Goal: Task Accomplishment & Management: Use online tool/utility

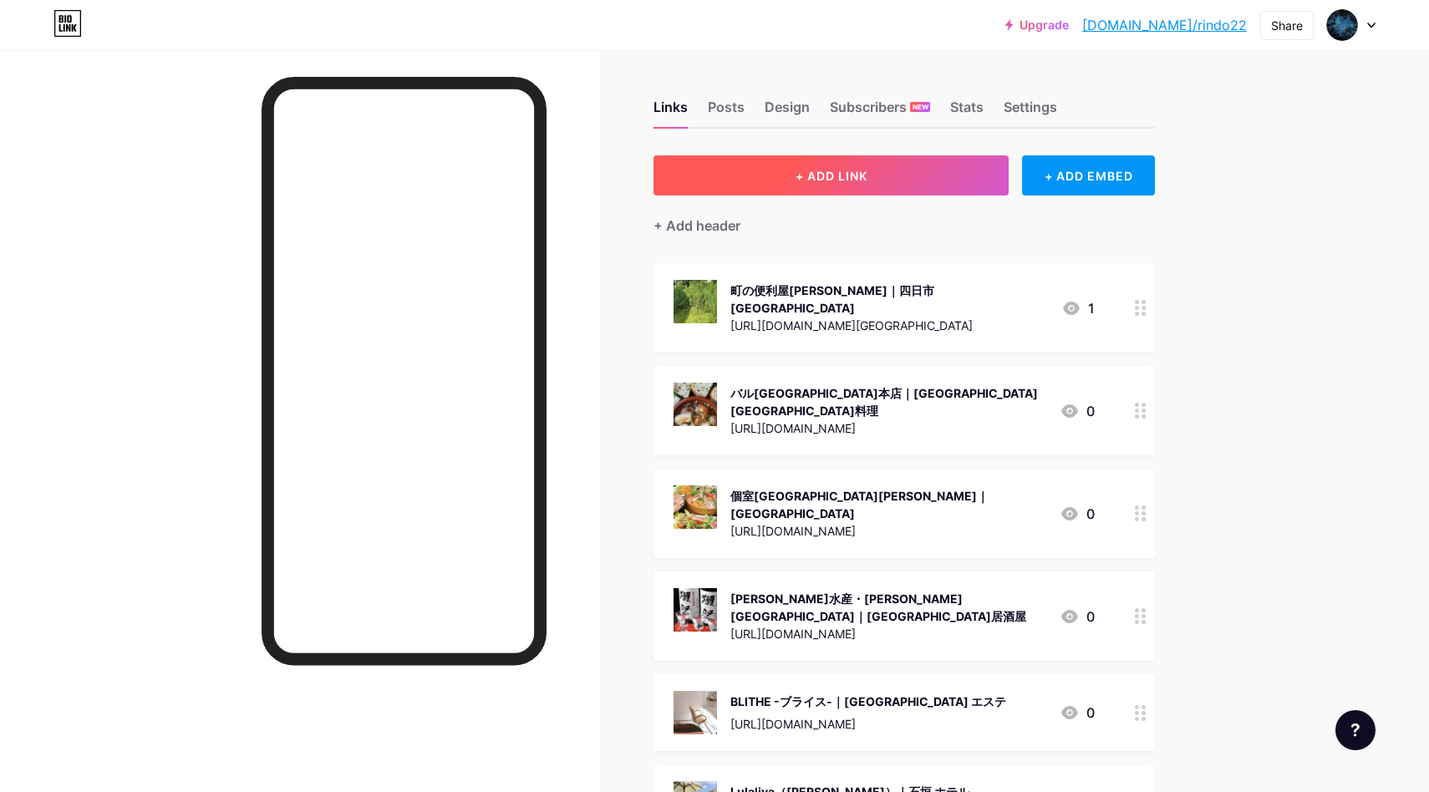
click at [937, 167] on button "+ ADD LINK" at bounding box center [830, 175] width 355 height 40
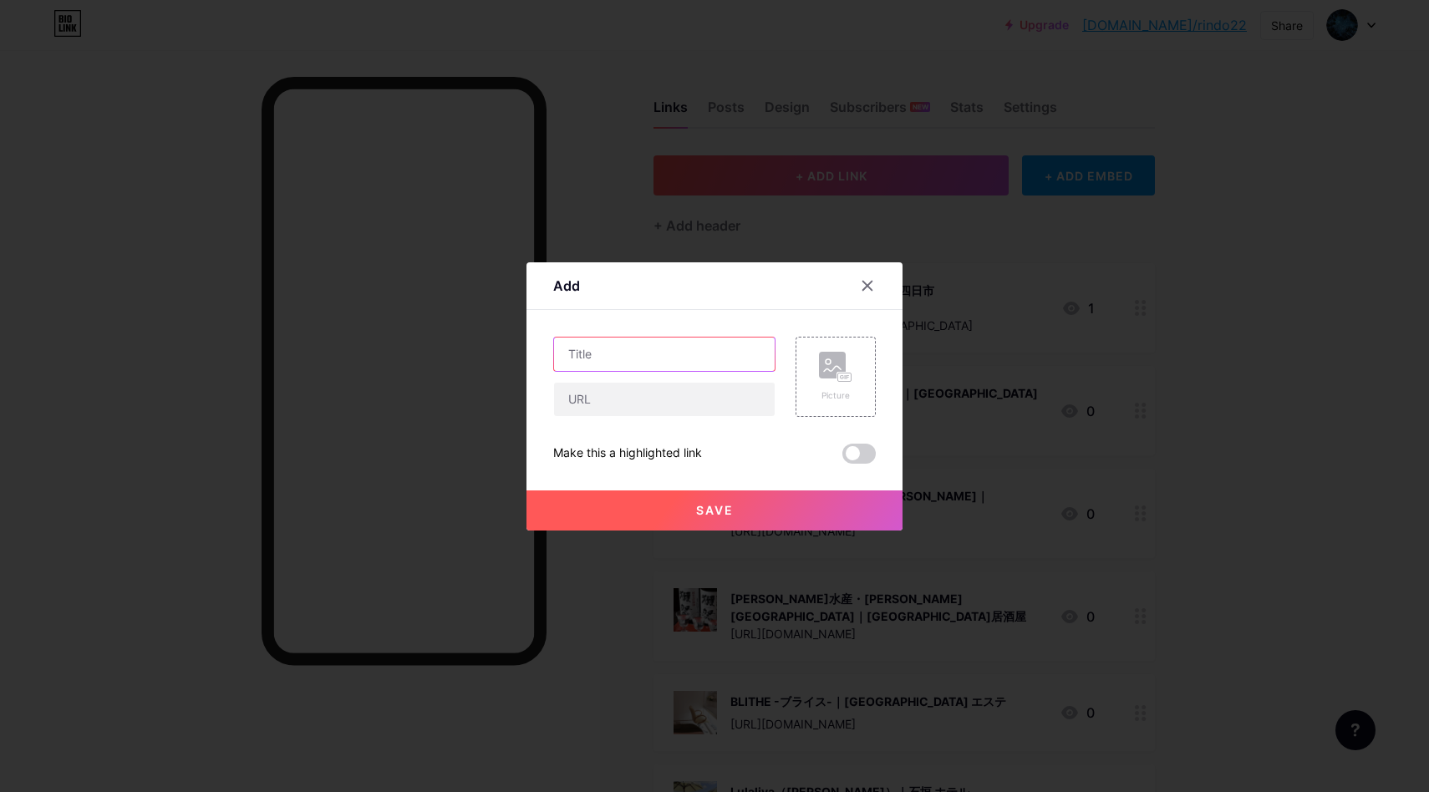
click at [658, 357] on input "text" at bounding box center [664, 354] width 221 height 33
paste input "Osobar｜[PERSON_NAME]市 自家製十割蕎麦"
type input "Osobar｜[PERSON_NAME]市 自家製十割蕎麦"
click at [673, 400] on input "text" at bounding box center [664, 399] width 221 height 33
paste input "[URL][DOMAIN_NAME]"
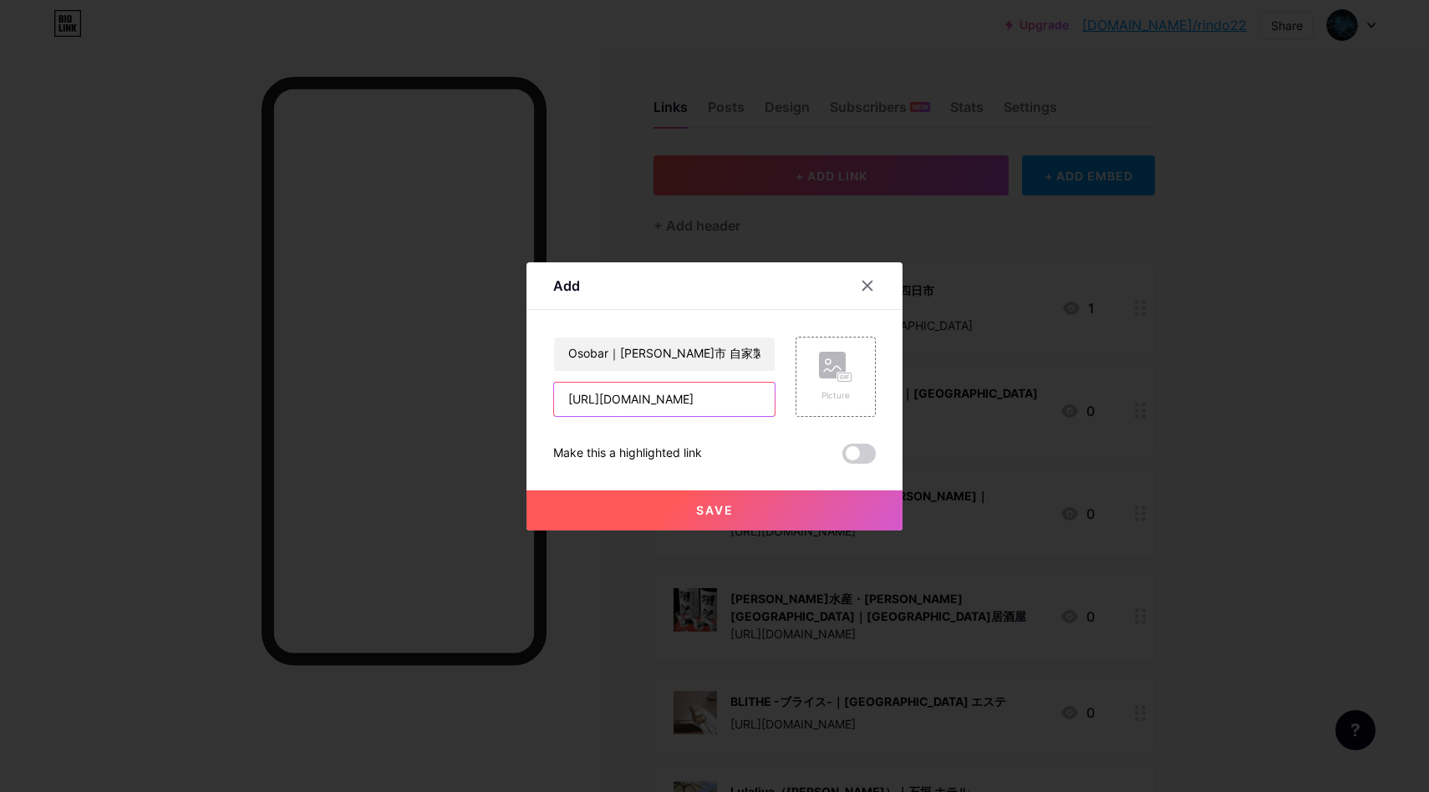
scroll to position [0, 69]
type input "[URL][DOMAIN_NAME]"
click at [805, 352] on div "Picture" at bounding box center [835, 377] width 80 height 80
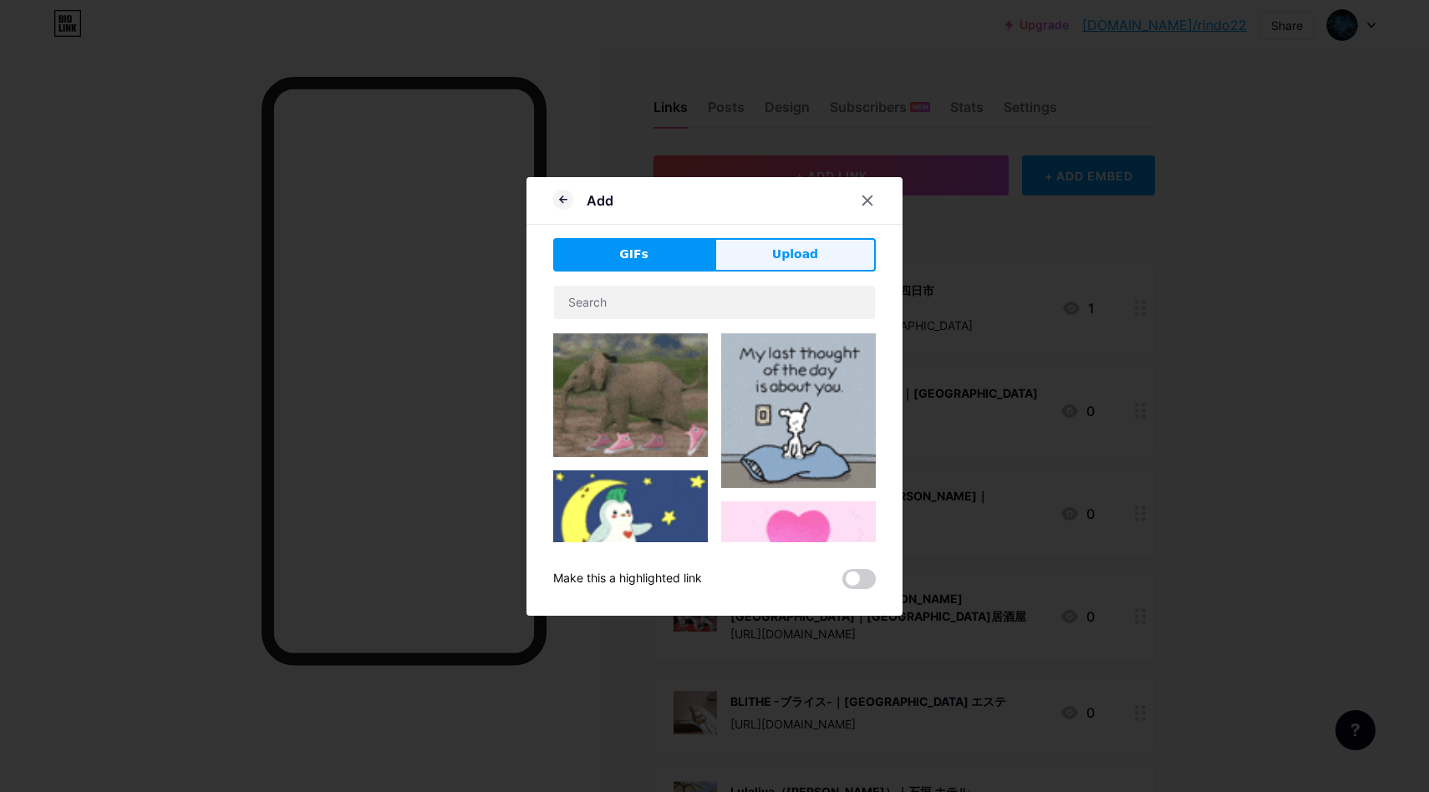
click at [793, 270] on button "Upload" at bounding box center [794, 254] width 161 height 33
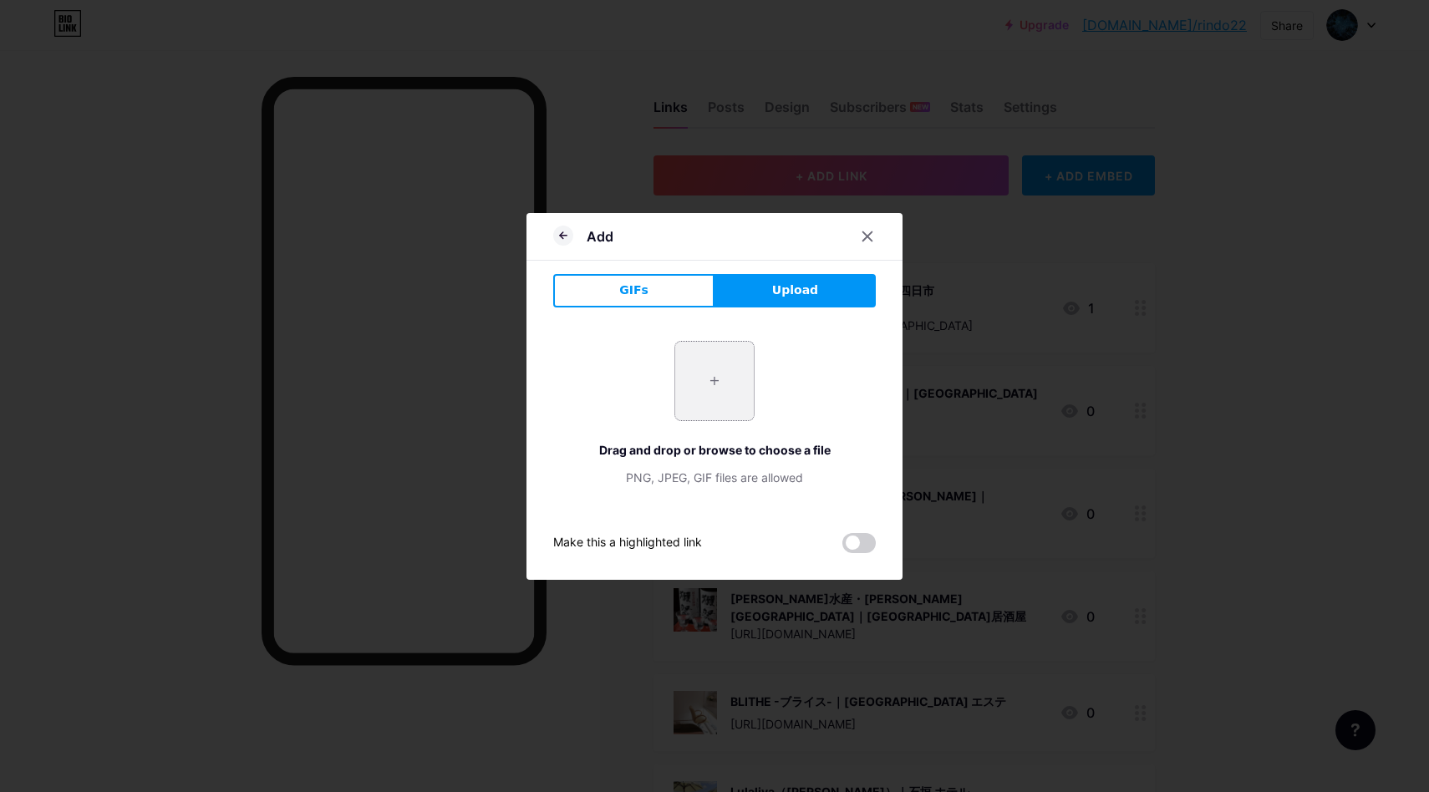
click at [726, 378] on input "file" at bounding box center [714, 381] width 79 height 79
type input "C:\fakepath\スクリーンショット 2025-08-18 14.46.34.png"
click at [866, 238] on icon at bounding box center [867, 236] width 13 height 13
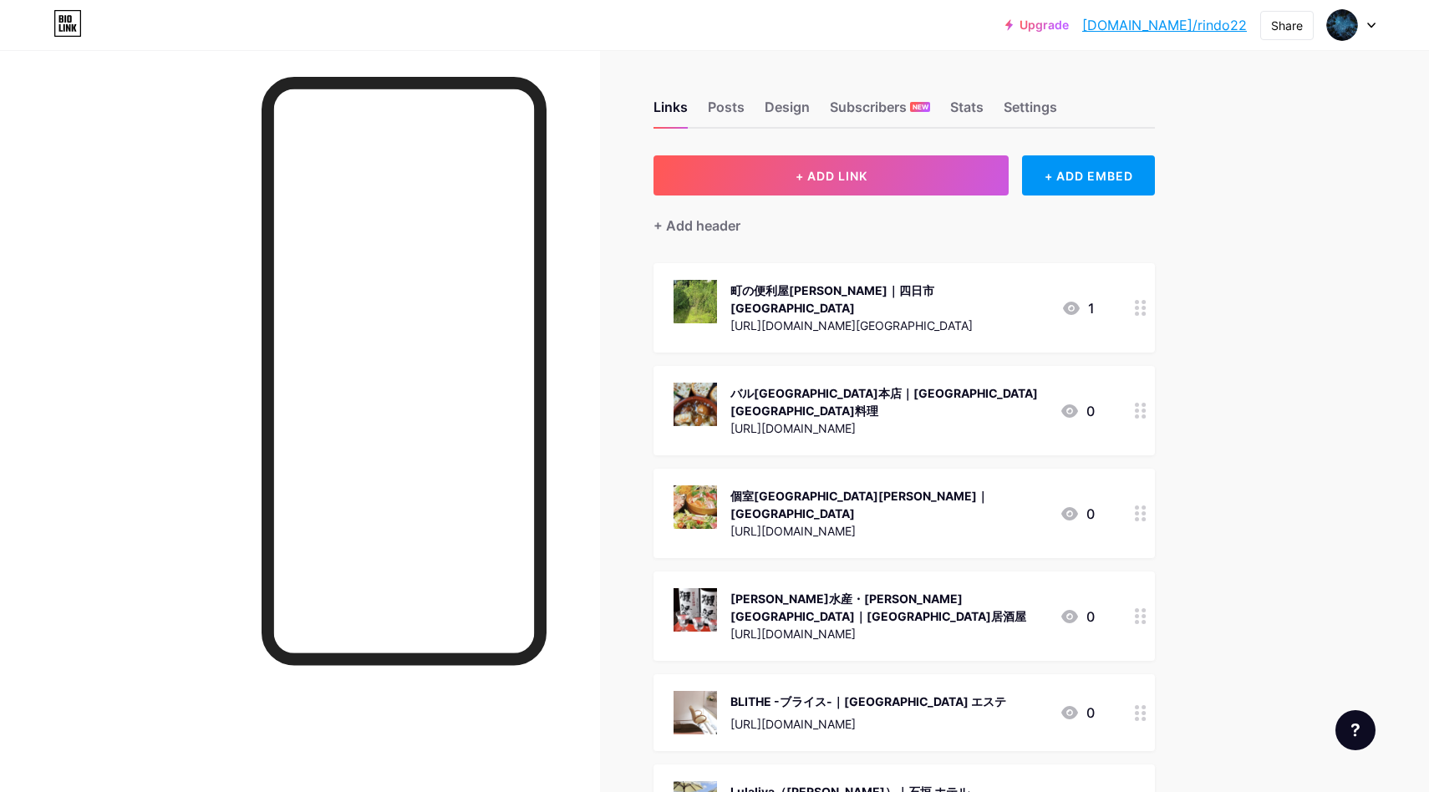
click at [851, 199] on div "+ Add header" at bounding box center [903, 216] width 501 height 41
click at [850, 180] on span "+ ADD LINK" at bounding box center [831, 176] width 72 height 14
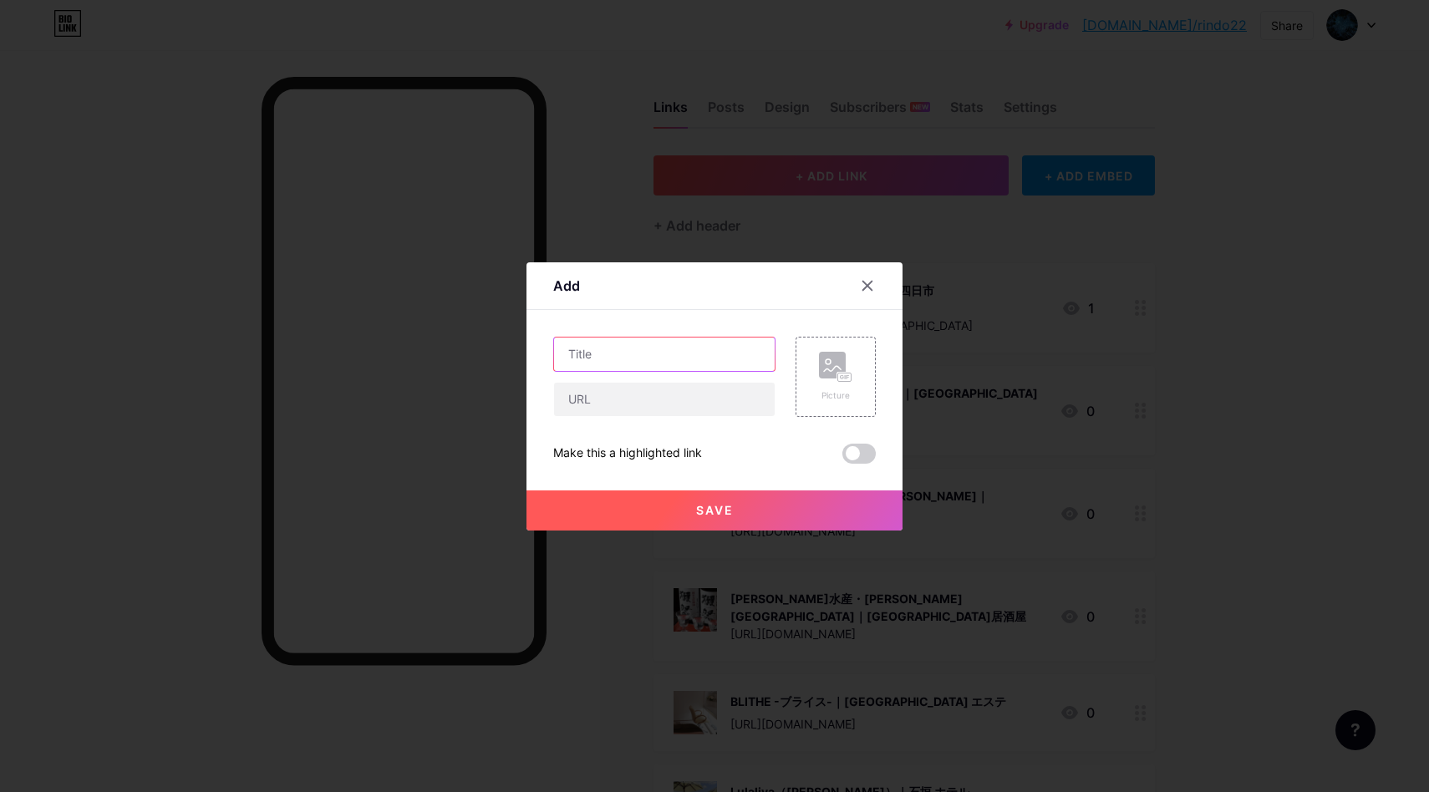
drag, startPoint x: 694, startPoint y: 365, endPoint x: 512, endPoint y: 163, distance: 272.1
click at [694, 365] on input "text" at bounding box center [664, 354] width 221 height 33
paste input "Osobar｜[PERSON_NAME]市 自家製十割蕎麦"
type input "Osobar｜[PERSON_NAME]市 自家製十割蕎麦"
click at [616, 400] on input "text" at bounding box center [664, 399] width 221 height 33
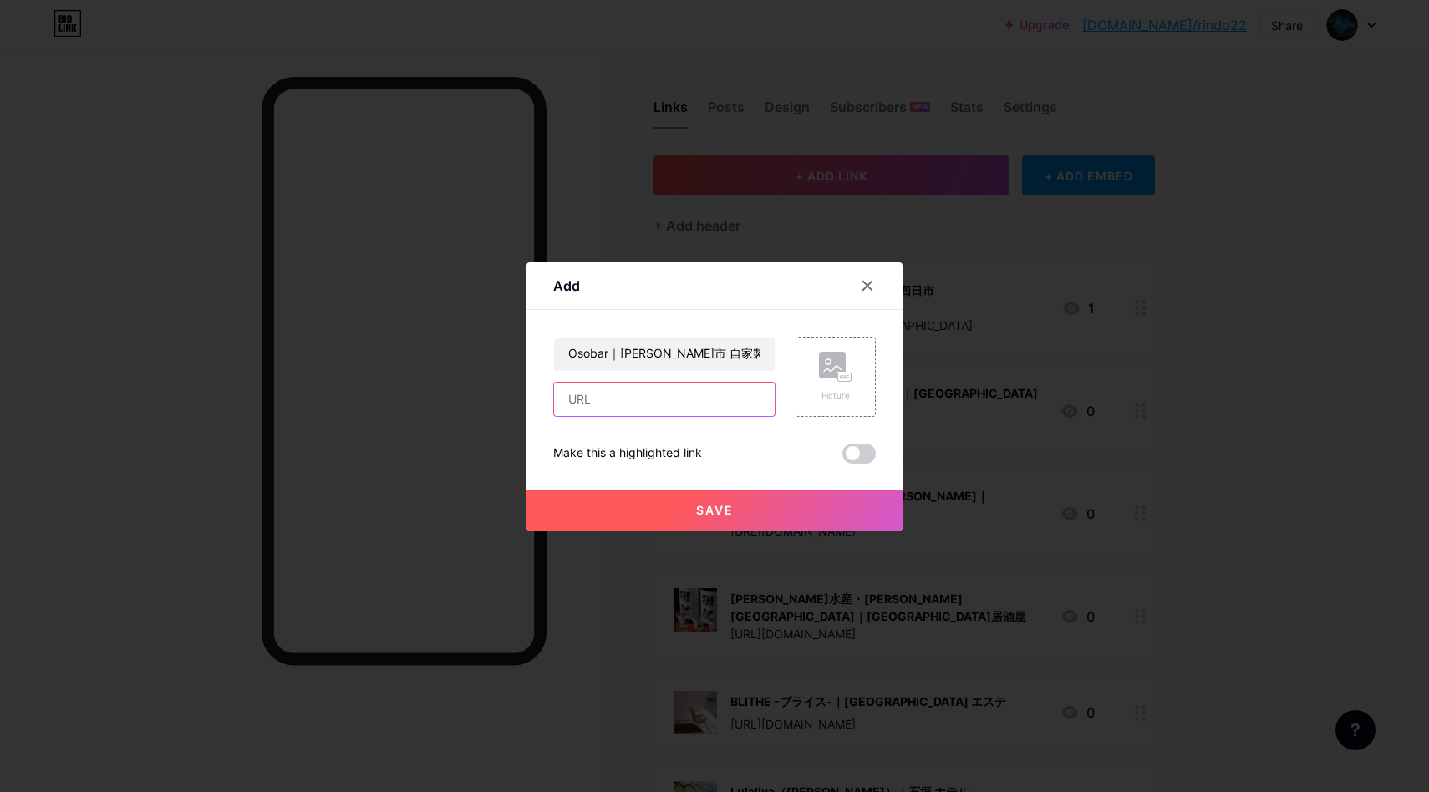
paste input "[URL][DOMAIN_NAME]"
type input "[URL][DOMAIN_NAME]"
click at [798, 385] on div "Picture" at bounding box center [835, 377] width 80 height 80
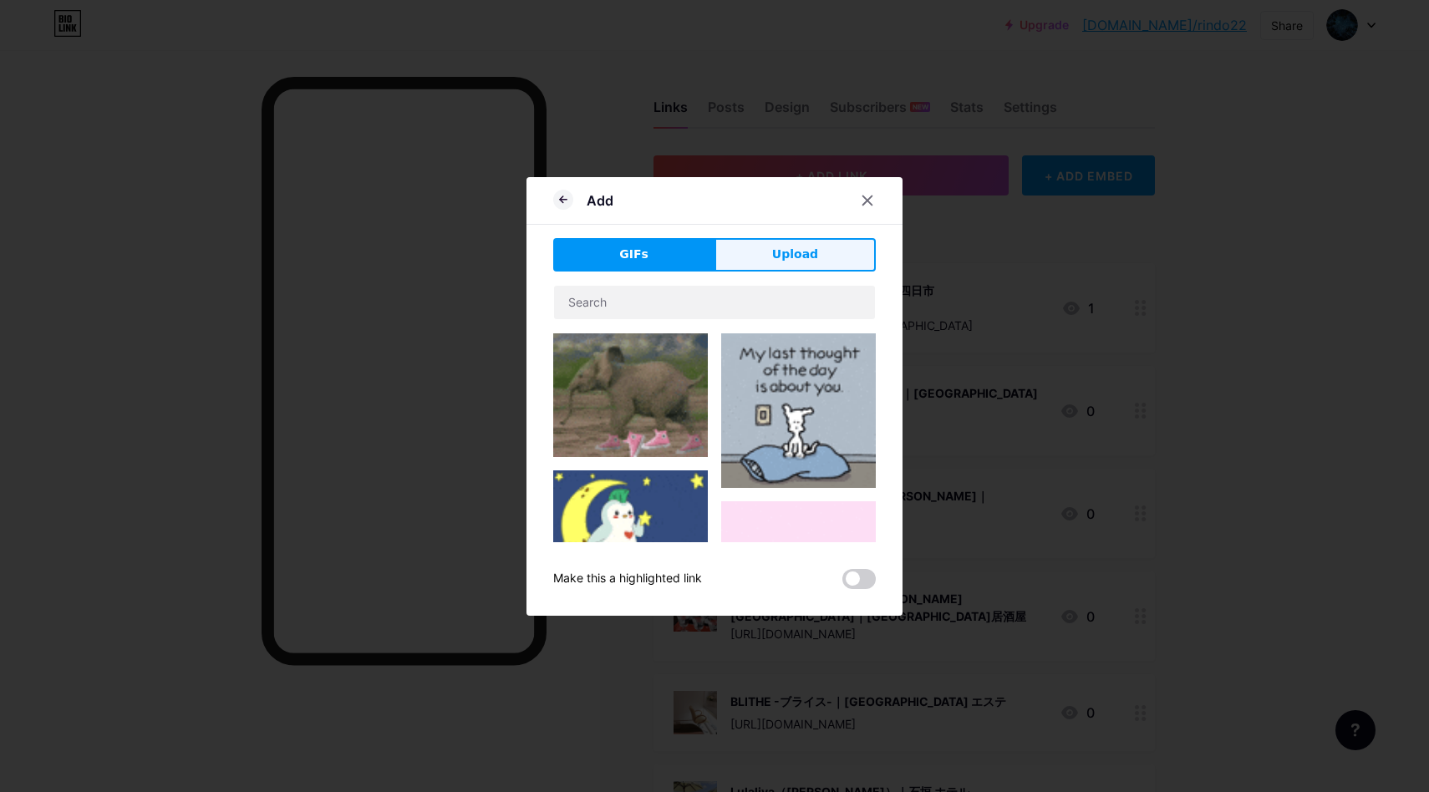
click at [789, 267] on button "Upload" at bounding box center [794, 254] width 161 height 33
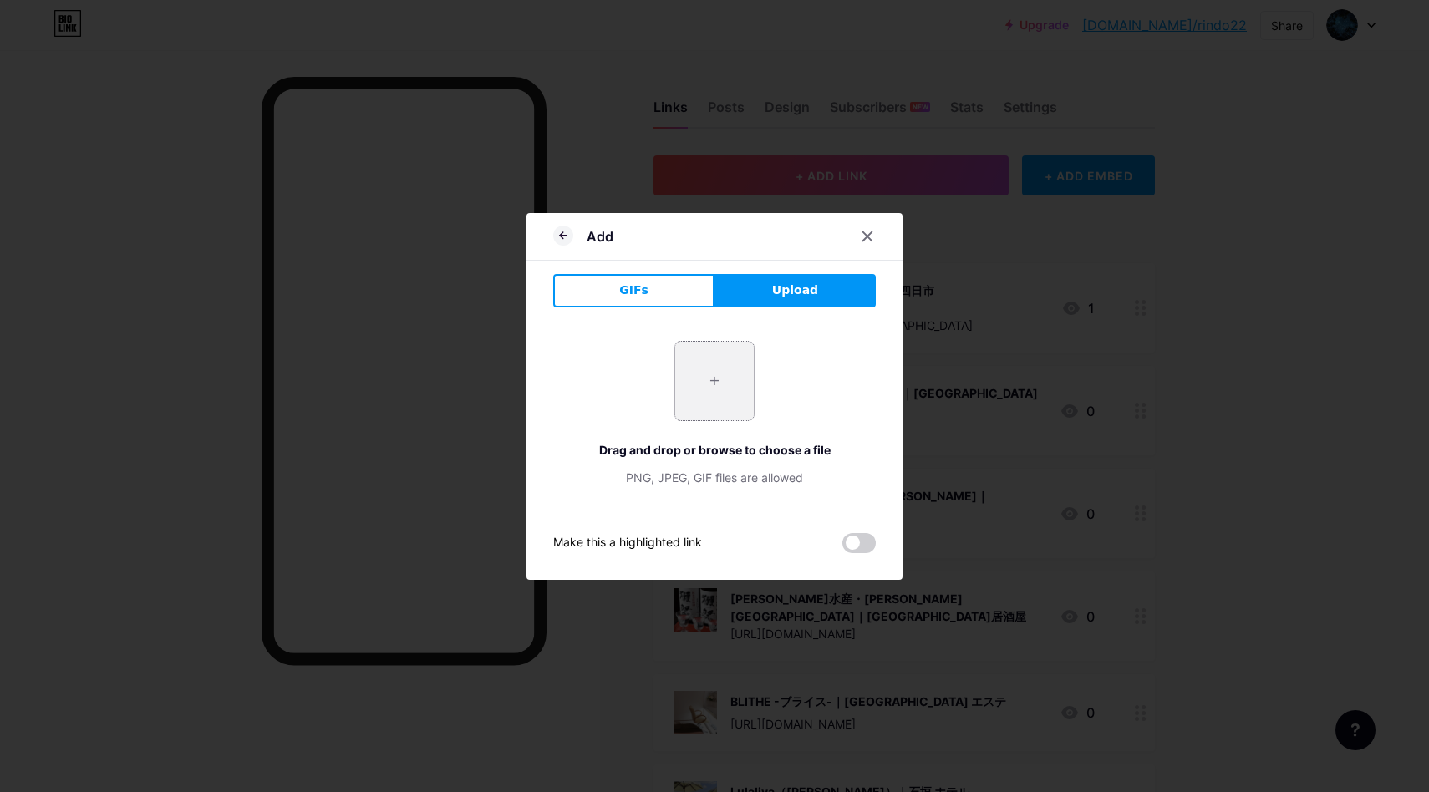
click at [734, 396] on input "file" at bounding box center [714, 381] width 79 height 79
type input "C:\fakepath\スクリーンショット 2025-08-18 14.46.34.png"
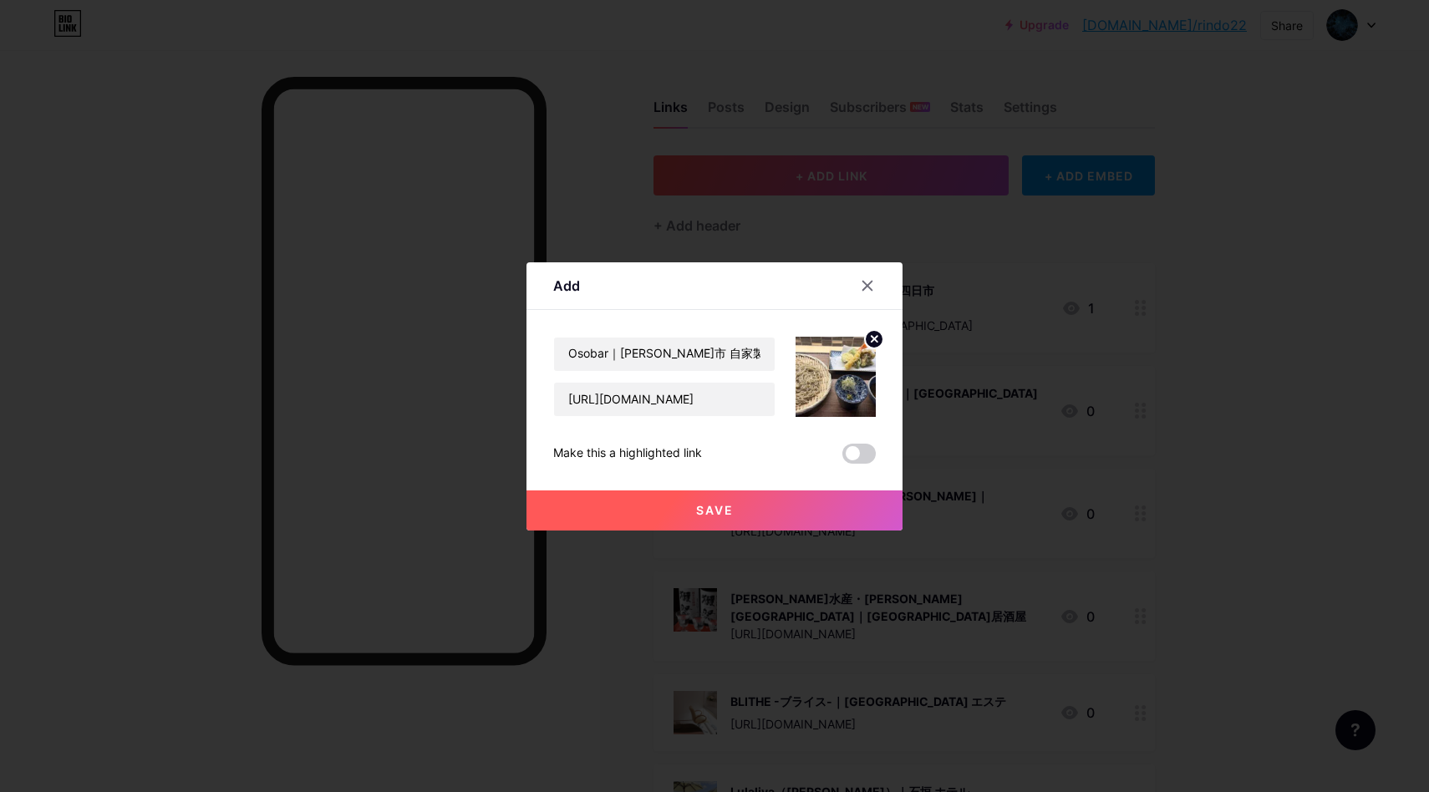
click at [799, 527] on button "Save" at bounding box center [714, 510] width 376 height 40
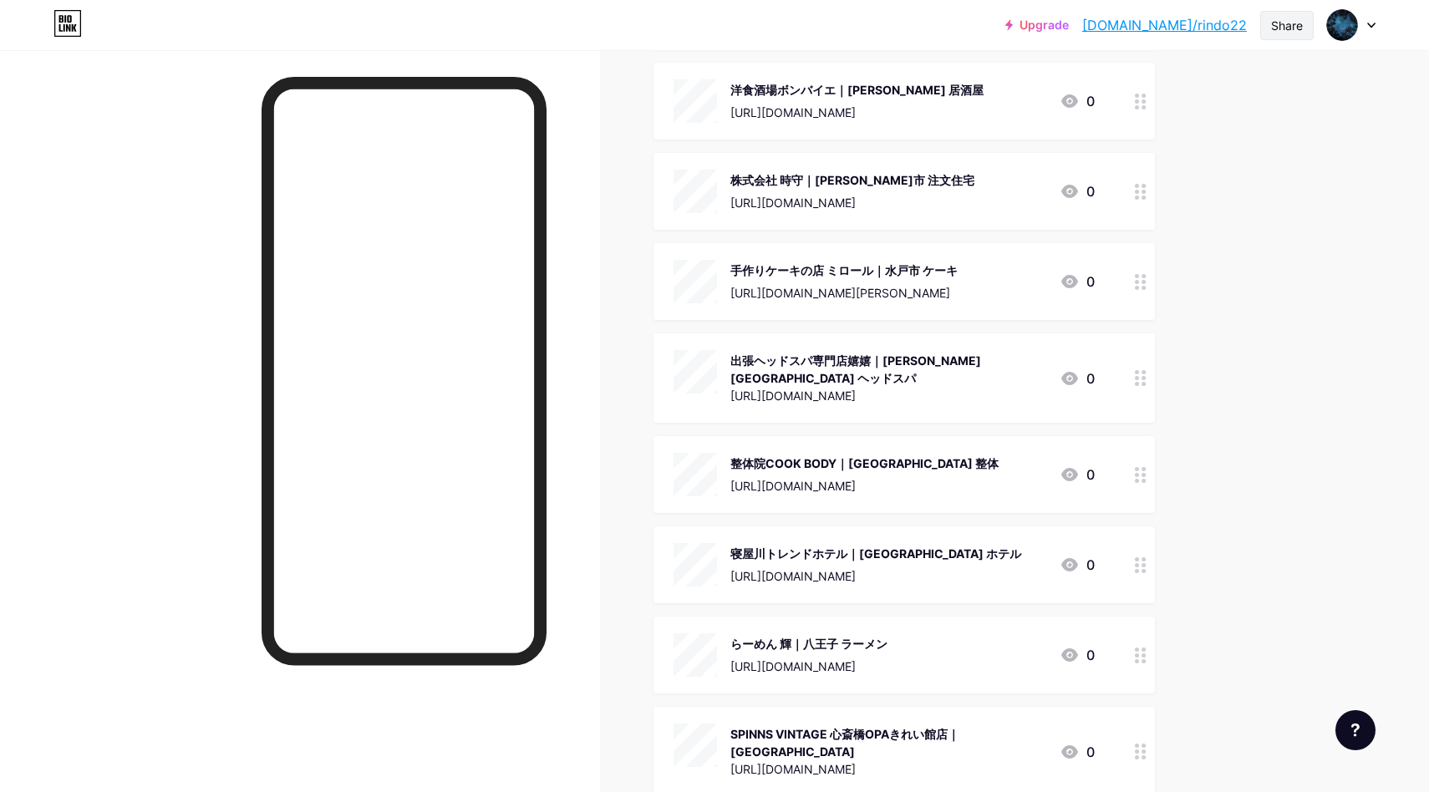
click at [1284, 31] on div "Share" at bounding box center [1287, 26] width 32 height 18
click at [1204, 85] on div "Copy link" at bounding box center [1188, 86] width 249 height 40
drag, startPoint x: 996, startPoint y: 32, endPoint x: 1003, endPoint y: 39, distance: 10.6
click at [997, 33] on div "Upgrade bio.link/rindo2... bio.link/rindo22 Share Copy link https://bio.link/ri…" at bounding box center [714, 25] width 1429 height 30
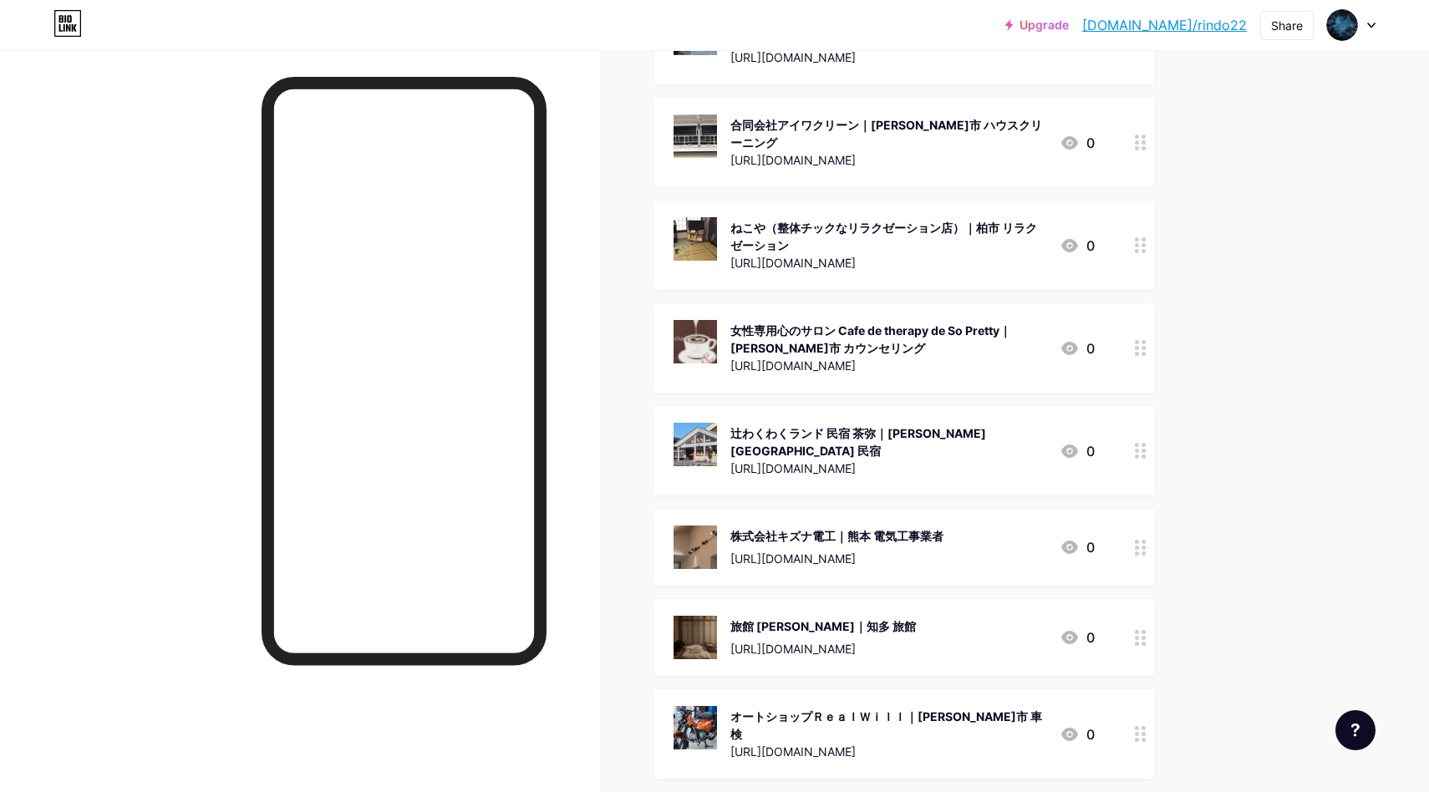
scroll to position [0, 0]
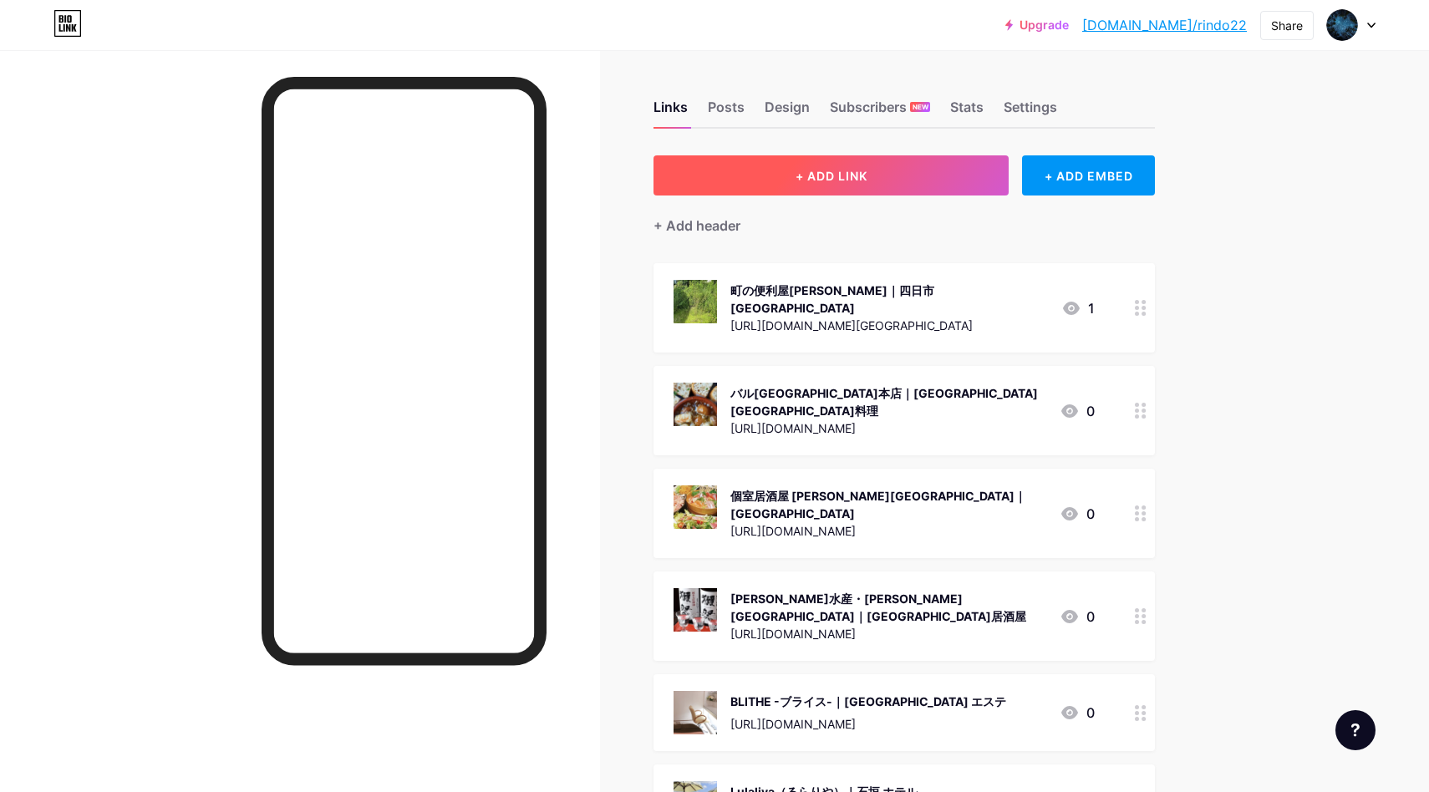
click at [876, 177] on button "+ ADD LINK" at bounding box center [830, 175] width 355 height 40
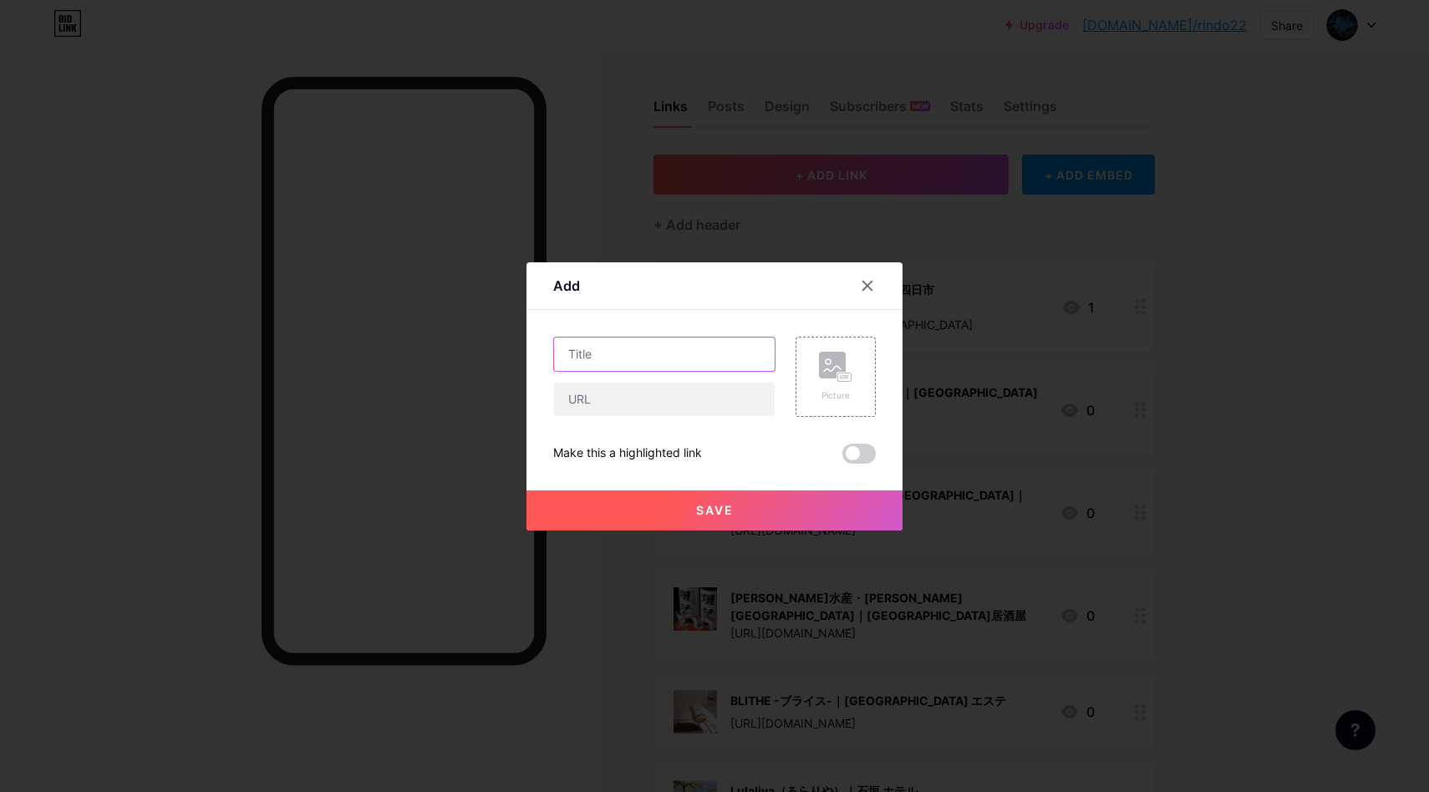
click at [703, 343] on input "text" at bounding box center [664, 354] width 221 height 33
paste input "日本酒とおばんざい[PERSON_NAME]｜[GEOGRAPHIC_DATA] 居酒屋"
type input "日本酒とおばんざい[PERSON_NAME]｜[GEOGRAPHIC_DATA] 居酒屋"
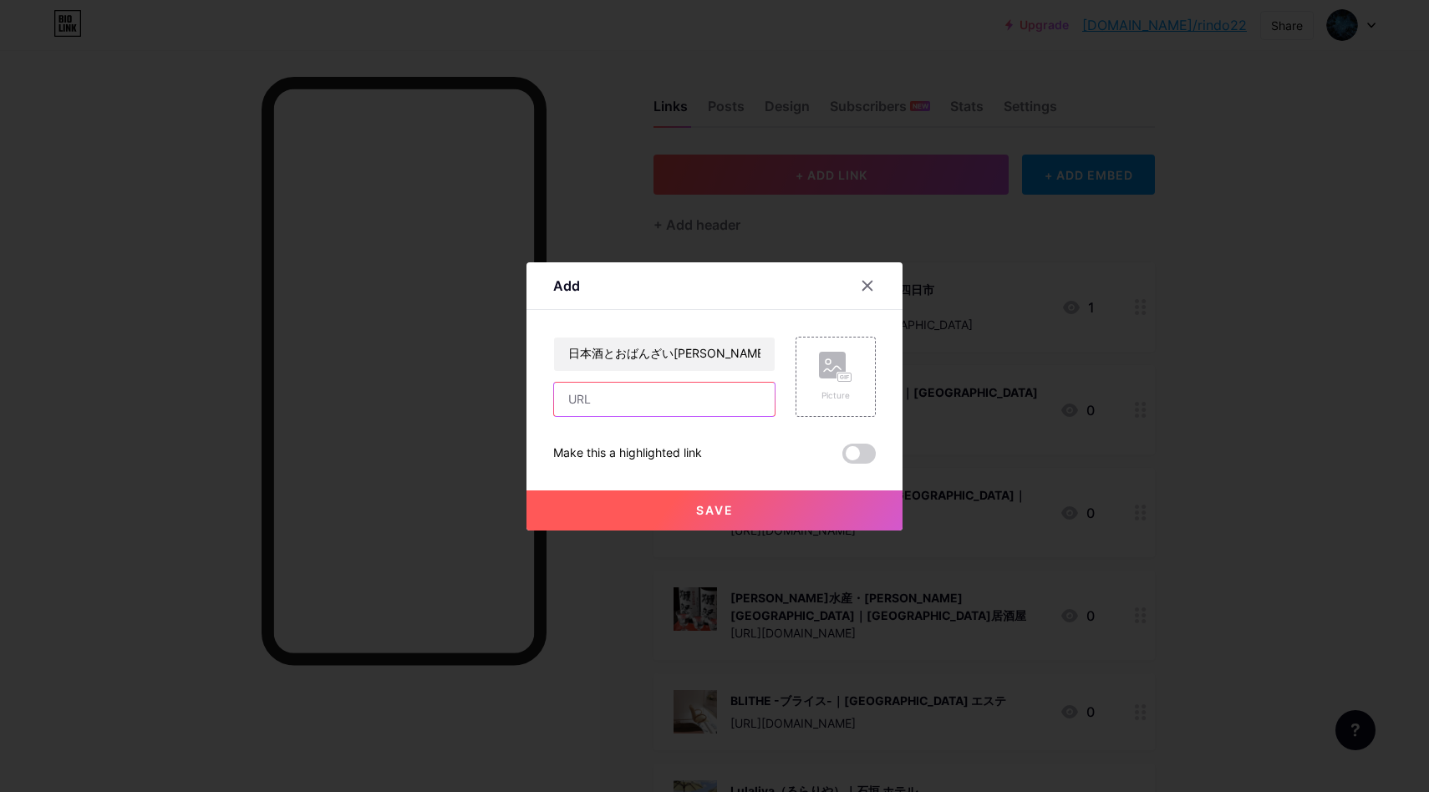
click at [706, 404] on input "text" at bounding box center [664, 399] width 221 height 33
paste input "[URL][DOMAIN_NAME]"
type input "[URL][DOMAIN_NAME]"
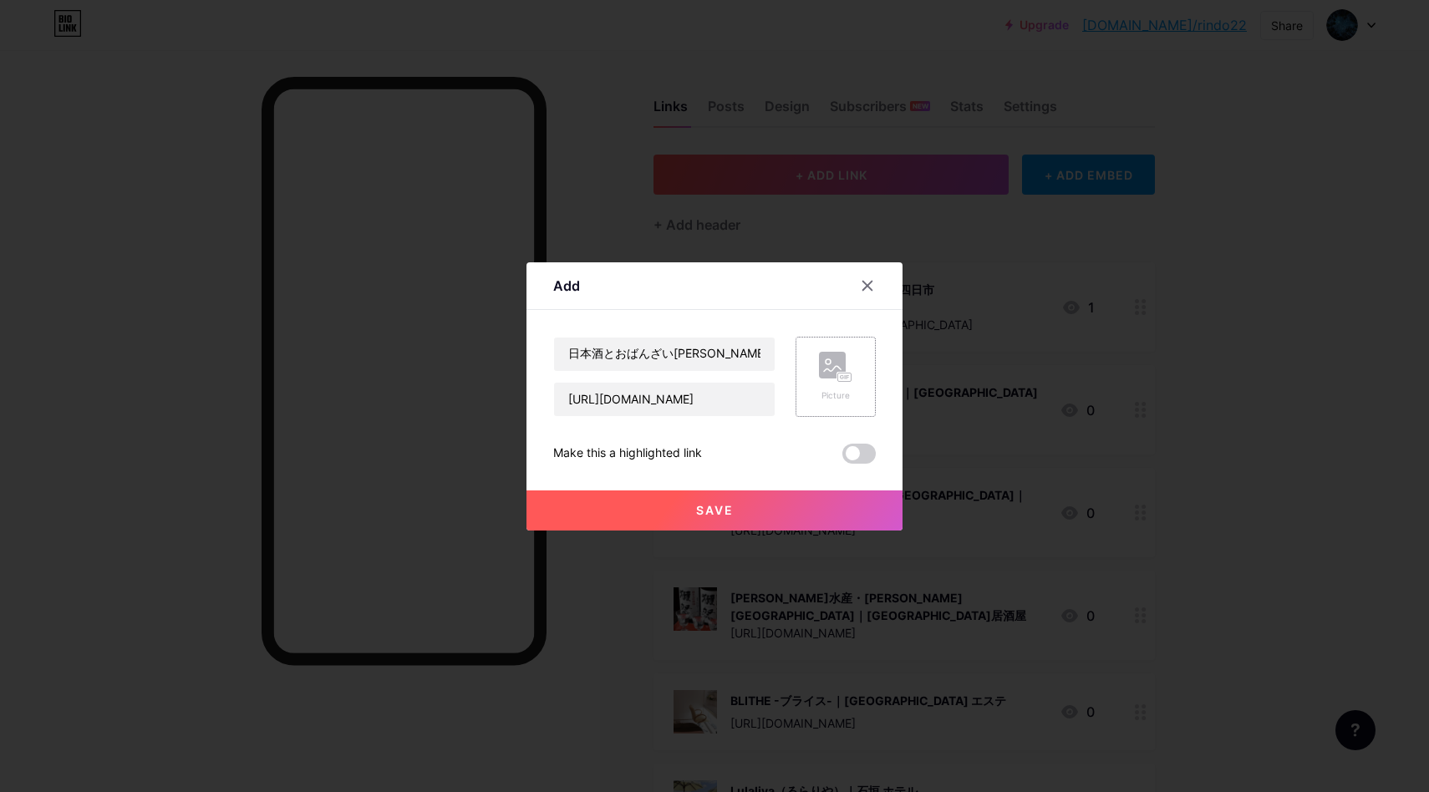
click at [820, 378] on icon at bounding box center [835, 367] width 33 height 31
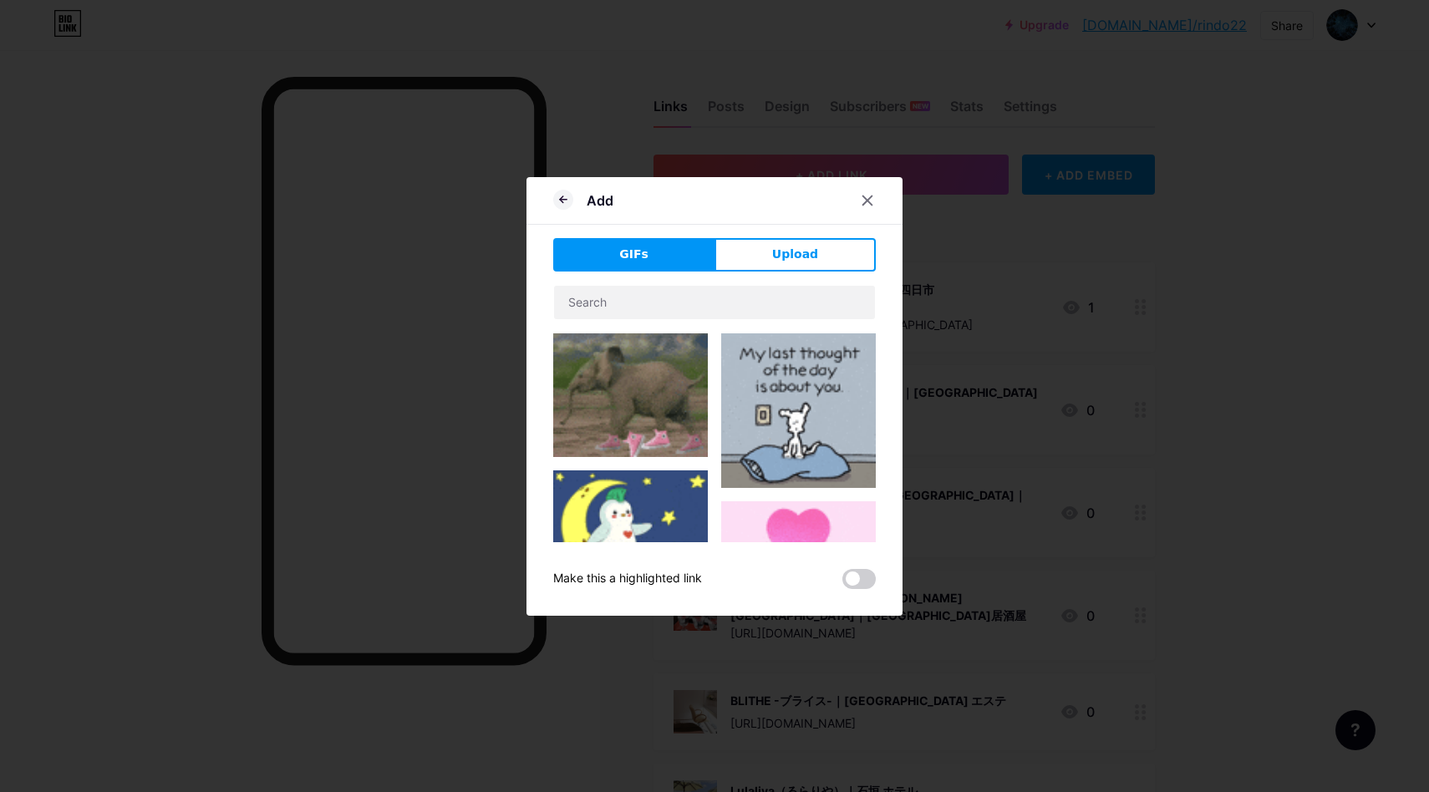
click at [785, 235] on div "Add GIFs Upload Content YouTube Play YouTube video without leaving your page. A…" at bounding box center [714, 396] width 376 height 439
drag, startPoint x: 786, startPoint y: 252, endPoint x: 785, endPoint y: 269, distance: 16.8
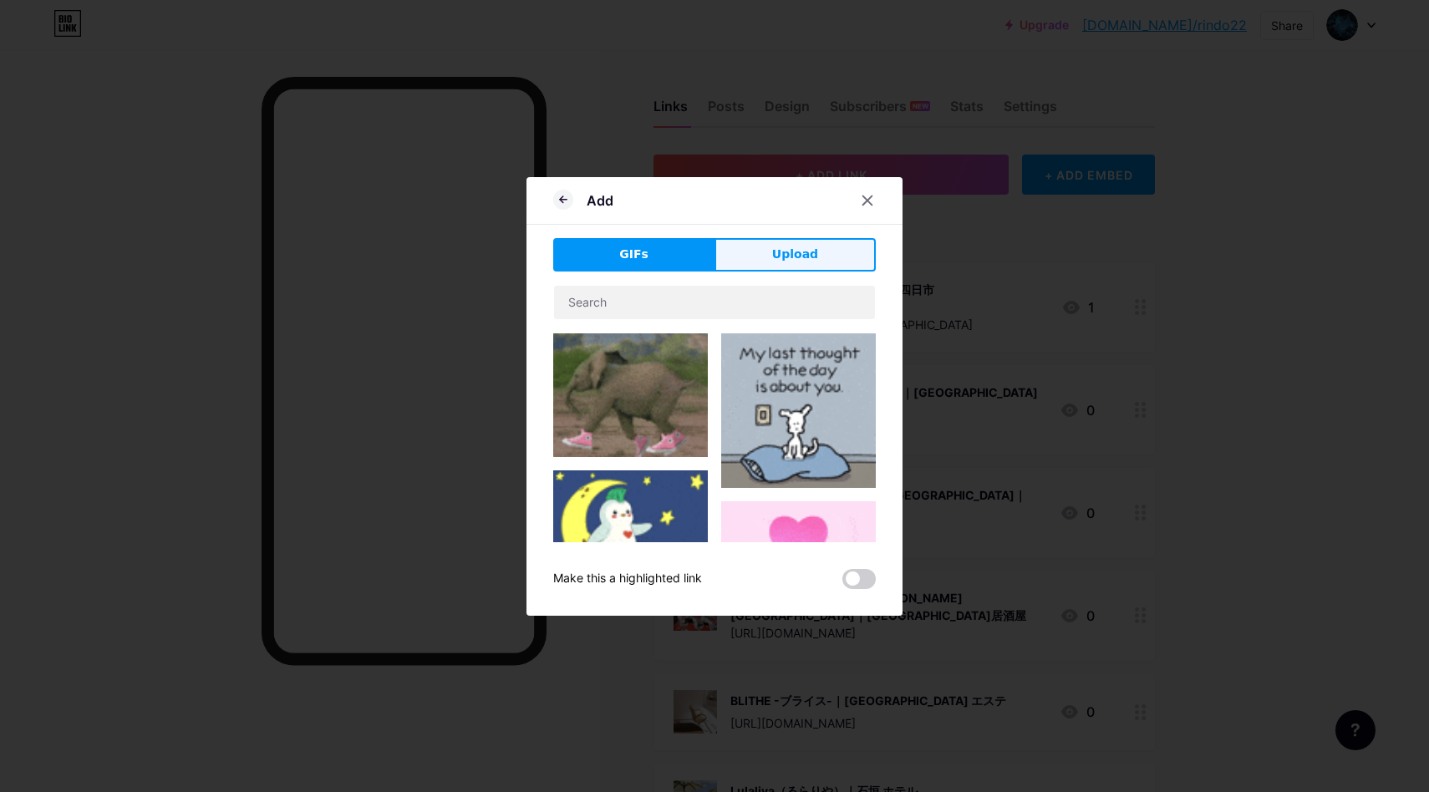
click at [786, 252] on span "Upload" at bounding box center [795, 255] width 46 height 18
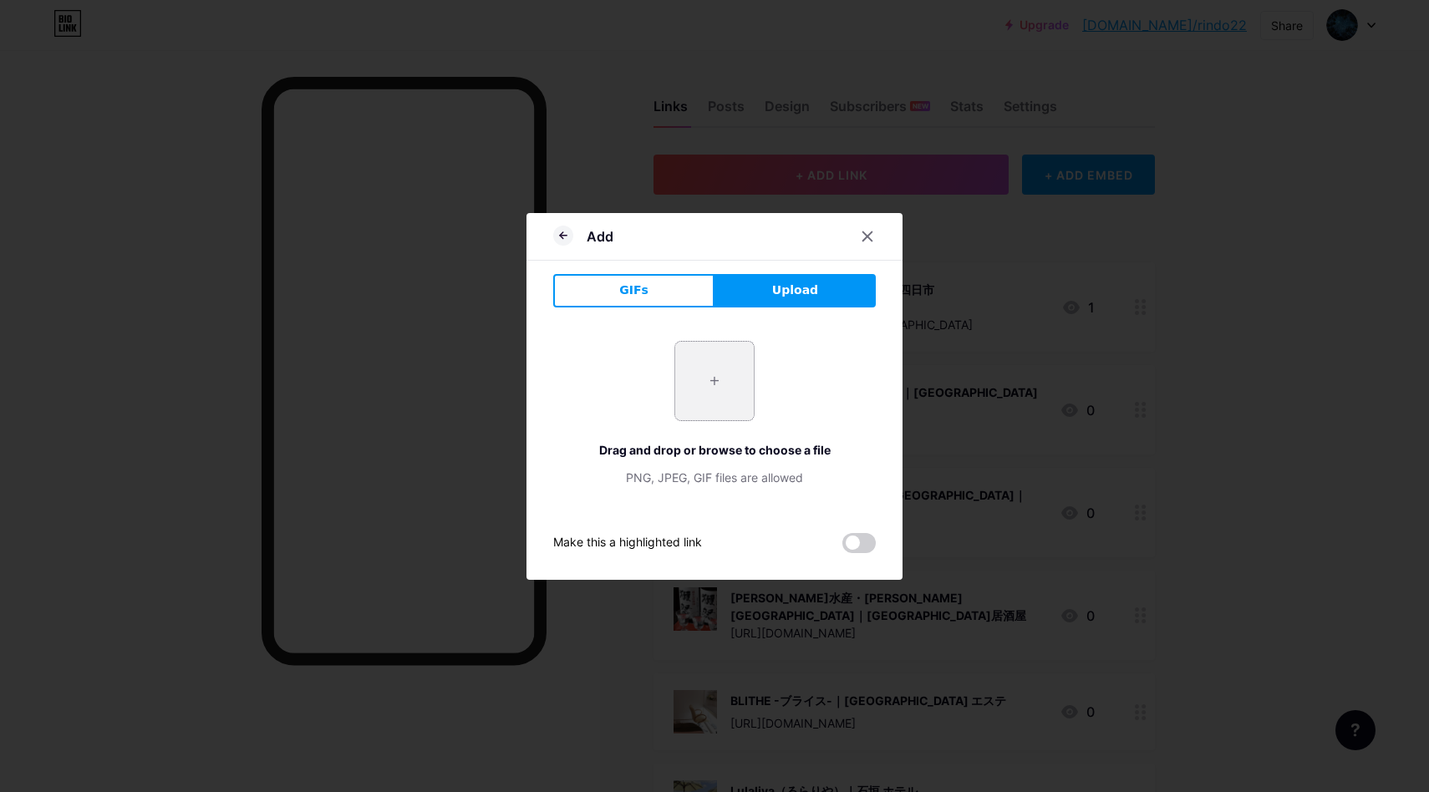
click at [711, 400] on input "file" at bounding box center [714, 381] width 79 height 79
type input "C:\fakepath\スクリーンショット 2025-08-18 14.50.56.png"
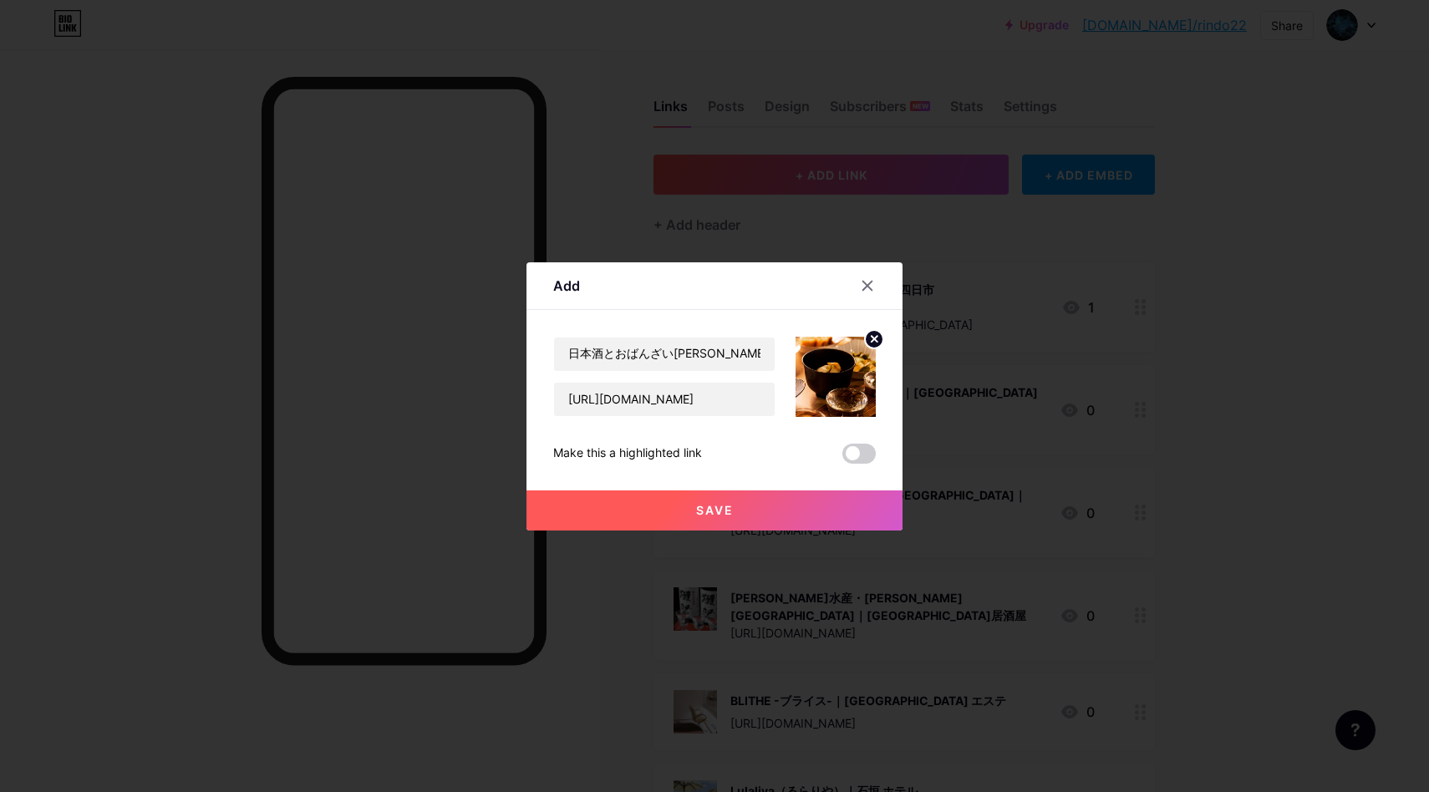
click at [819, 503] on button "Save" at bounding box center [714, 510] width 376 height 40
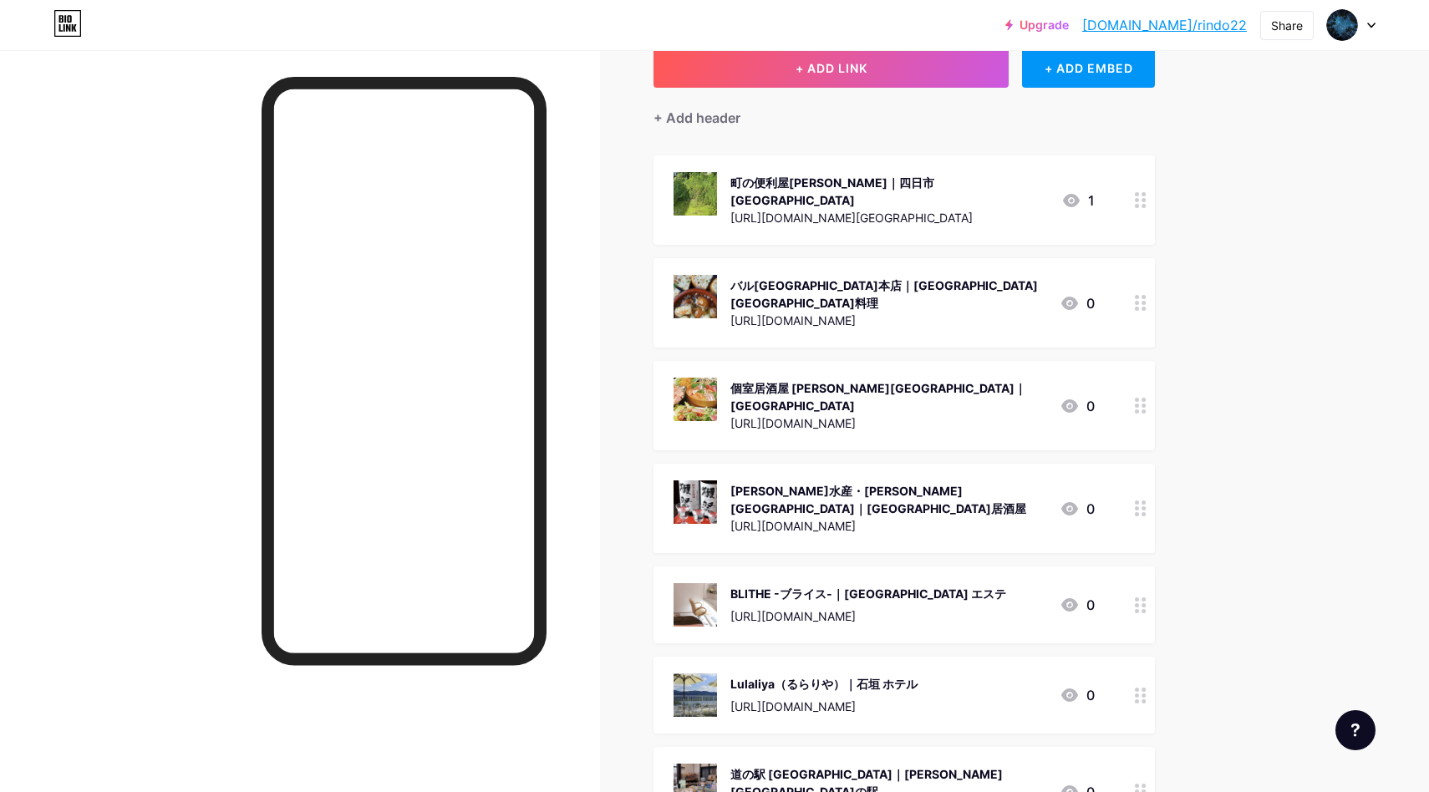
scroll to position [0, 0]
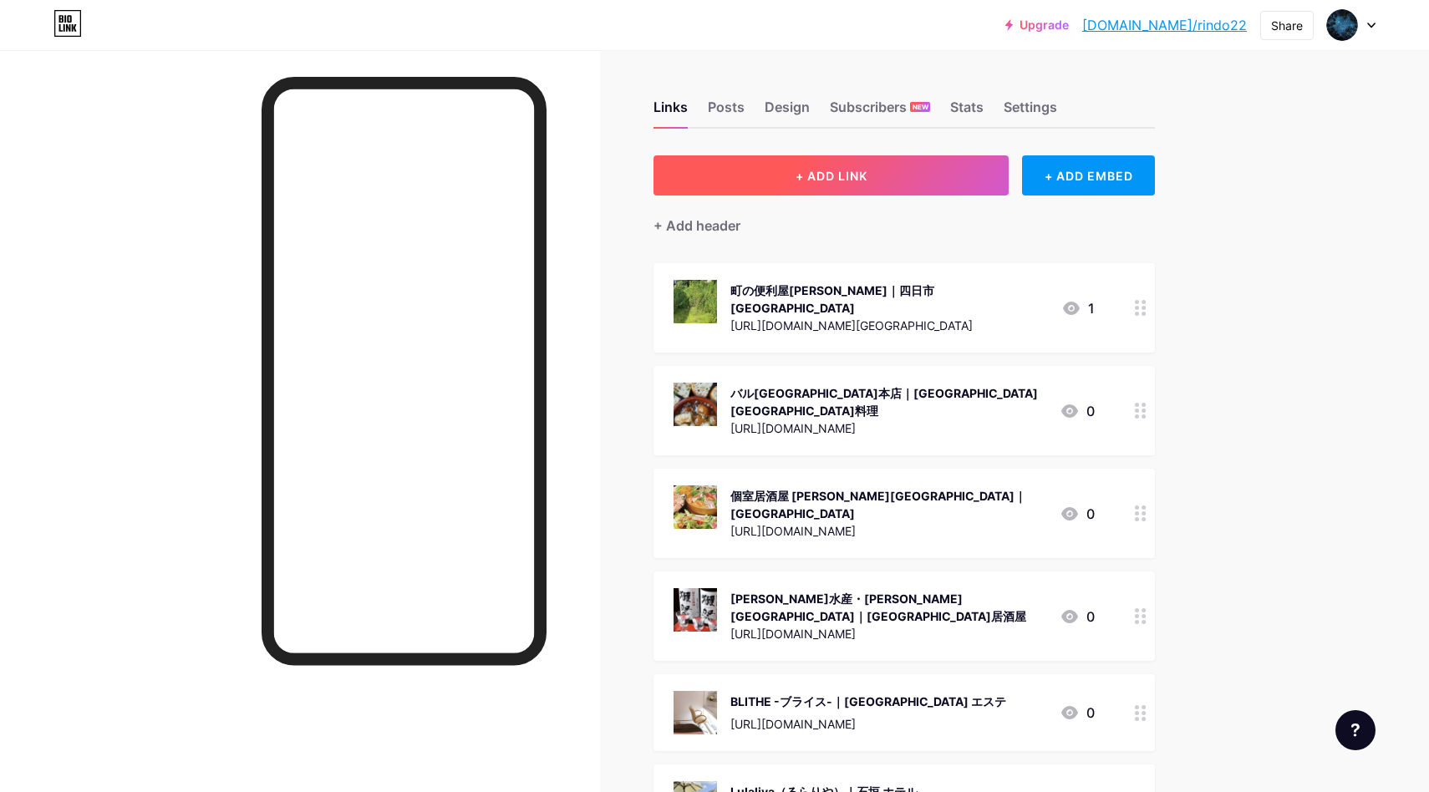
click at [867, 180] on span "+ ADD LINK" at bounding box center [831, 176] width 72 height 14
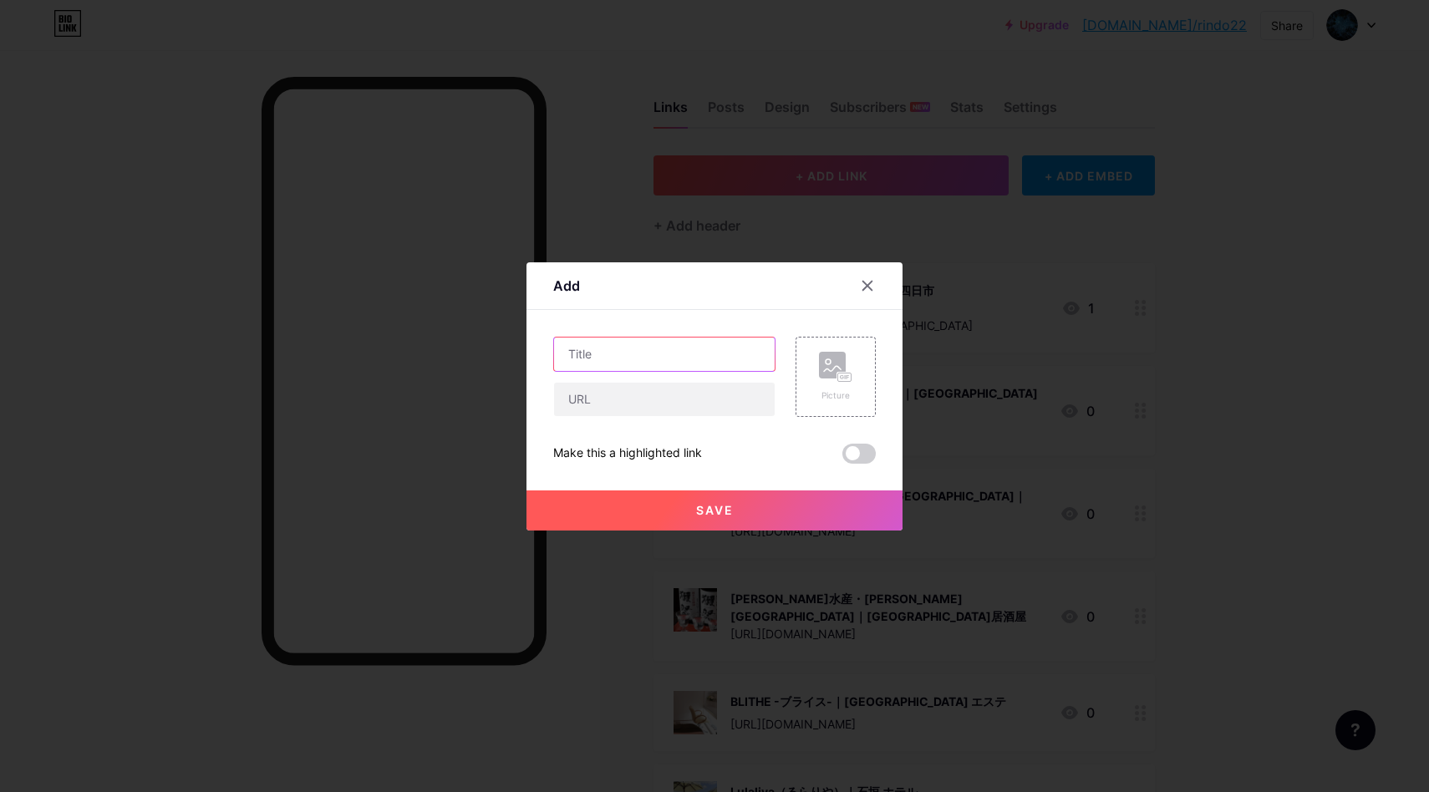
click at [674, 344] on input "text" at bounding box center [664, 354] width 221 height 33
paste input "株式会社[PERSON_NAME]看板｜[GEOGRAPHIC_DATA] 看板"
type input "株式会社[PERSON_NAME]看板｜[GEOGRAPHIC_DATA] 看板"
click at [627, 409] on input "text" at bounding box center [664, 399] width 221 height 33
paste input "[URL][DOMAIN_NAME]"
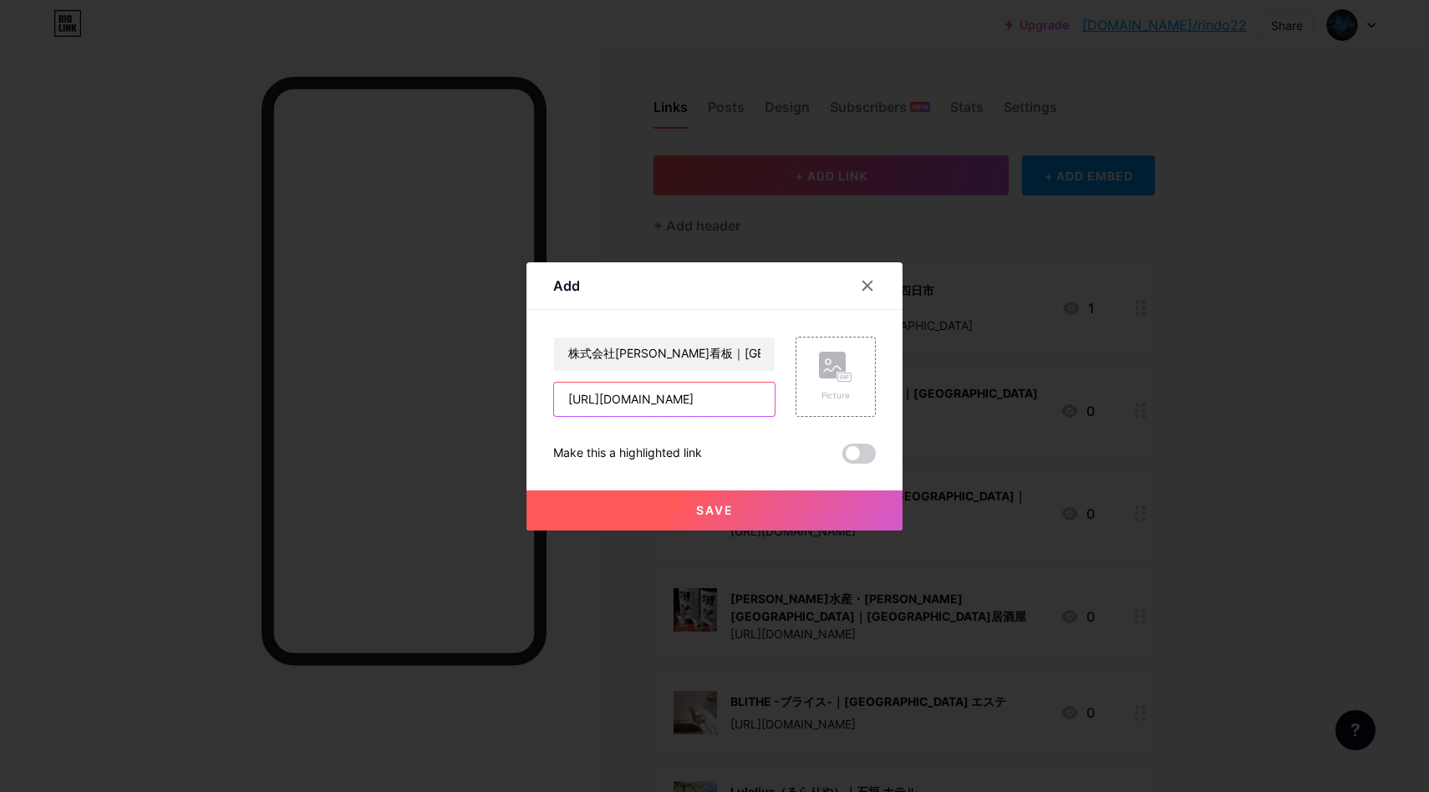
scroll to position [0, 54]
type input "[URL][DOMAIN_NAME]"
click at [819, 369] on rect at bounding box center [832, 365] width 27 height 27
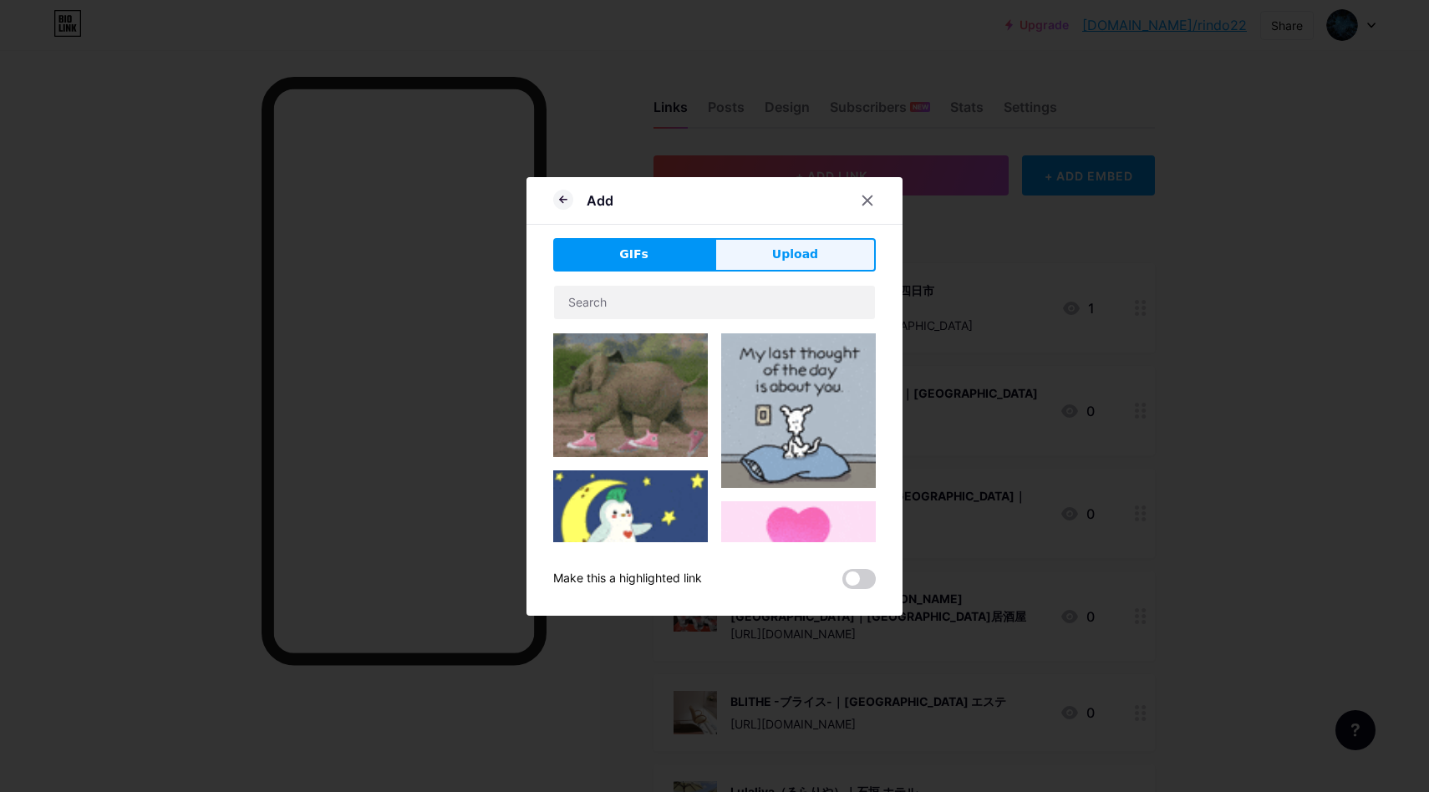
click at [795, 263] on button "Upload" at bounding box center [794, 254] width 161 height 33
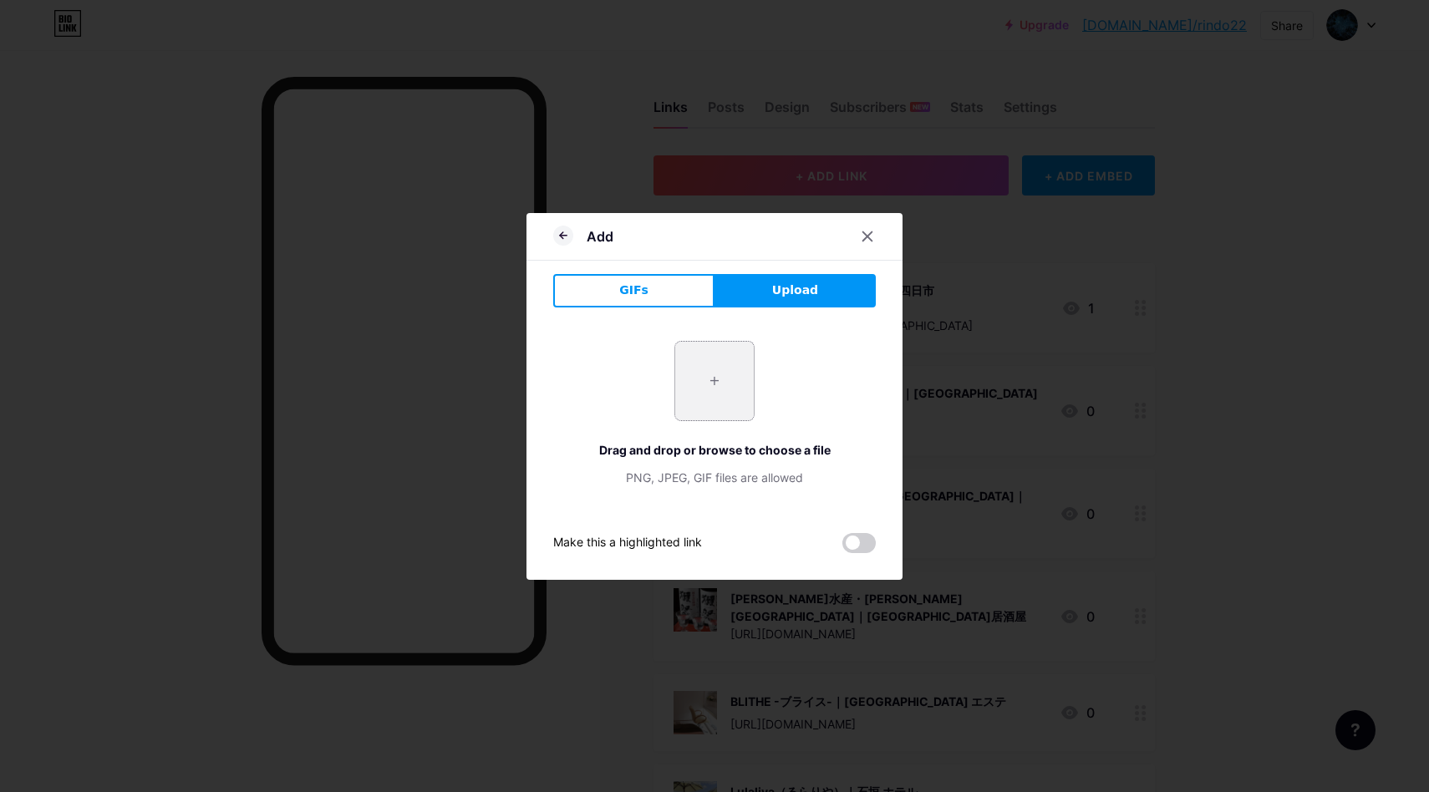
click at [743, 383] on input "file" at bounding box center [714, 381] width 79 height 79
type input "C:\fakepath\スクリーンショット 2025-08-18 14.56.05.png"
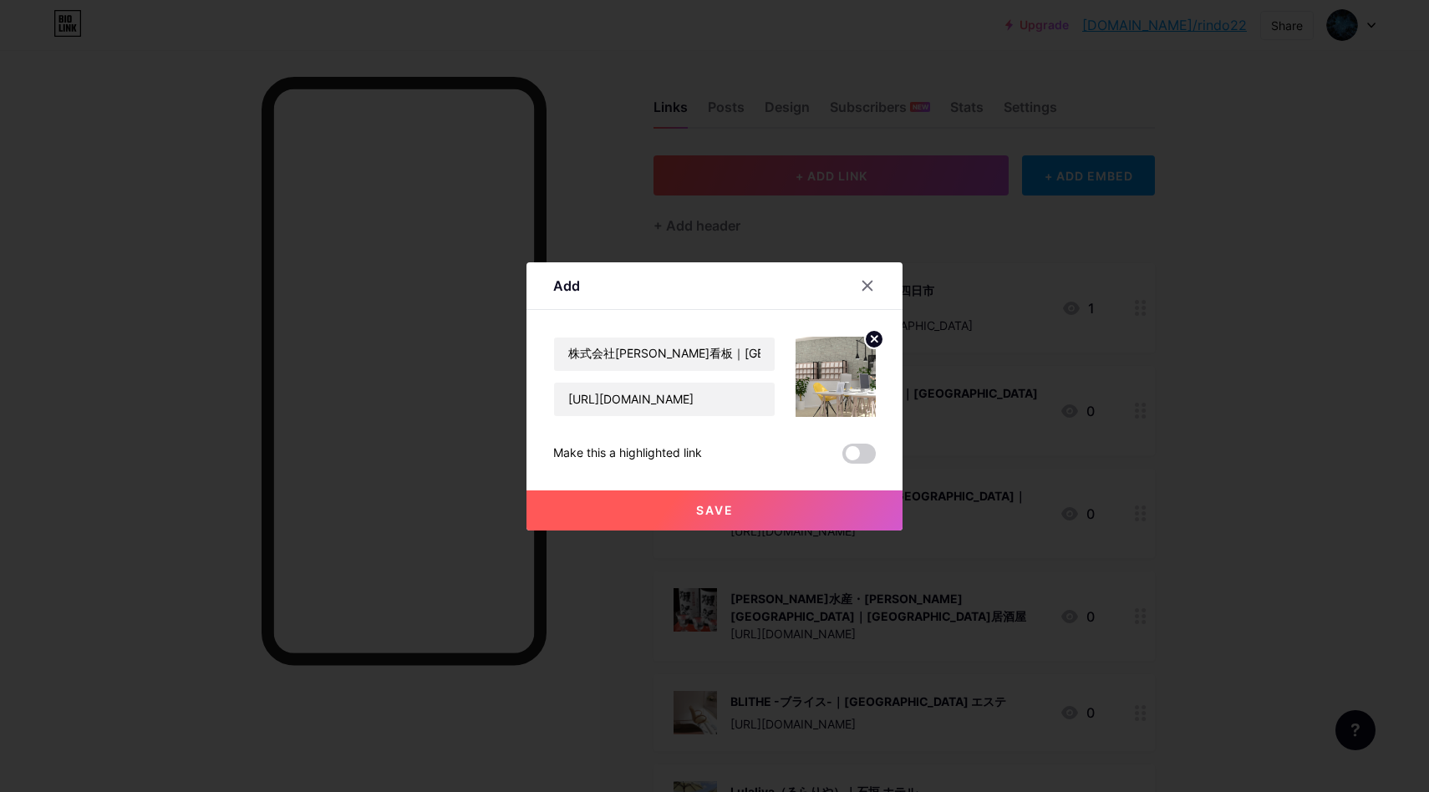
click at [749, 500] on button "Save" at bounding box center [714, 510] width 376 height 40
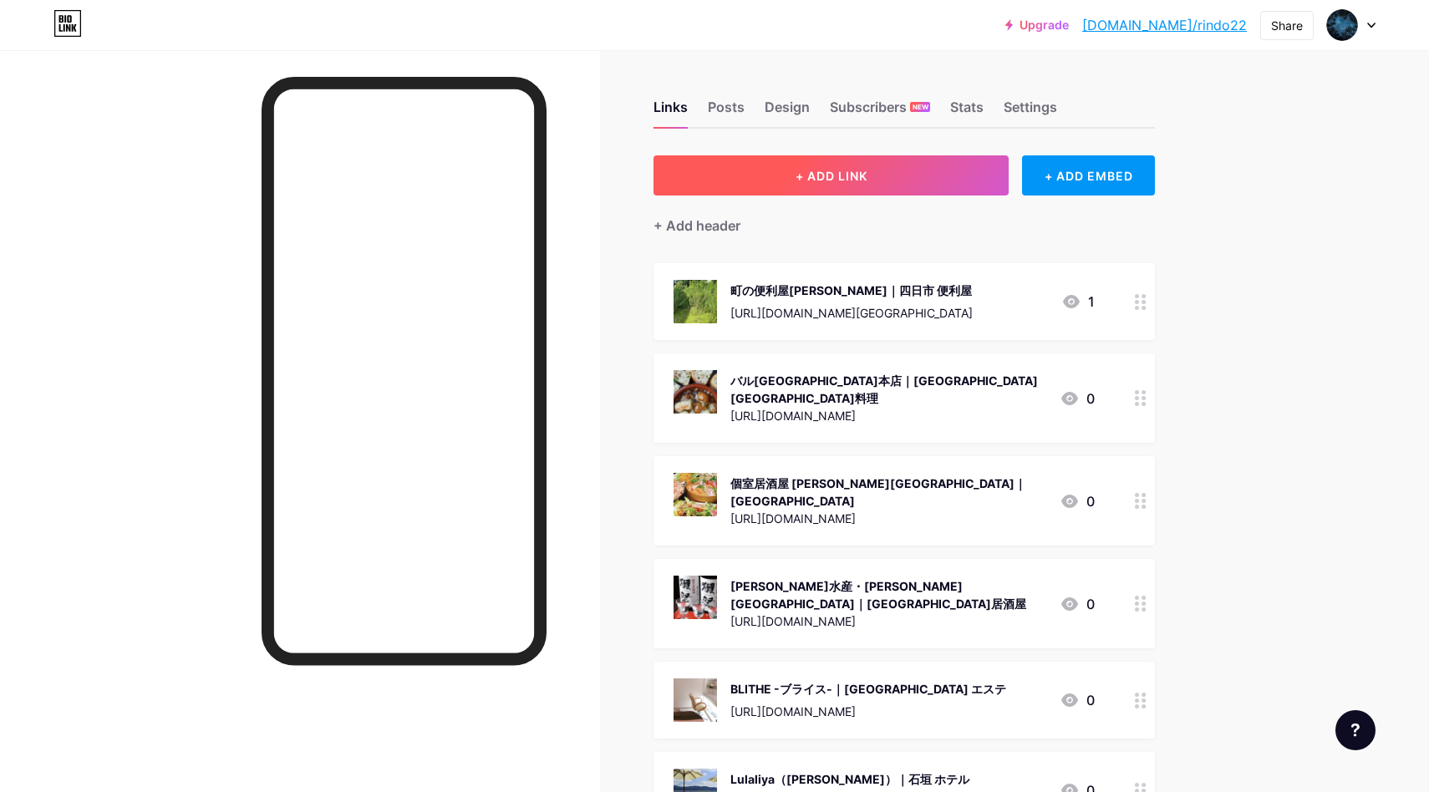
click at [890, 168] on button "+ ADD LINK" at bounding box center [830, 175] width 355 height 40
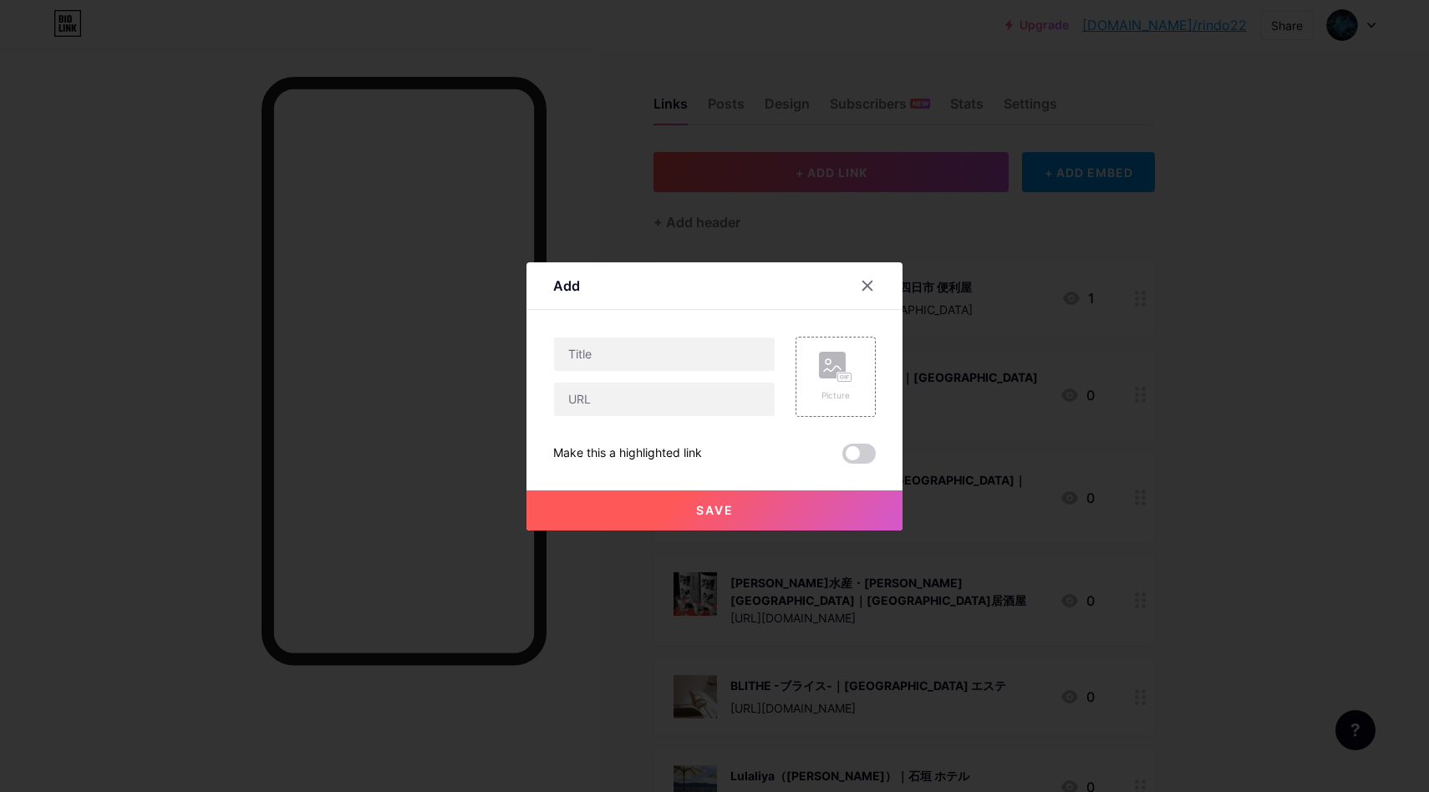
scroll to position [3, 0]
click at [654, 365] on input "text" at bounding box center [664, 354] width 221 height 33
paste input "【ガラス交換・カーフィルム】[PERSON_NAME]ガラス｜[GEOGRAPHIC_DATA] リペア"
type input "【ガラス交換・カーフィルム】[PERSON_NAME]ガラス｜[GEOGRAPHIC_DATA] リペア"
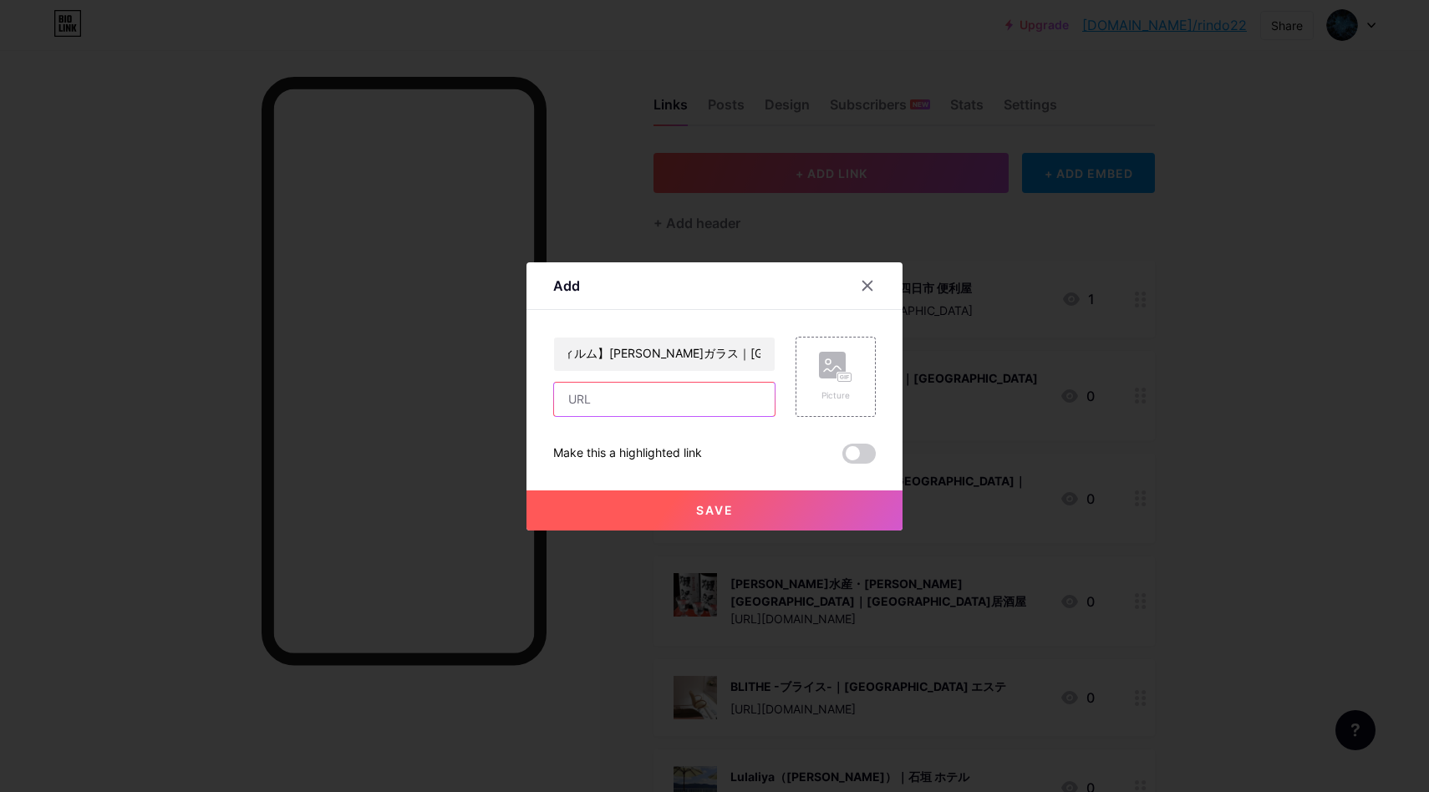
click at [674, 408] on input "text" at bounding box center [664, 399] width 221 height 33
paste input "[URL][DOMAIN_NAME]"
type input "[URL][DOMAIN_NAME]"
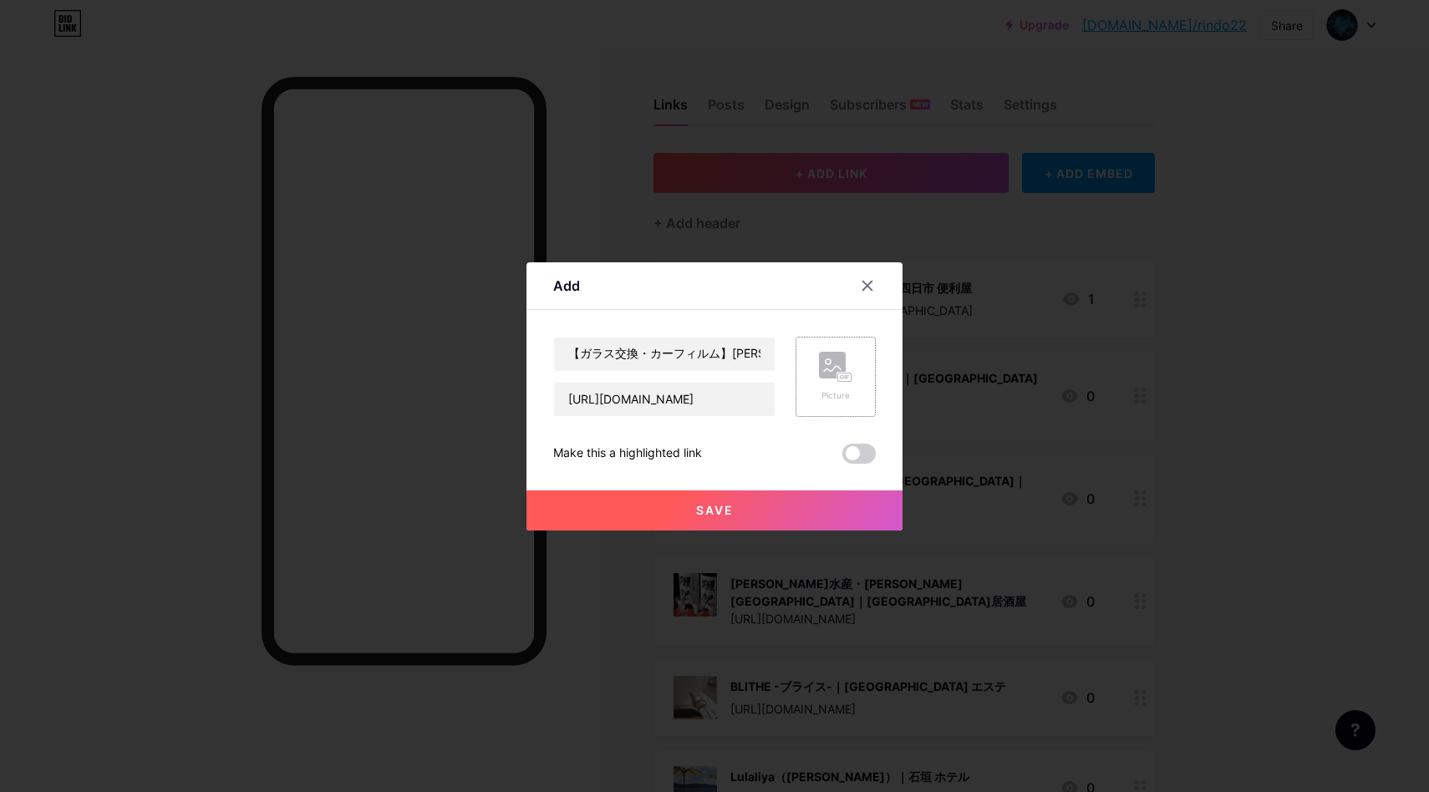
click at [813, 370] on div "Picture" at bounding box center [835, 377] width 80 height 80
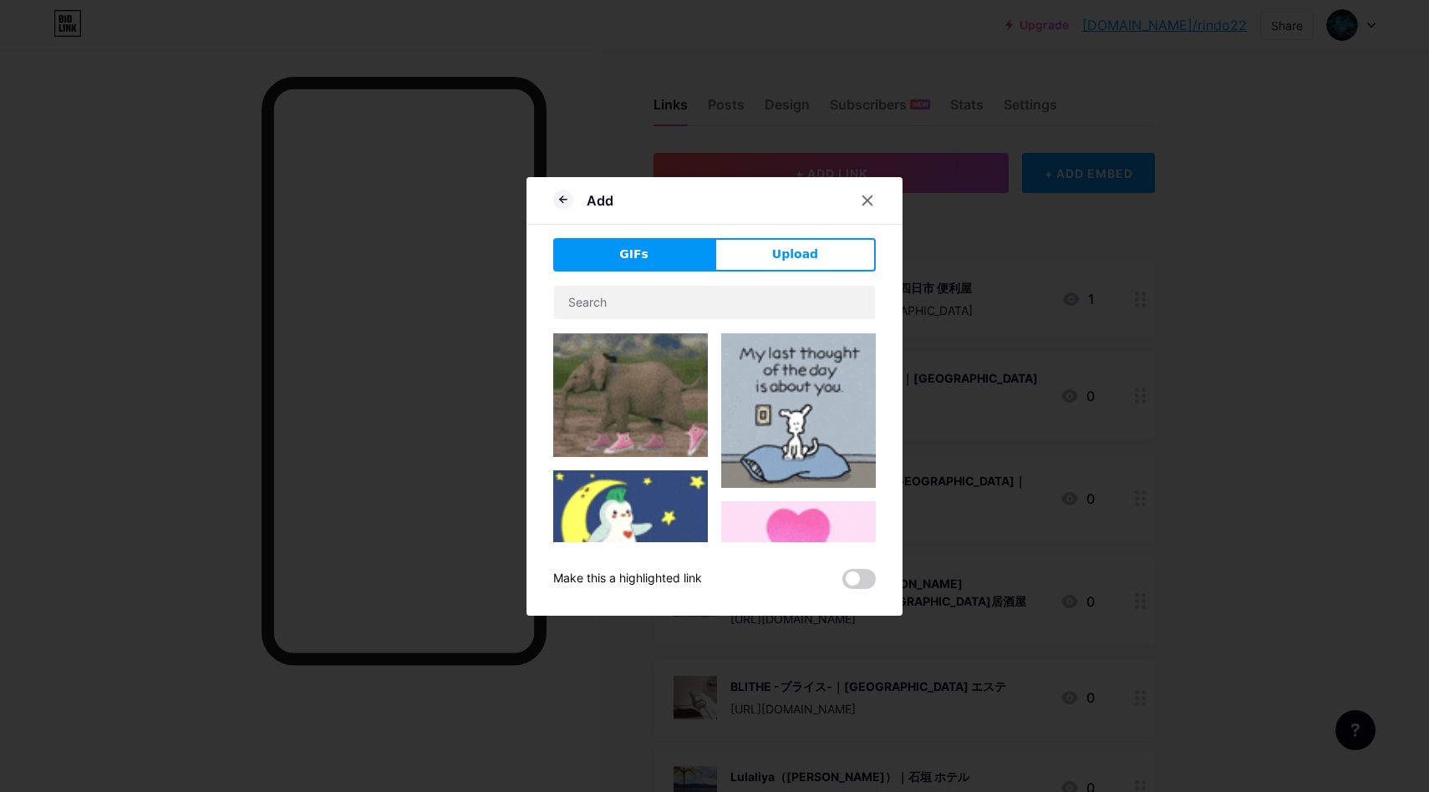
click at [806, 236] on div "Add GIFs Upload Content YouTube Play YouTube video without leaving your page. A…" at bounding box center [714, 396] width 376 height 439
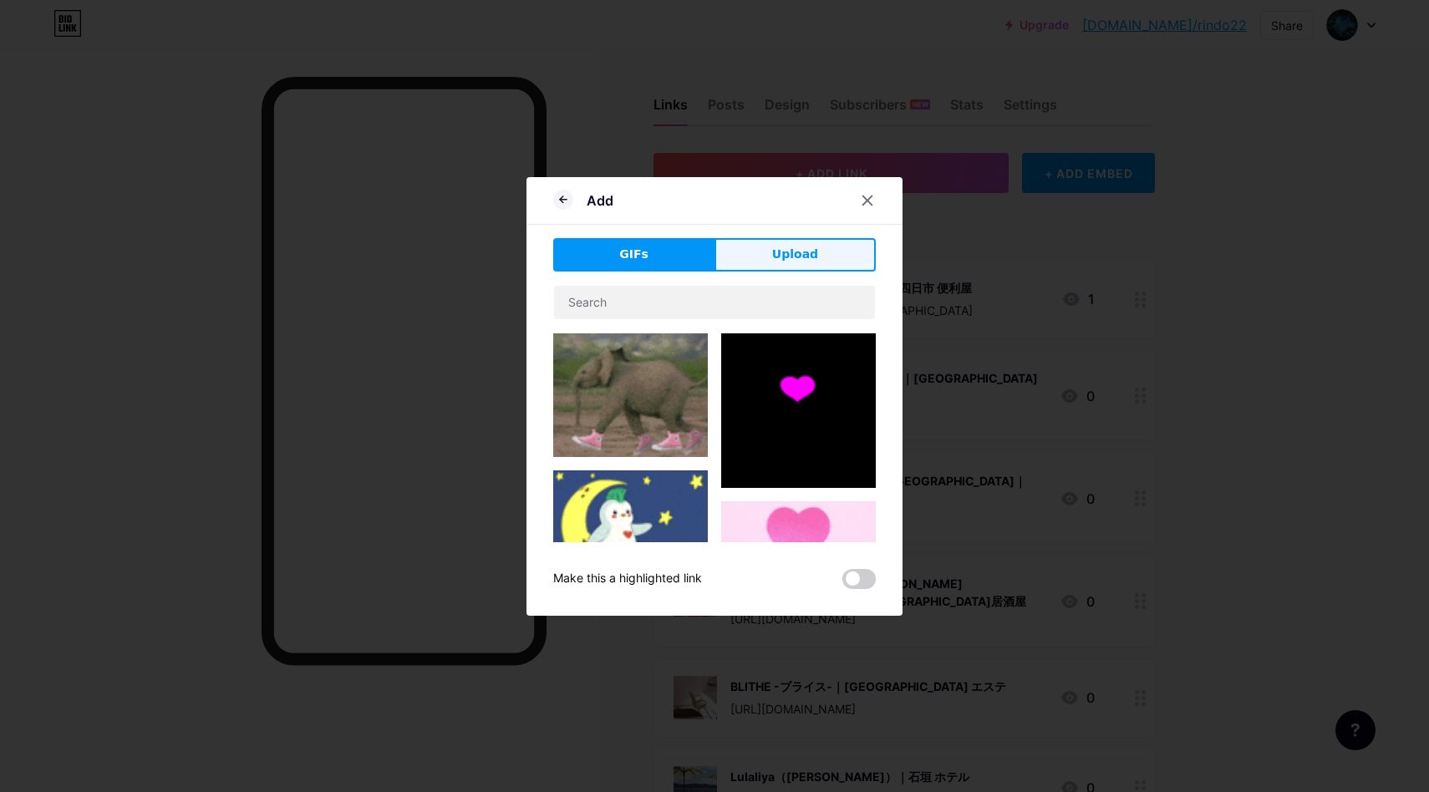
click at [806, 246] on span "Upload" at bounding box center [795, 255] width 46 height 18
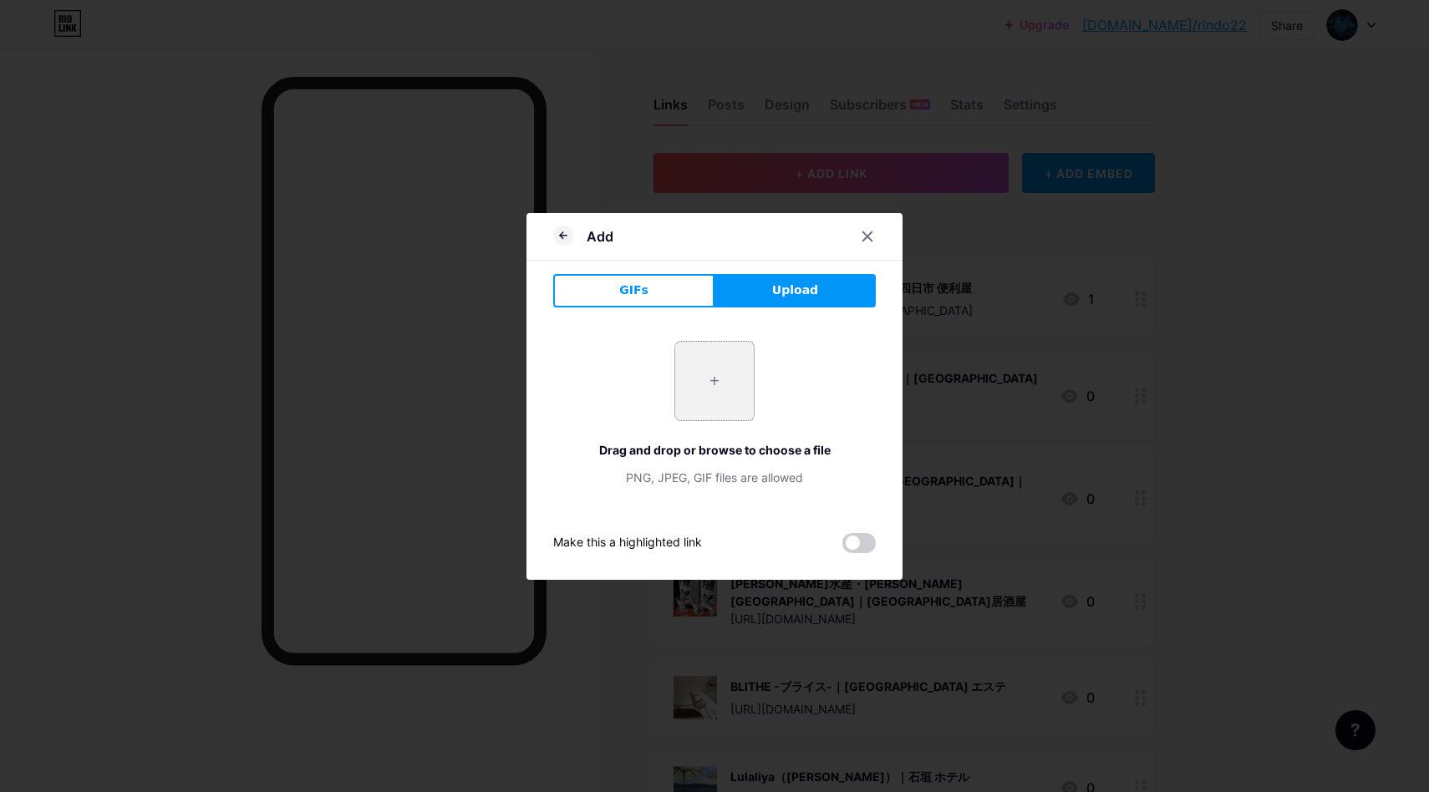
click at [726, 393] on input "file" at bounding box center [714, 381] width 79 height 79
type input "C:\fakepath\スクリーンショット 2025-08-18 14.59.42.png"
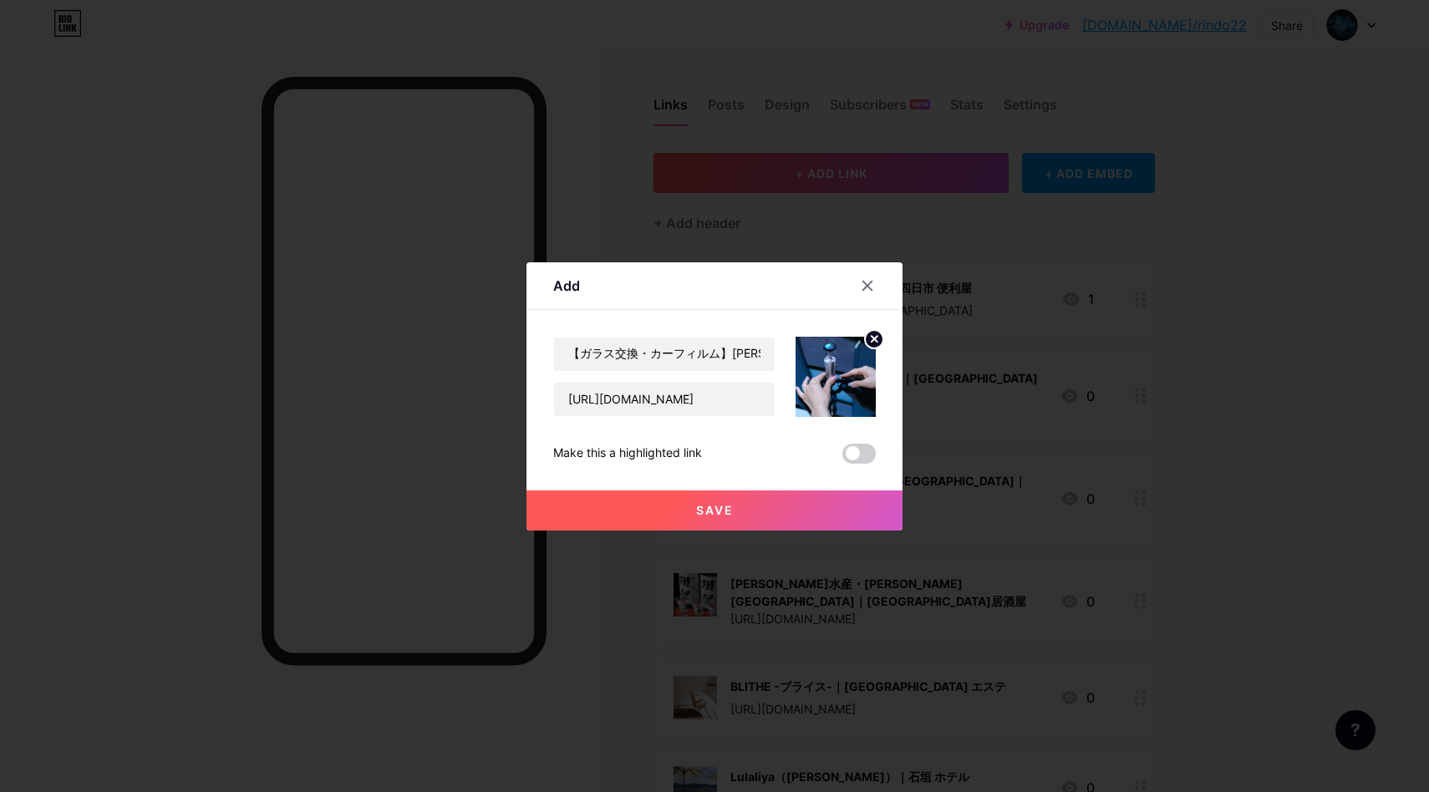
click at [719, 500] on button "Save" at bounding box center [714, 510] width 376 height 40
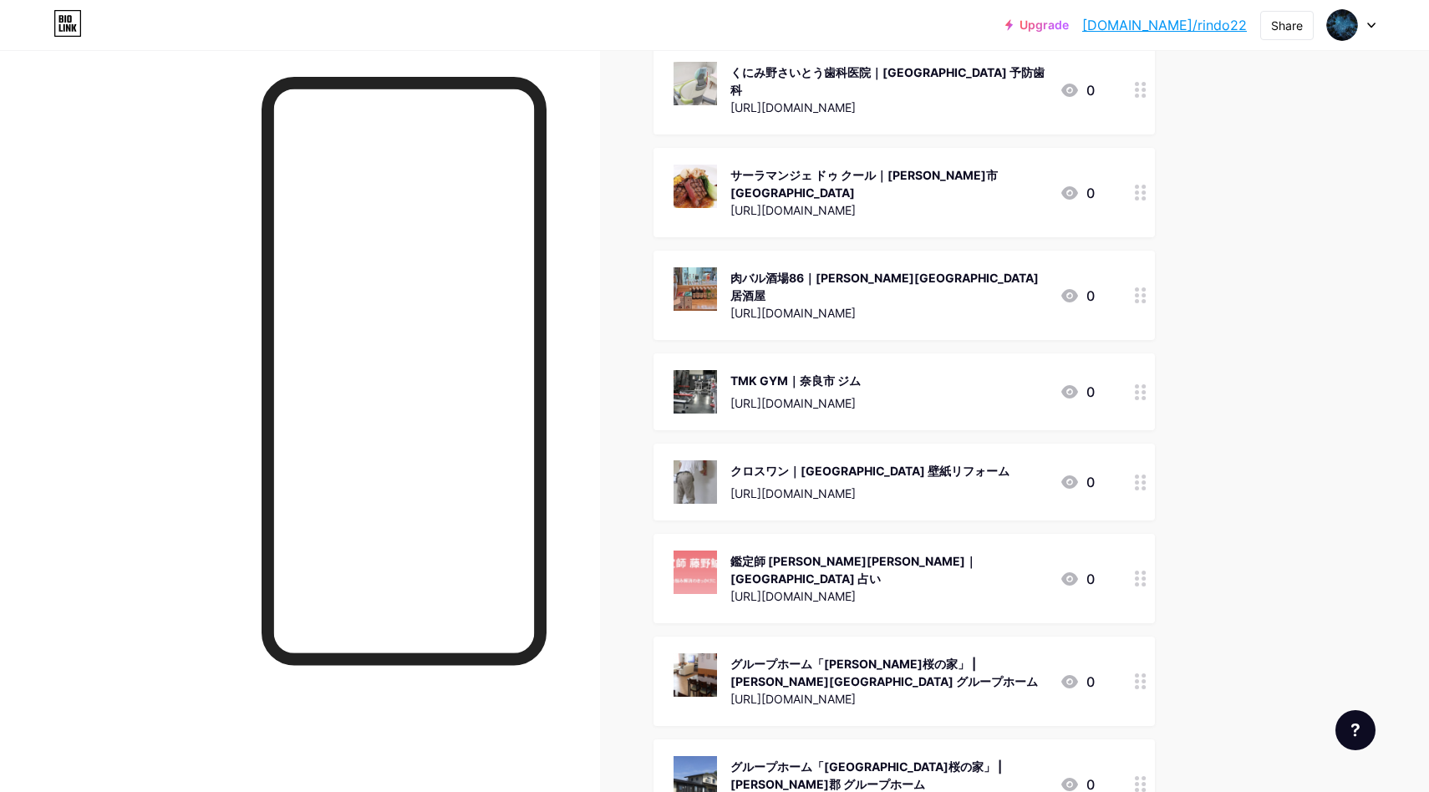
scroll to position [0, 0]
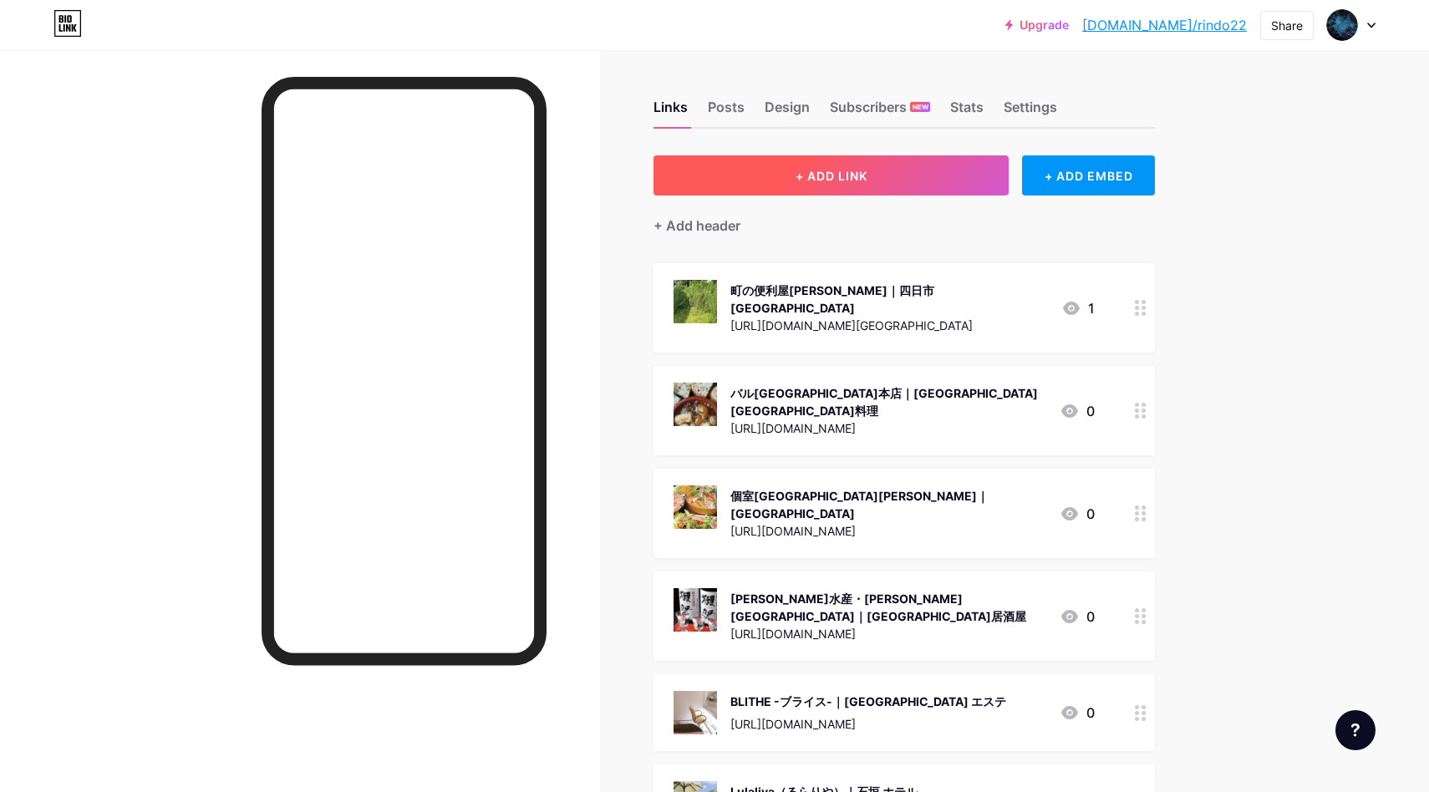
click at [908, 161] on button "+ ADD LINK" at bounding box center [830, 175] width 355 height 40
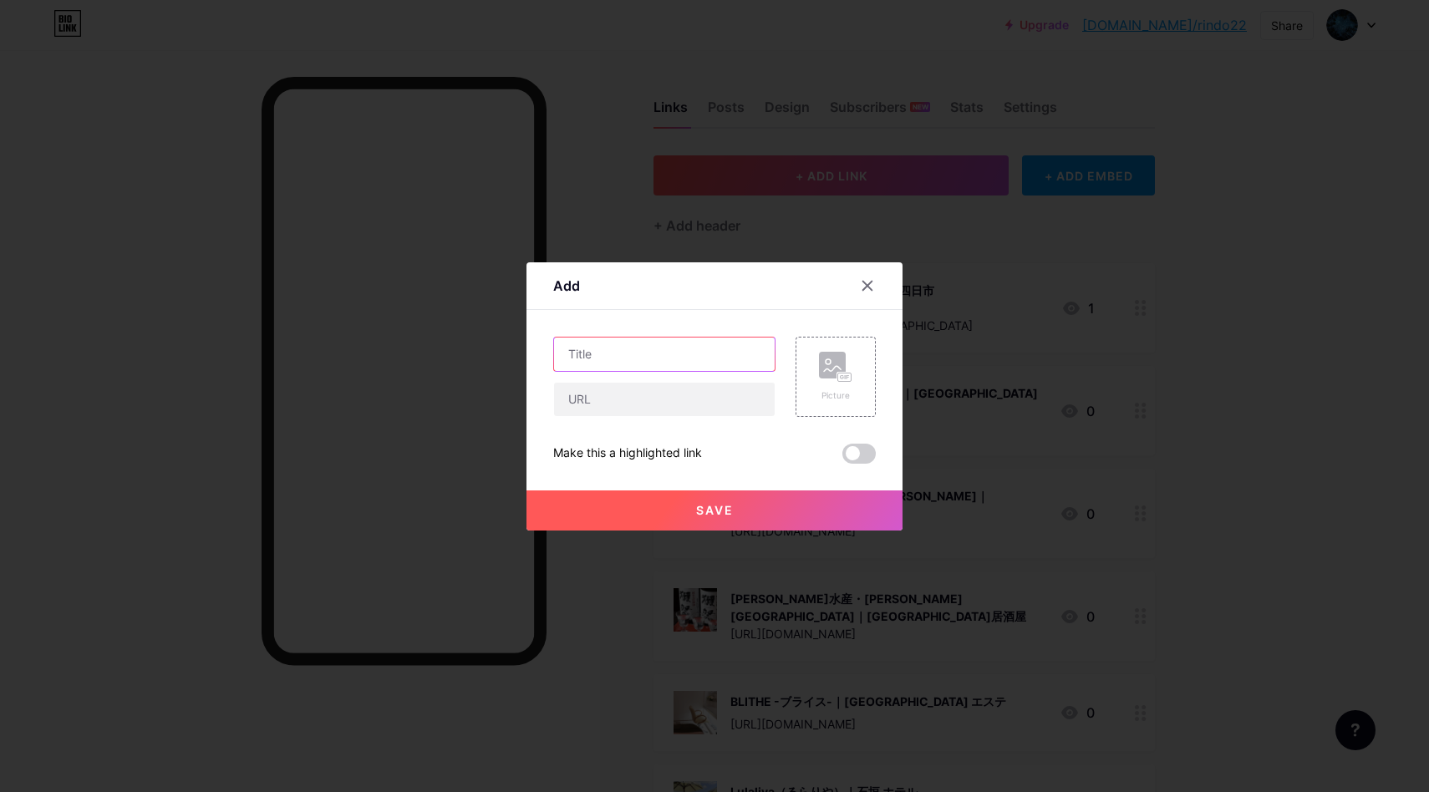
click at [681, 340] on input "text" at bounding box center [664, 354] width 221 height 33
click at [612, 352] on input "text" at bounding box center [664, 354] width 221 height 33
paste input "白金 にし田｜[GEOGRAPHIC_DATA][GEOGRAPHIC_DATA] 和食"
type input "白金 にし田｜[GEOGRAPHIC_DATA][GEOGRAPHIC_DATA] 和食"
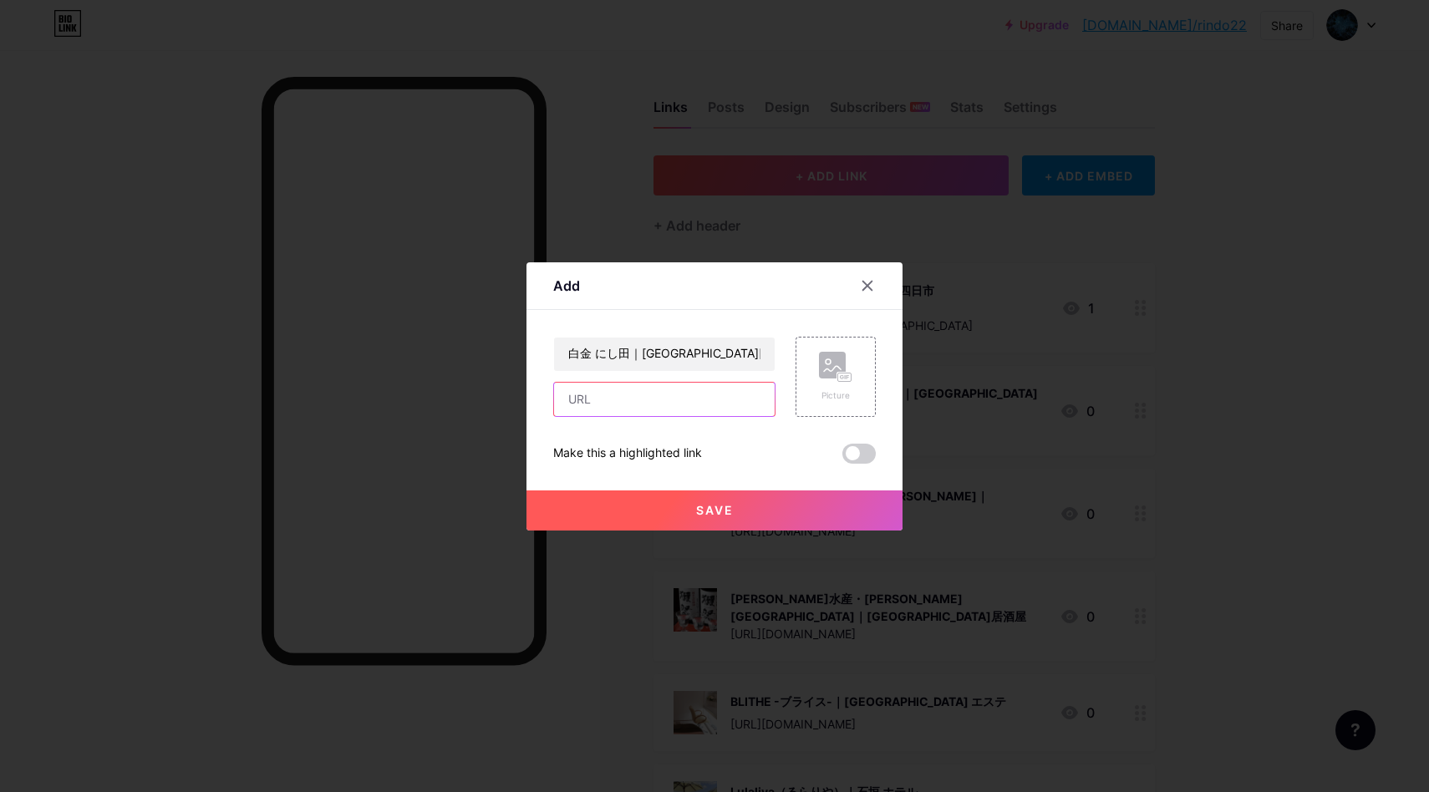
click at [630, 390] on input "text" at bounding box center [664, 399] width 221 height 33
click at [637, 404] on input "text" at bounding box center [664, 399] width 221 height 33
paste input "[URL][DOMAIN_NAME]"
type input "[URL][DOMAIN_NAME]"
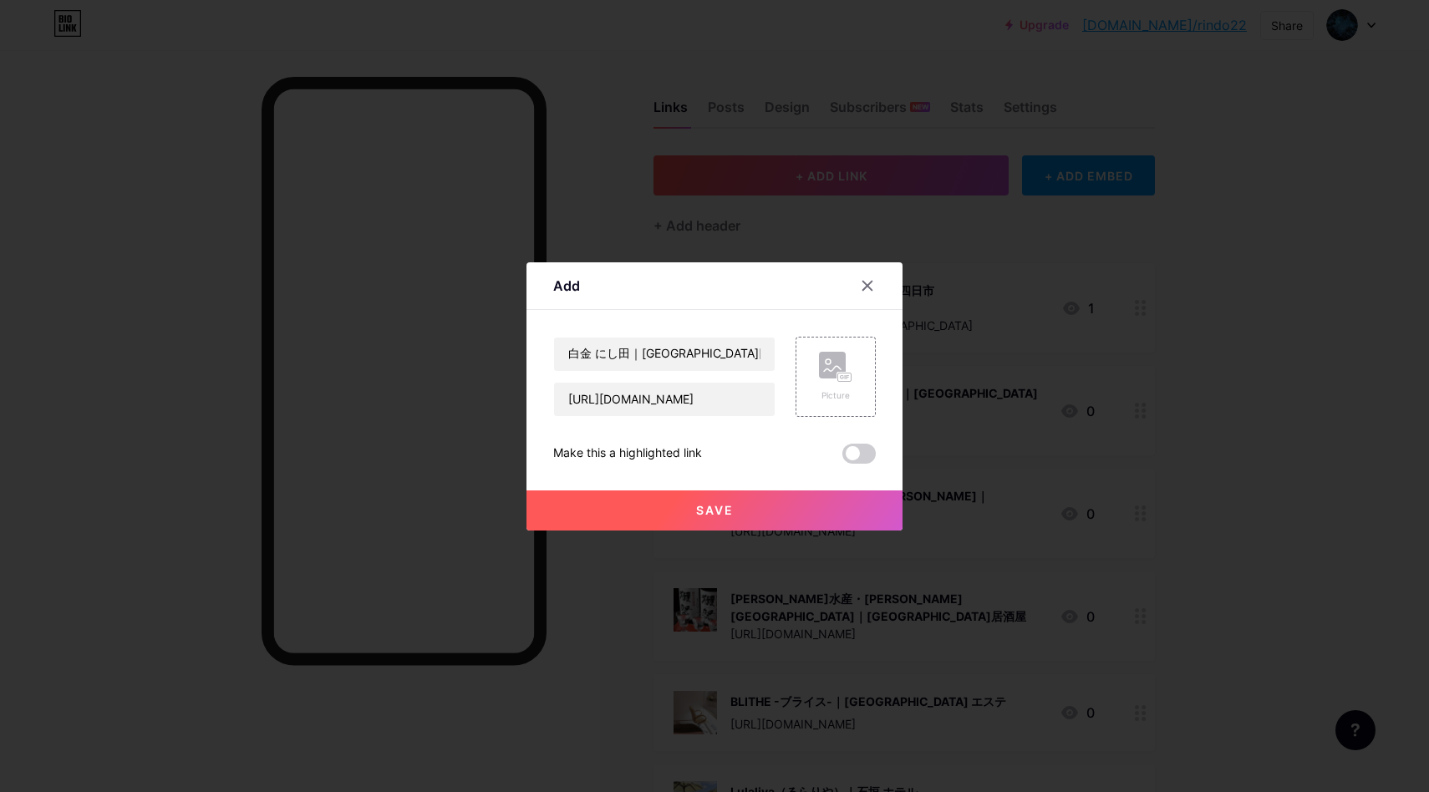
scroll to position [0, 0]
click at [828, 382] on icon at bounding box center [835, 367] width 33 height 31
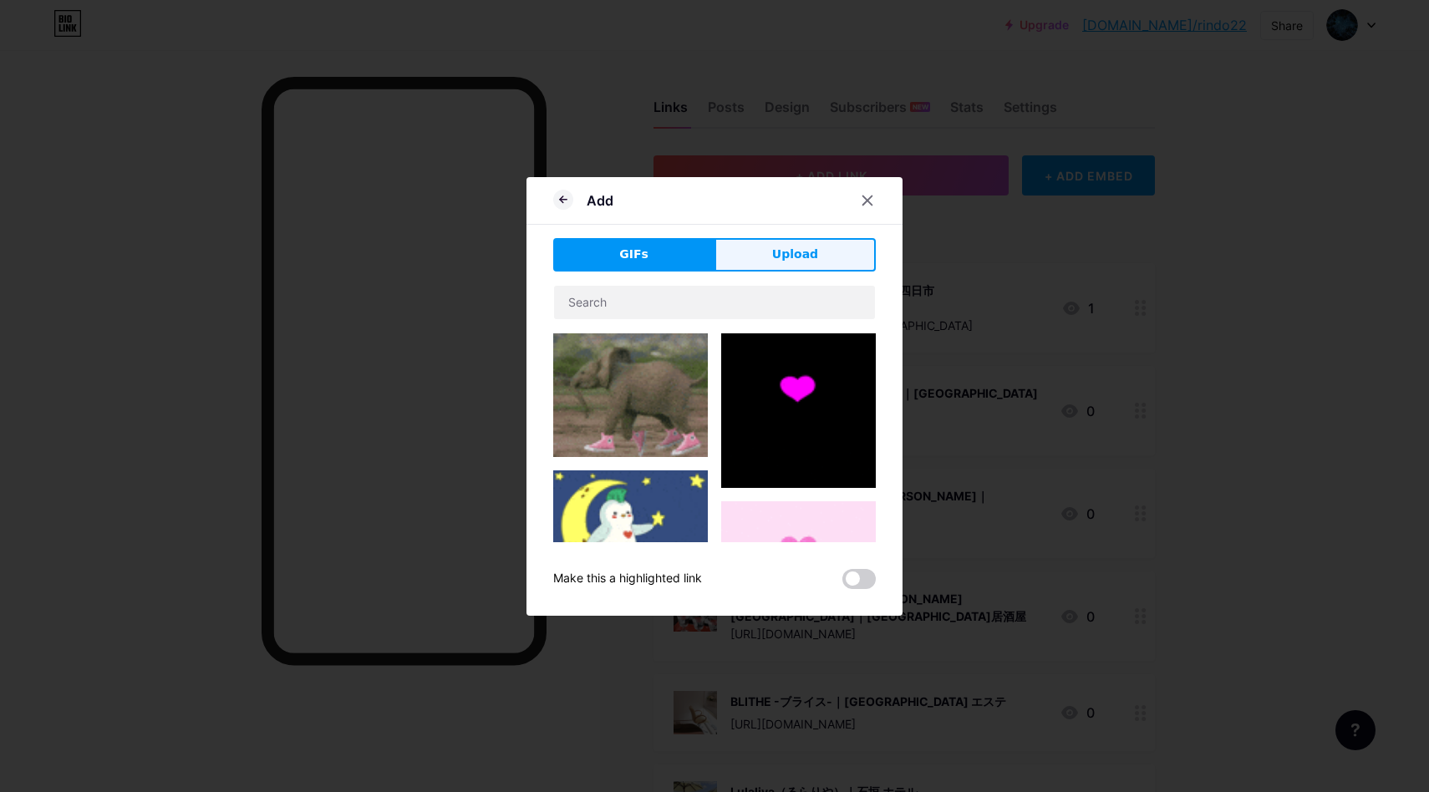
click at [780, 238] on button "Upload" at bounding box center [794, 254] width 161 height 33
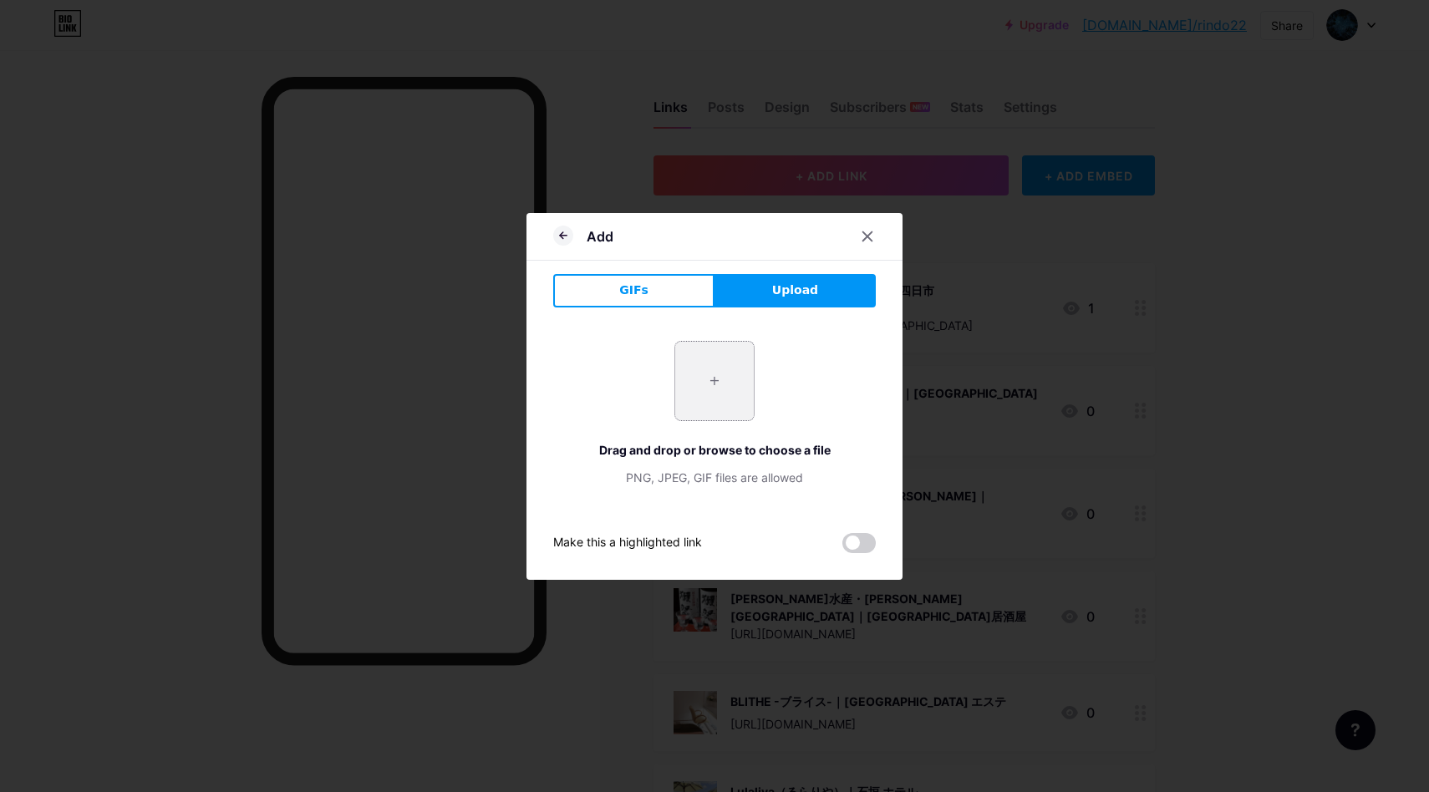
click at [724, 366] on input "file" at bounding box center [714, 381] width 79 height 79
type input "C:\fakepath\スクリーンショット [DATE] 15.02.42.png"
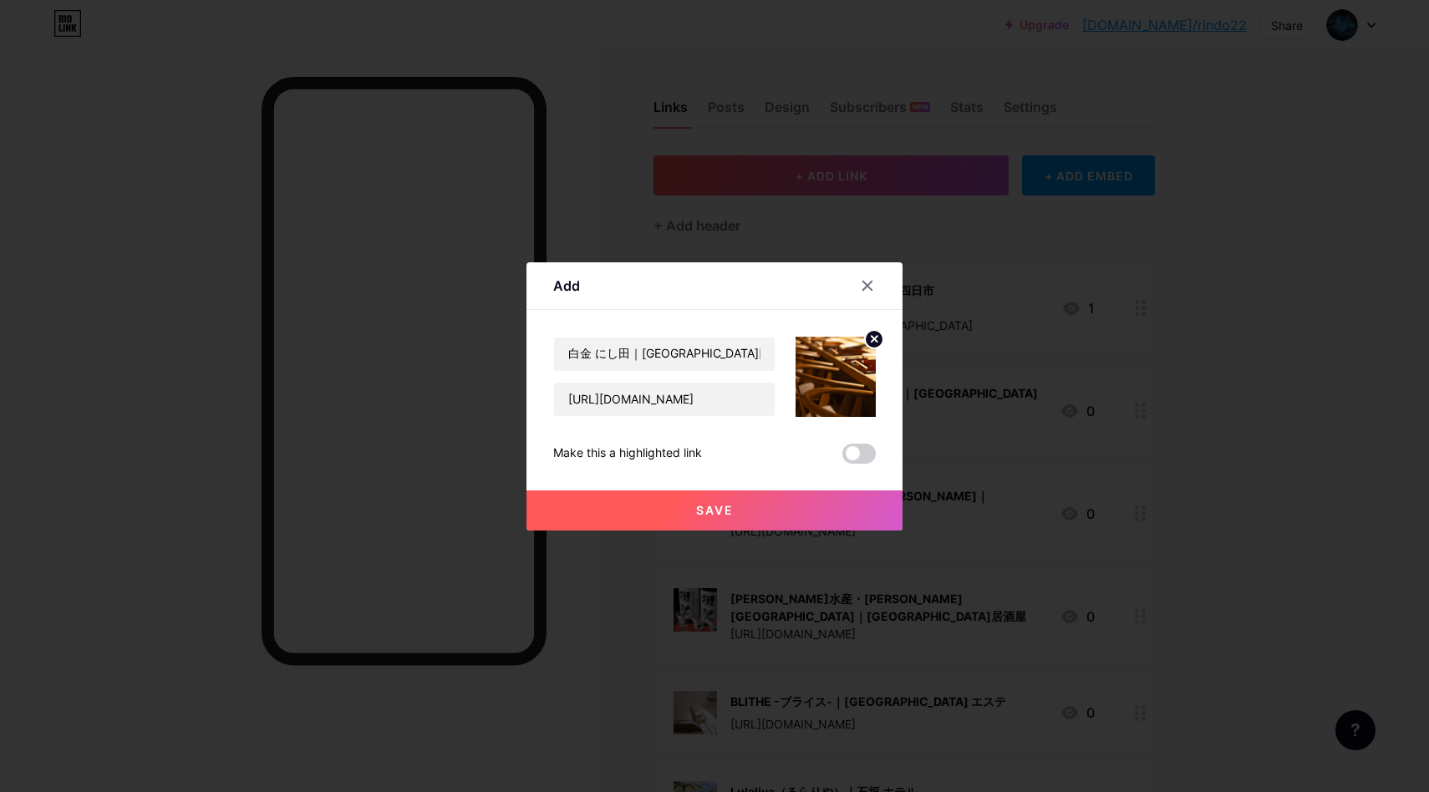
click at [774, 505] on button "Save" at bounding box center [714, 510] width 376 height 40
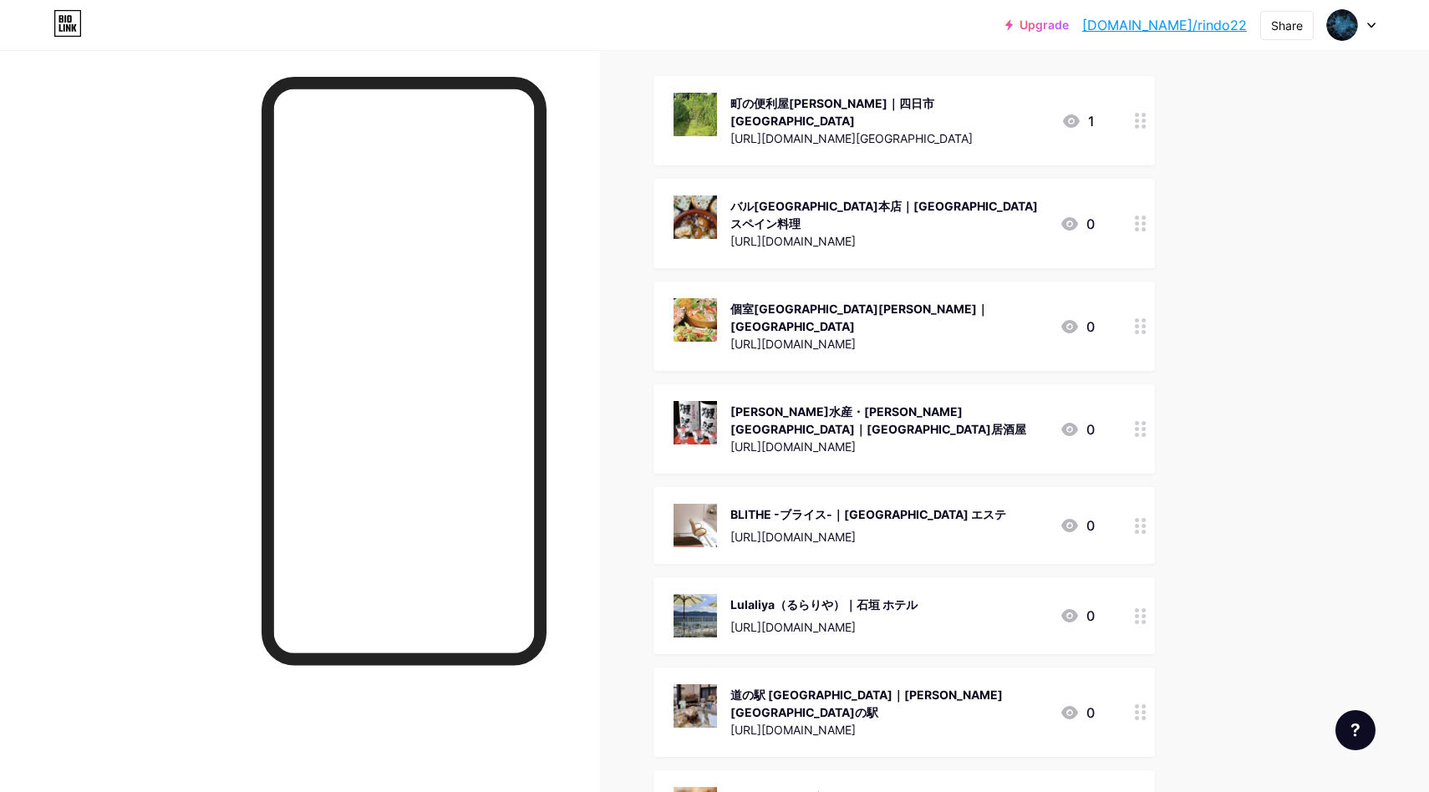
scroll to position [235, 0]
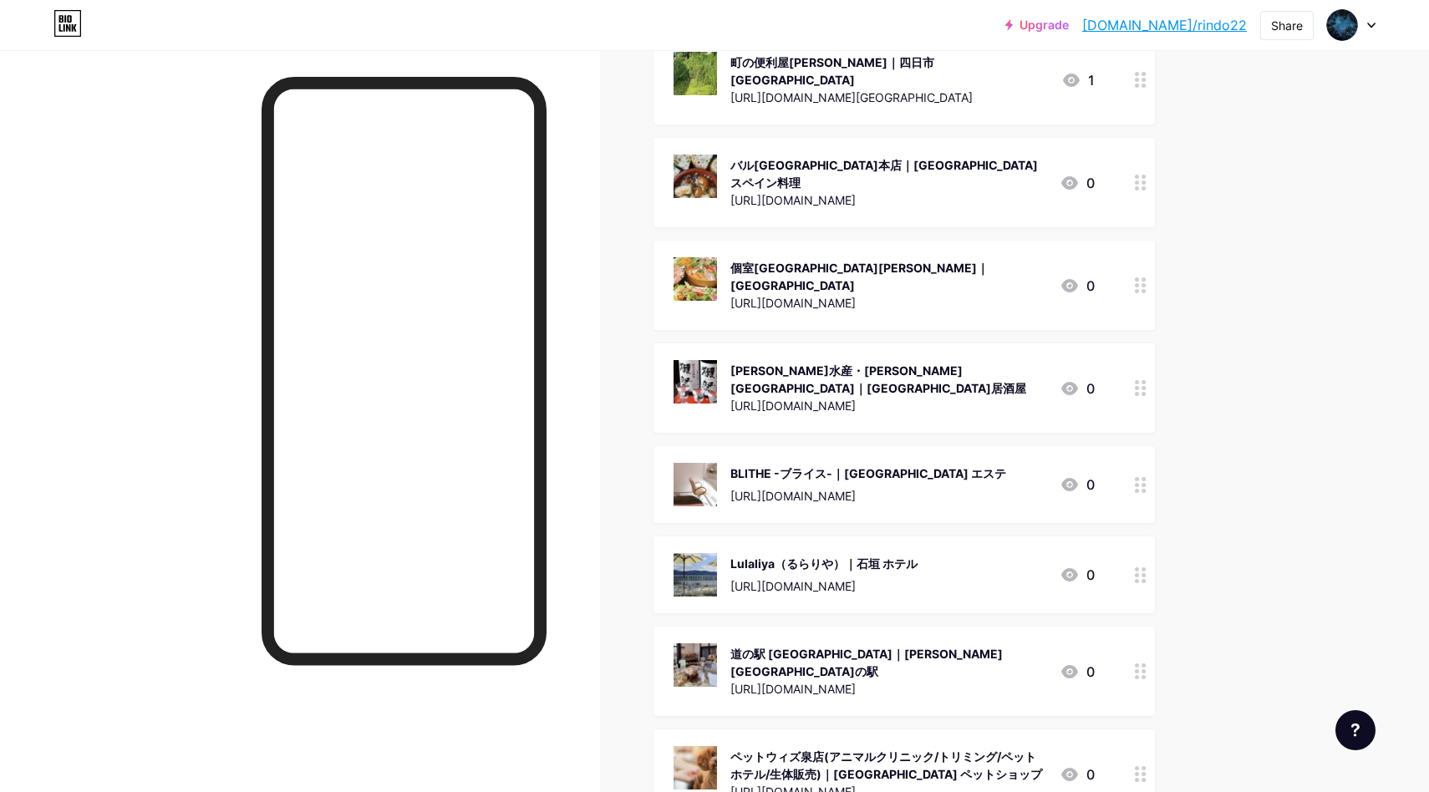
scroll to position [227, 0]
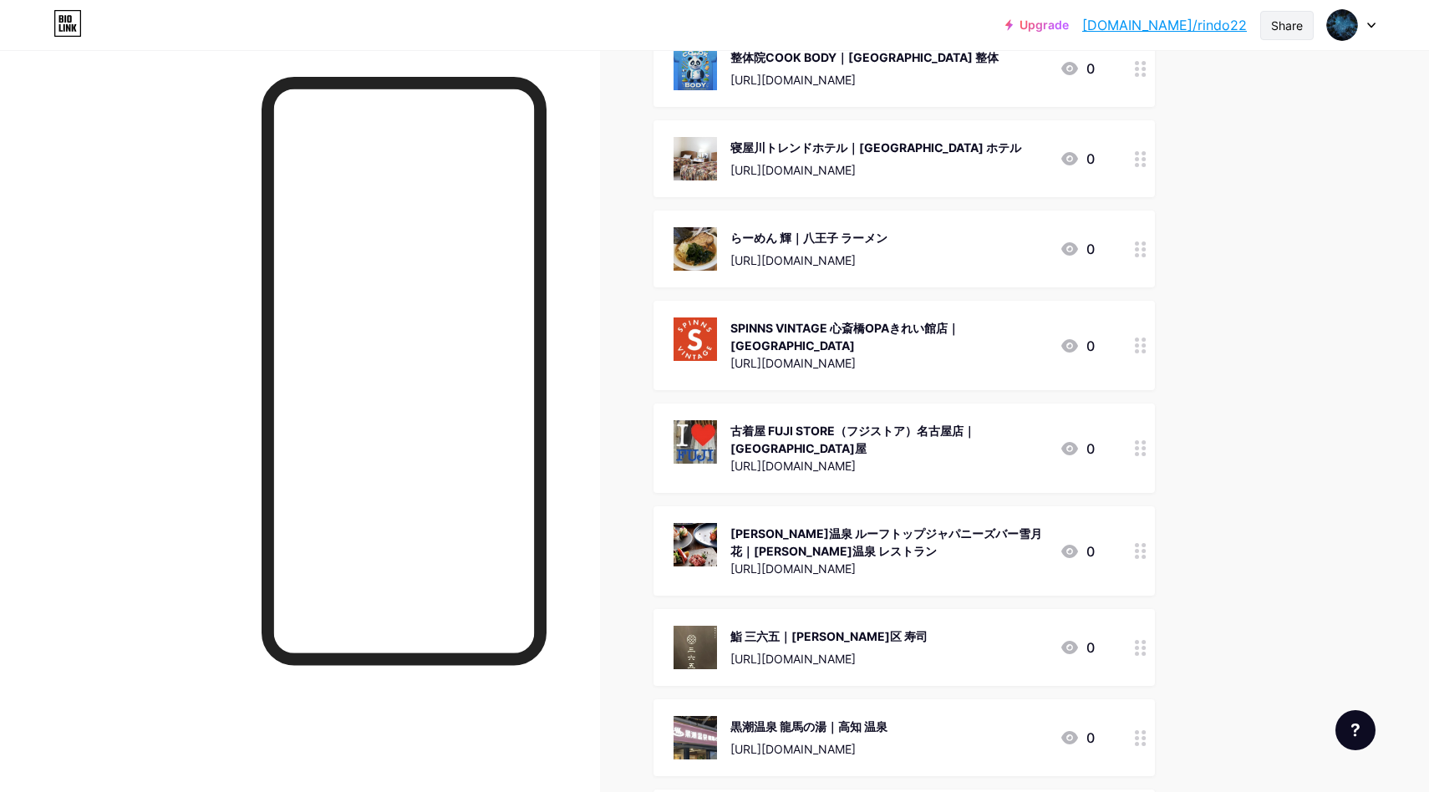
scroll to position [136779, 0]
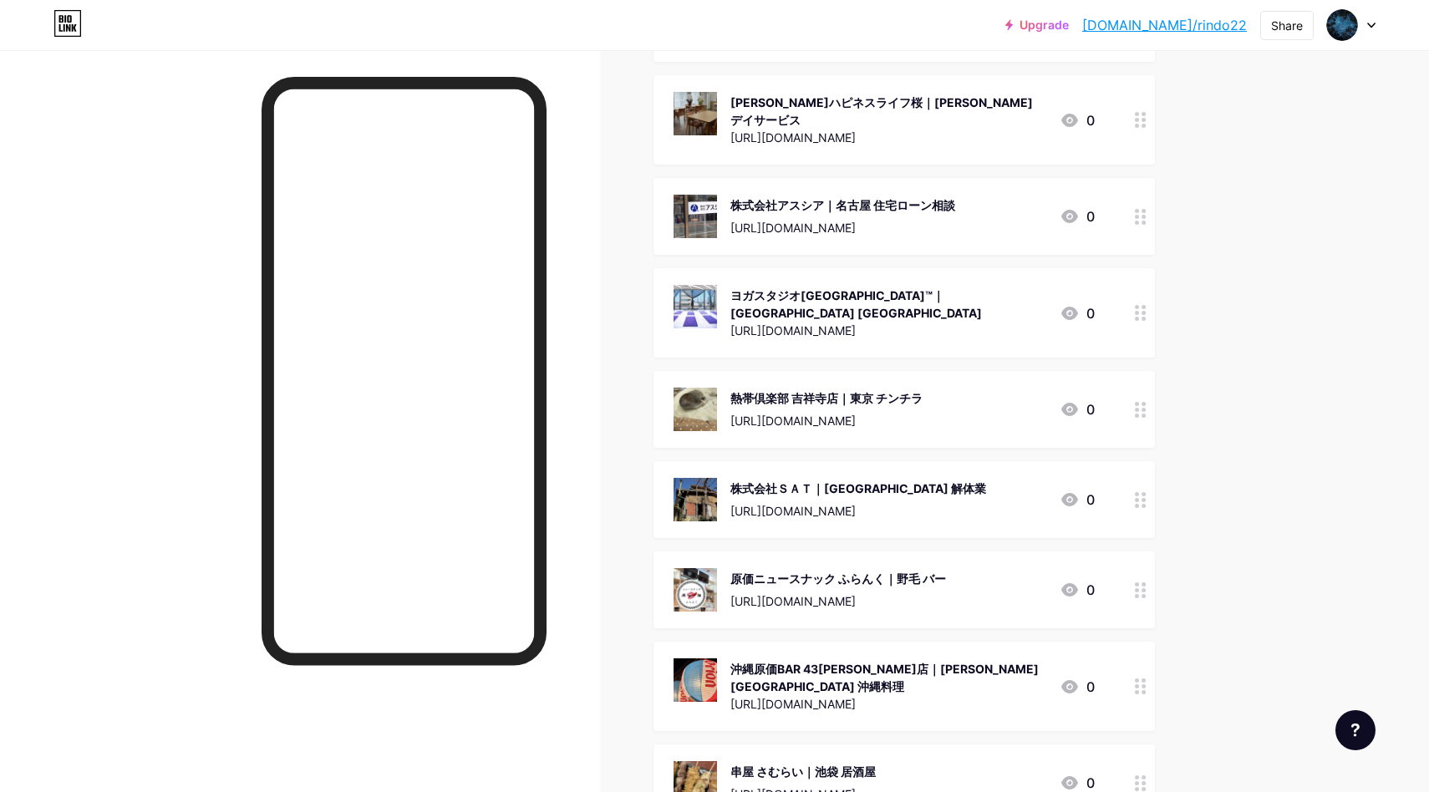
scroll to position [0, 0]
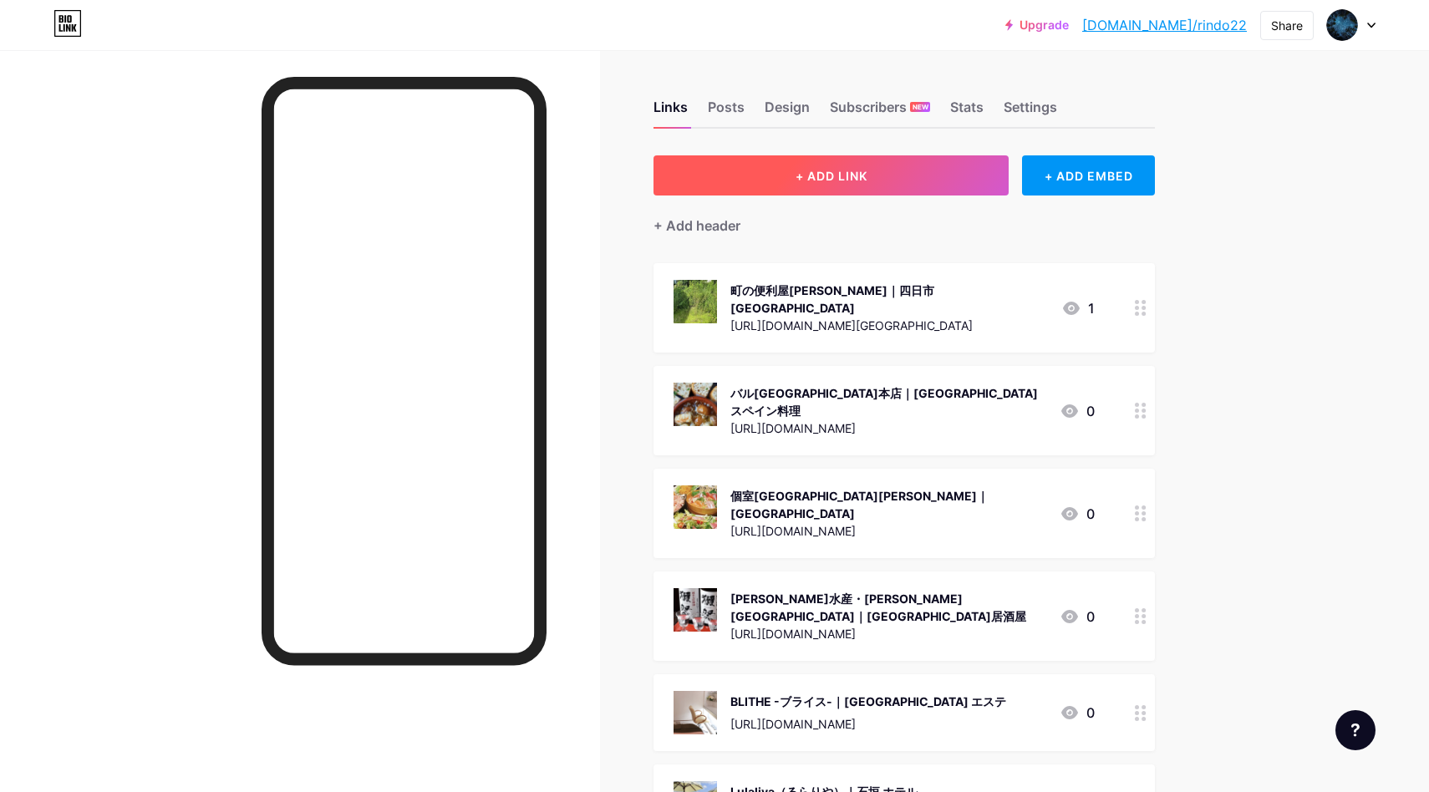
click at [851, 158] on button "+ ADD LINK" at bounding box center [830, 175] width 355 height 40
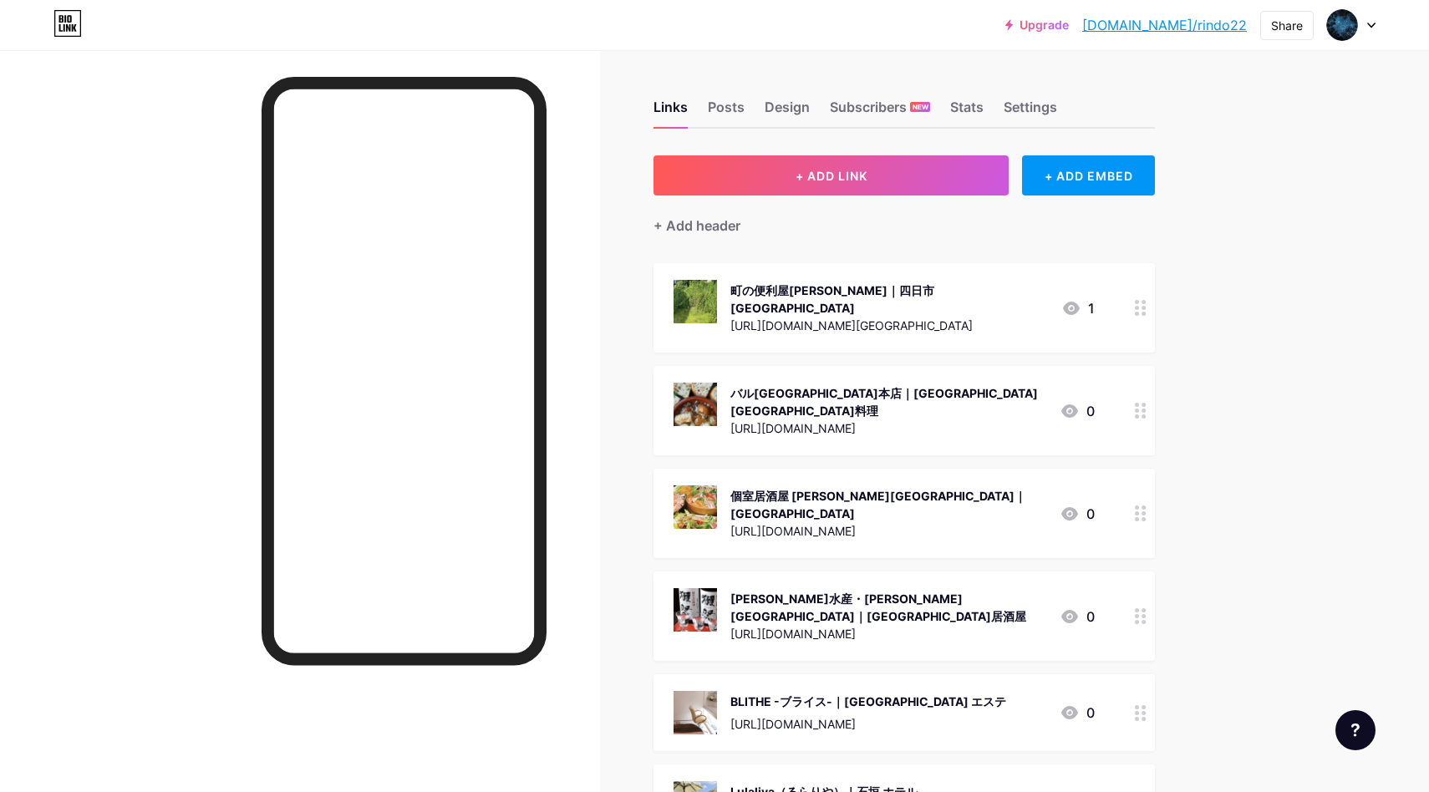
scroll to position [137082, 0]
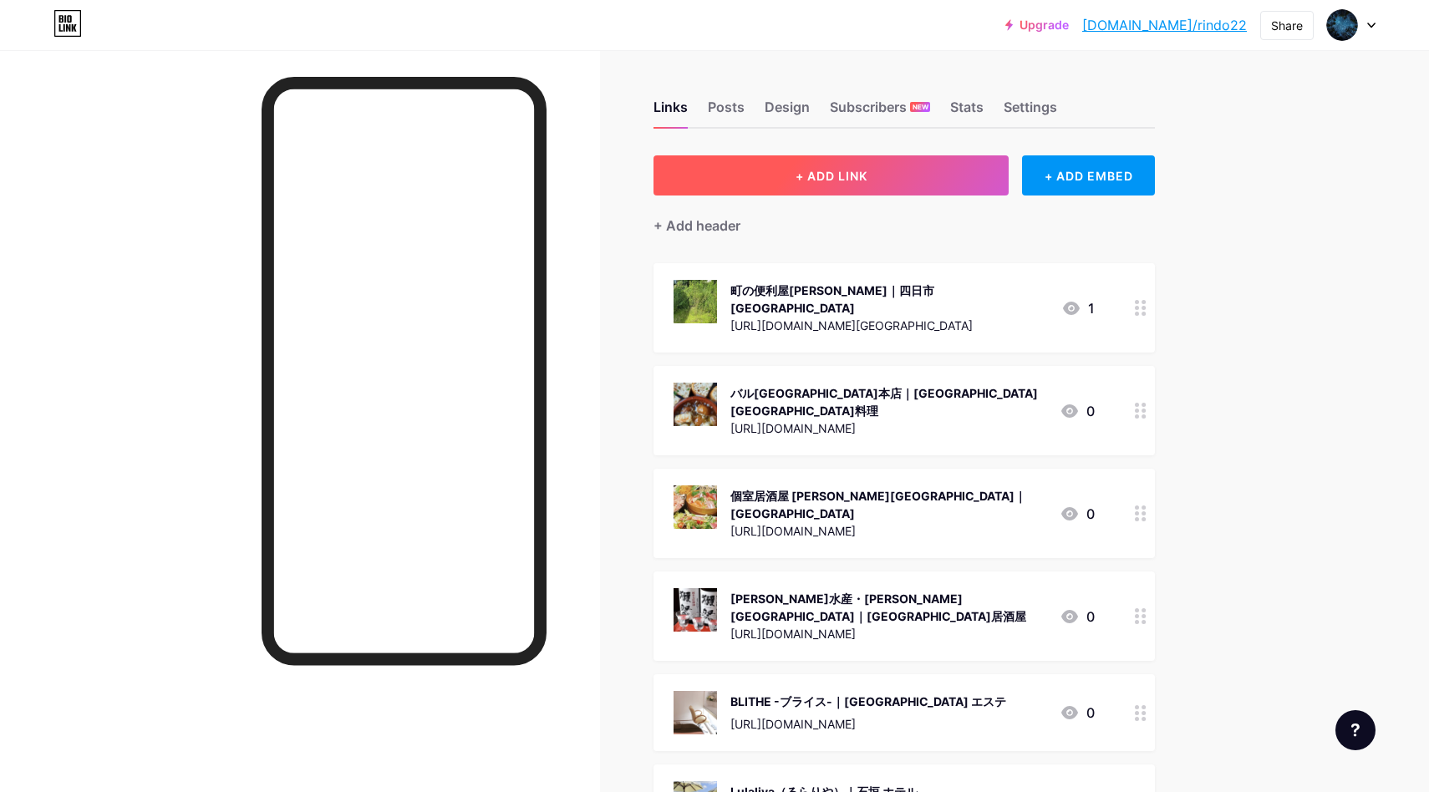
click at [931, 196] on div "+ Add header" at bounding box center [903, 216] width 501 height 41
click at [929, 183] on button "+ ADD LINK" at bounding box center [830, 175] width 355 height 40
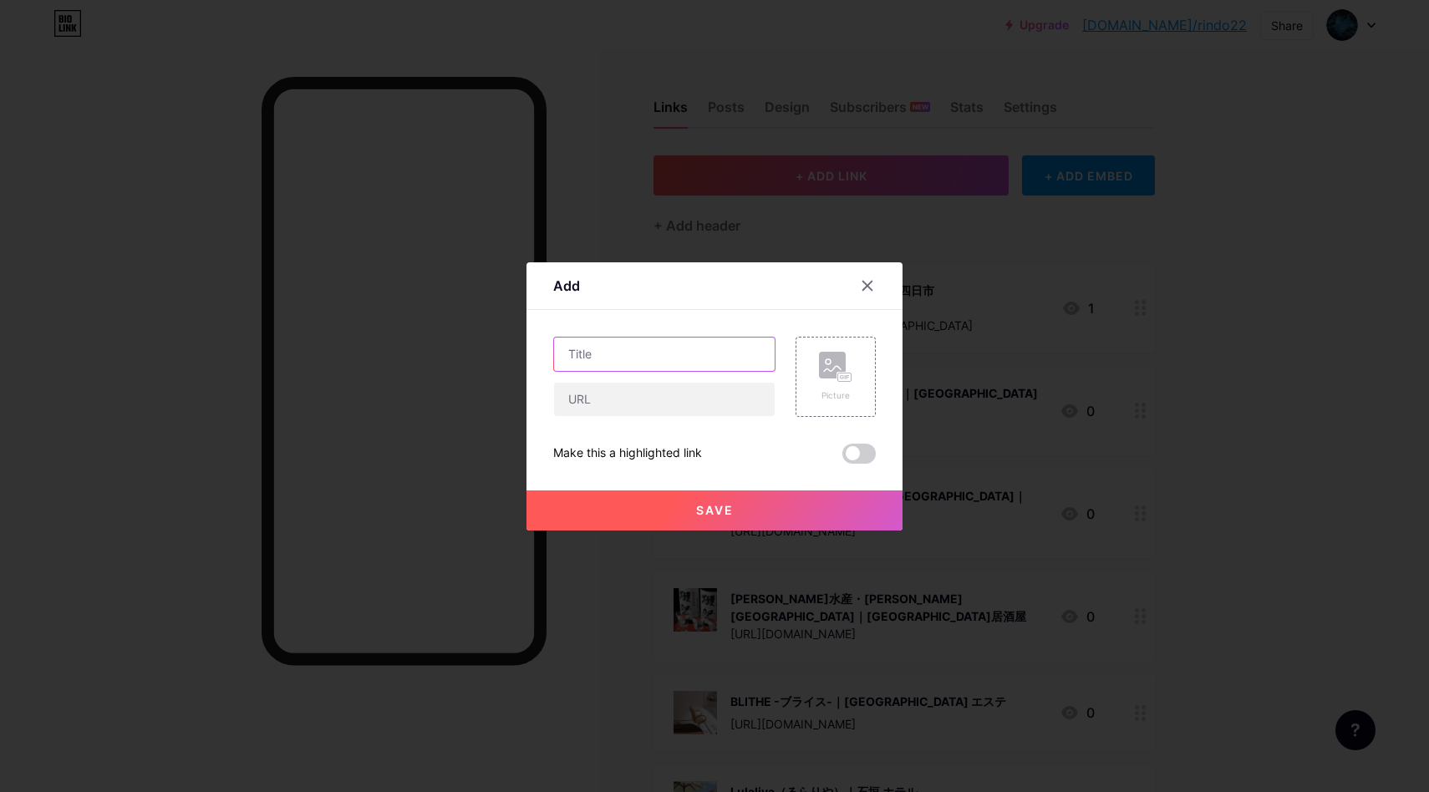
click at [652, 358] on input "text" at bounding box center [664, 354] width 221 height 33
click at [616, 355] on input "text" at bounding box center [664, 354] width 221 height 33
paste input "[PERSON_NAME]ビルド 株式会社｜[PERSON_NAME][GEOGRAPHIC_DATA] リフォーム"
type input "[PERSON_NAME]ビルド 株式会社｜[PERSON_NAME][GEOGRAPHIC_DATA] リフォーム"
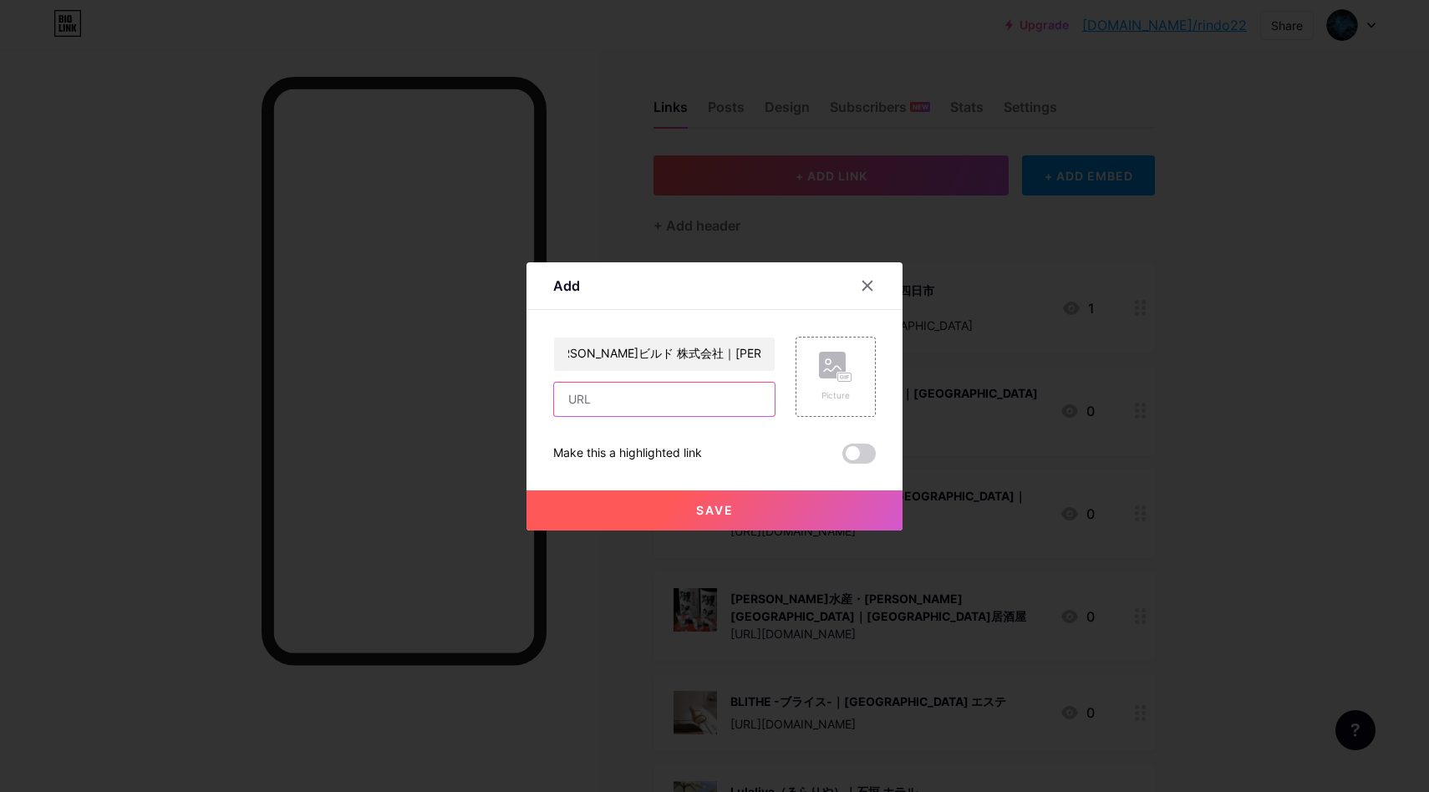
click at [615, 414] on input "text" at bounding box center [664, 399] width 221 height 33
click at [668, 399] on input "text" at bounding box center [664, 399] width 221 height 33
paste input "[URL][DOMAIN_NAME]"
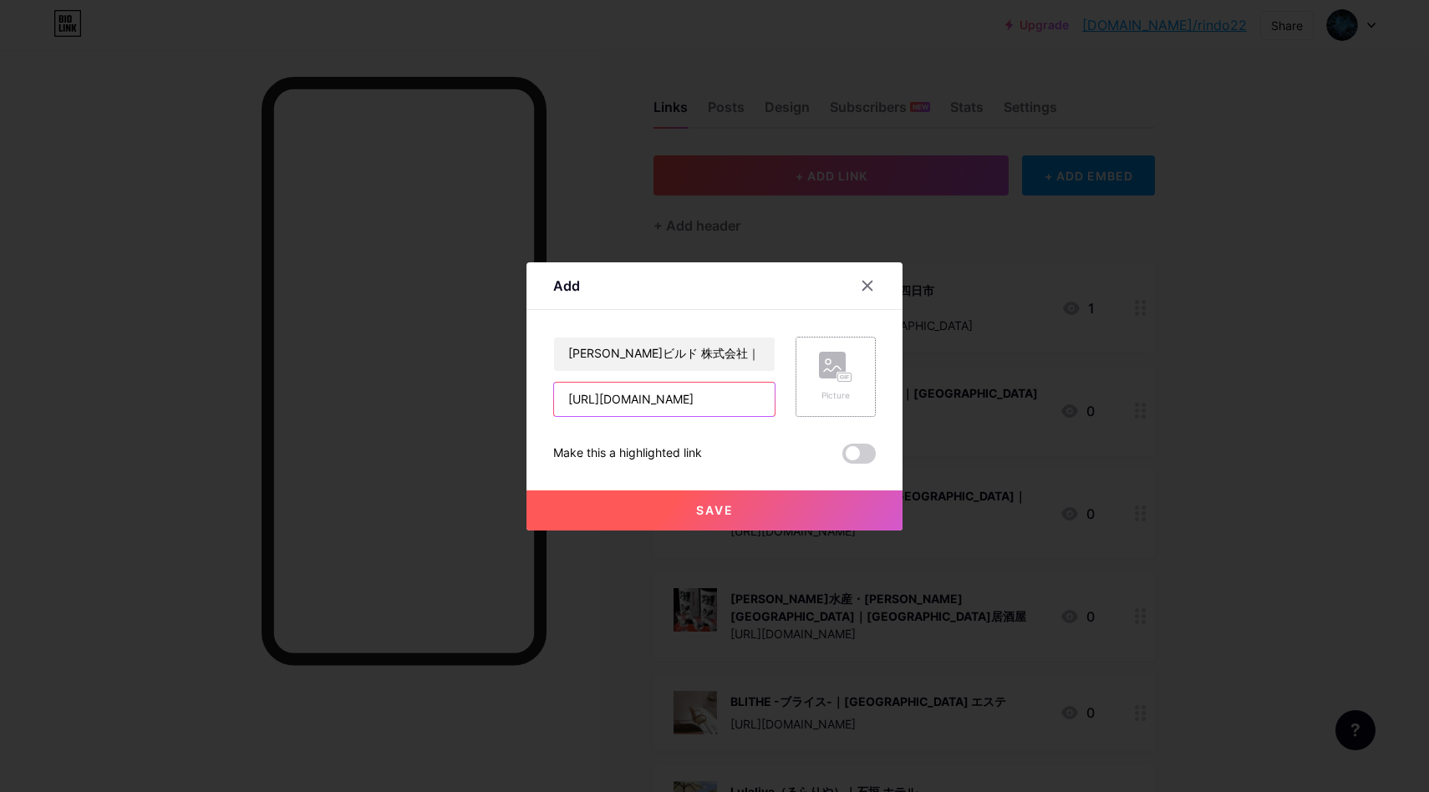
type input "[URL][DOMAIN_NAME]"
click at [825, 359] on circle at bounding box center [827, 361] width 5 height 5
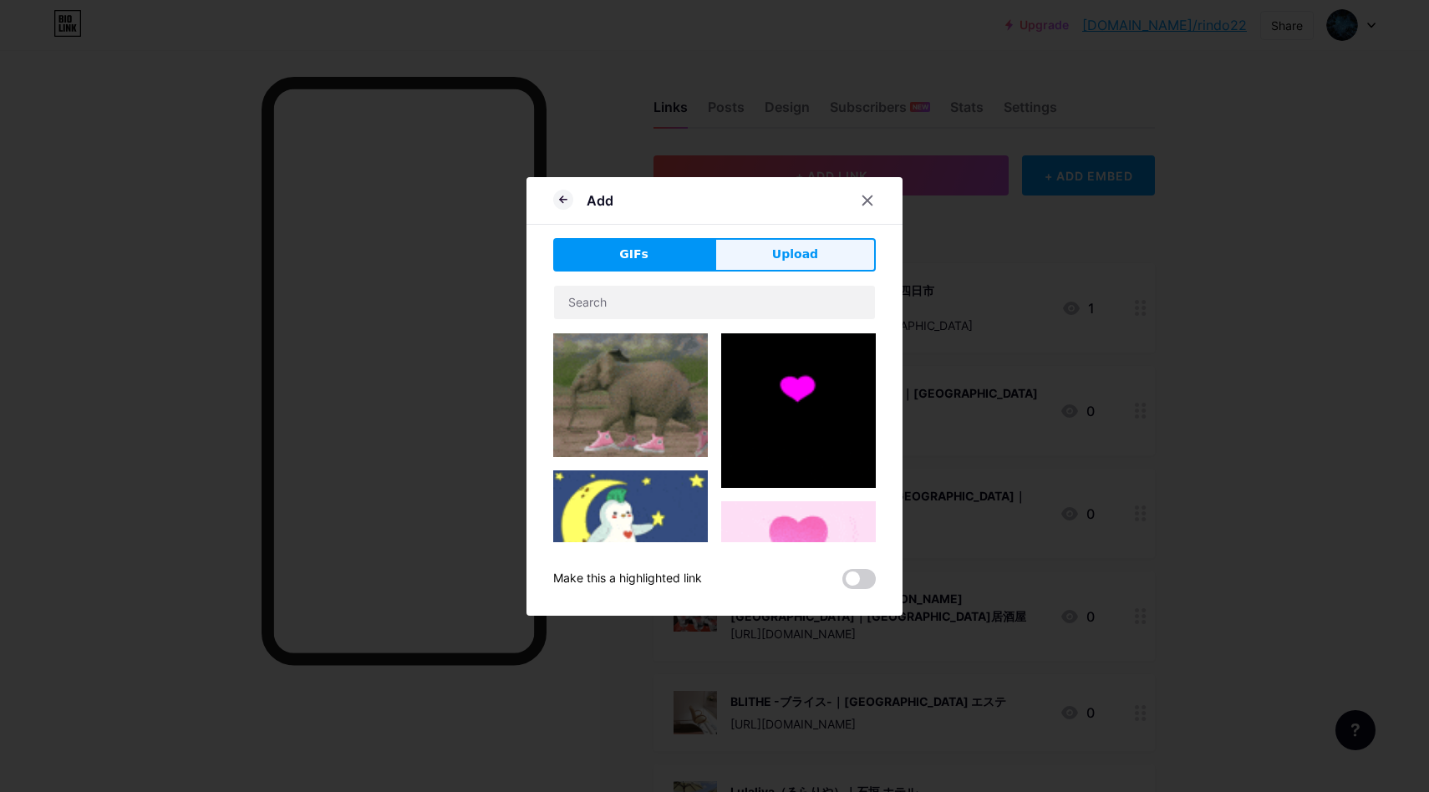
click at [781, 272] on div "GIFs Upload Content YouTube Play YouTube video without leaving your page. ADD V…" at bounding box center [714, 413] width 322 height 351
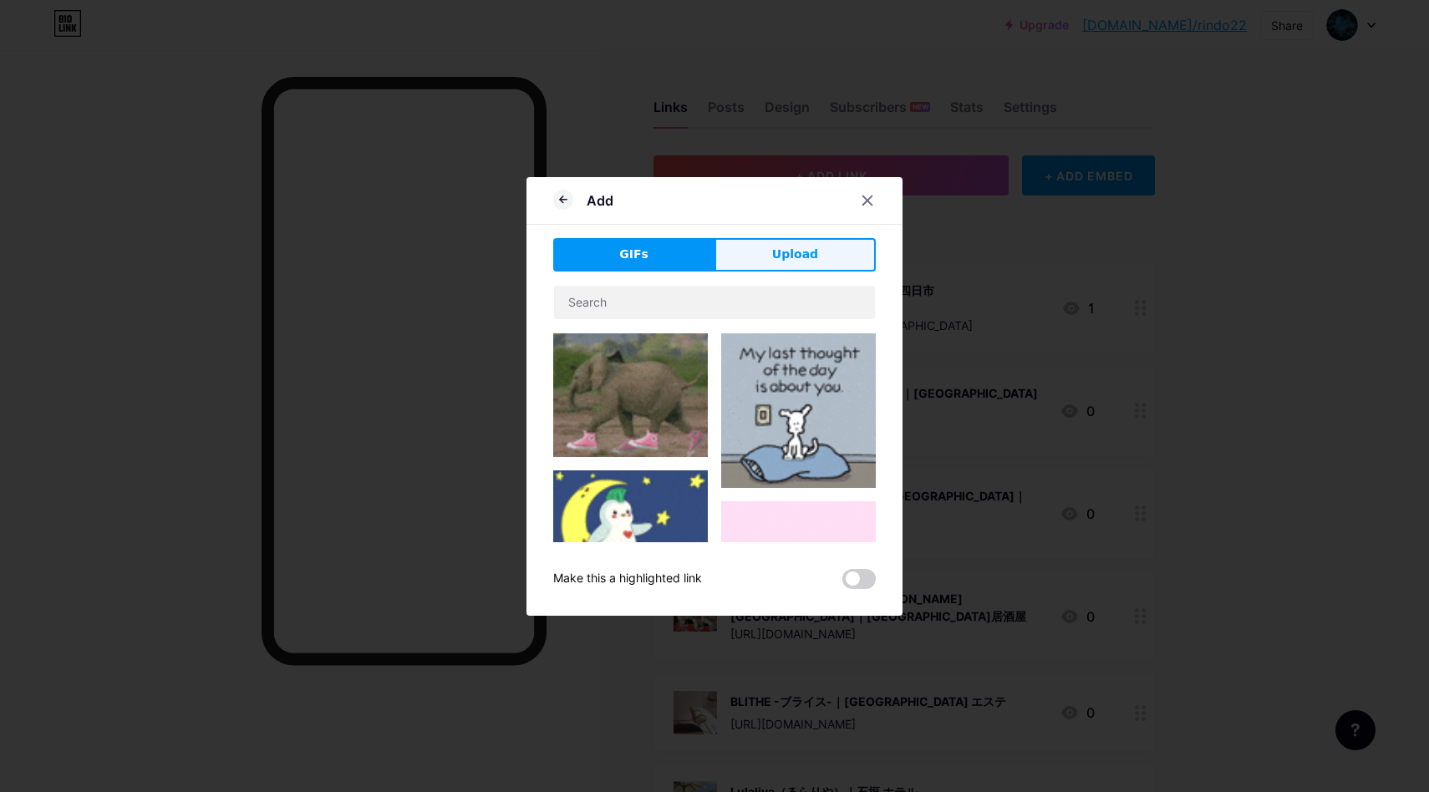
click at [781, 259] on span "Upload" at bounding box center [795, 255] width 46 height 18
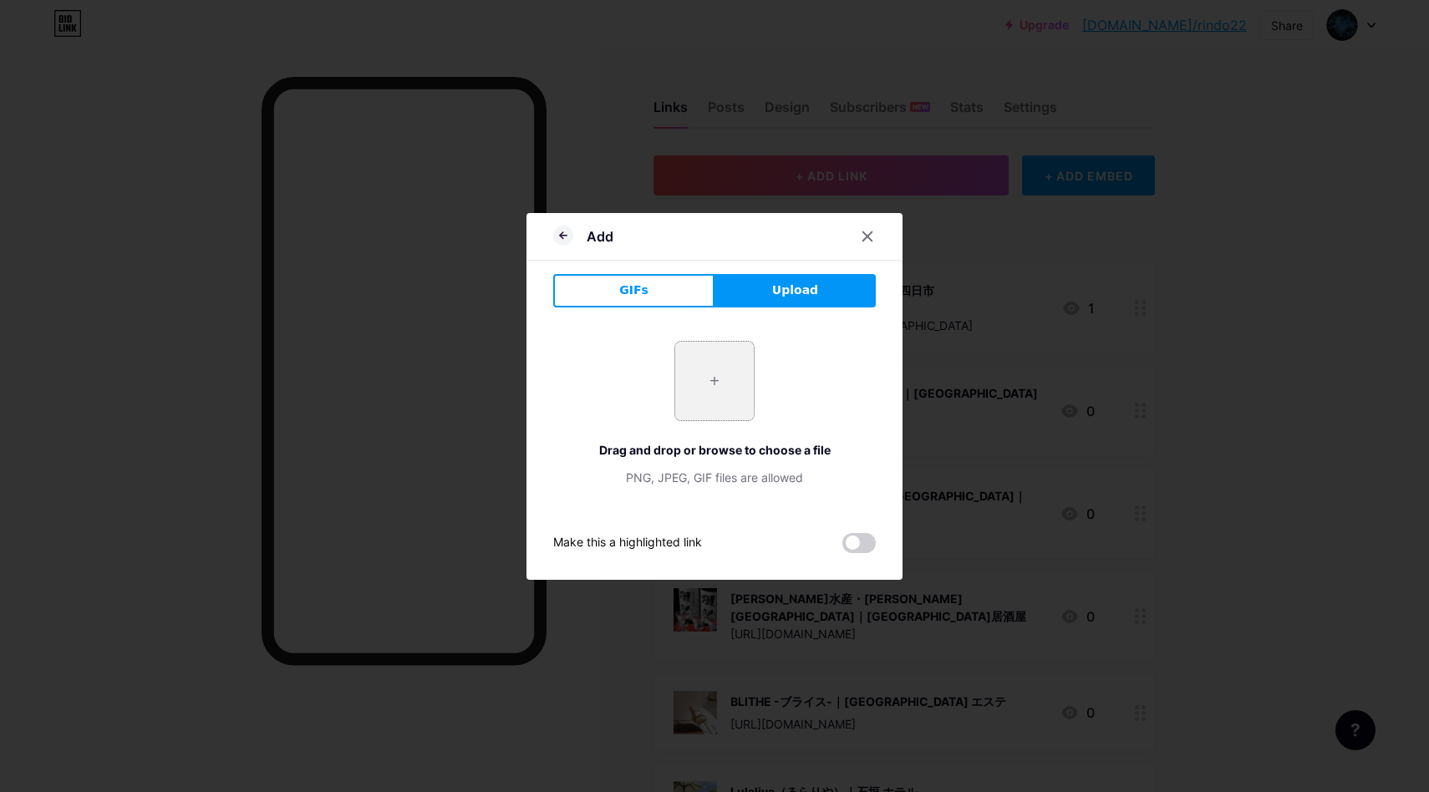
click at [742, 386] on input "file" at bounding box center [714, 381] width 79 height 79
type input "C:\fakepath\スクリーンショット 2025-08-18 15.17.11.png"
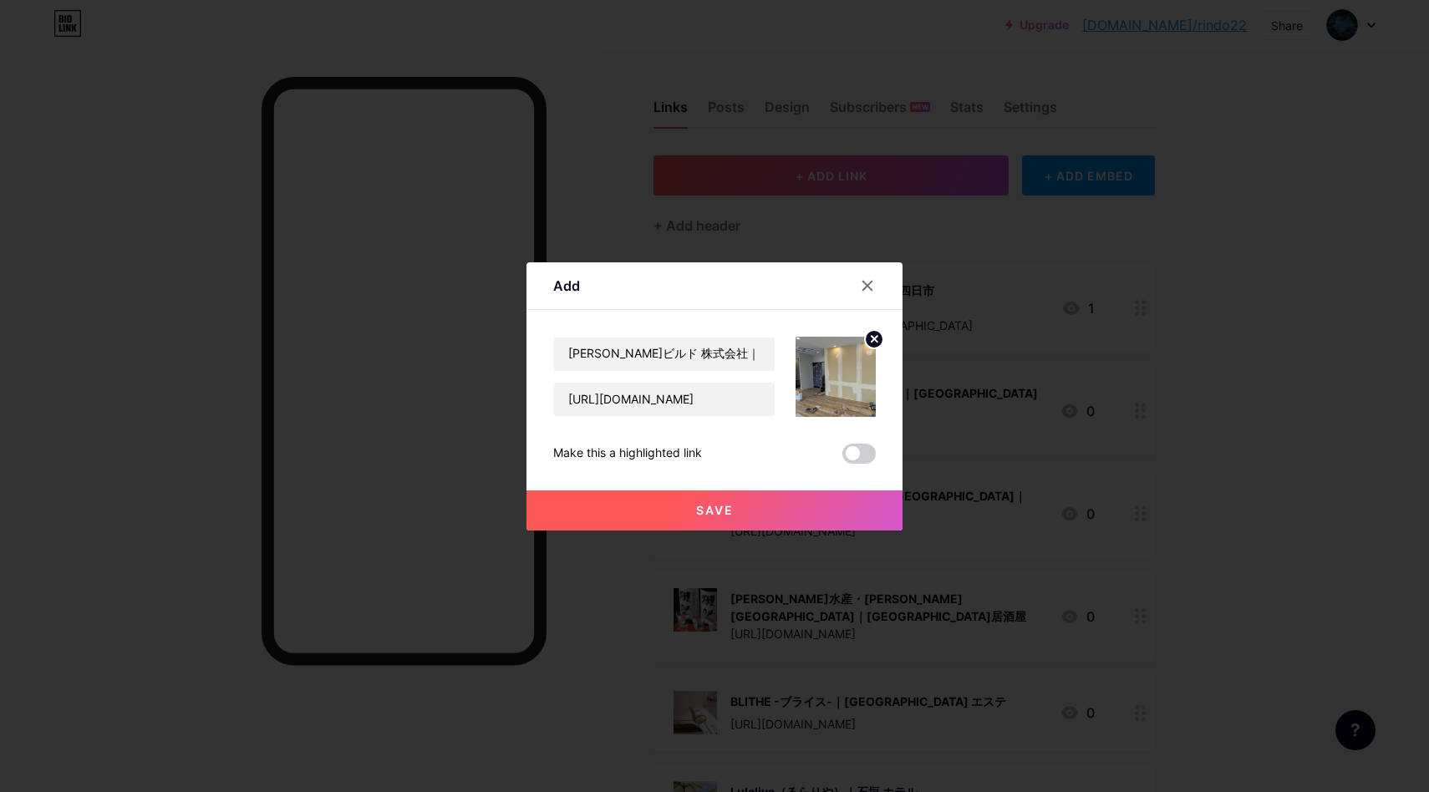
click at [742, 493] on button "Save" at bounding box center [714, 510] width 376 height 40
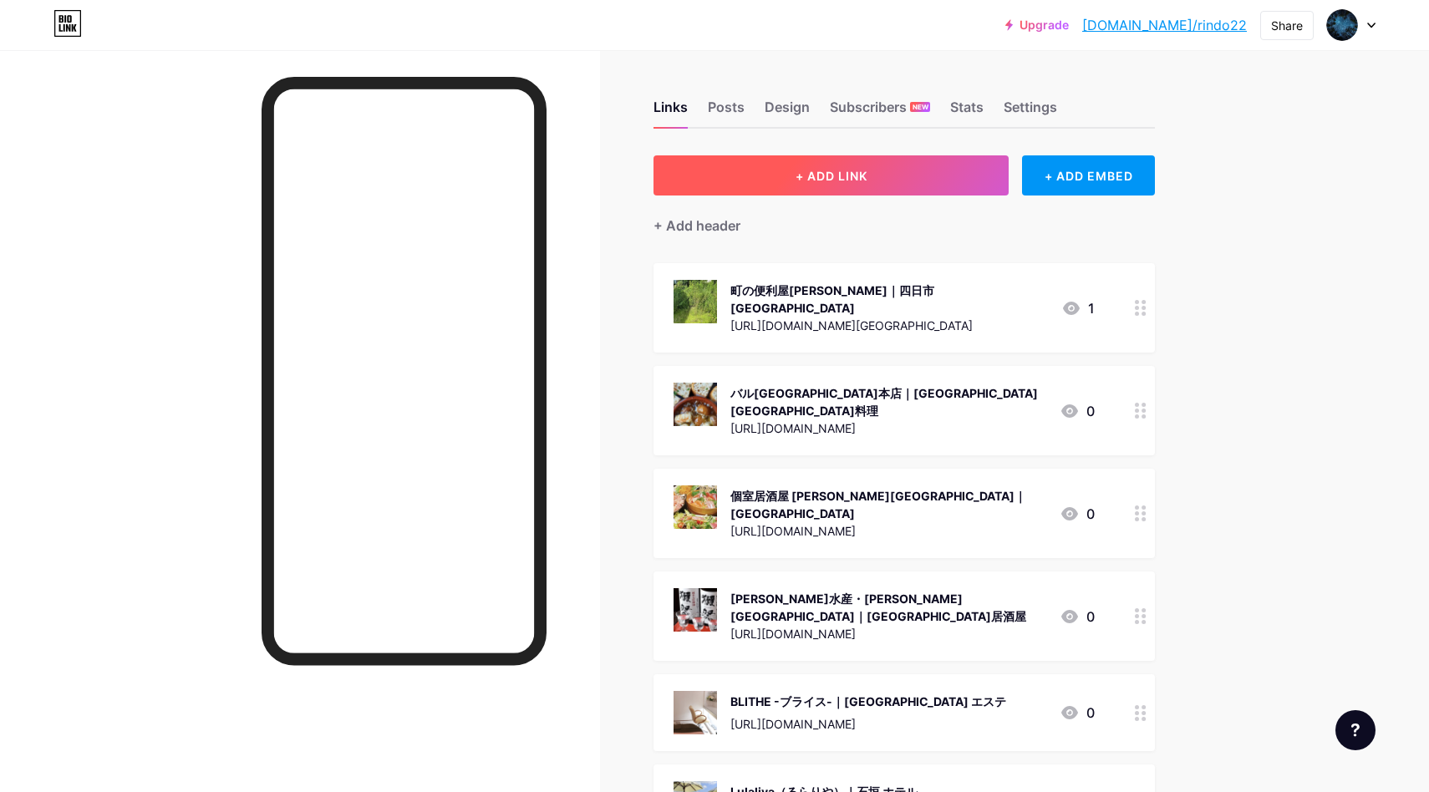
click at [830, 165] on button "+ ADD LINK" at bounding box center [830, 175] width 355 height 40
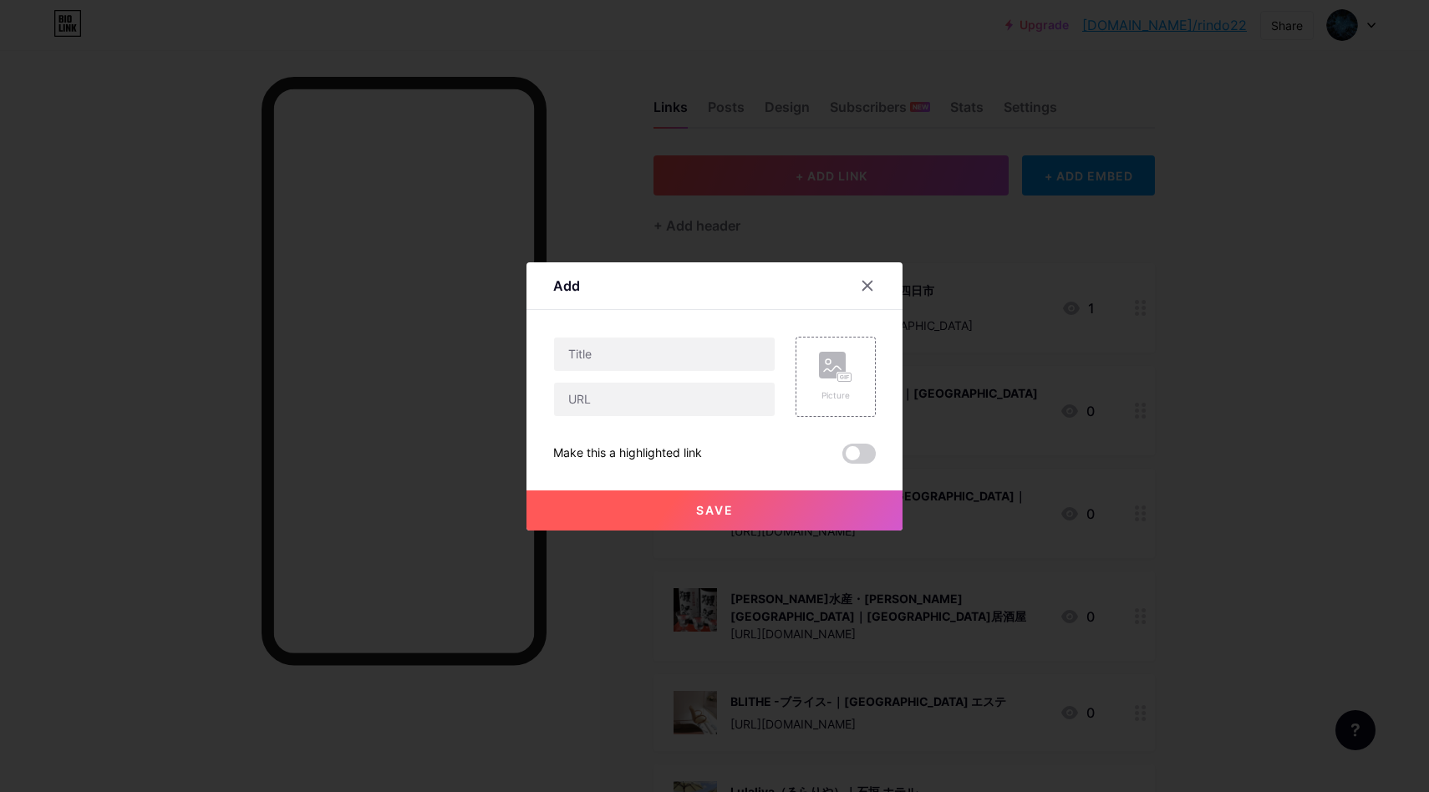
click at [717, 372] on div at bounding box center [664, 377] width 222 height 80
click at [665, 359] on input "text" at bounding box center [664, 354] width 221 height 33
paste input "Korean Dining [PERSON_NAME]｜所沢市 韓国料理"
type input "Korean Dining [PERSON_NAME]｜所沢市 韓国料理"
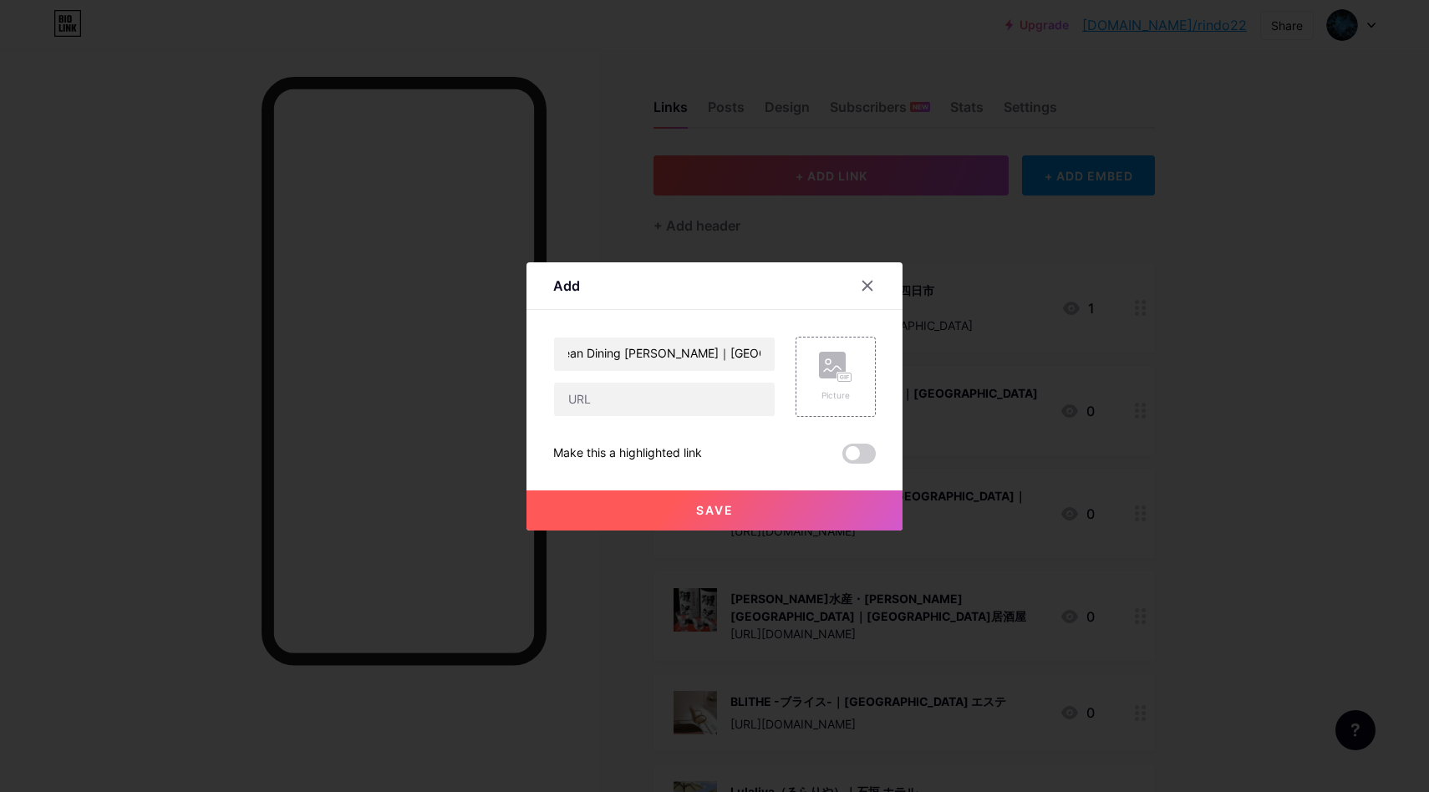
scroll to position [0, 0]
click at [644, 407] on input "text" at bounding box center [664, 399] width 221 height 33
paste input "[URL][DOMAIN_NAME]"
type input "[URL][DOMAIN_NAME]"
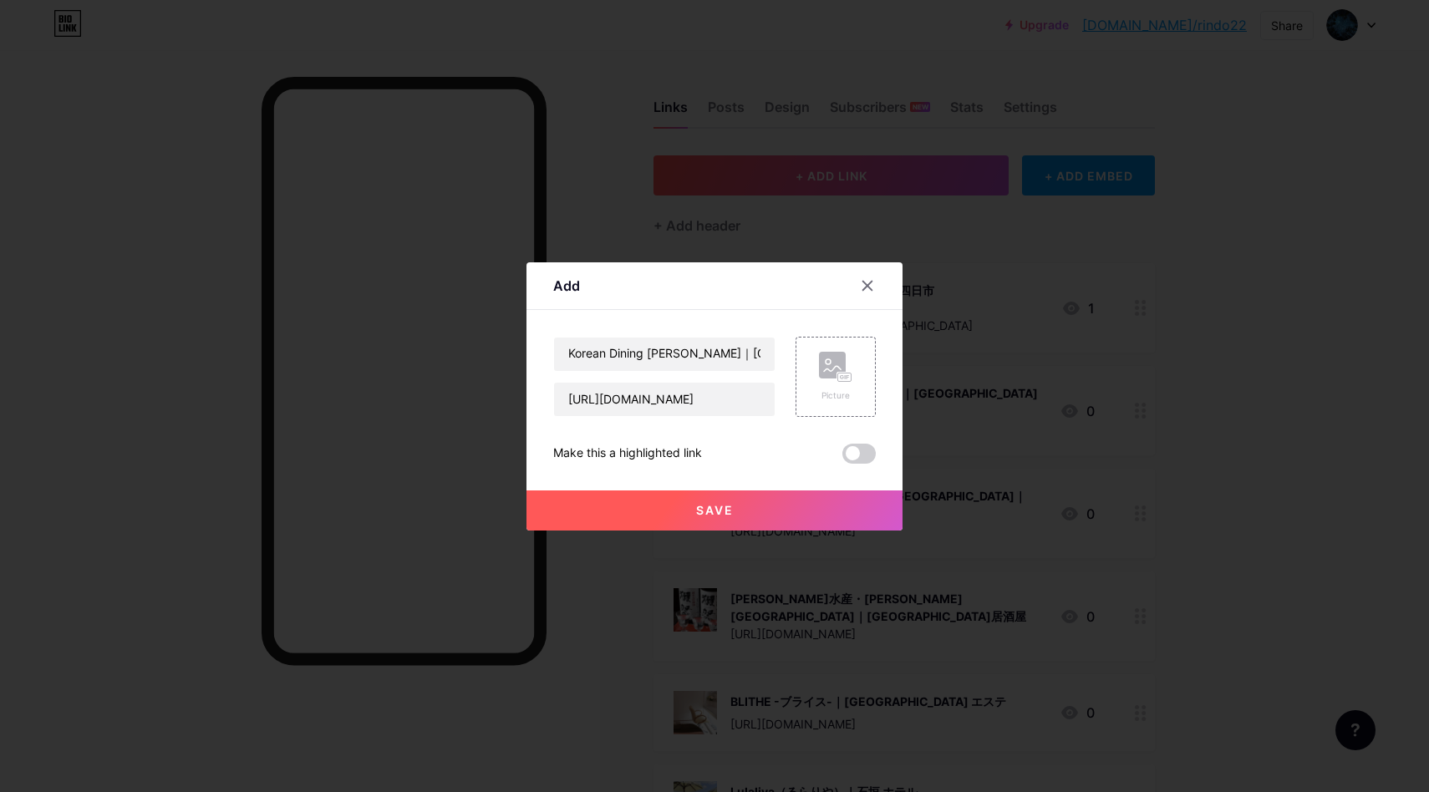
scroll to position [0, 2]
click at [851, 375] on icon at bounding box center [835, 367] width 33 height 31
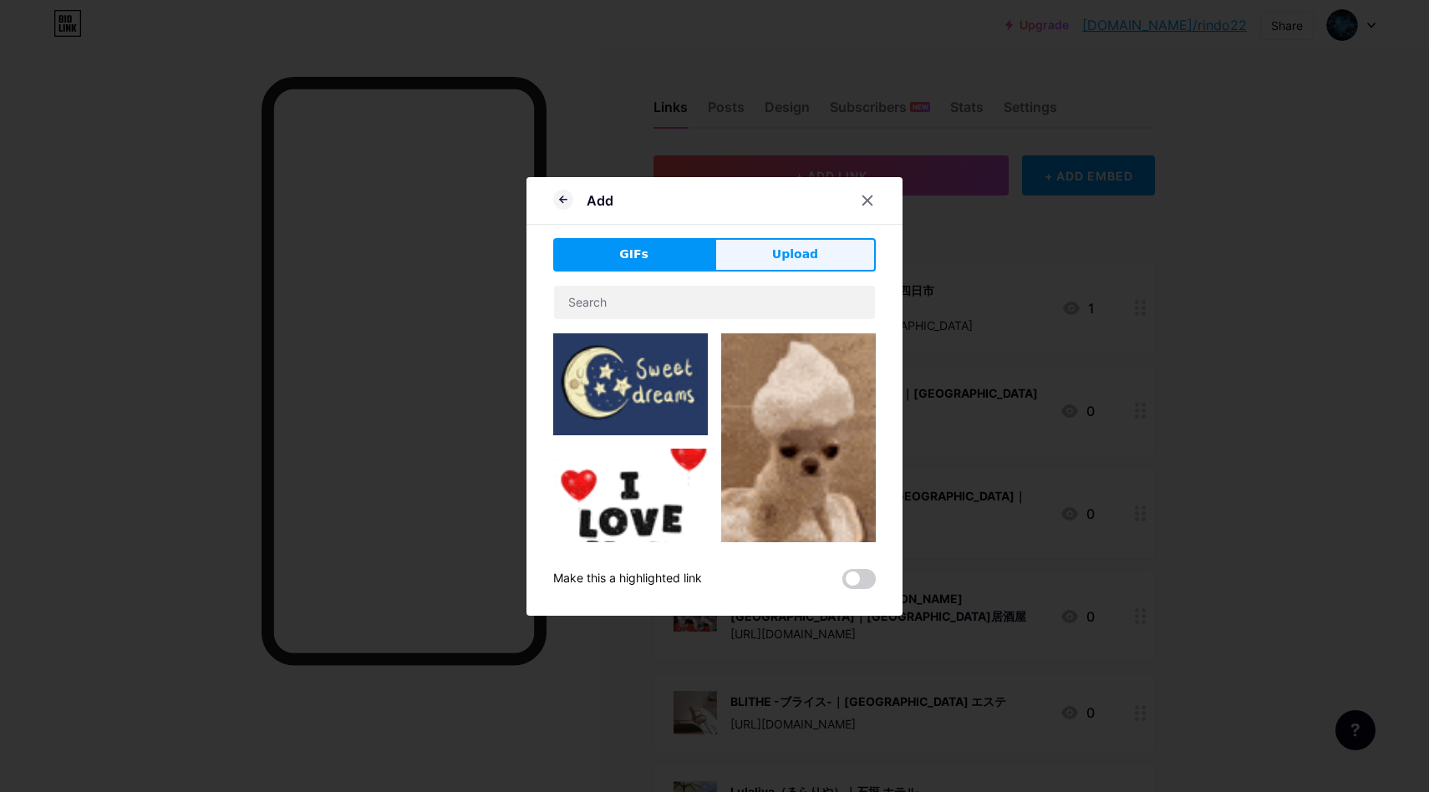
click at [790, 244] on button "Upload" at bounding box center [794, 254] width 161 height 33
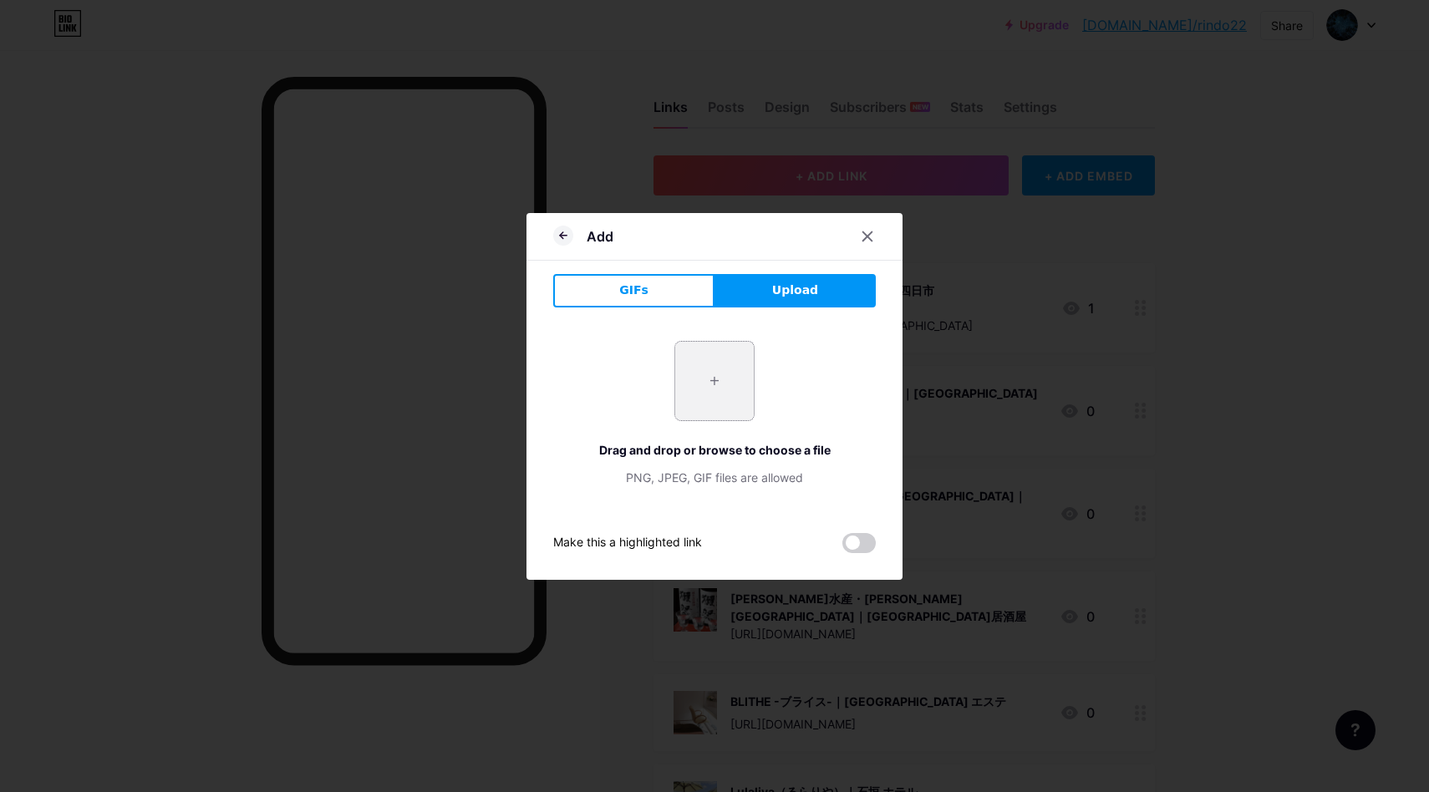
click at [708, 371] on input "file" at bounding box center [714, 381] width 79 height 79
type input "C:\fakepath\スクリーンショット 2025-08-18 15.20.40.png"
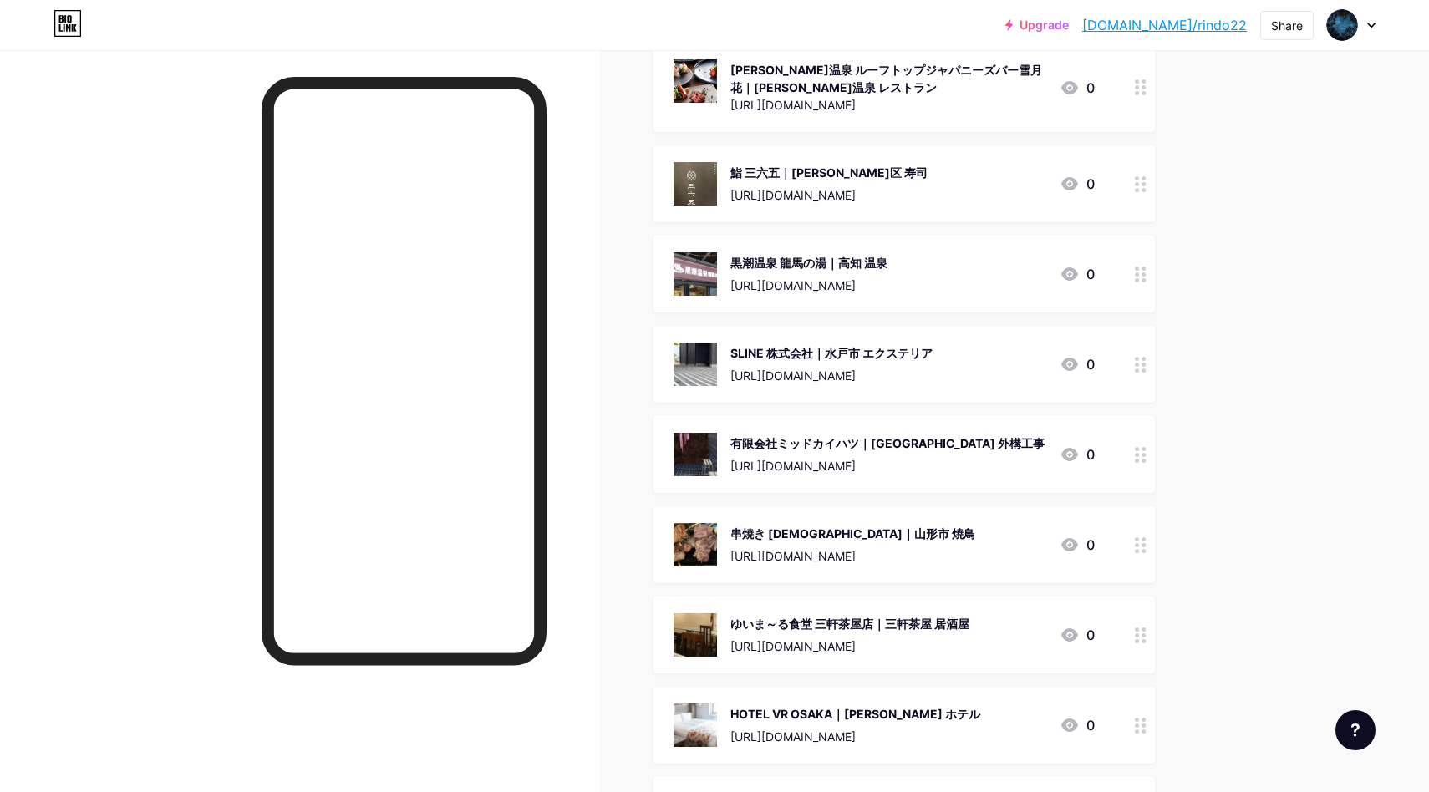
drag, startPoint x: 1275, startPoint y: 151, endPoint x: 1270, endPoint y: 135, distance: 17.4
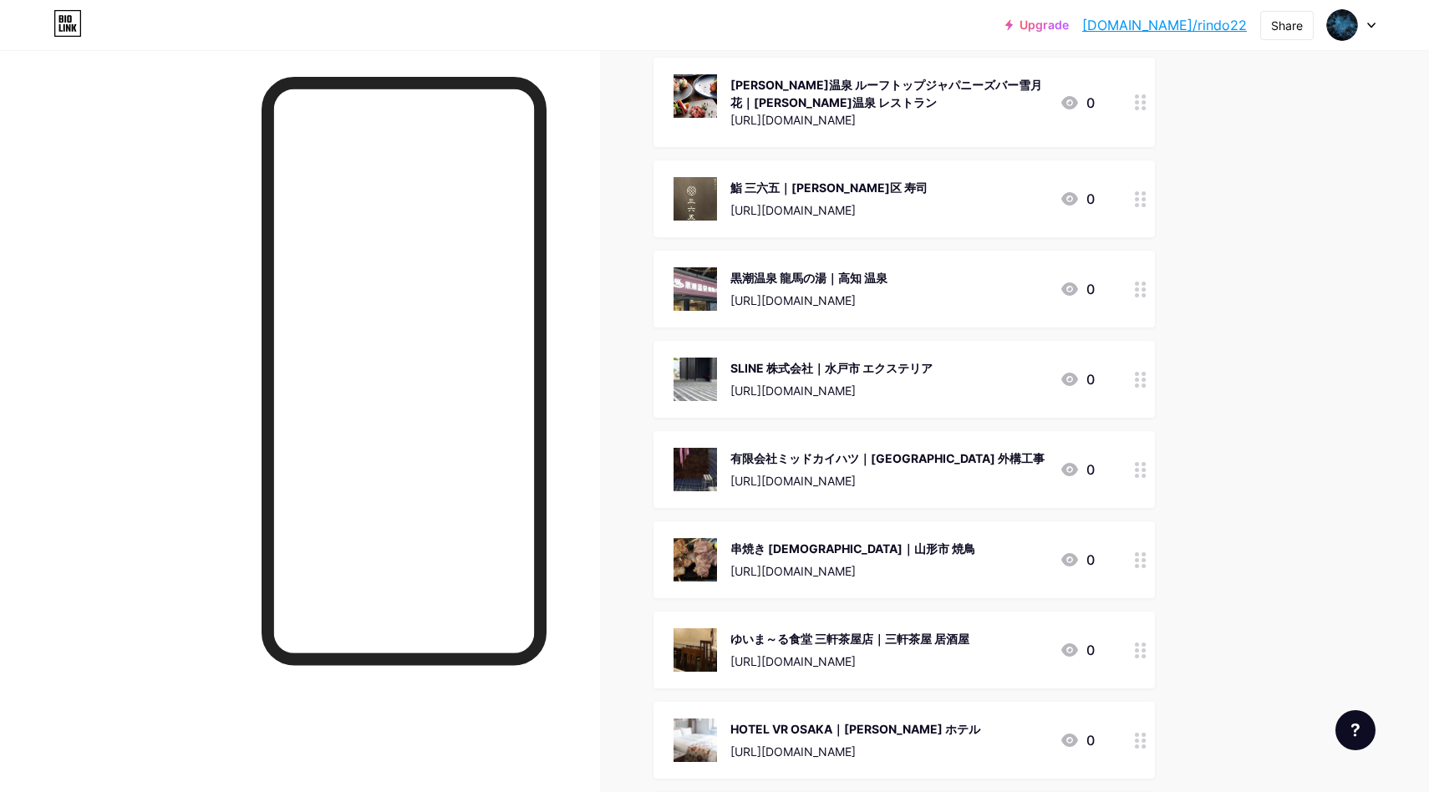
scroll to position [137149, 0]
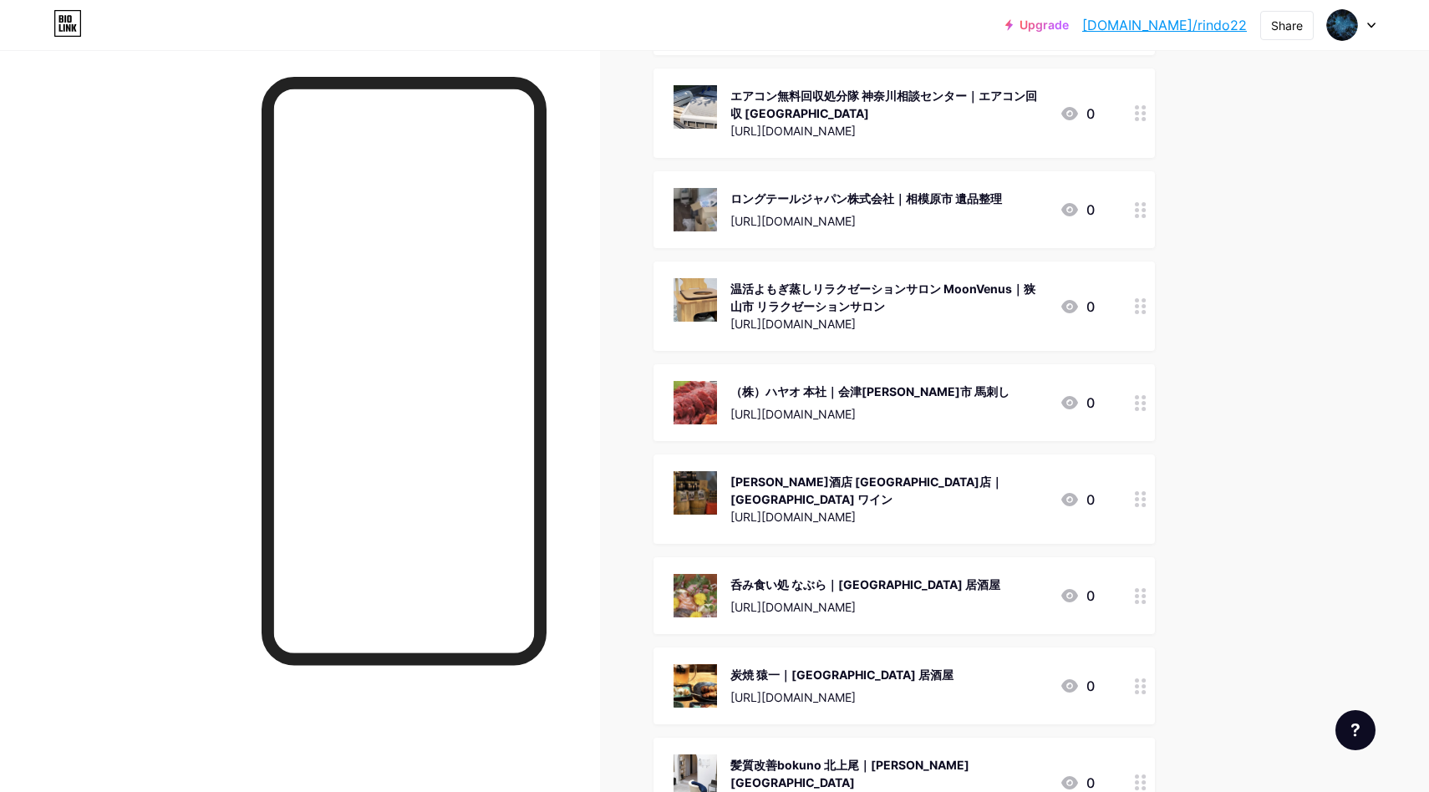
scroll to position [0, 0]
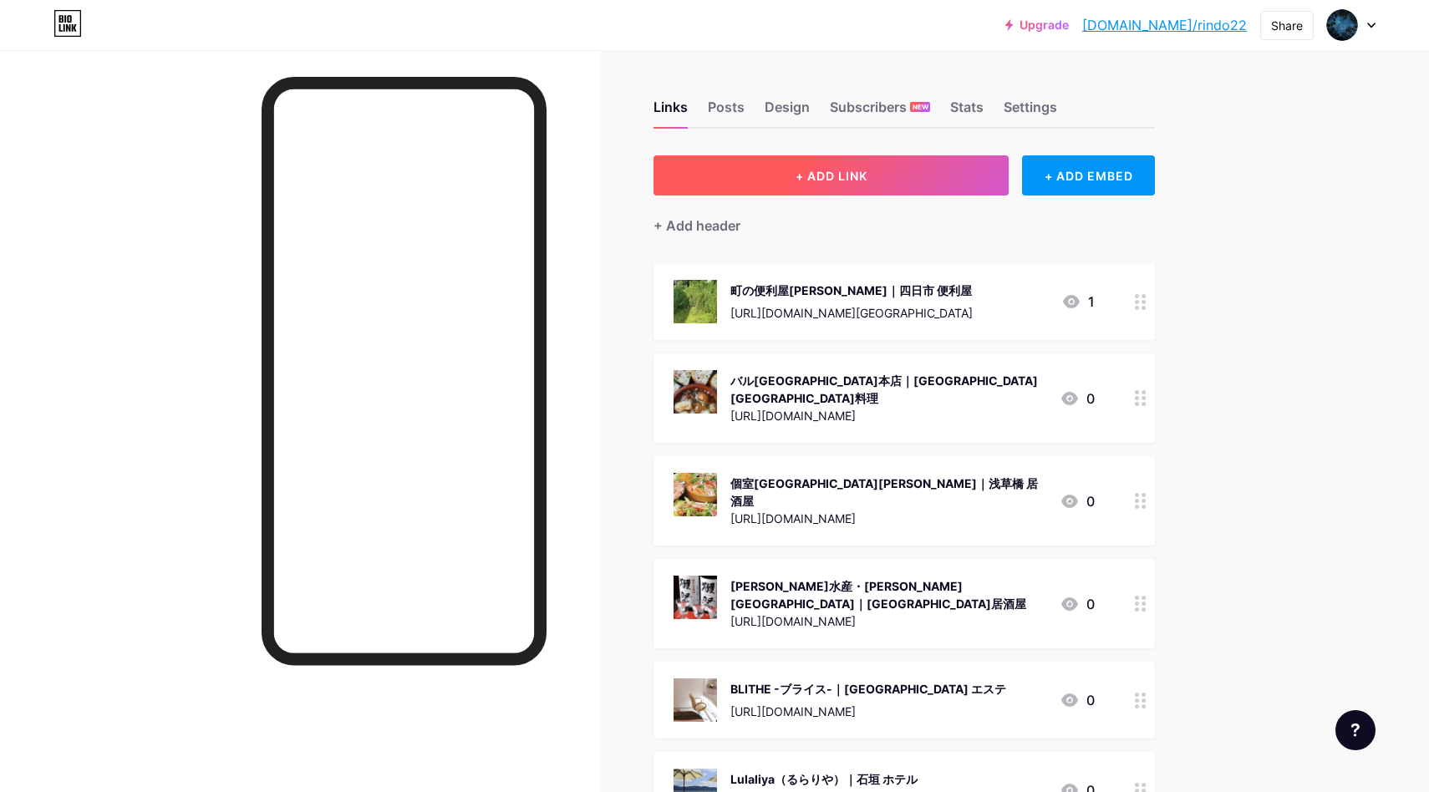
click at [942, 169] on button "+ ADD LINK" at bounding box center [830, 175] width 355 height 40
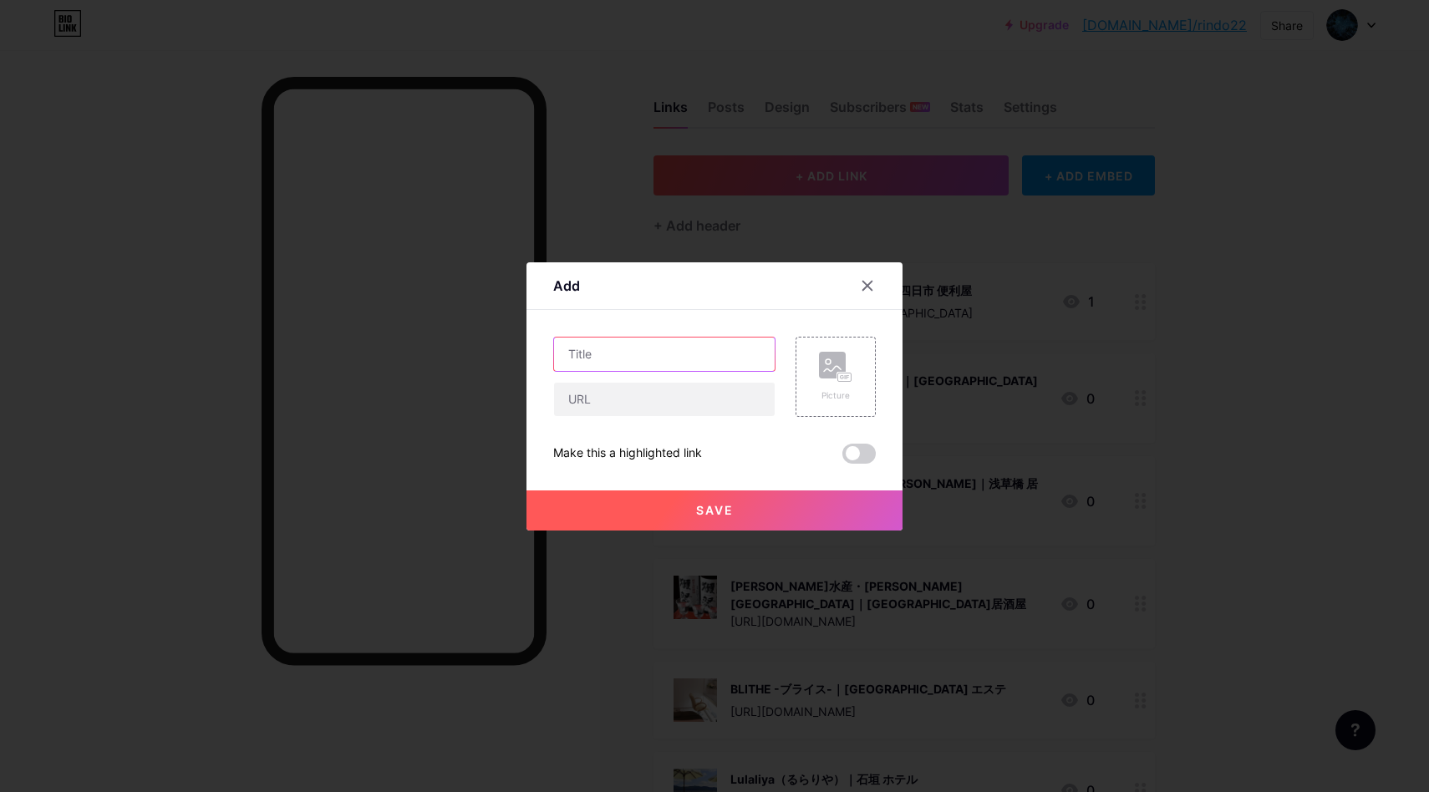
click at [700, 351] on input "text" at bounding box center [664, 354] width 221 height 33
paste input "佐野市 不動産売買"
click at [713, 403] on input "text" at bounding box center [664, 399] width 221 height 33
click at [693, 363] on input "佐野市 不動産売買" at bounding box center [664, 354] width 221 height 33
paste input "株式会社ランドマスター｜"
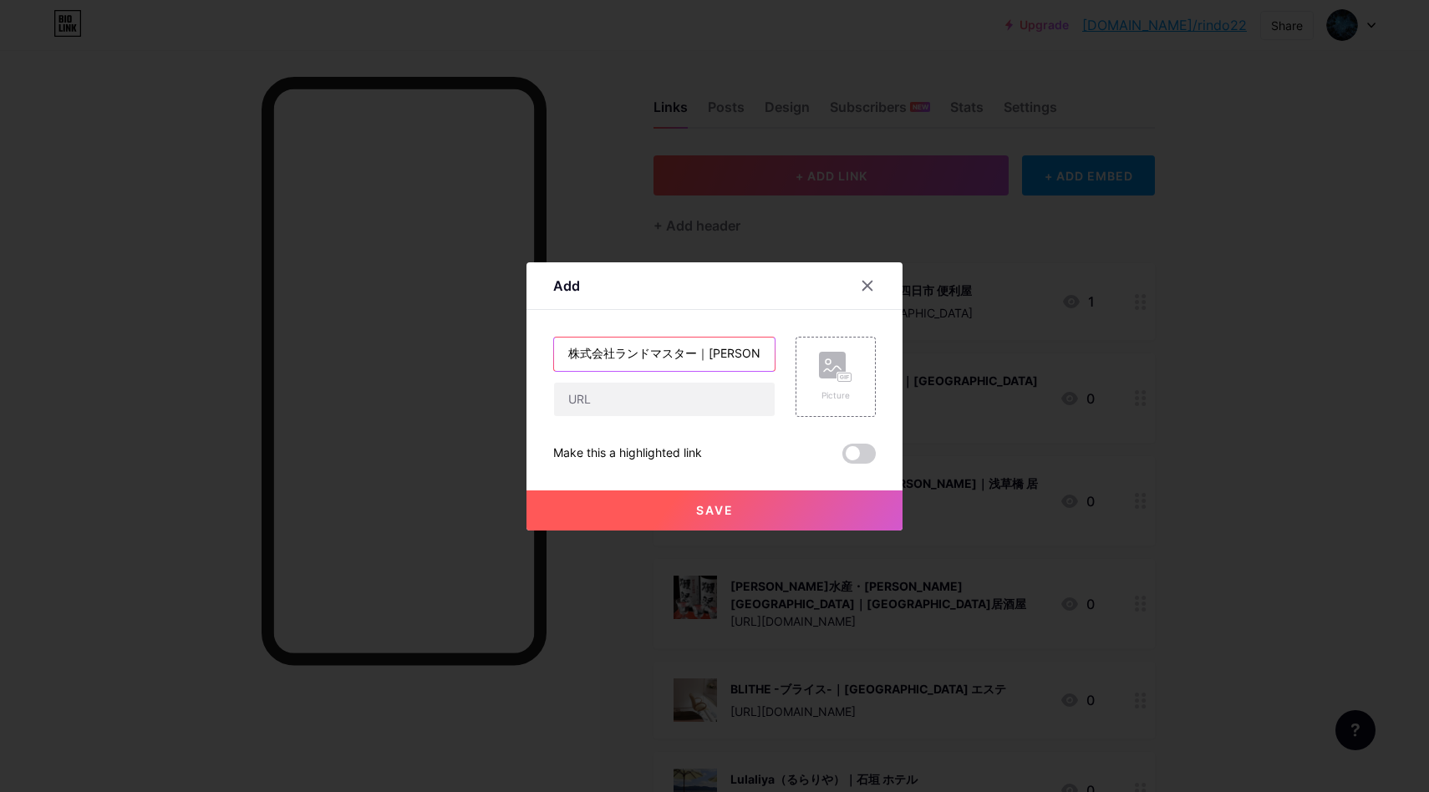
scroll to position [0, 44]
type input "株式会社ランドマスター｜[PERSON_NAME]市 不動産売買"
click at [663, 410] on input "text" at bounding box center [664, 399] width 221 height 33
paste input "[URL][DOMAIN_NAME]"
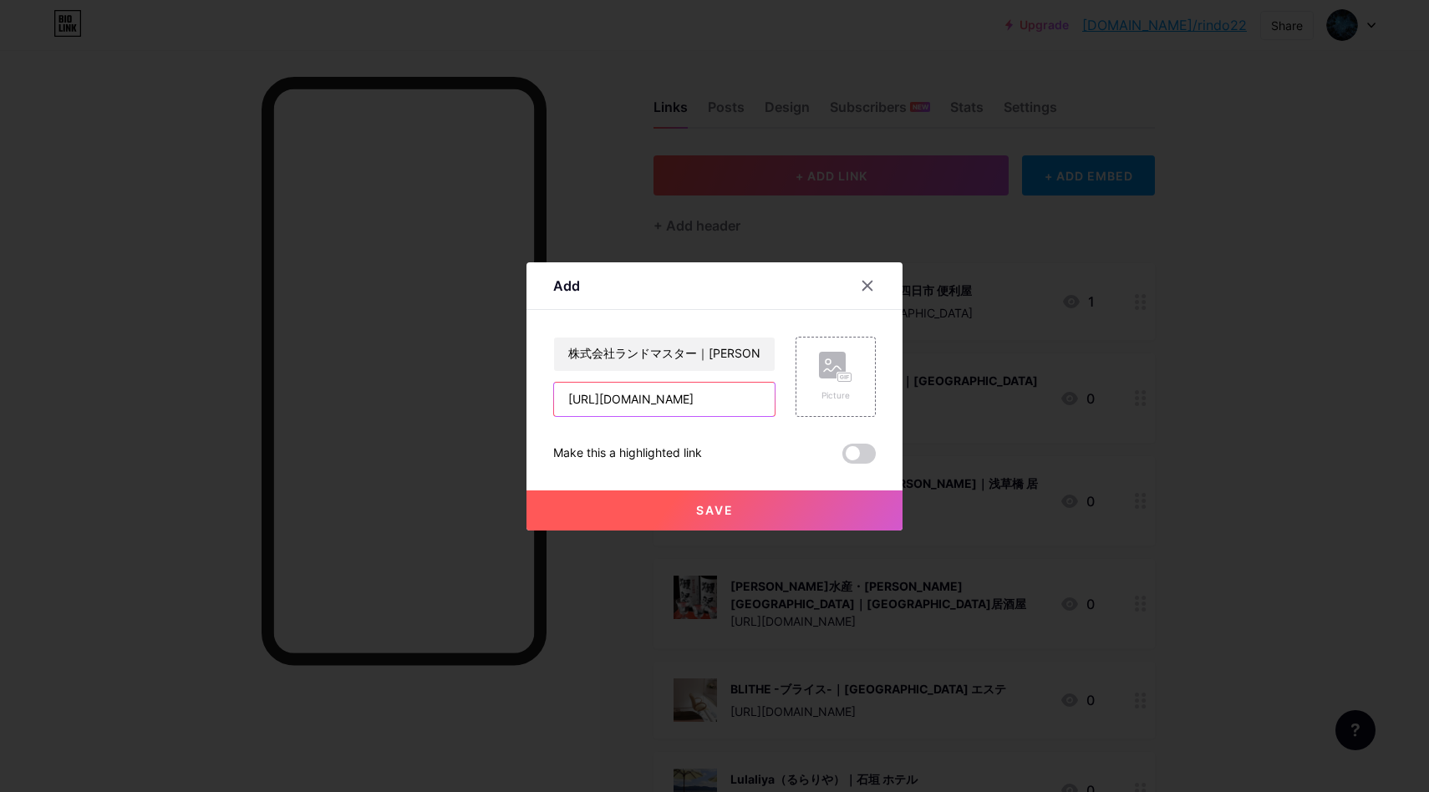
scroll to position [0, 59]
type input "[URL][DOMAIN_NAME]"
click at [821, 368] on rect at bounding box center [832, 365] width 27 height 27
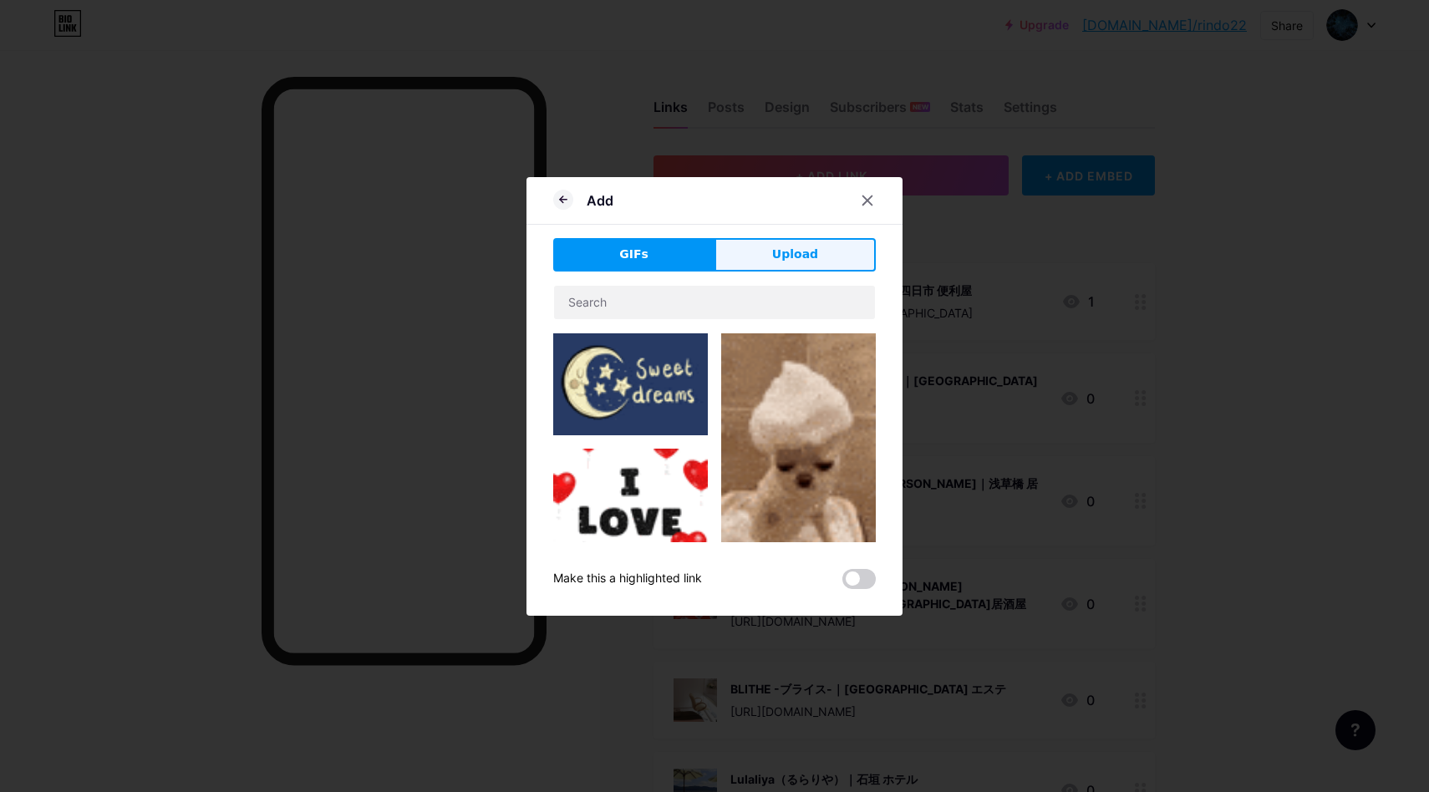
click at [780, 266] on button "Upload" at bounding box center [794, 254] width 161 height 33
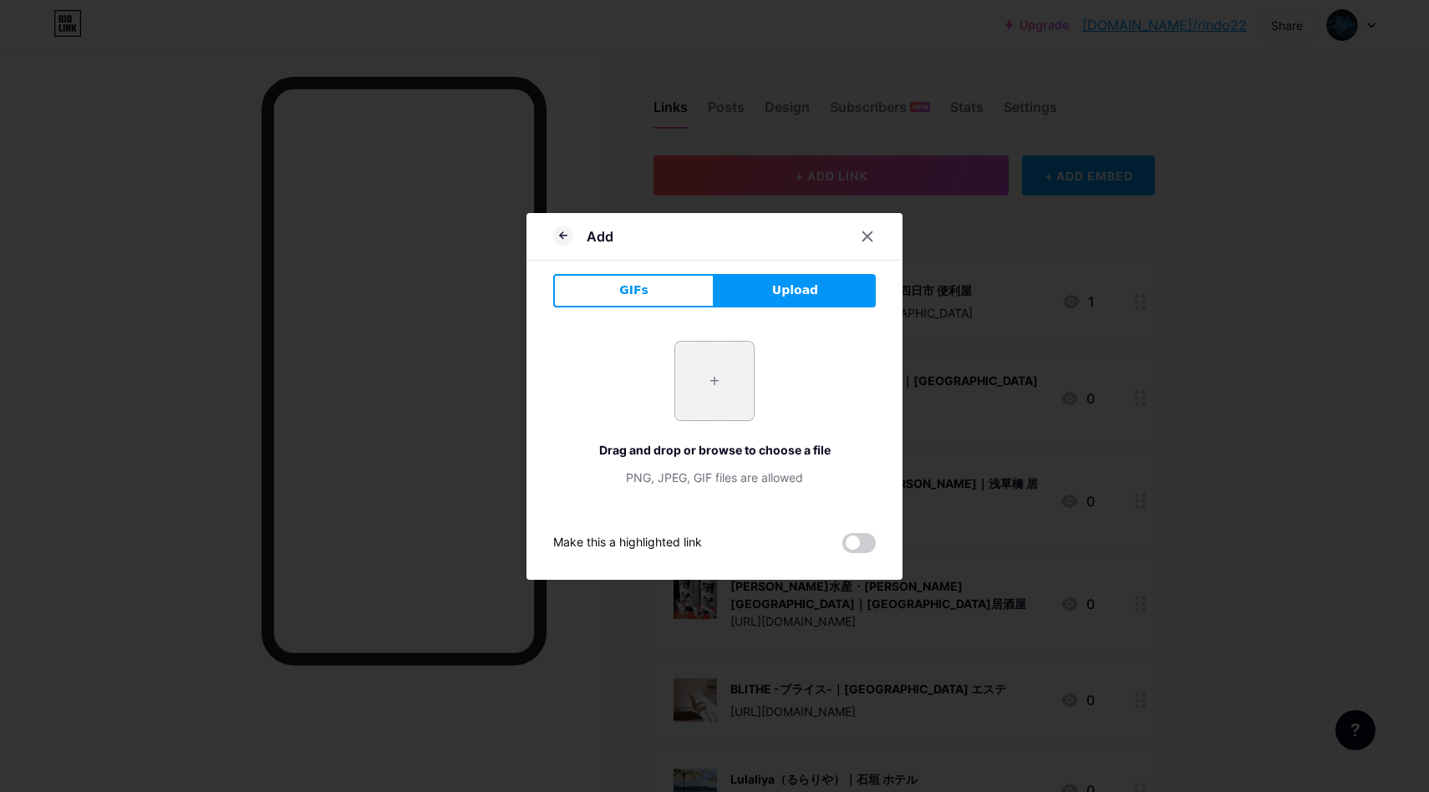
click at [749, 378] on input "file" at bounding box center [714, 381] width 79 height 79
type input "C:\fakepath\スクリーンショット 2025-08-18 15.28.25.png"
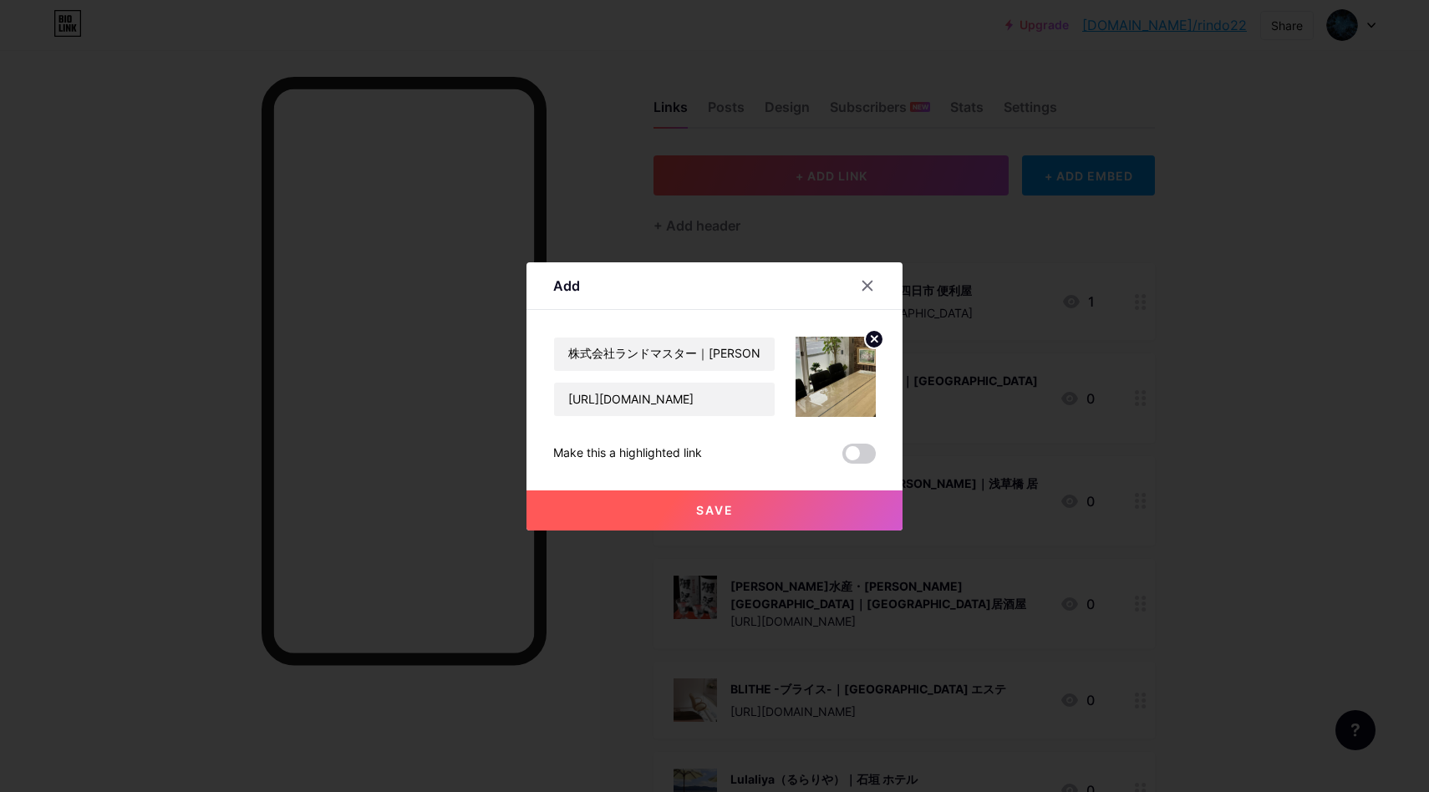
click at [727, 500] on button "Save" at bounding box center [714, 510] width 376 height 40
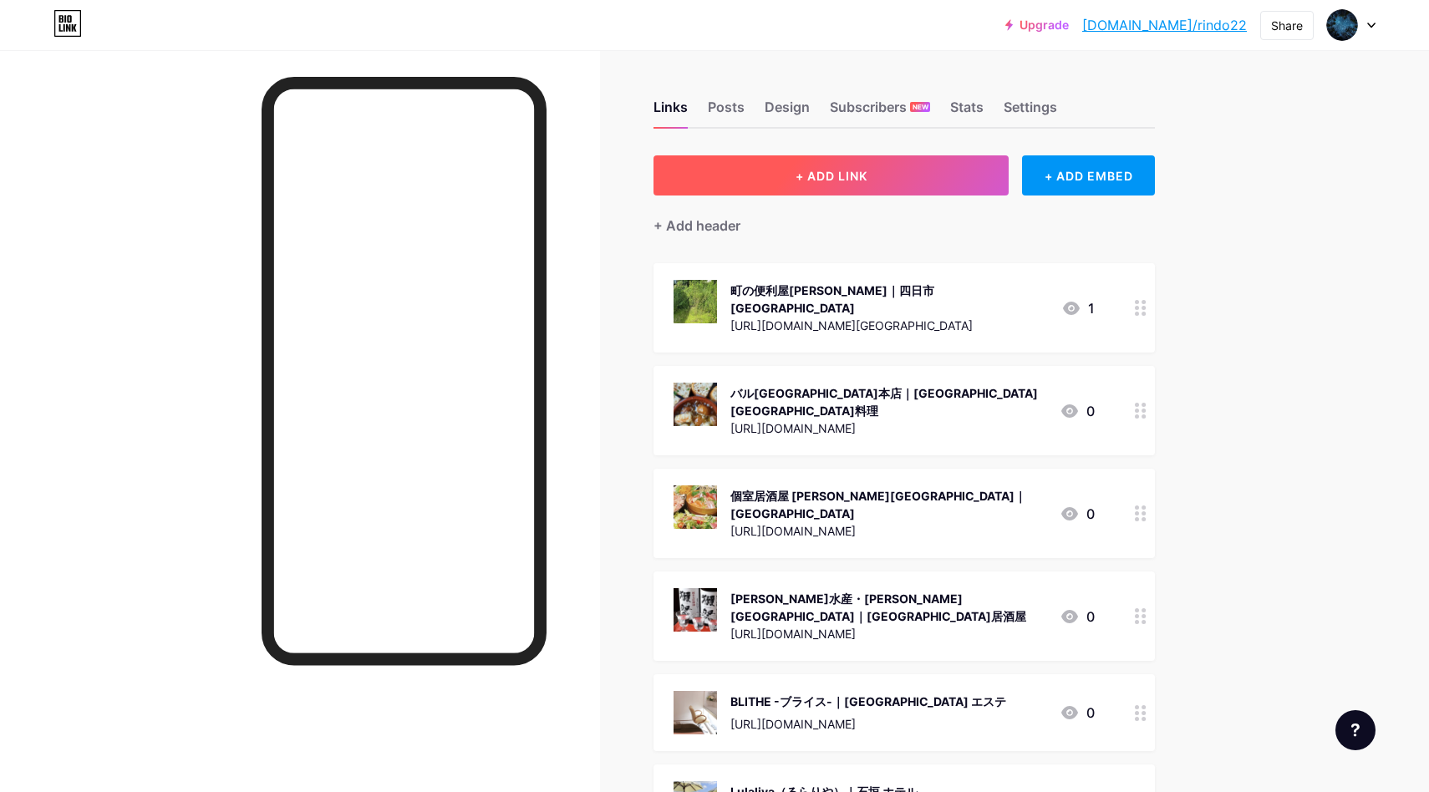
click at [930, 190] on button "+ ADD LINK" at bounding box center [830, 175] width 355 height 40
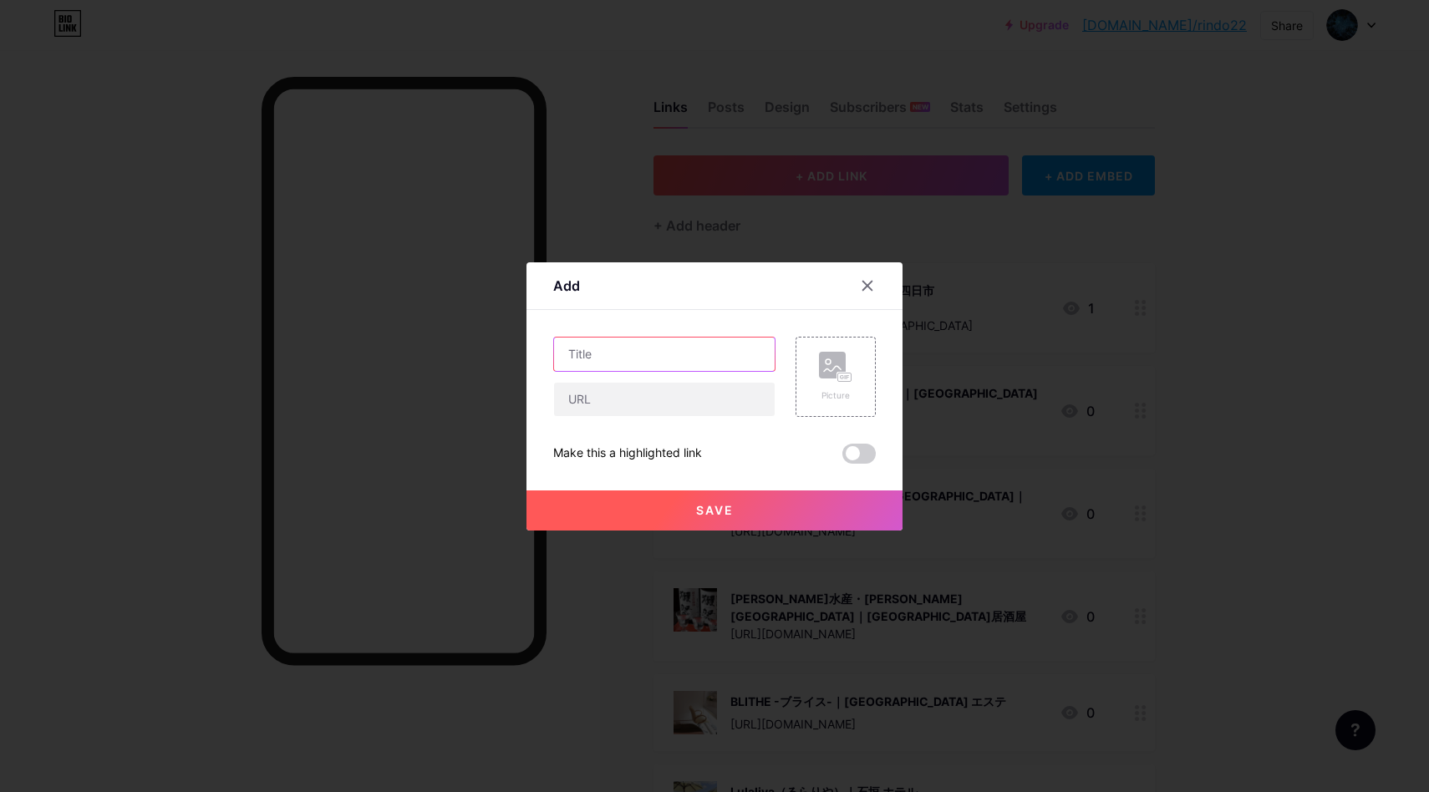
click at [671, 344] on input "text" at bounding box center [664, 354] width 221 height 33
paste input "summer heal｜[PERSON_NAME]市 エステ"
type input "summer heal｜[PERSON_NAME]市 エステ"
click at [683, 399] on input "text" at bounding box center [664, 399] width 221 height 33
click at [689, 409] on input "text" at bounding box center [664, 399] width 221 height 33
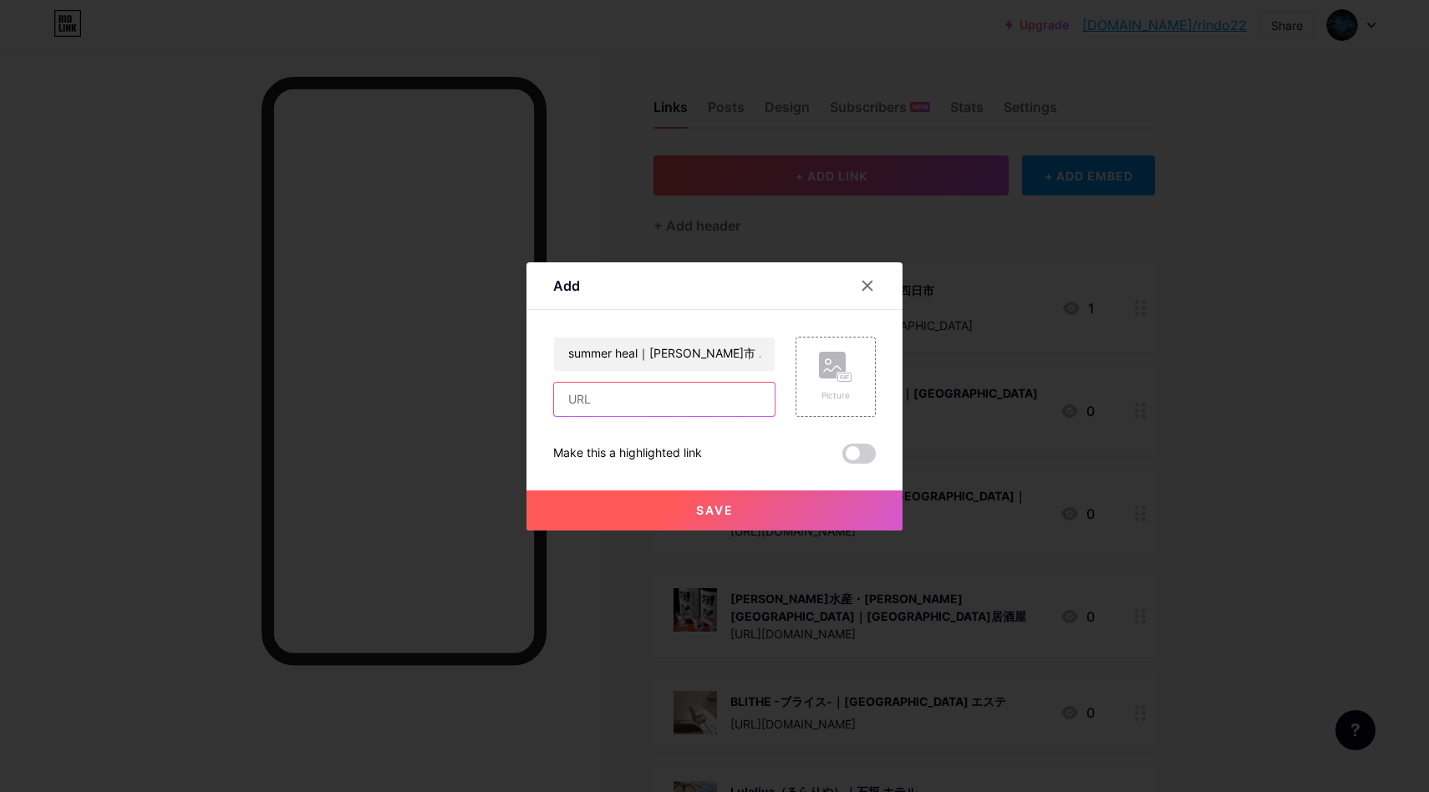
paste input "[URL][DOMAIN_NAME]"
type input "[URL][DOMAIN_NAME]"
click at [839, 373] on rect at bounding box center [844, 377] width 13 height 8
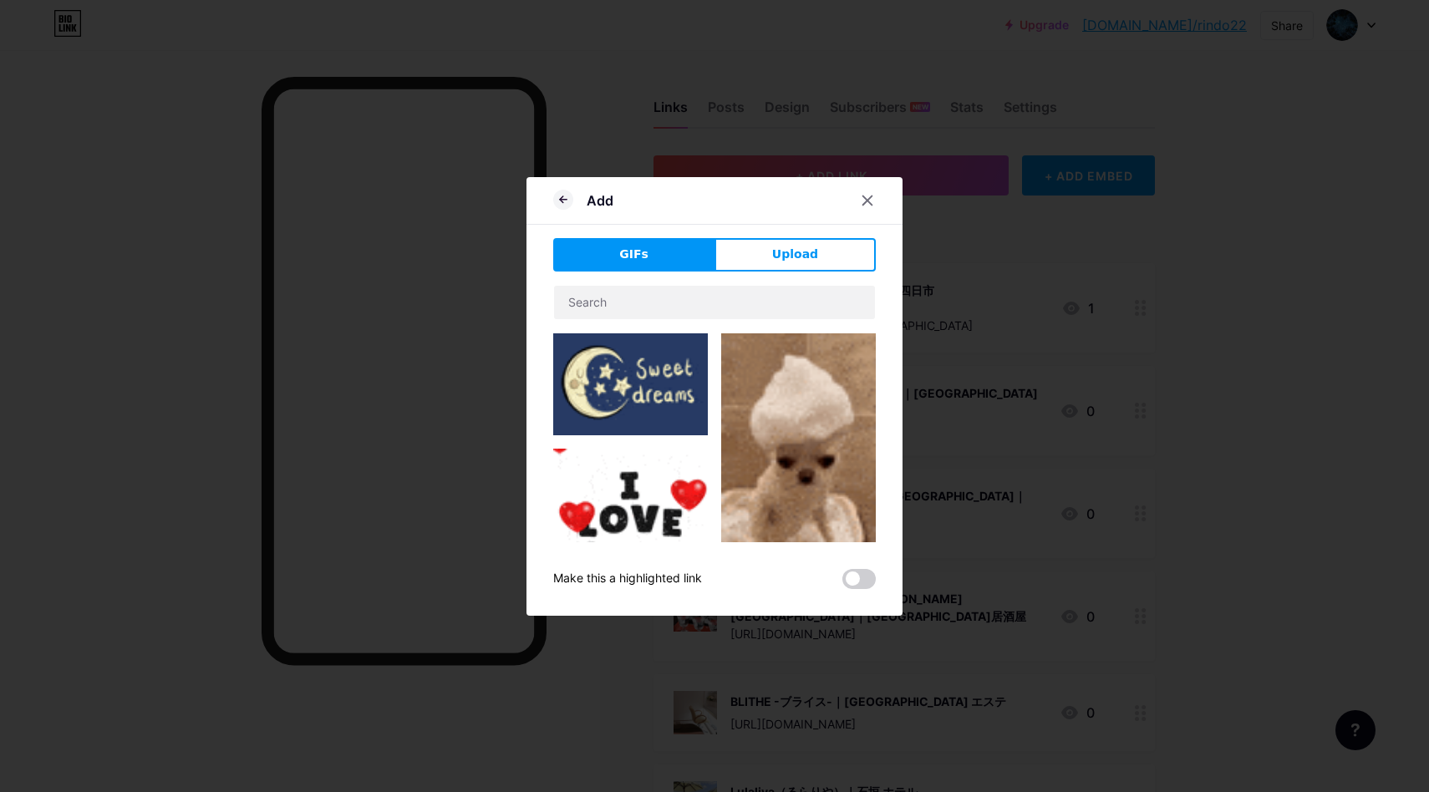
click at [769, 235] on div "Add GIFs Upload Content YouTube Play YouTube video without leaving your page. A…" at bounding box center [714, 396] width 376 height 439
click at [773, 247] on button "Upload" at bounding box center [794, 254] width 161 height 33
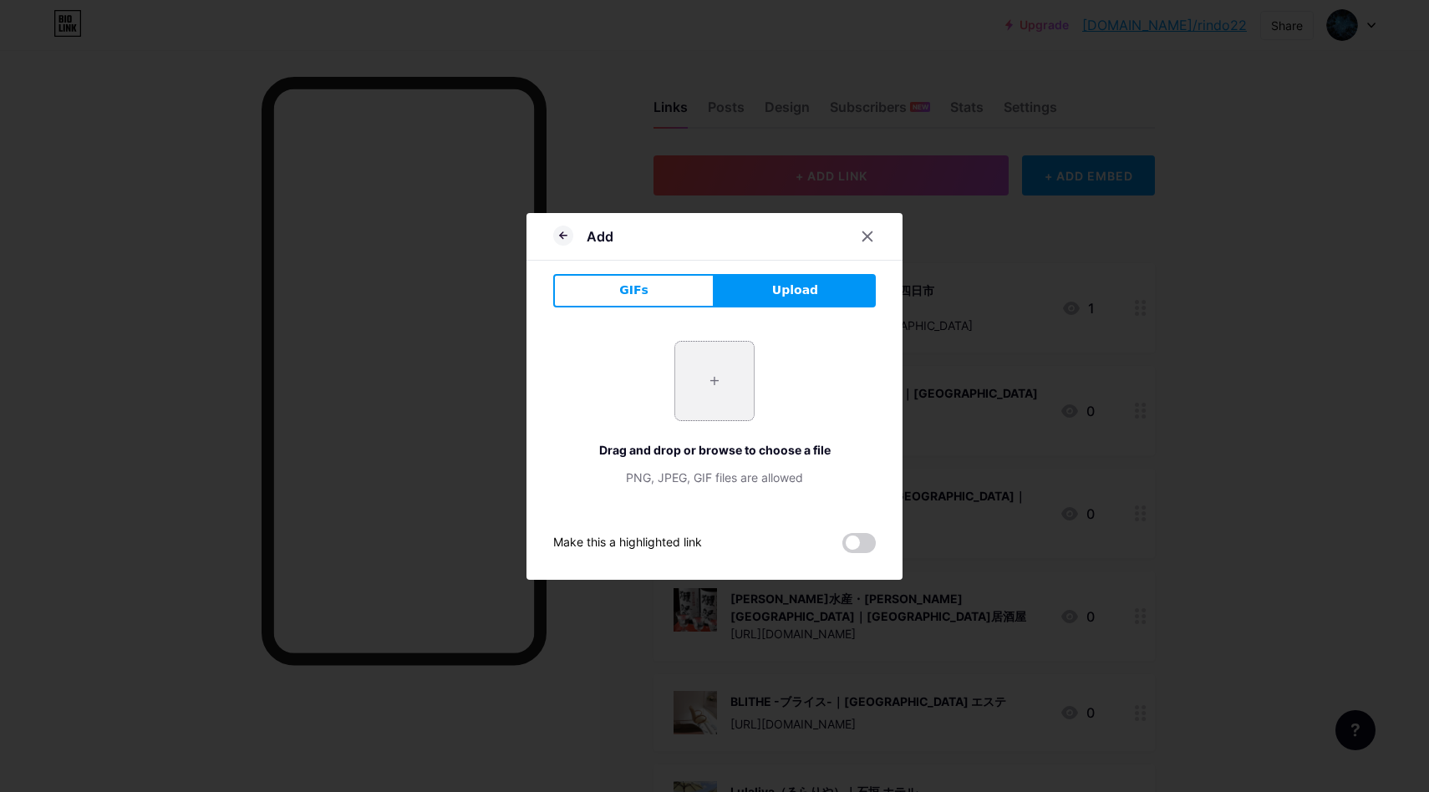
click at [687, 361] on input "file" at bounding box center [714, 381] width 79 height 79
type input "C:\fakepath\スクリーンショット 2025-08-18 15.32.41.png"
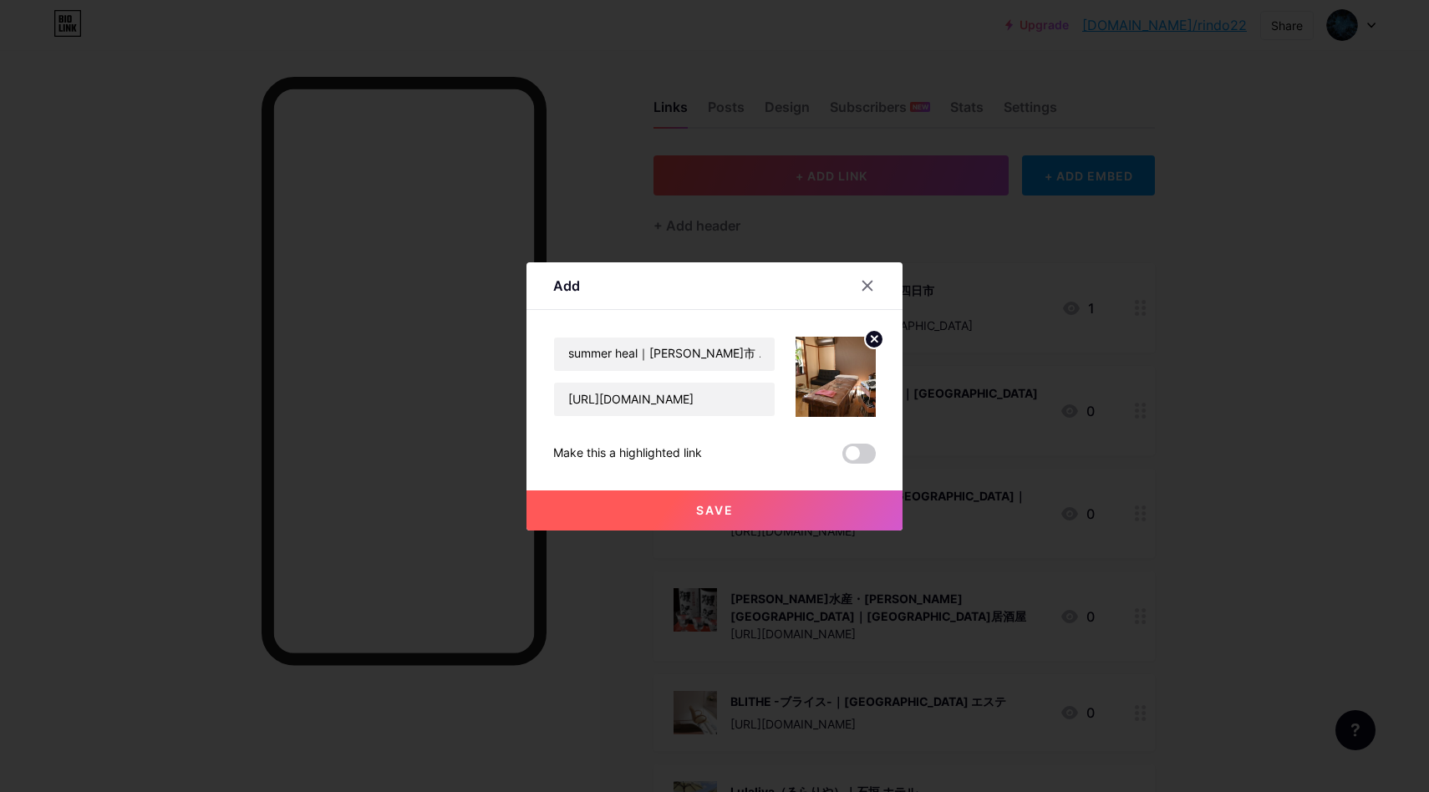
click at [754, 501] on button "Save" at bounding box center [714, 510] width 376 height 40
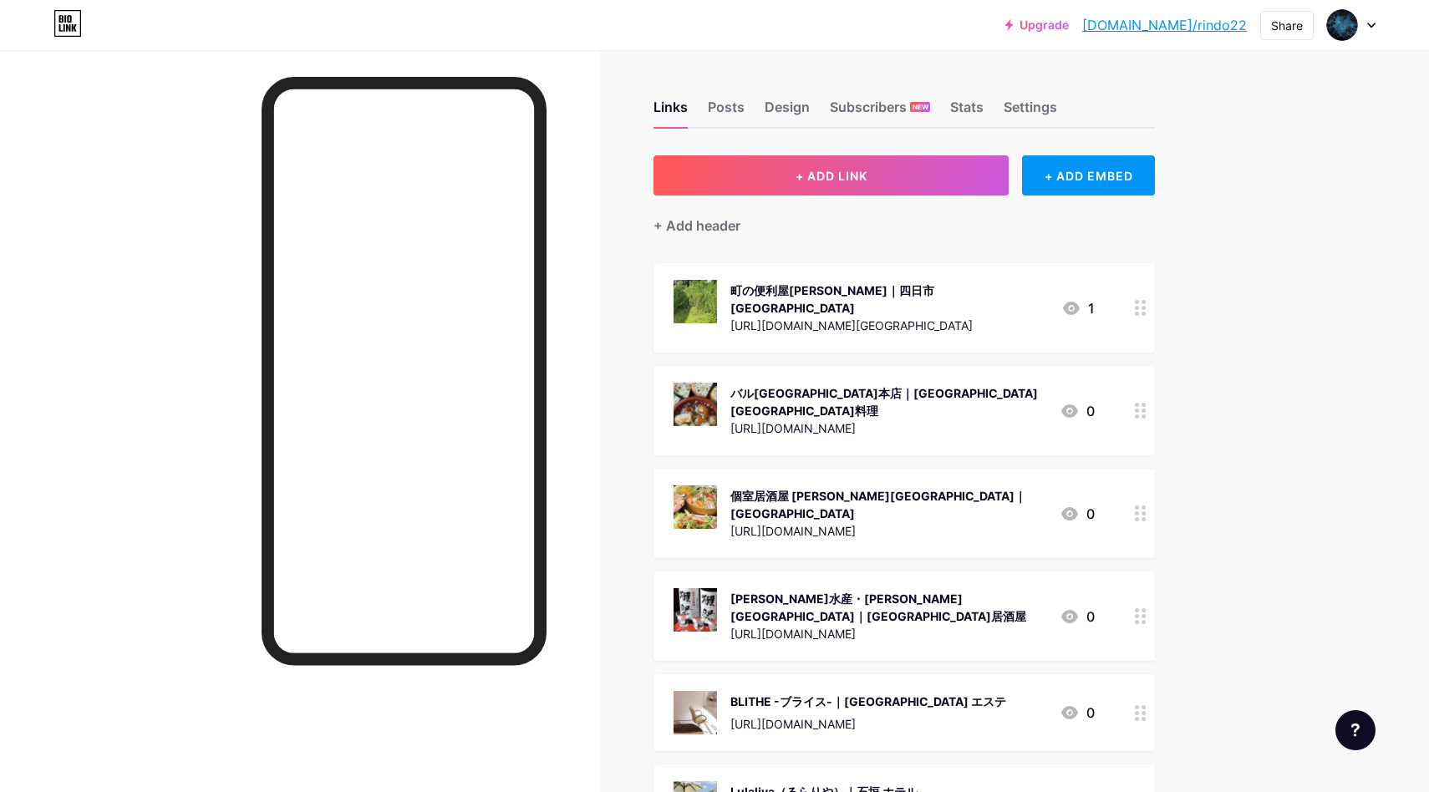
scroll to position [137533, 0]
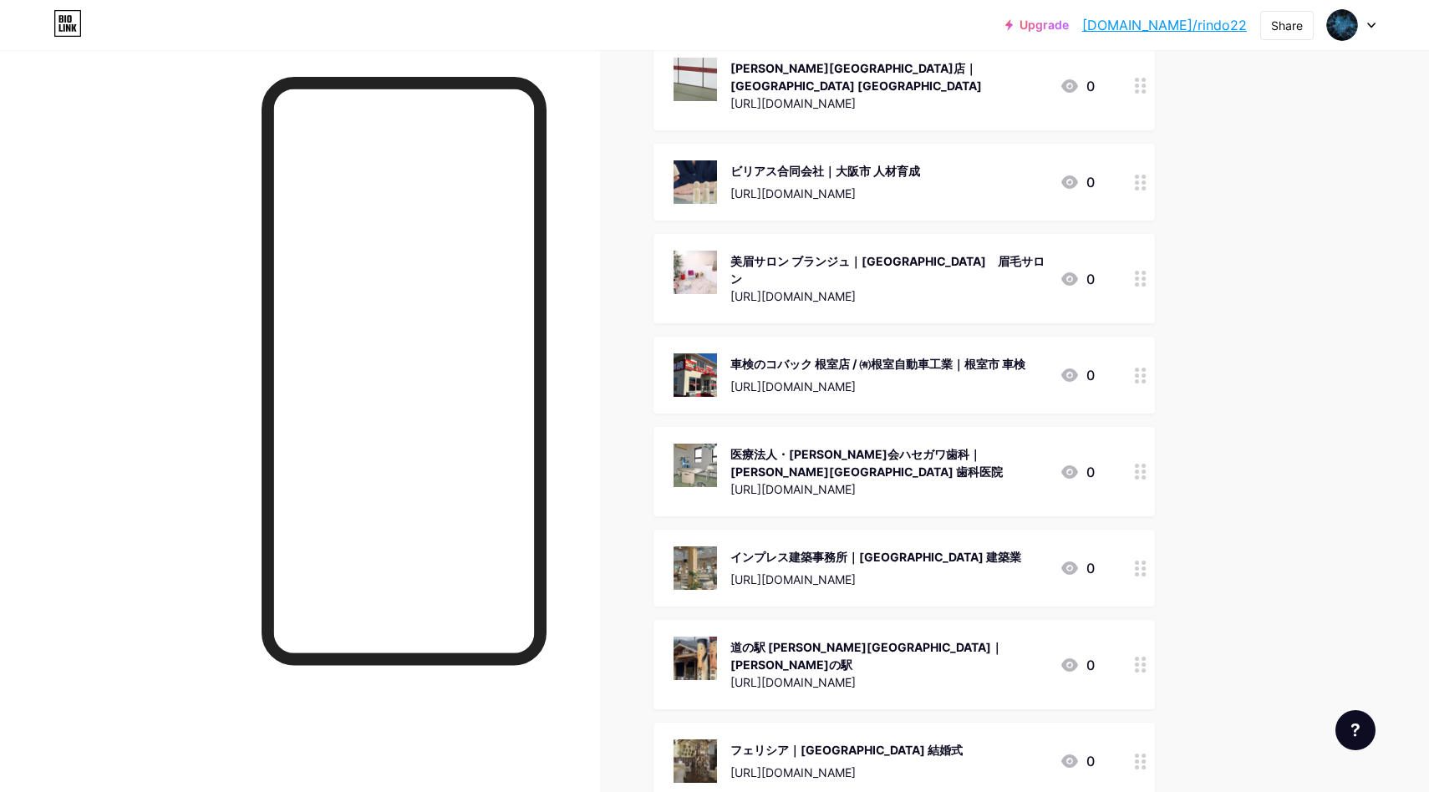
scroll to position [0, 0]
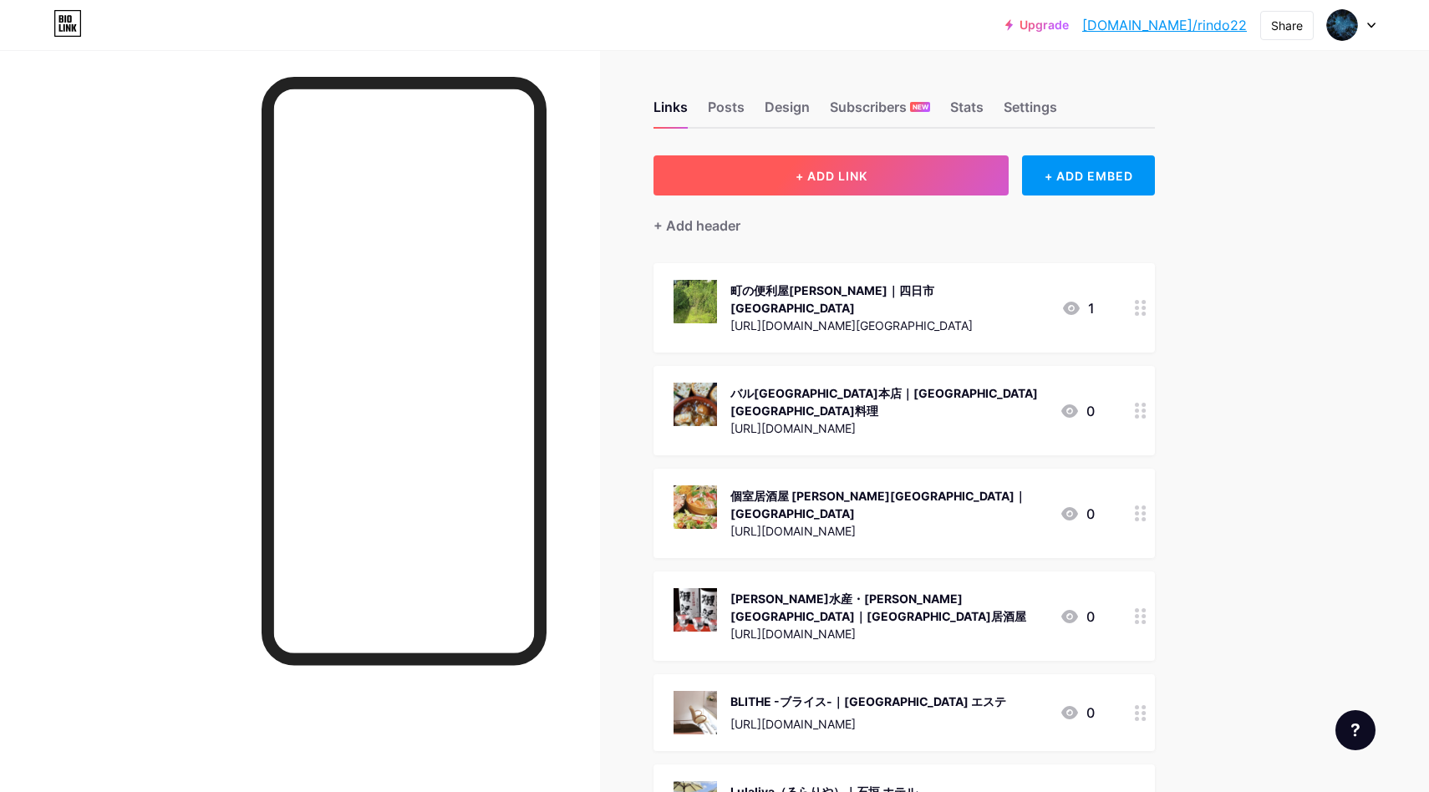
click at [904, 161] on button "+ ADD LINK" at bounding box center [830, 175] width 355 height 40
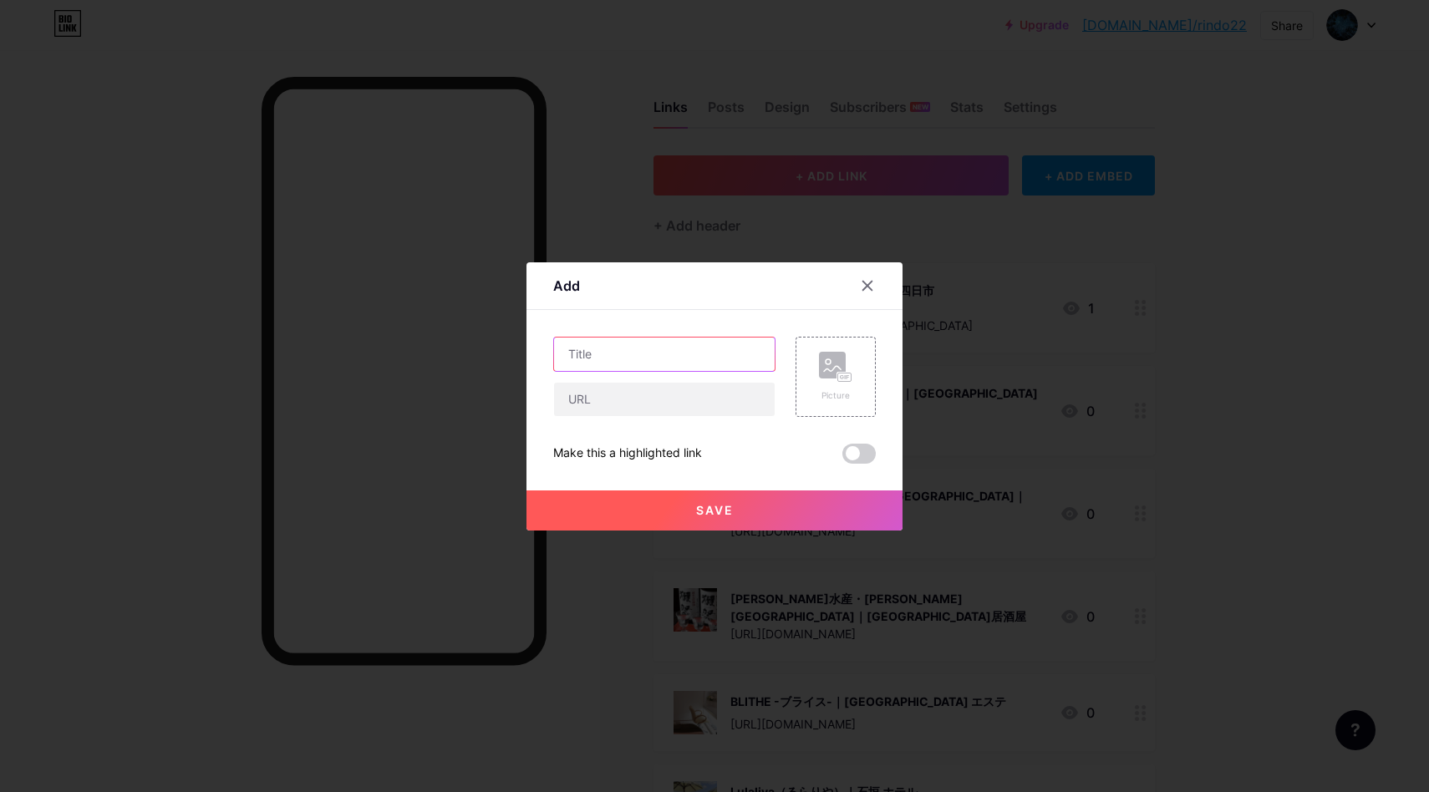
click at [718, 363] on input "text" at bounding box center [664, 354] width 221 height 33
paste input "あれぁれぁ｜[GEOGRAPHIC_DATA] 居酒屋"
type input "あれぁれぁ｜[GEOGRAPHIC_DATA] 居酒屋"
click at [677, 399] on input "text" at bounding box center [664, 399] width 221 height 33
click at [837, 384] on div "Picture" at bounding box center [835, 377] width 33 height 50
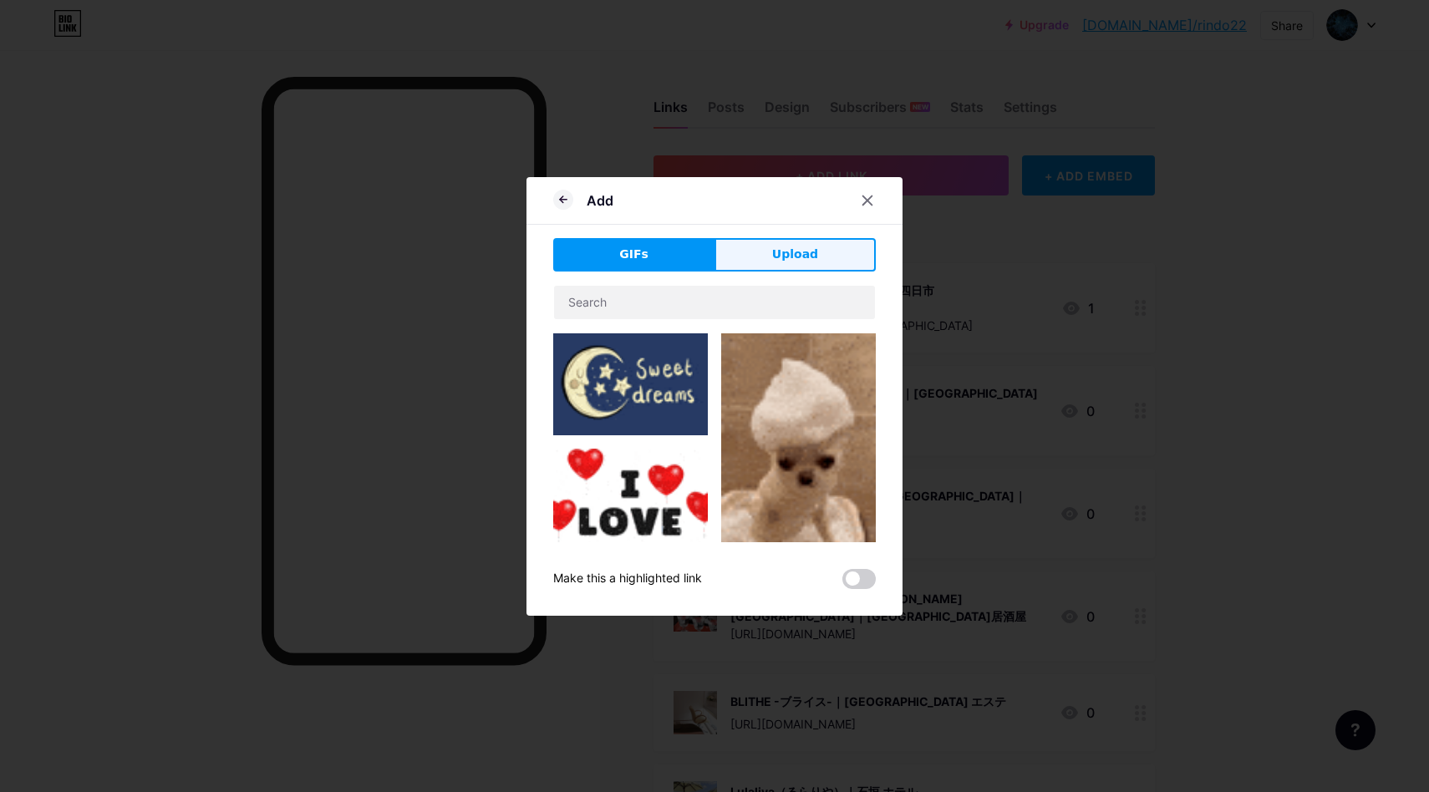
click at [800, 266] on button "Upload" at bounding box center [794, 254] width 161 height 33
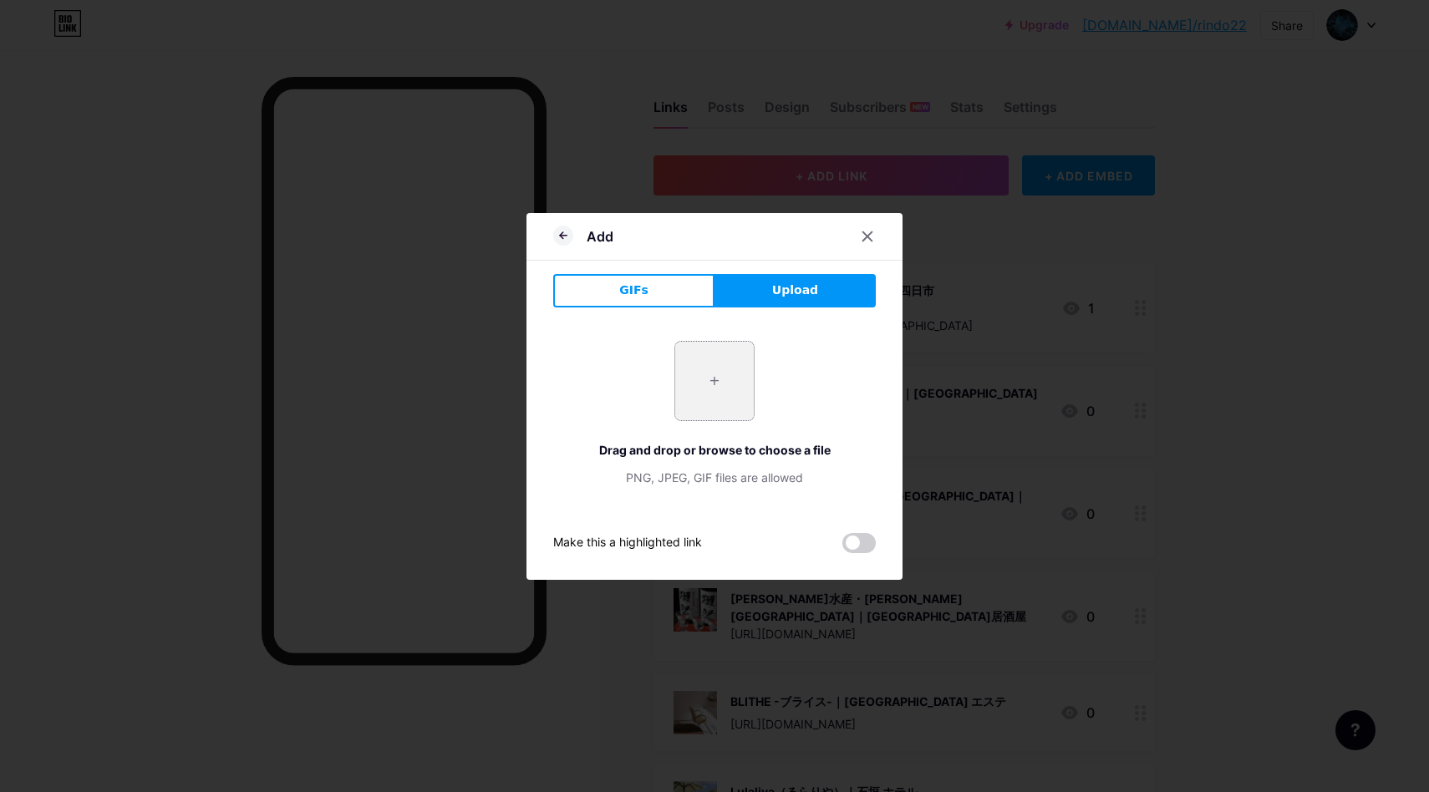
click at [738, 369] on input "file" at bounding box center [714, 381] width 79 height 79
type input "C:\fakepath\スクリーンショット 2025-08-18 15.36.38.png"
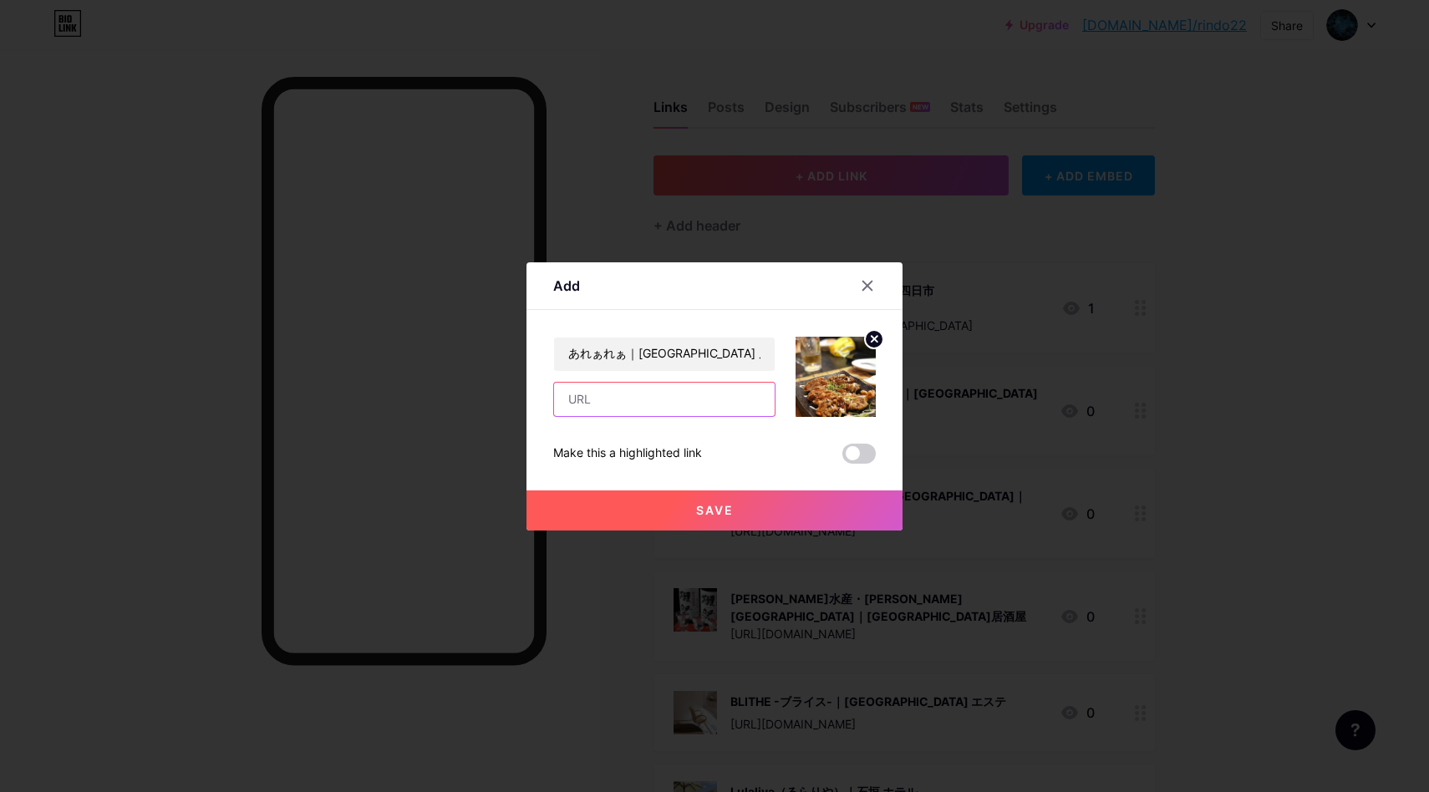
click at [630, 385] on input "text" at bounding box center [664, 399] width 221 height 33
paste input "[URL][DOMAIN_NAME]"
type input "[URL][DOMAIN_NAME]"
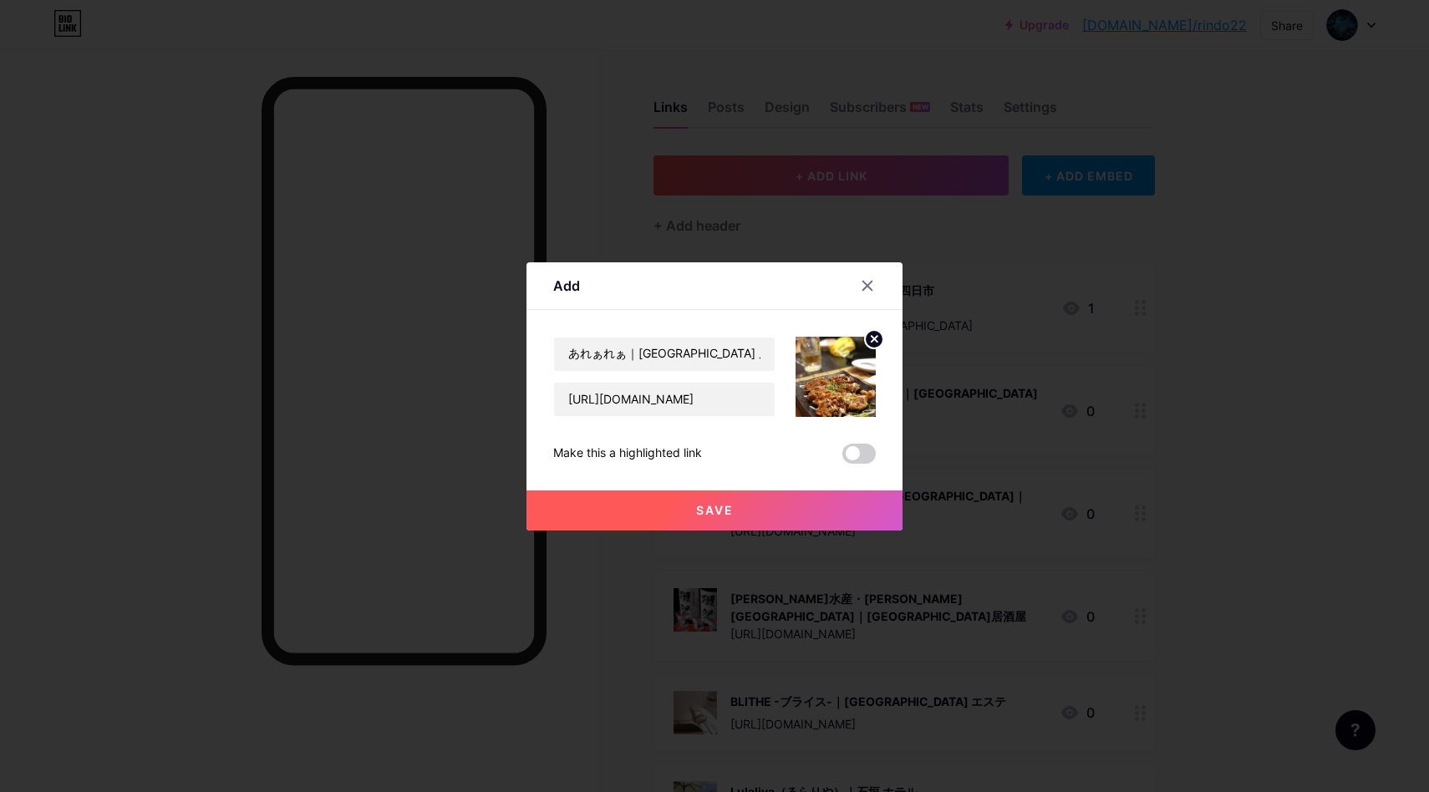
click at [875, 509] on button "Save" at bounding box center [714, 510] width 376 height 40
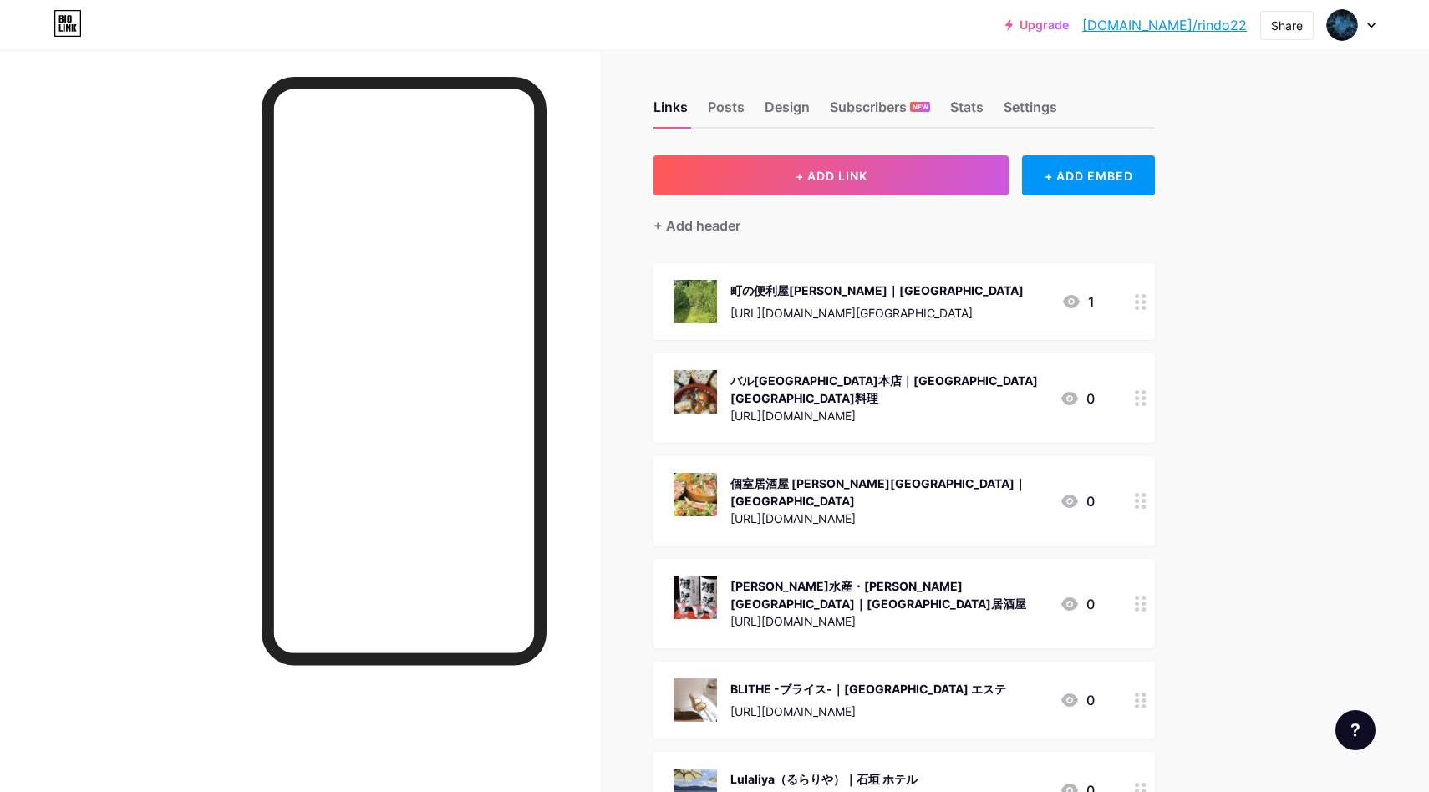
scroll to position [137623, 0]
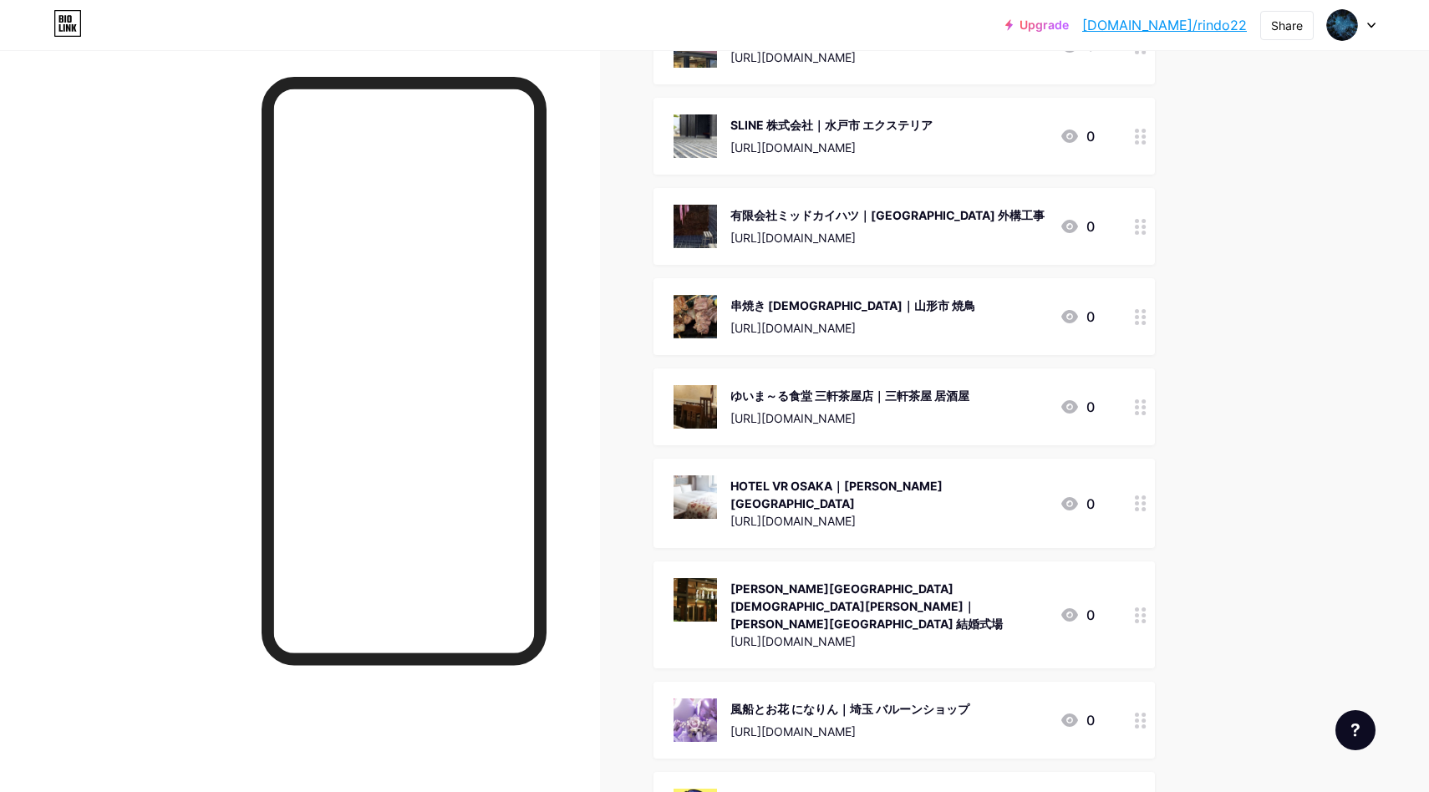
drag, startPoint x: 1246, startPoint y: 358, endPoint x: 1305, endPoint y: 55, distance: 309.0
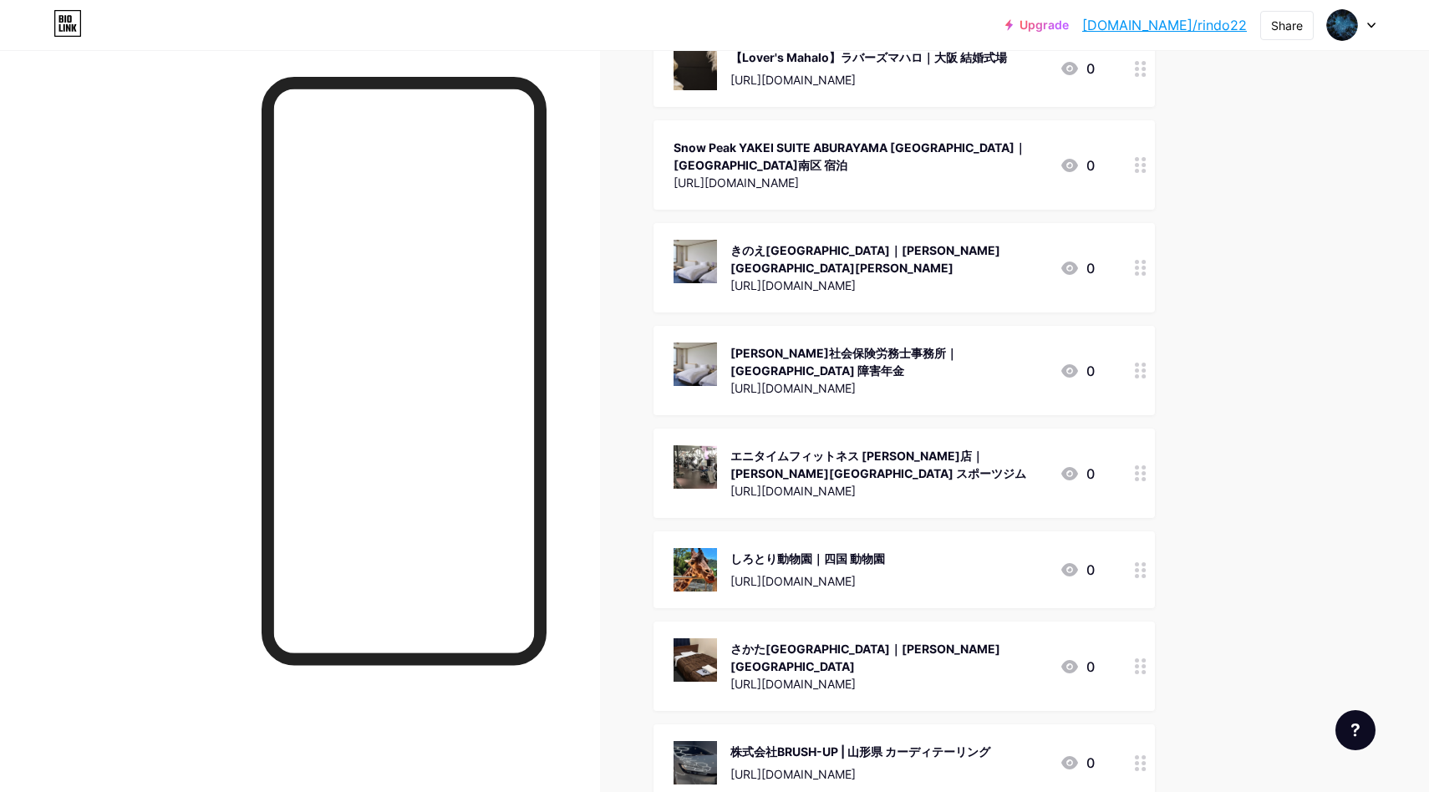
scroll to position [0, 0]
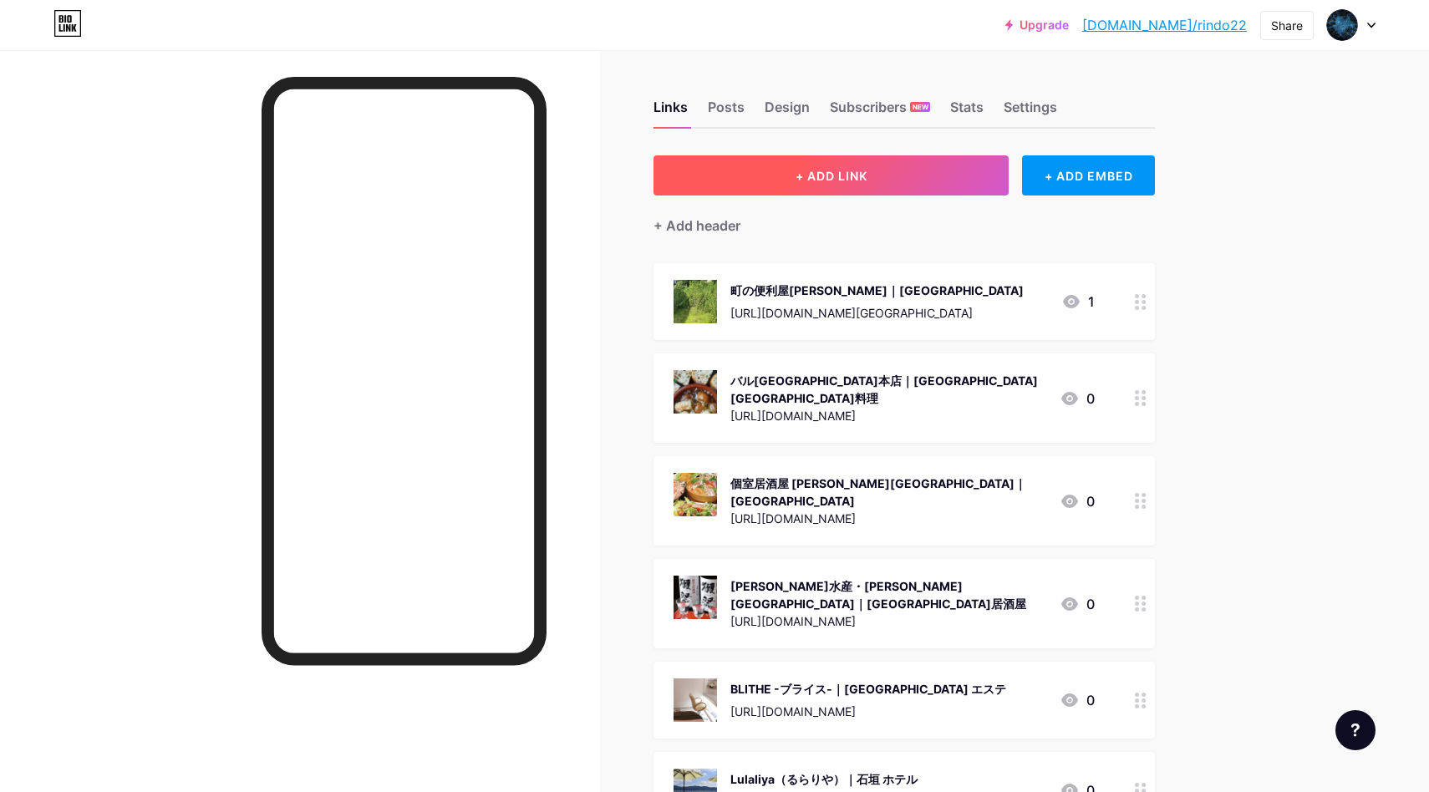
click at [962, 162] on button "+ ADD LINK" at bounding box center [830, 175] width 355 height 40
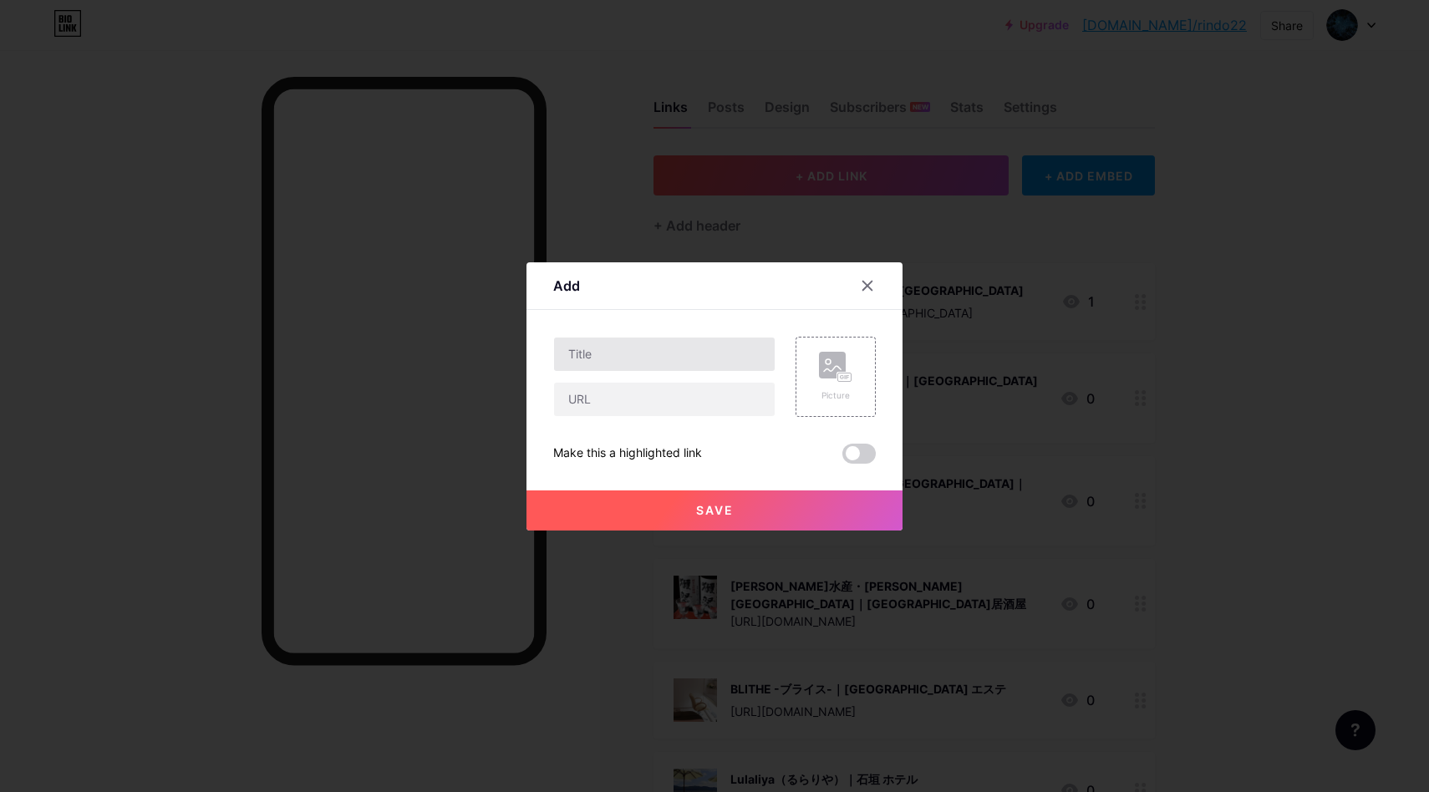
drag, startPoint x: 723, startPoint y: 317, endPoint x: 712, endPoint y: 352, distance: 35.9
click at [723, 318] on div "Content YouTube Play YouTube video without leaving your page. ADD Vimeo Play Vi…" at bounding box center [714, 387] width 322 height 154
drag, startPoint x: 712, startPoint y: 352, endPoint x: 675, endPoint y: 314, distance: 52.6
click at [712, 353] on input "text" at bounding box center [664, 354] width 221 height 33
click at [642, 357] on input "text" at bounding box center [664, 354] width 221 height 33
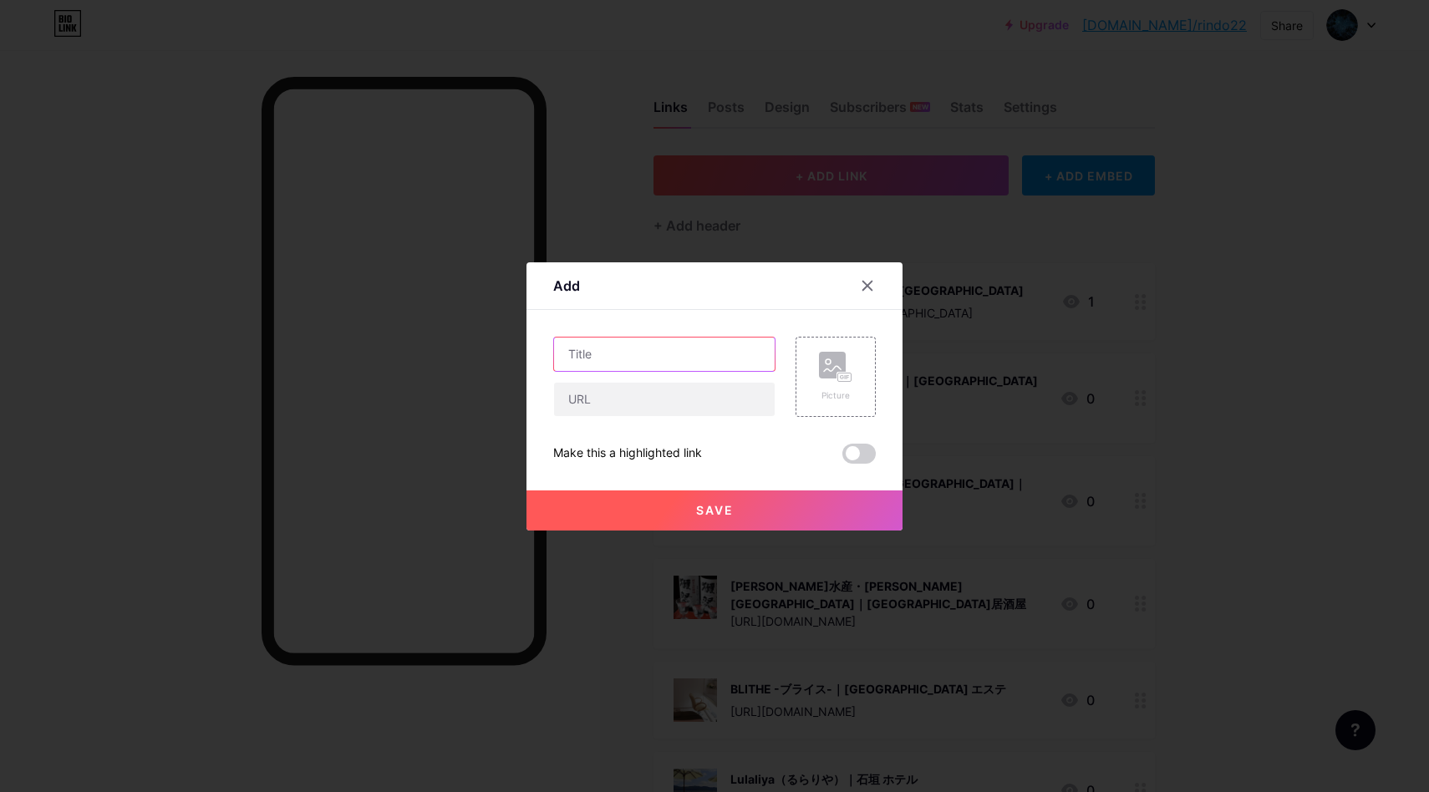
paste input "株式会社リペイント｜市原市 外壁塗装"
type input "株式会社リペイント｜市原市 外壁塗装"
click at [675, 404] on input "text" at bounding box center [664, 399] width 221 height 33
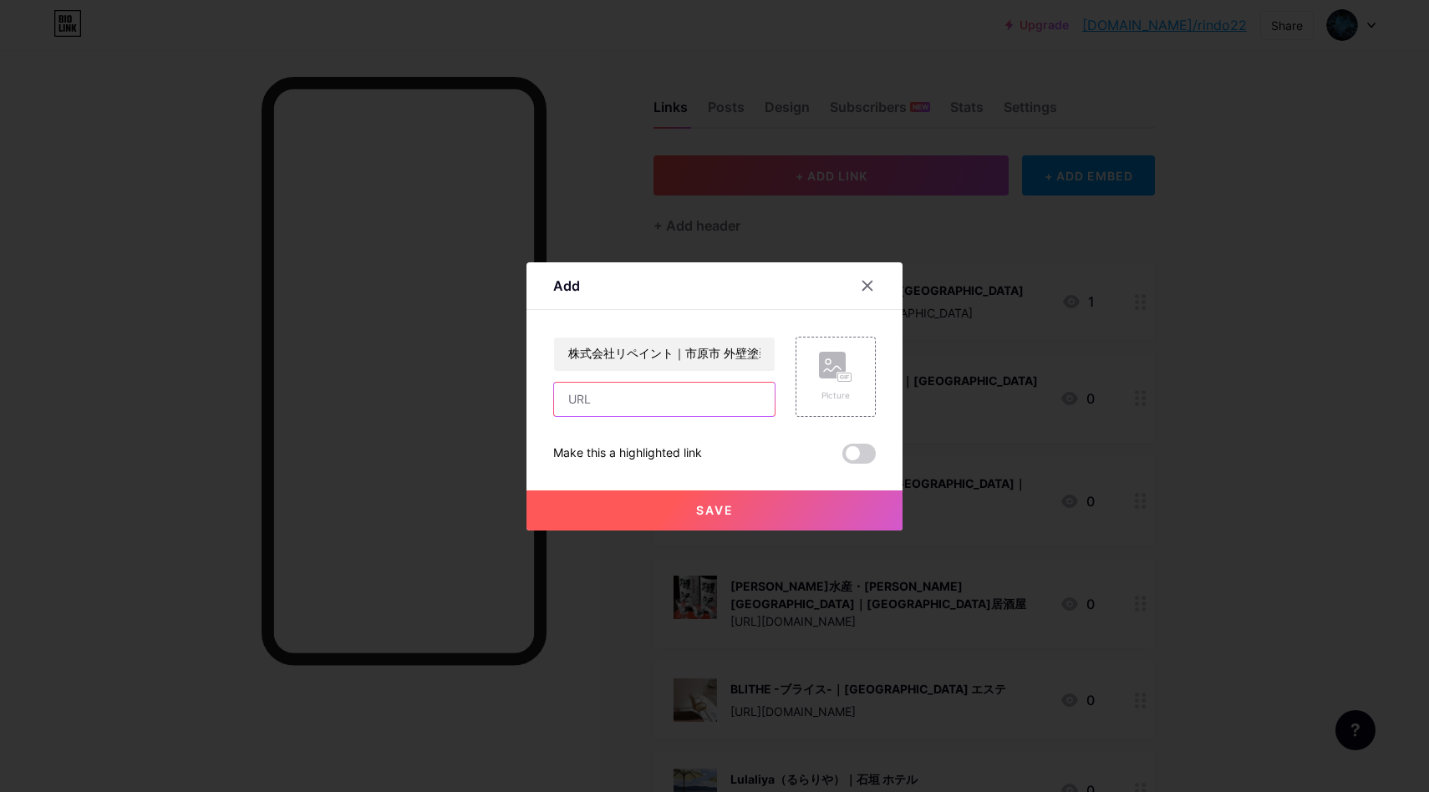
paste input "[URL][DOMAIN_NAME]"
type input "[URL][DOMAIN_NAME]"
click at [849, 376] on rect at bounding box center [844, 377] width 13 height 8
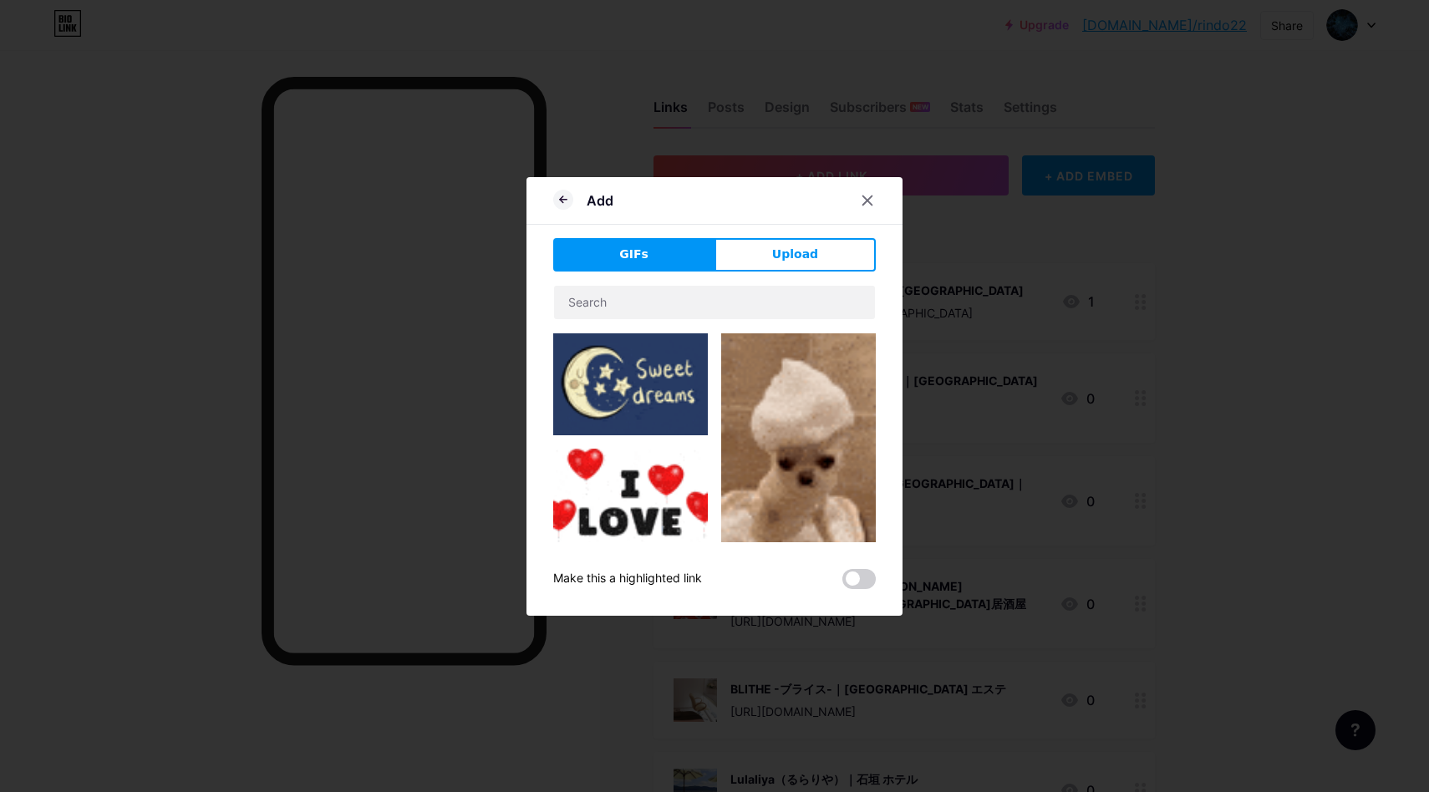
drag, startPoint x: 782, startPoint y: 257, endPoint x: 752, endPoint y: 318, distance: 68.0
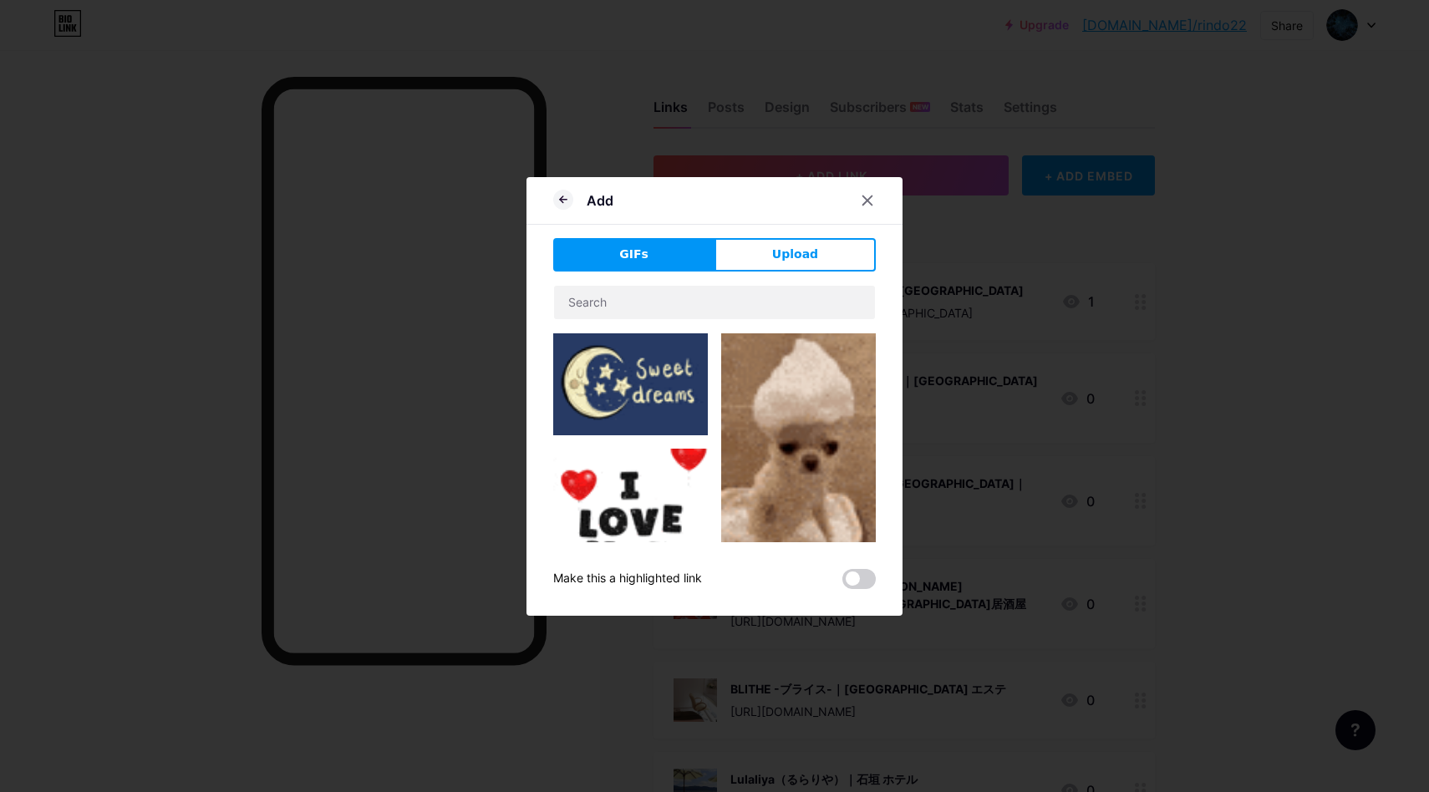
click at [781, 258] on span "Upload" at bounding box center [795, 255] width 46 height 18
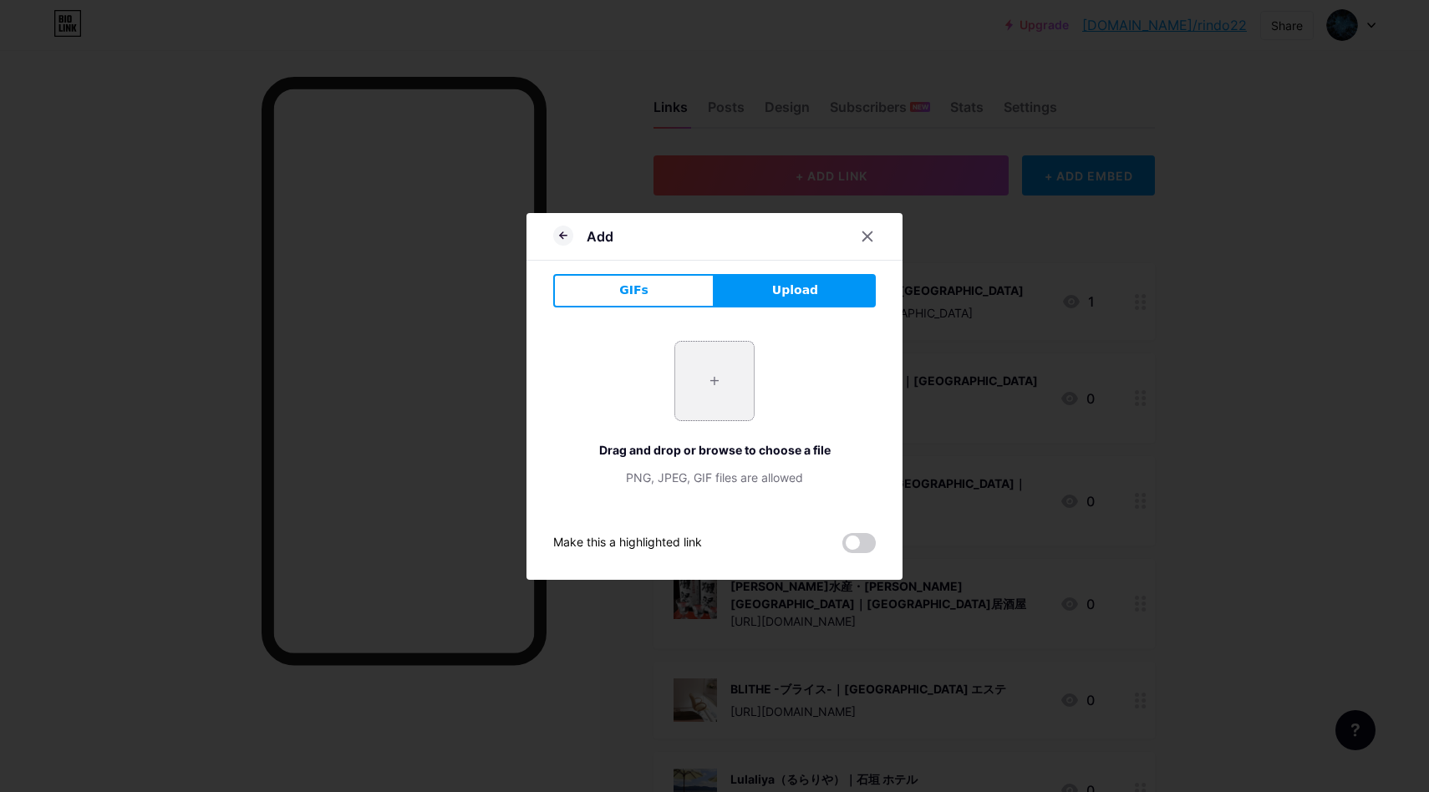
drag, startPoint x: 689, startPoint y: 434, endPoint x: 704, endPoint y: 415, distance: 24.4
click at [689, 434] on div "+ Drag and drop or browse to choose a file PNG, JPEG, GIF files are allowed" at bounding box center [714, 413] width 322 height 145
click at [709, 397] on input "file" at bounding box center [714, 381] width 79 height 79
type input "C:\fakepath\スクリーンショット 2025-08-18 15.40.25.png"
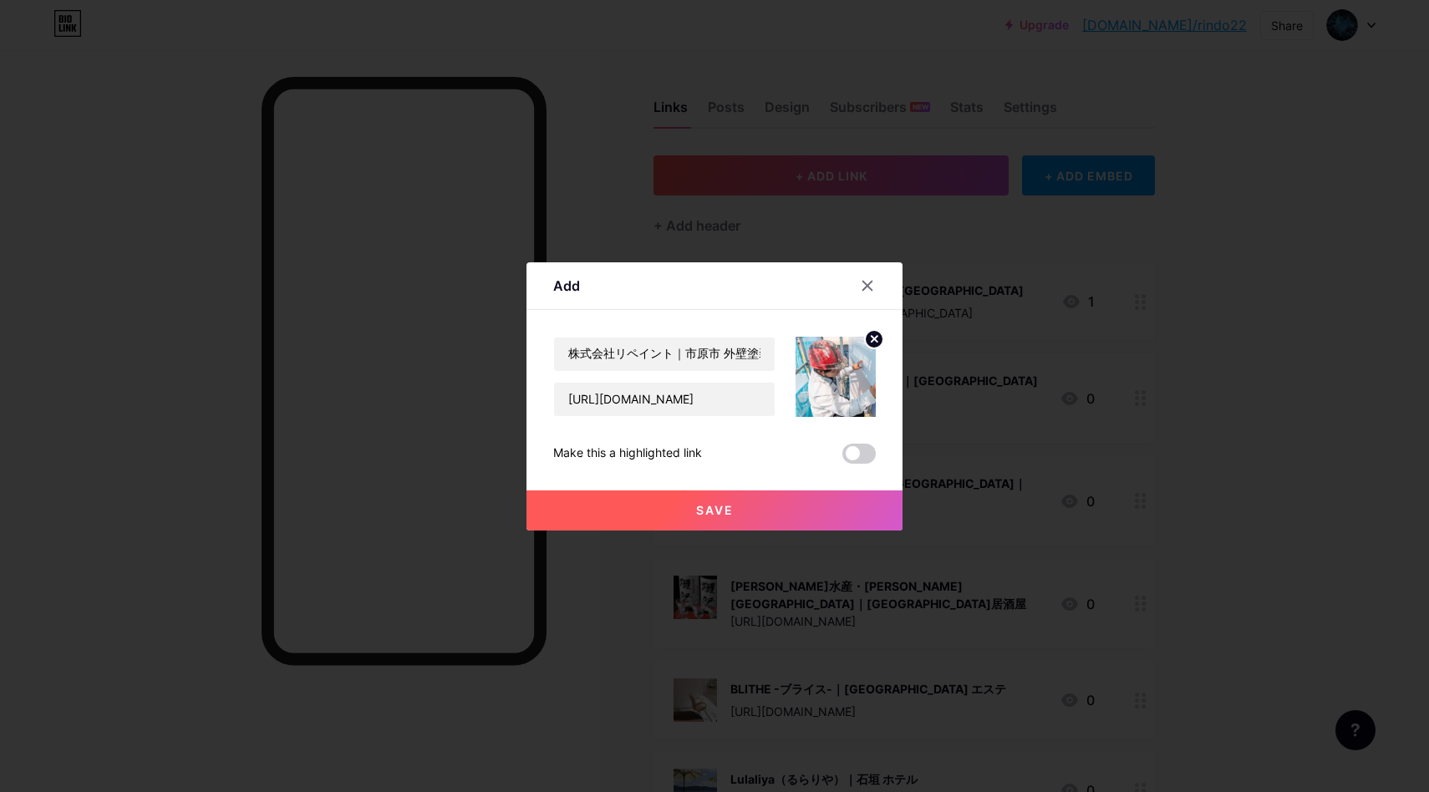
click at [780, 505] on button "Save" at bounding box center [714, 510] width 376 height 40
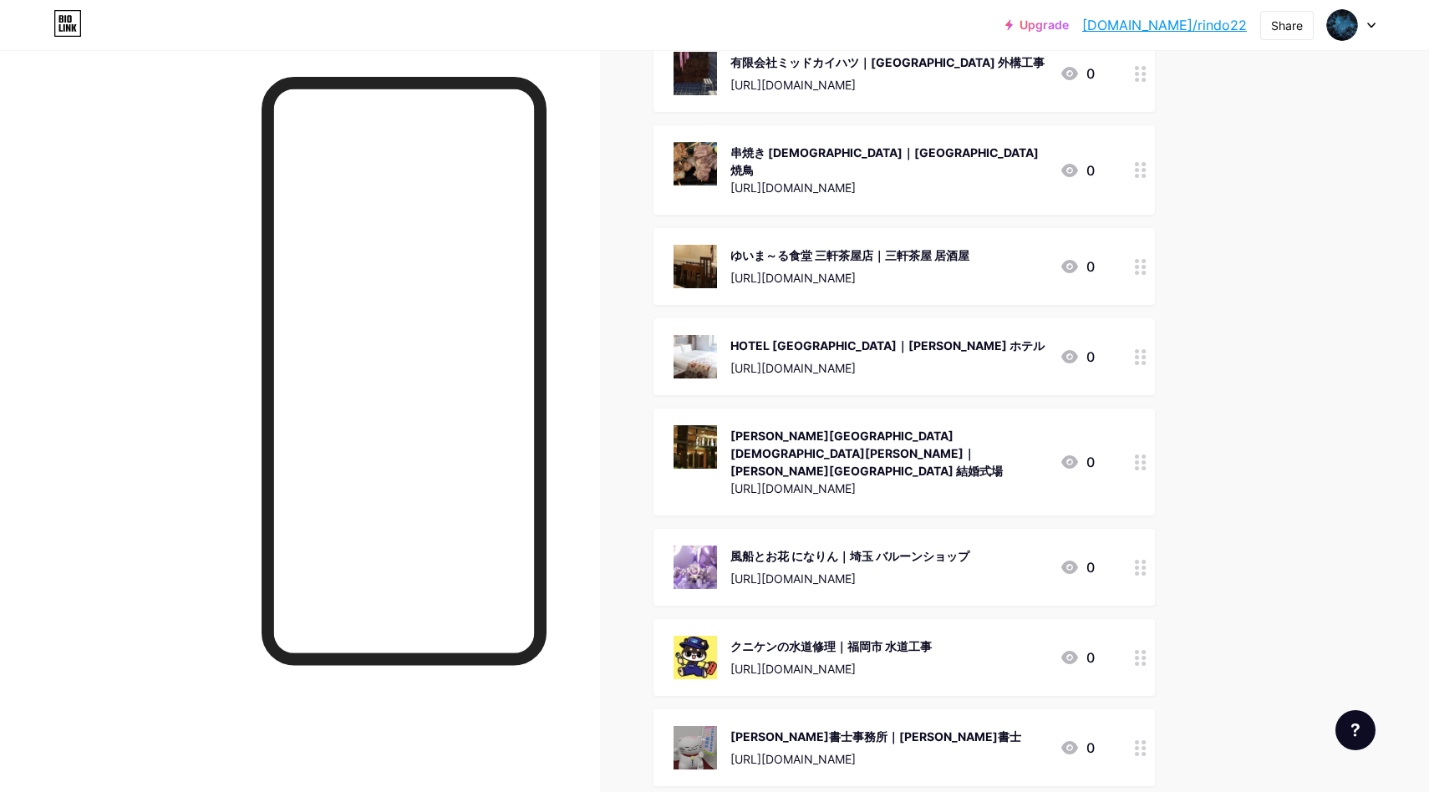
scroll to position [137712, 0]
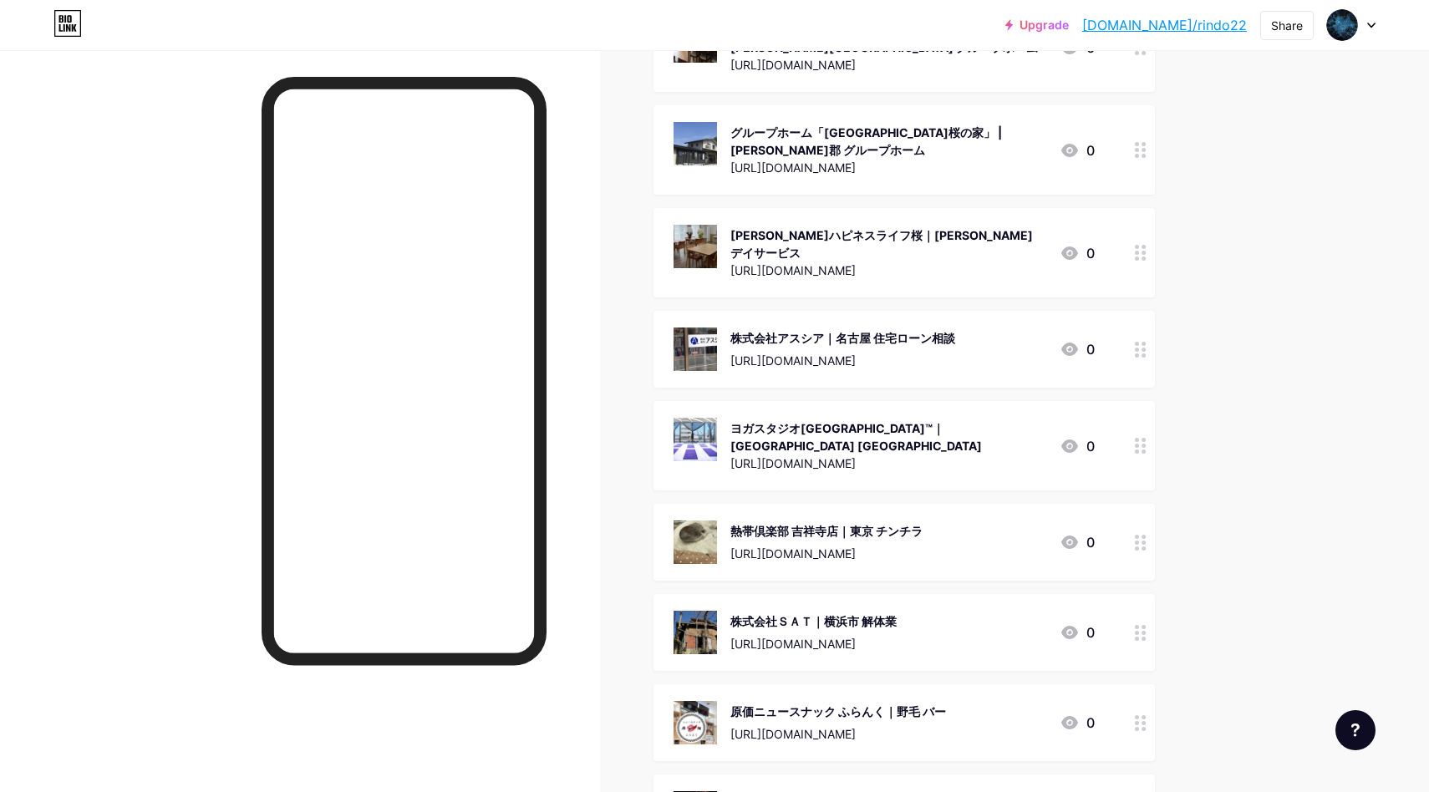
scroll to position [0, 0]
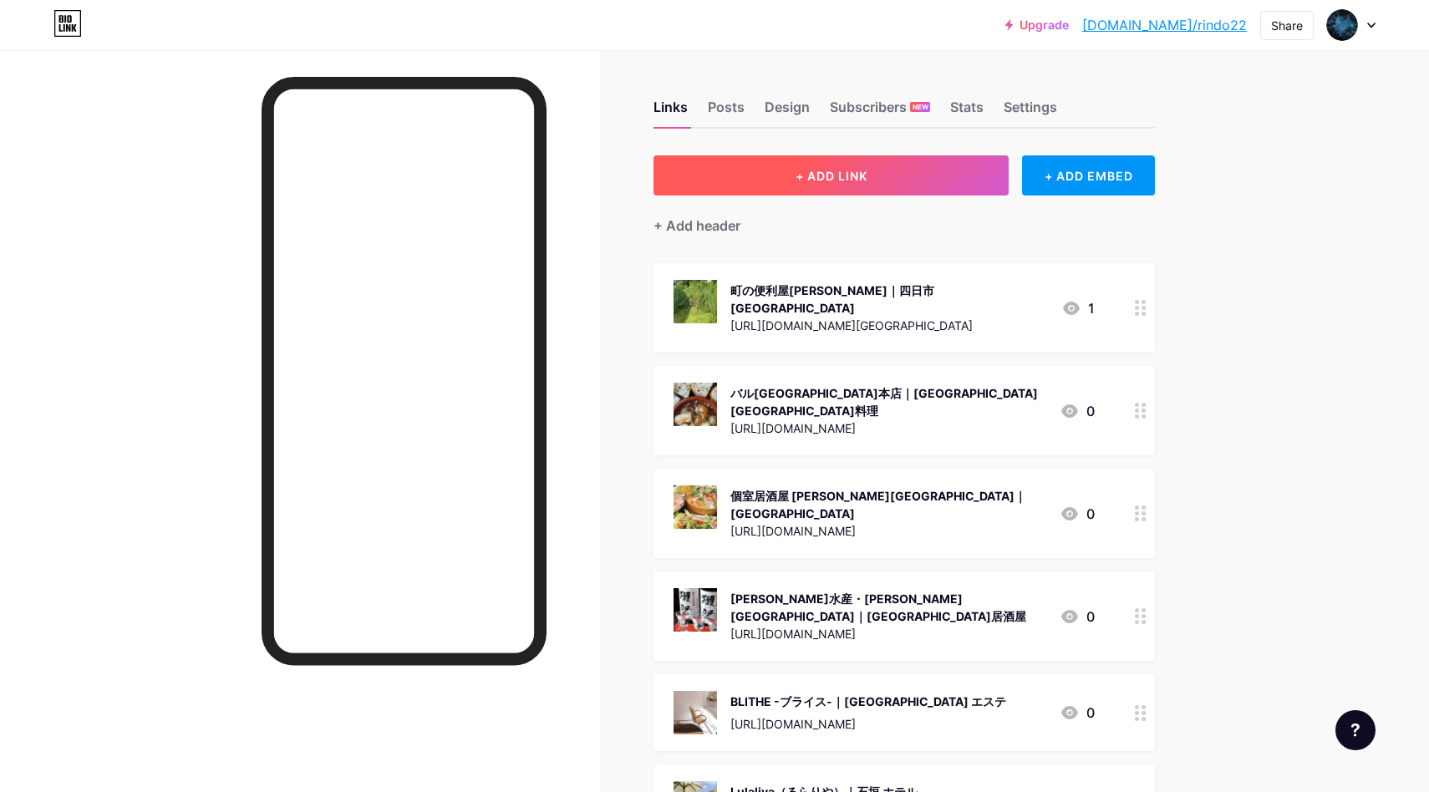
drag, startPoint x: 854, startPoint y: 143, endPoint x: 867, endPoint y: 171, distance: 31.4
click at [867, 175] on button "+ ADD LINK" at bounding box center [830, 175] width 355 height 40
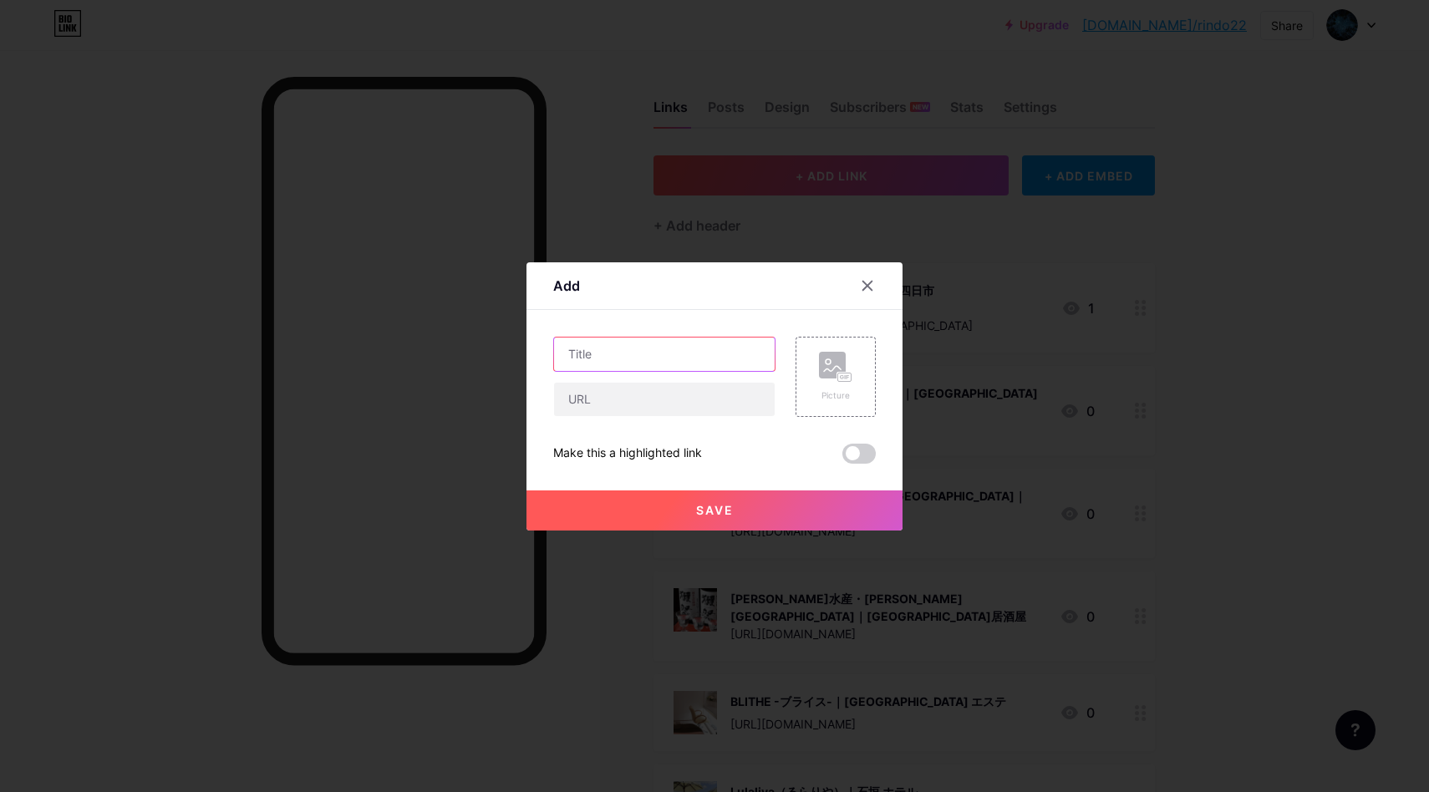
click at [743, 361] on input "text" at bounding box center [664, 354] width 221 height 33
paste input "ラーメン [PERSON_NAME]八珍 長居店｜[PERSON_NAME][GEOGRAPHIC_DATA] ラーメン"
type input "ラーメン [PERSON_NAME]八珍 長居店｜[PERSON_NAME][GEOGRAPHIC_DATA] ラーメン"
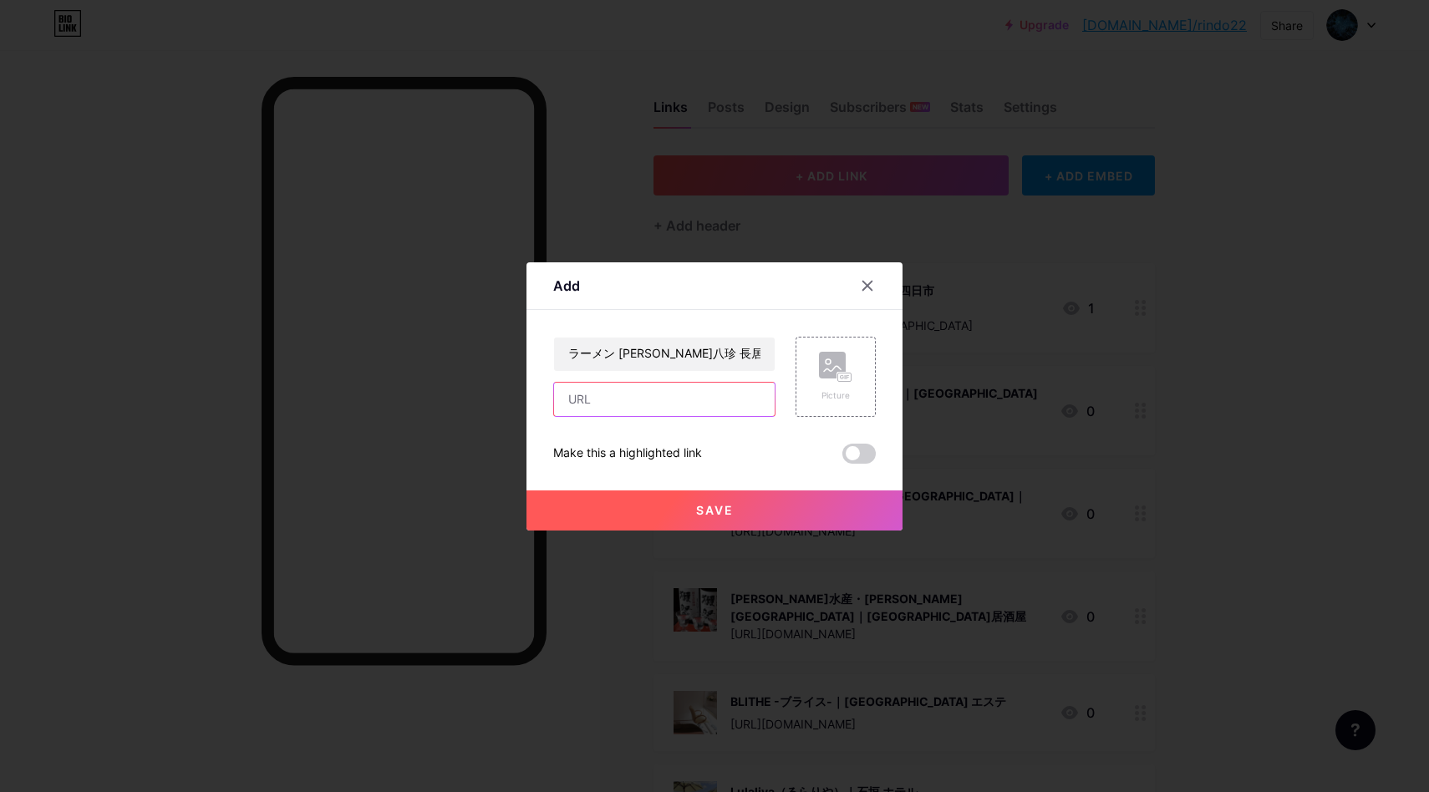
click at [639, 392] on input "text" at bounding box center [664, 399] width 221 height 33
paste input "[URL][DOMAIN_NAME]"
type input "[URL][DOMAIN_NAME]"
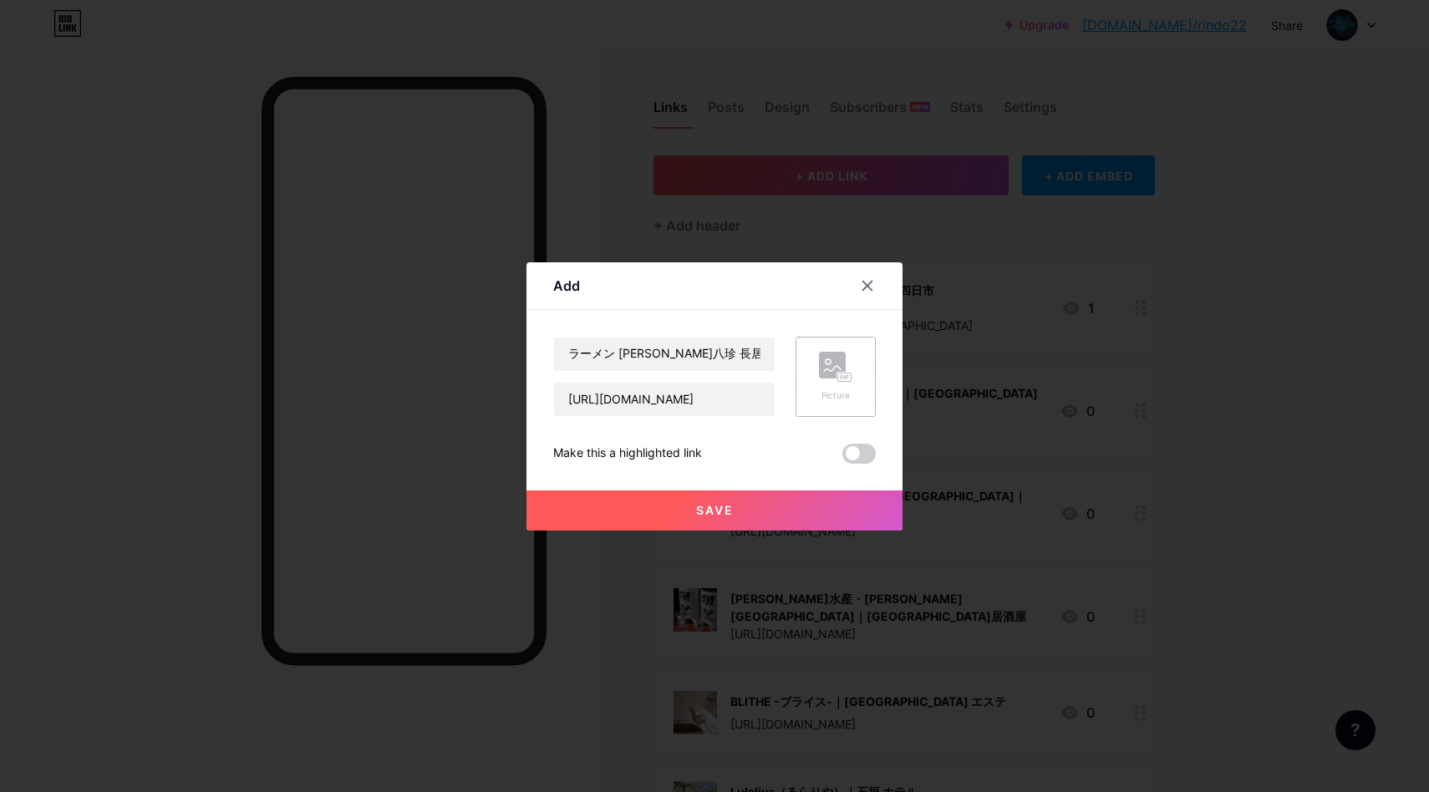
click at [803, 368] on div "Picture" at bounding box center [835, 377] width 80 height 80
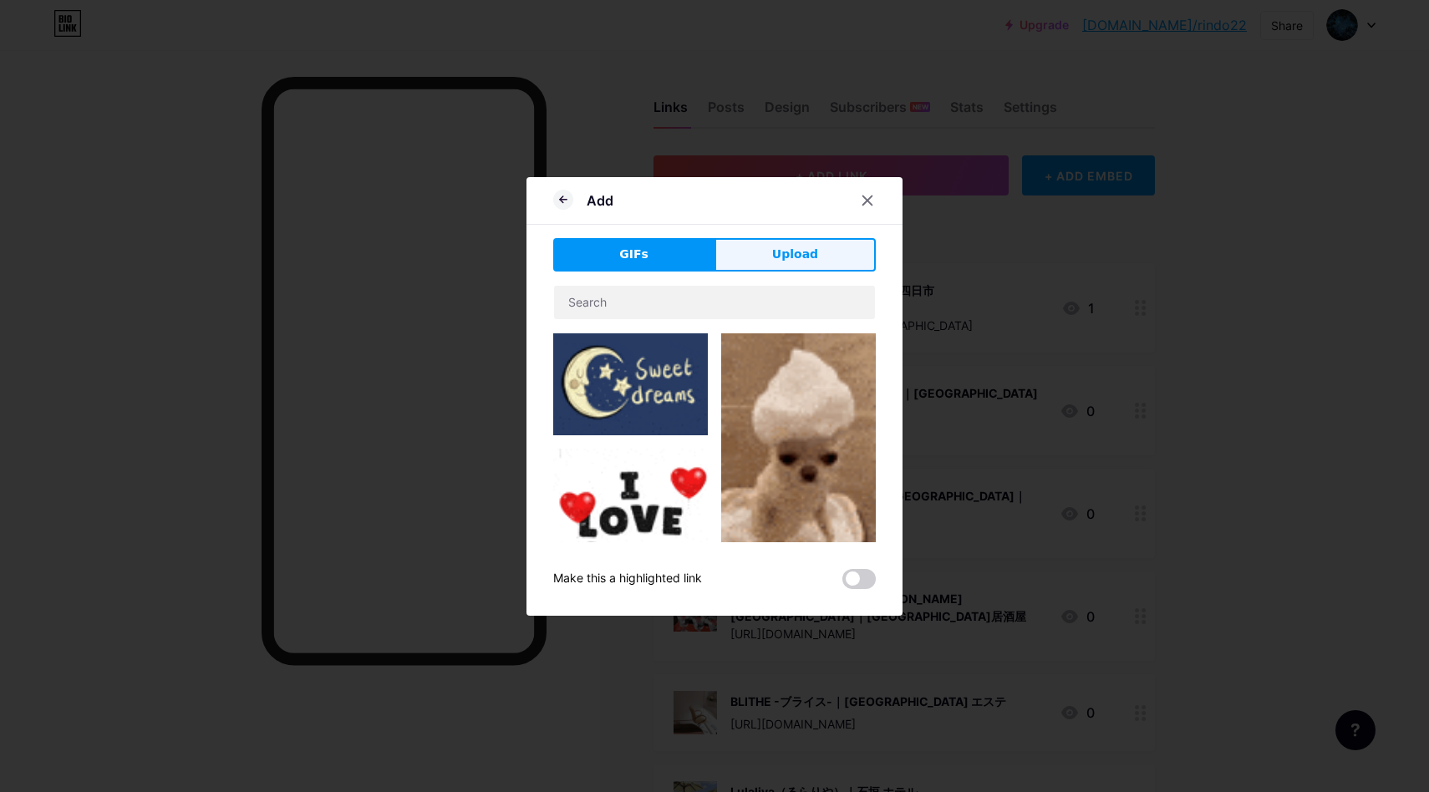
click at [777, 255] on span "Upload" at bounding box center [795, 255] width 46 height 18
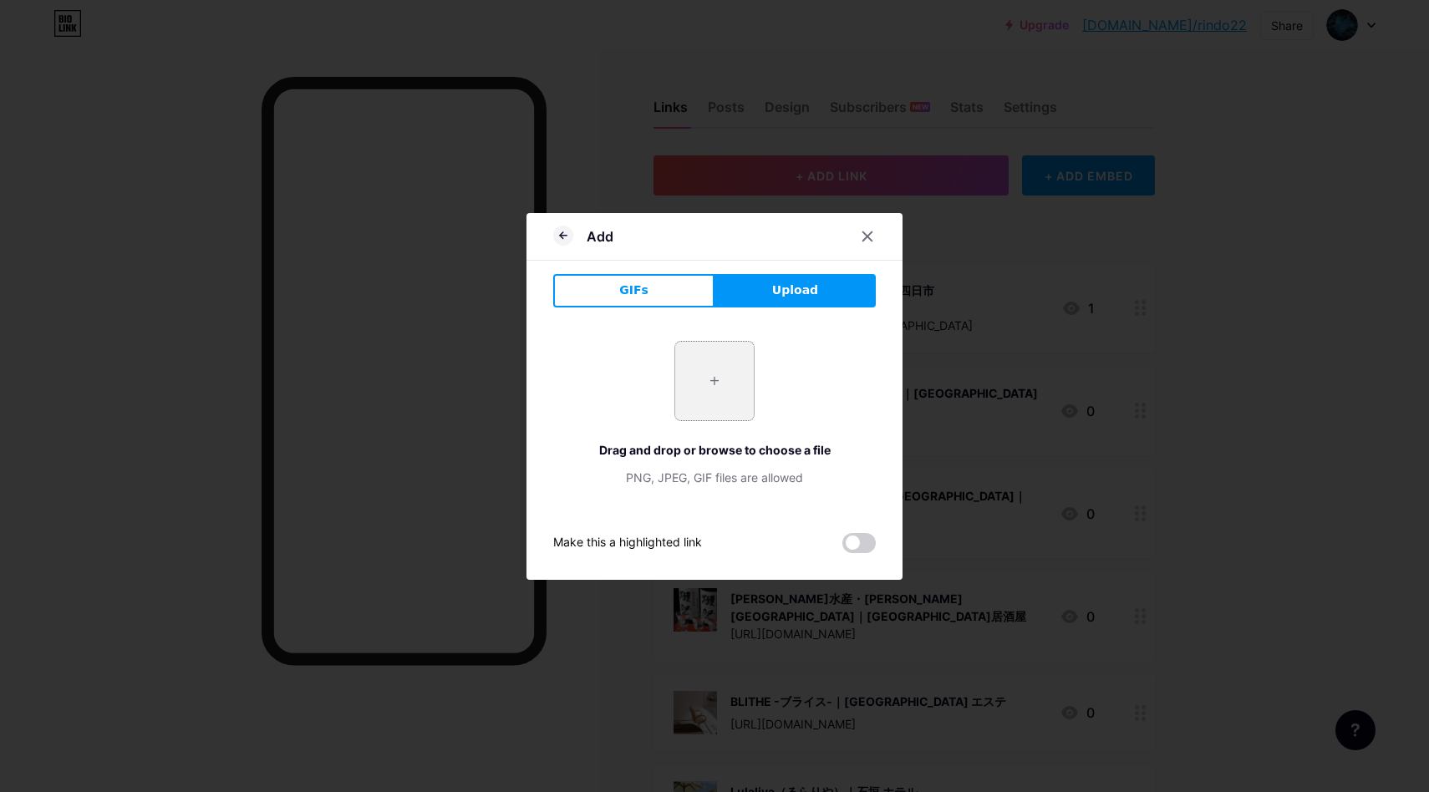
click at [723, 404] on input "file" at bounding box center [714, 381] width 79 height 79
type input "C:\fakepath\スクリーンショット 2025-08-18 15.44.09.png"
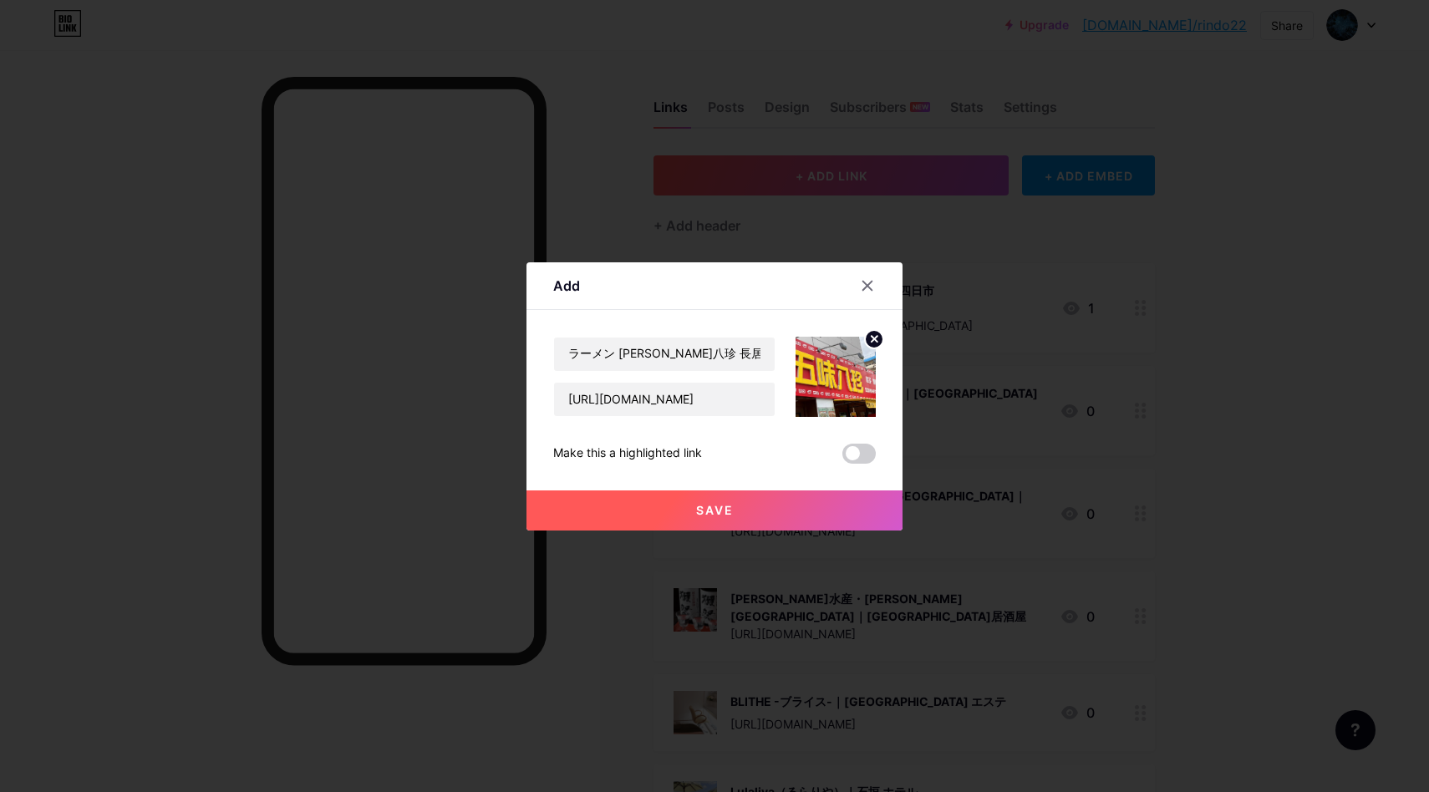
click at [722, 507] on span "Save" at bounding box center [715, 510] width 38 height 14
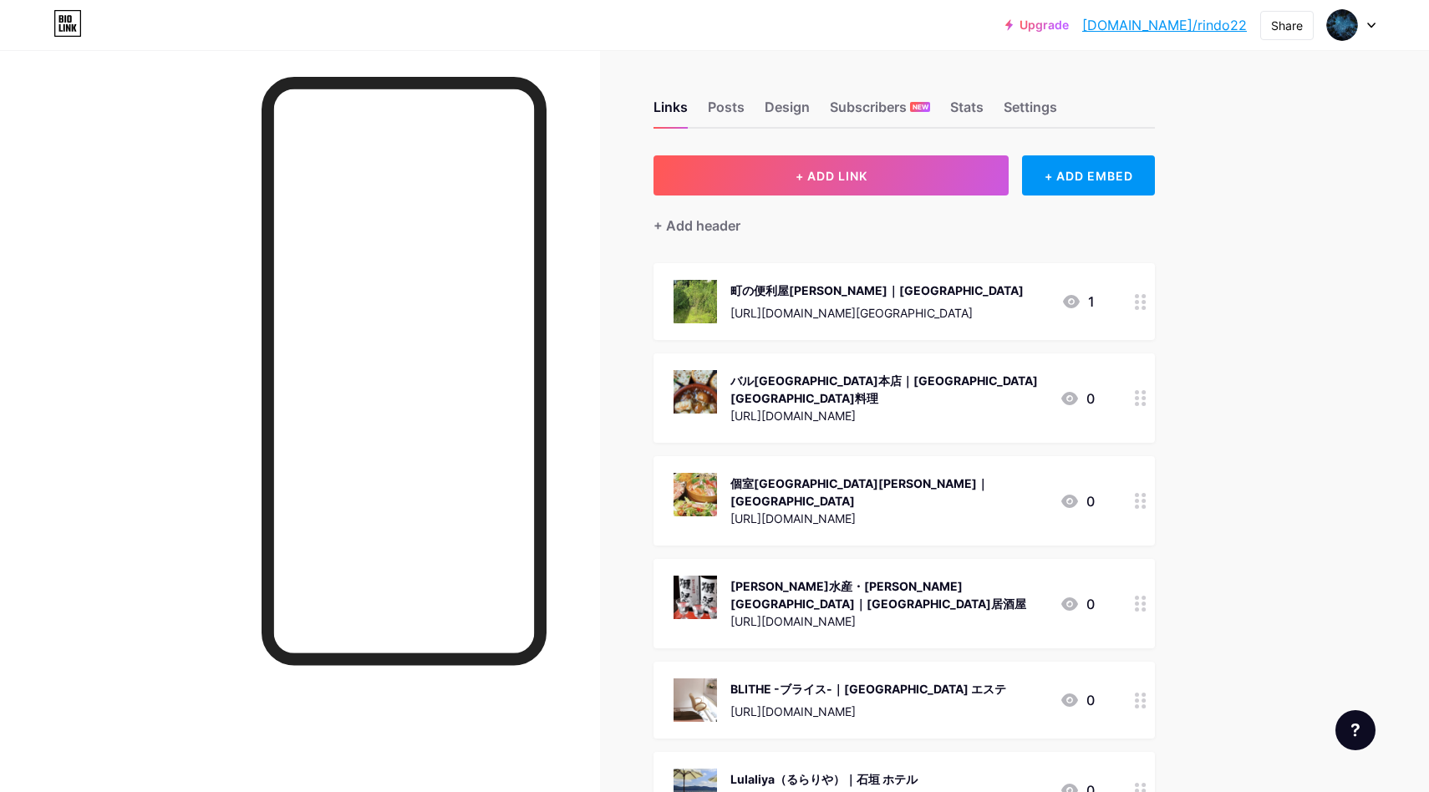
drag, startPoint x: 801, startPoint y: 58, endPoint x: 793, endPoint y: 57, distance: 8.5
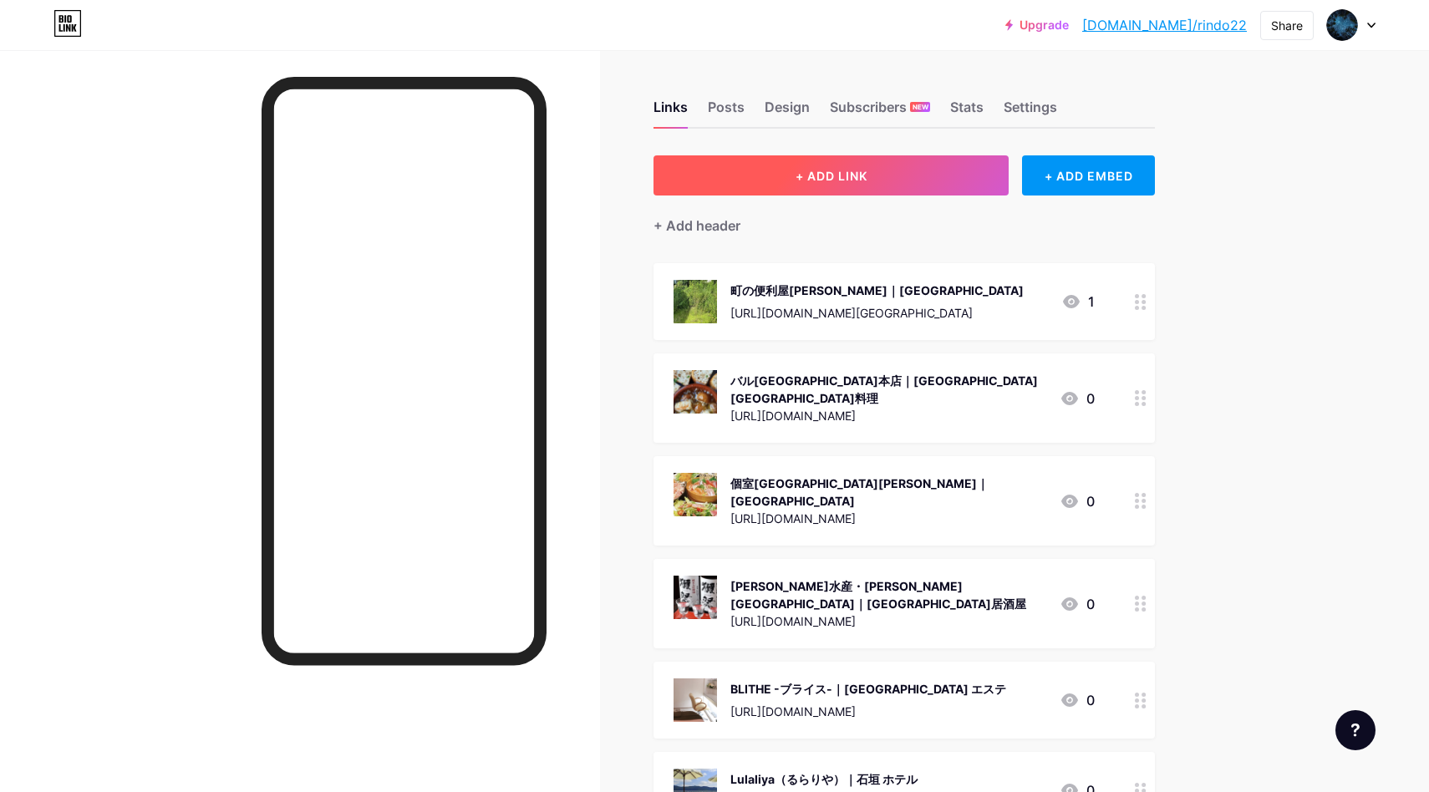
click at [993, 181] on button "+ ADD LINK" at bounding box center [830, 175] width 355 height 40
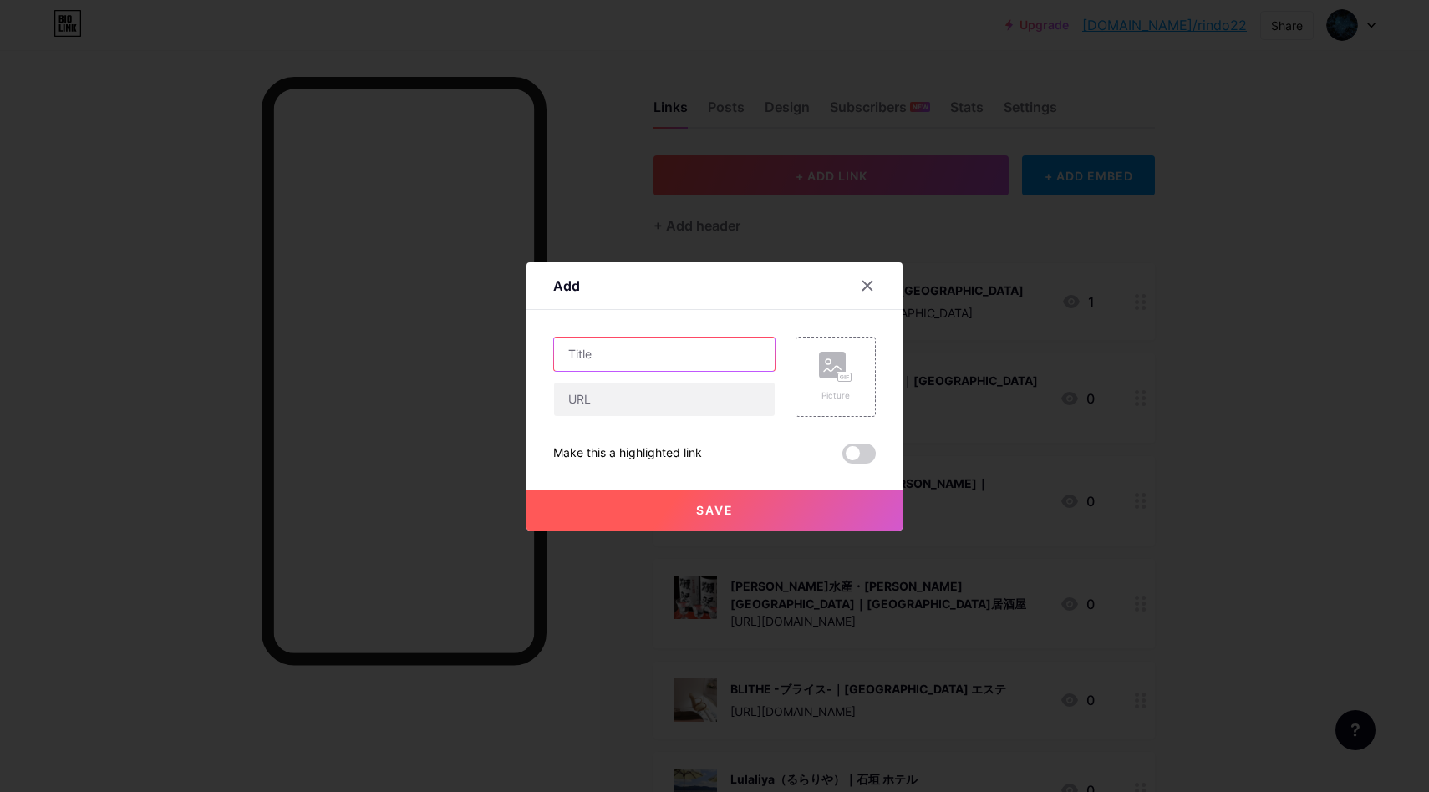
click at [748, 365] on input "text" at bounding box center [664, 354] width 221 height 33
click at [692, 345] on input "text" at bounding box center [664, 354] width 221 height 33
paste input "コルサントホテル [GEOGRAPHIC_DATA]Ⅱ｜[GEOGRAPHIC_DATA]"
type input "コルサントホテル [GEOGRAPHIC_DATA]Ⅱ｜[GEOGRAPHIC_DATA]"
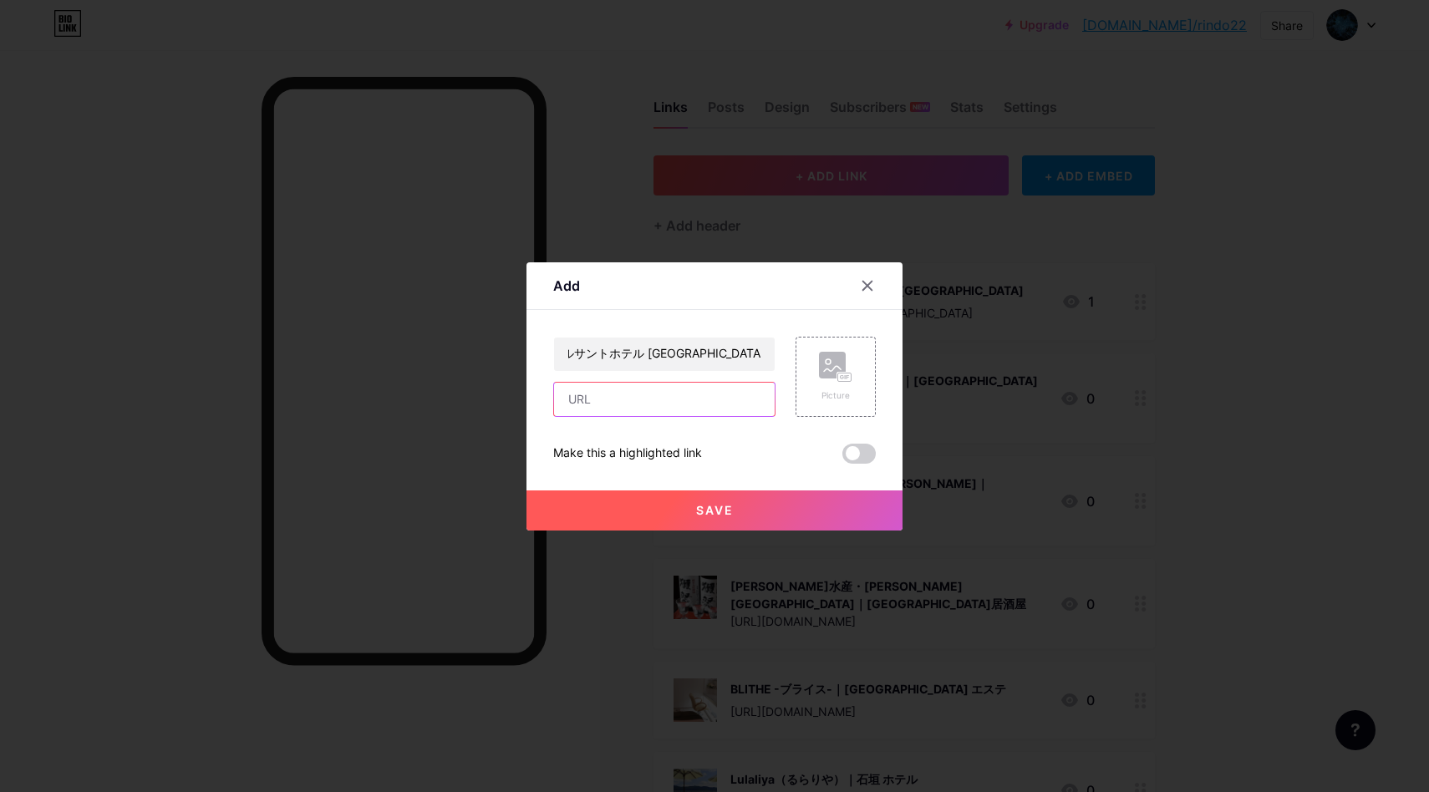
scroll to position [0, 0]
click at [693, 395] on input "text" at bounding box center [664, 399] width 221 height 33
click at [846, 399] on div "Picture" at bounding box center [835, 395] width 33 height 13
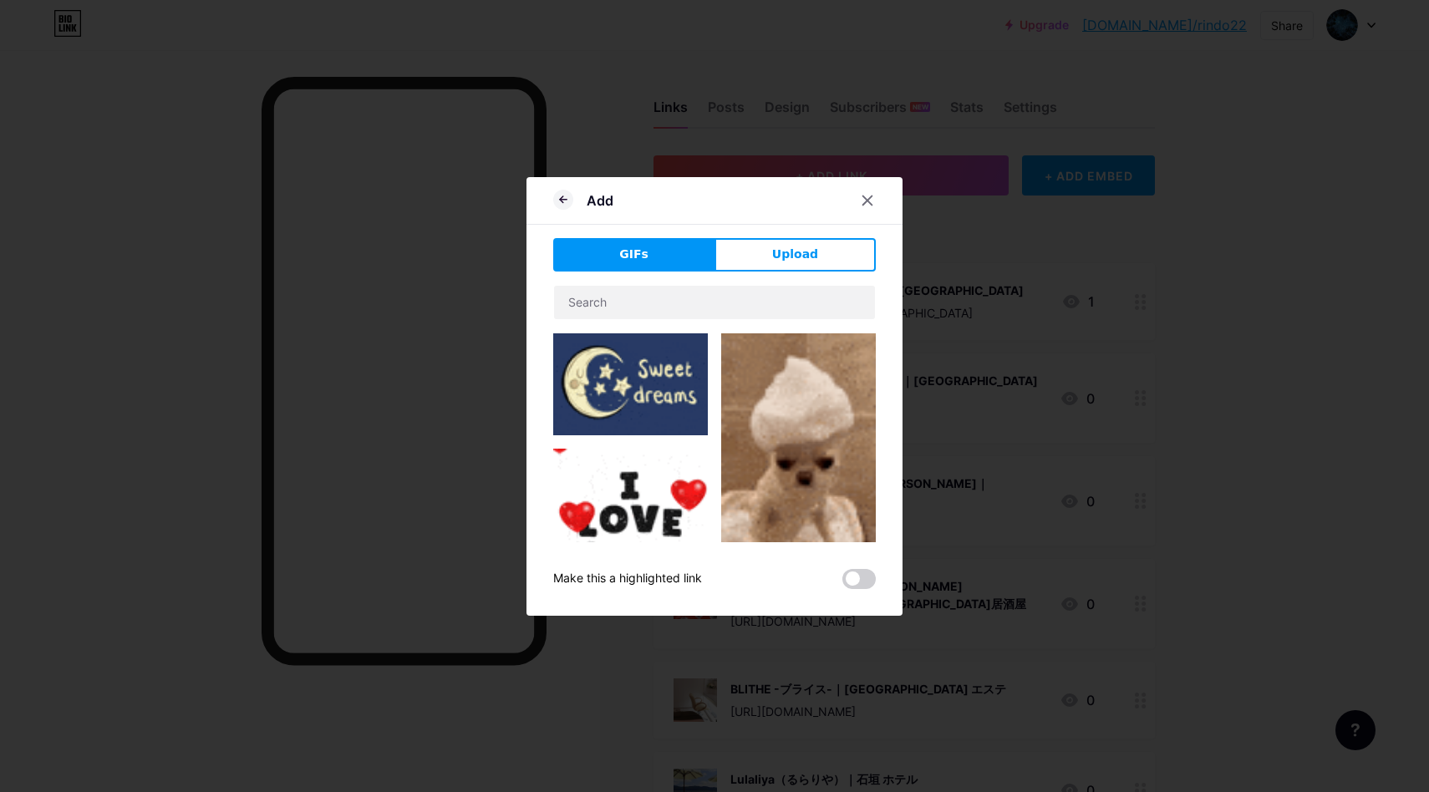
click at [779, 280] on div "GIFs Upload Content YouTube Play YouTube video without leaving your page. ADD V…" at bounding box center [714, 413] width 322 height 351
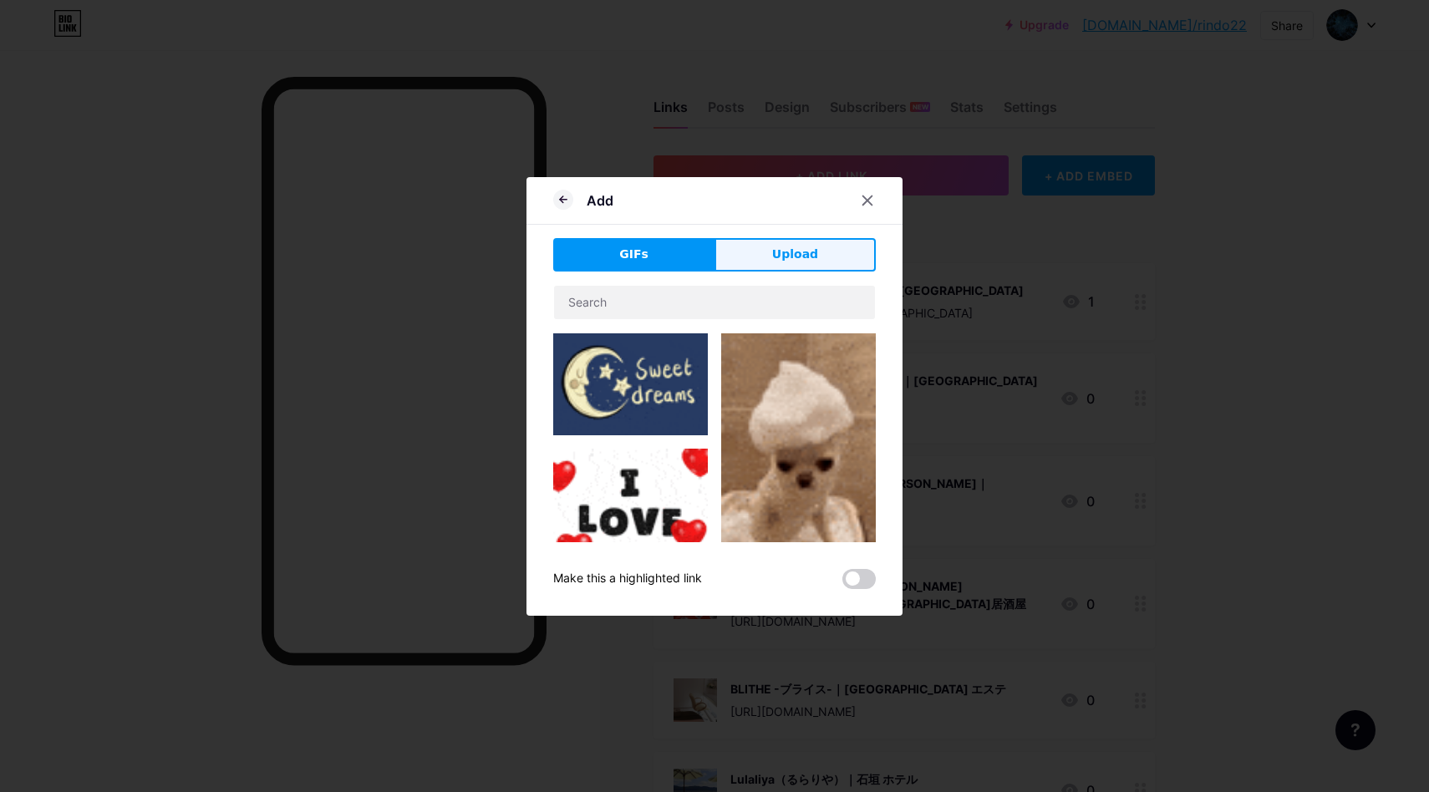
click at [780, 264] on button "Upload" at bounding box center [794, 254] width 161 height 33
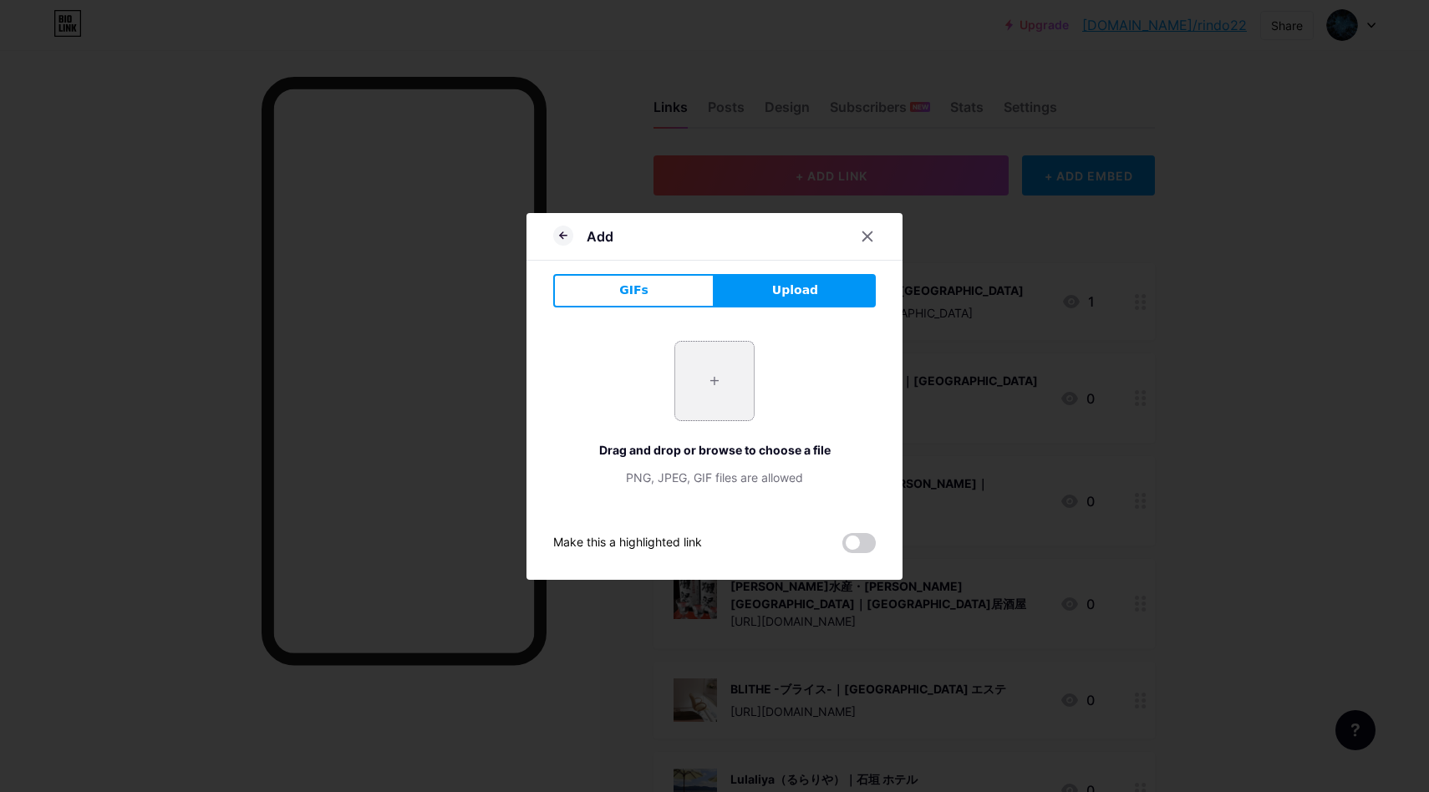
click at [741, 387] on input "file" at bounding box center [714, 381] width 79 height 79
type input "C:\fakepath\スクリーンショット 2025-08-18 15.48.35.png"
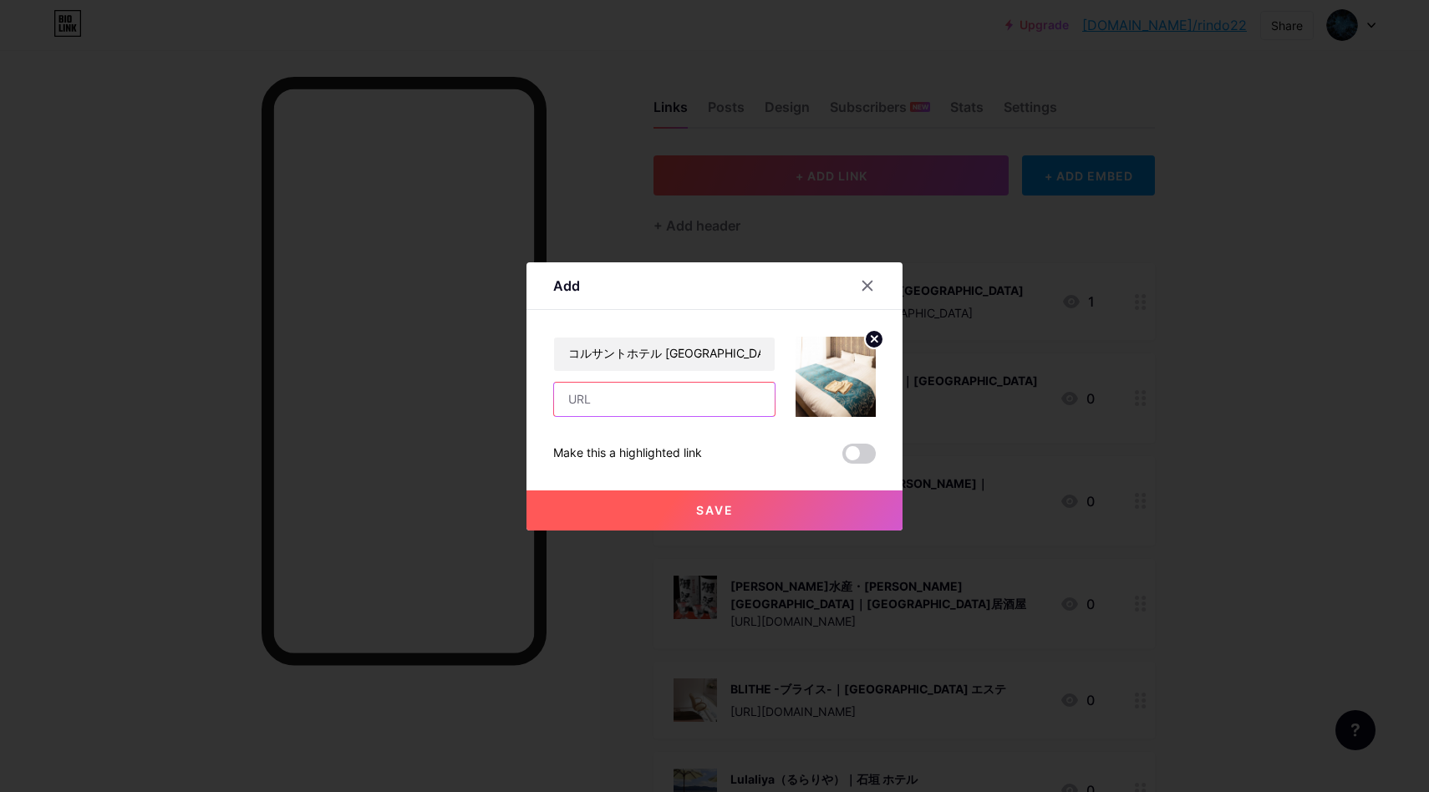
click at [622, 402] on input "text" at bounding box center [664, 399] width 221 height 33
paste input "[URL][DOMAIN_NAME]"
type input "[URL][DOMAIN_NAME]"
click at [754, 496] on button "Save" at bounding box center [714, 510] width 376 height 40
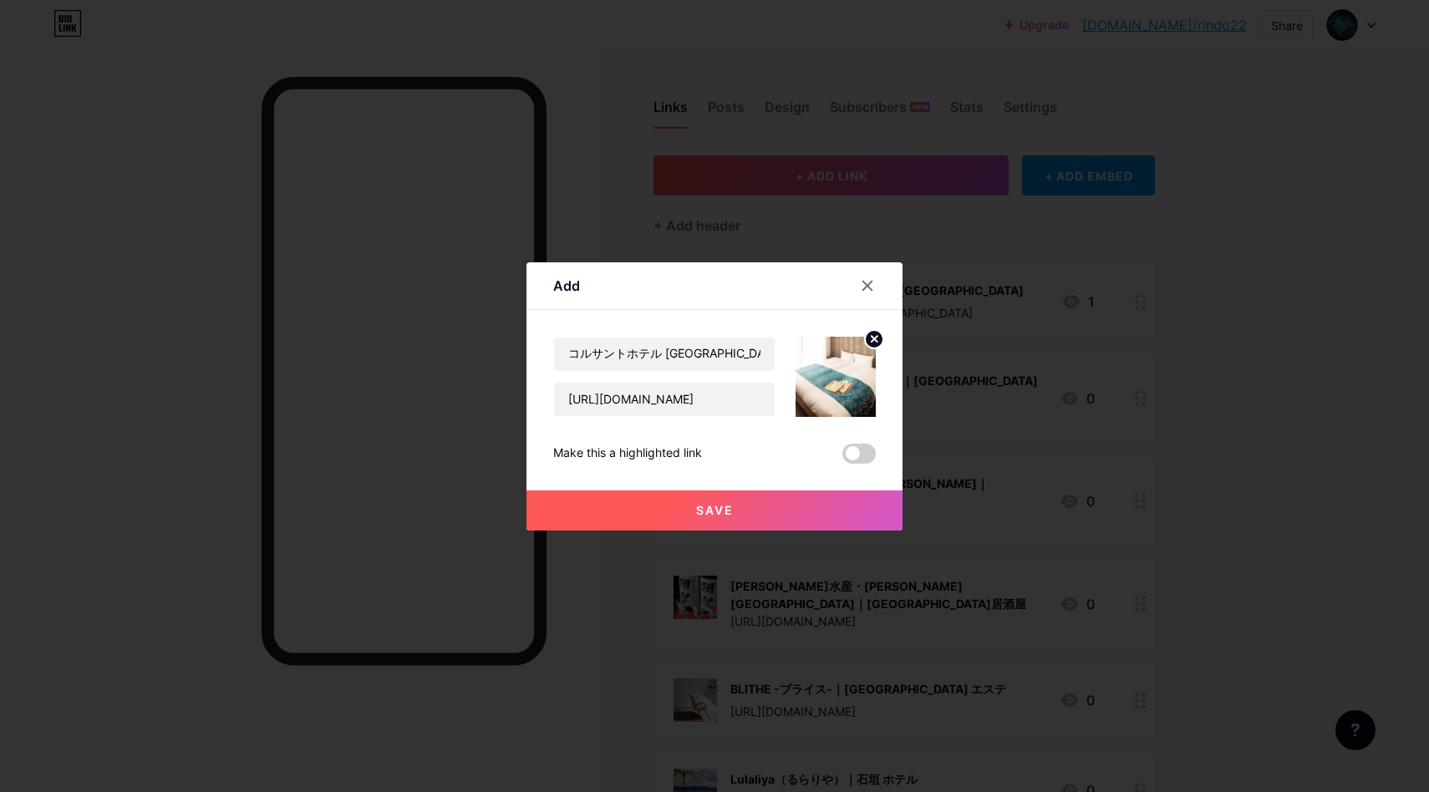
scroll to position [0, 0]
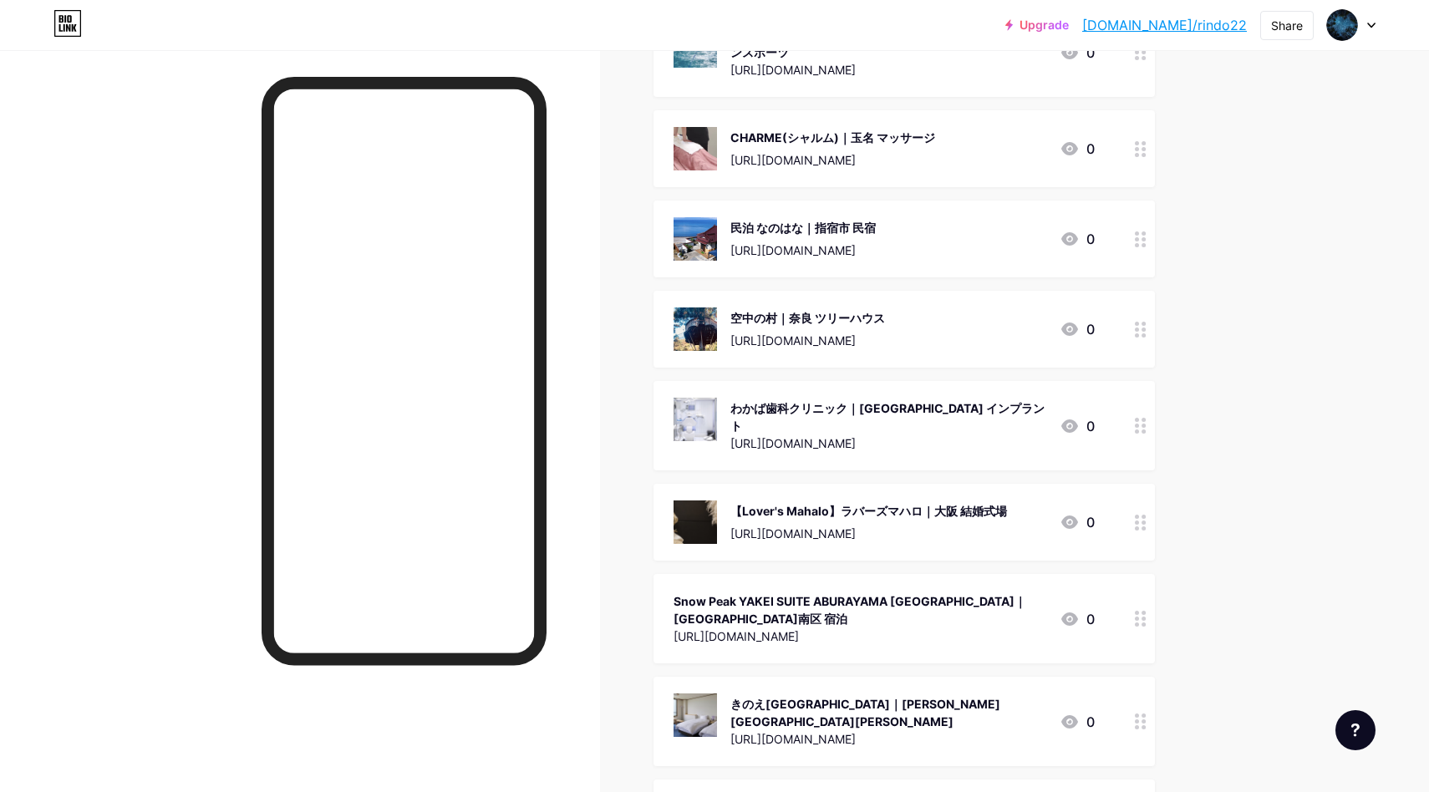
scroll to position [815, 0]
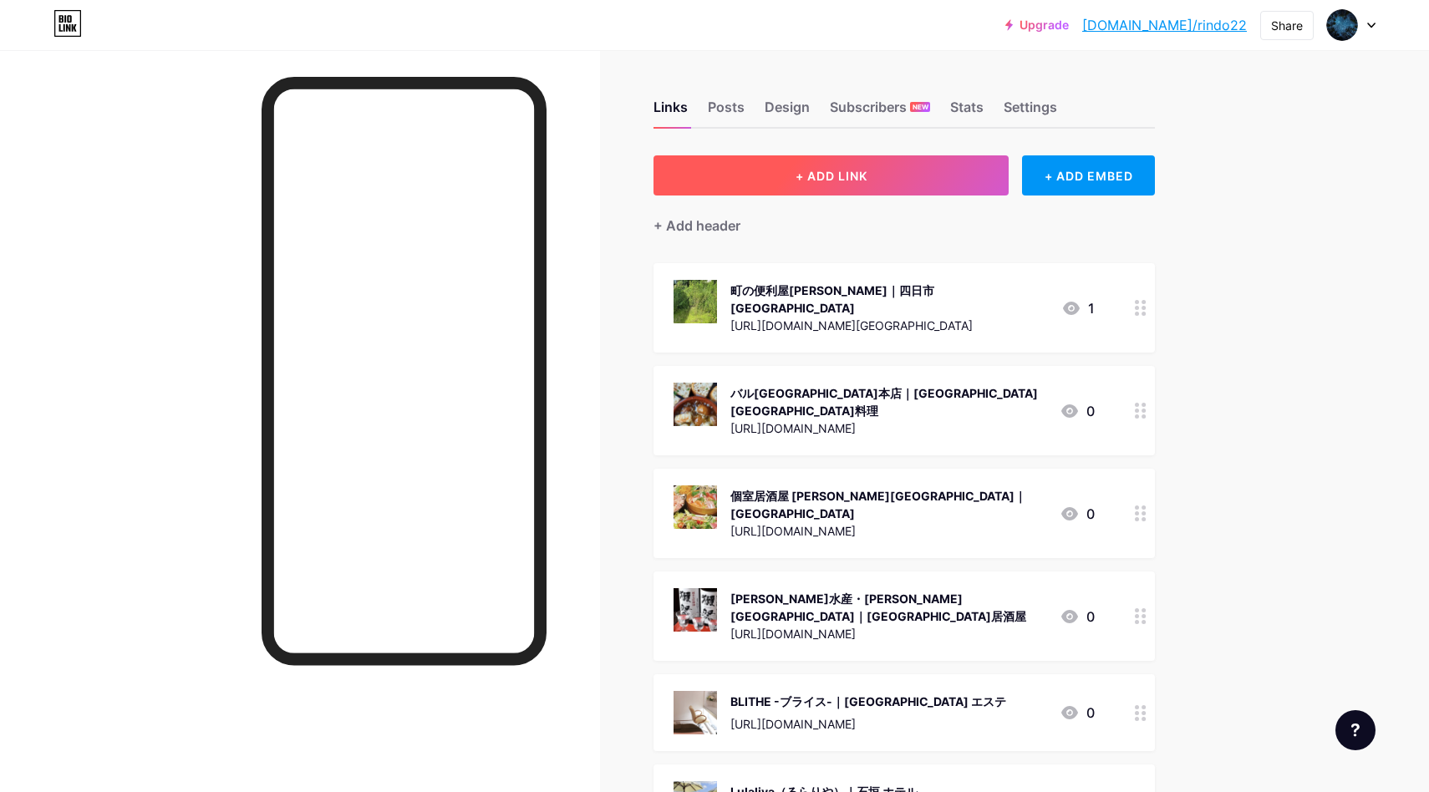
drag, startPoint x: 909, startPoint y: 213, endPoint x: 910, endPoint y: 192, distance: 20.9
click at [910, 212] on div "+ Add header" at bounding box center [903, 216] width 501 height 41
click at [911, 175] on button "+ ADD LINK" at bounding box center [830, 175] width 355 height 40
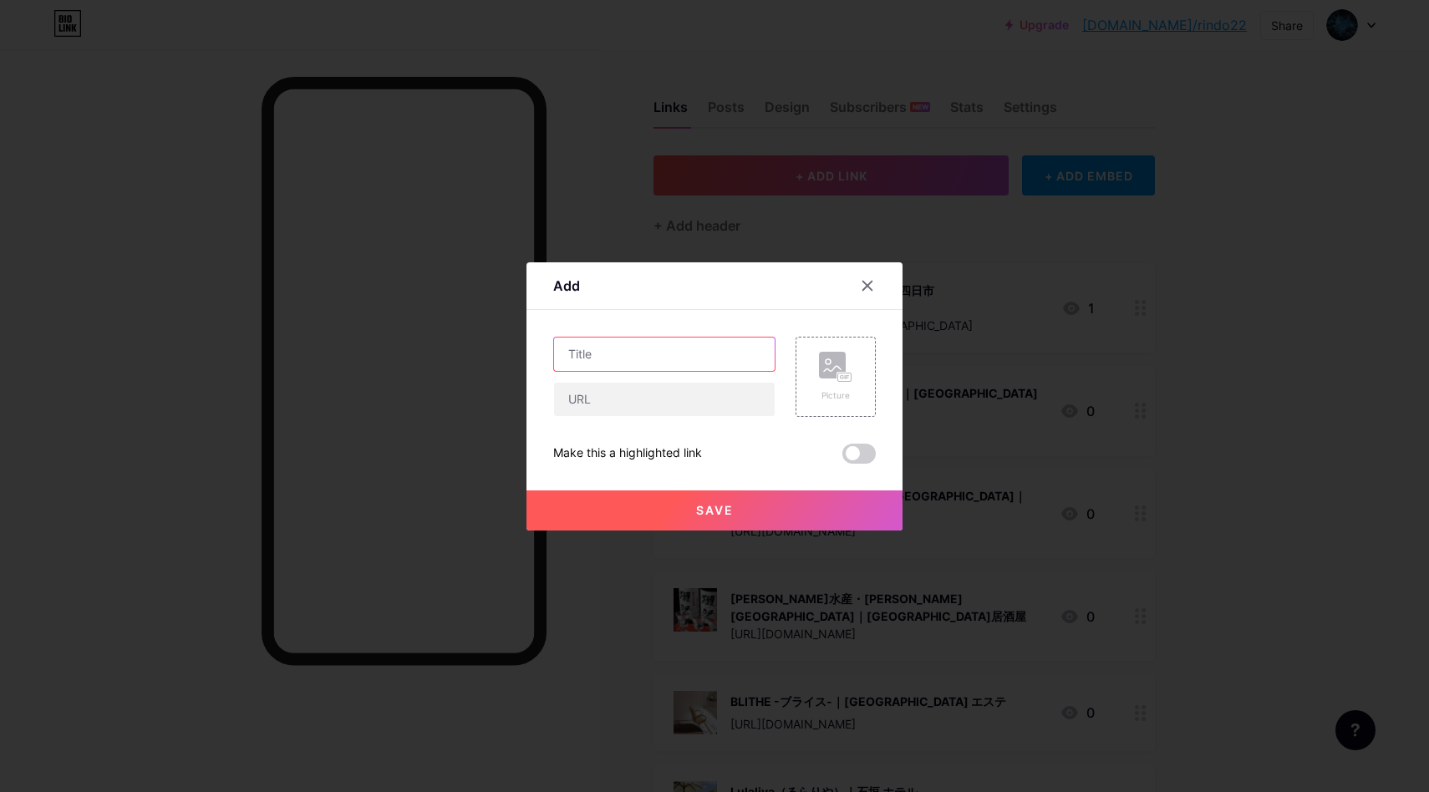
click at [631, 353] on input "text" at bounding box center [664, 354] width 221 height 33
paste input "有限会社ジニアスラブ｜杉並区 ブレインジム"
type input "有限会社ジニアスラブ｜杉並区 ブレインジム"
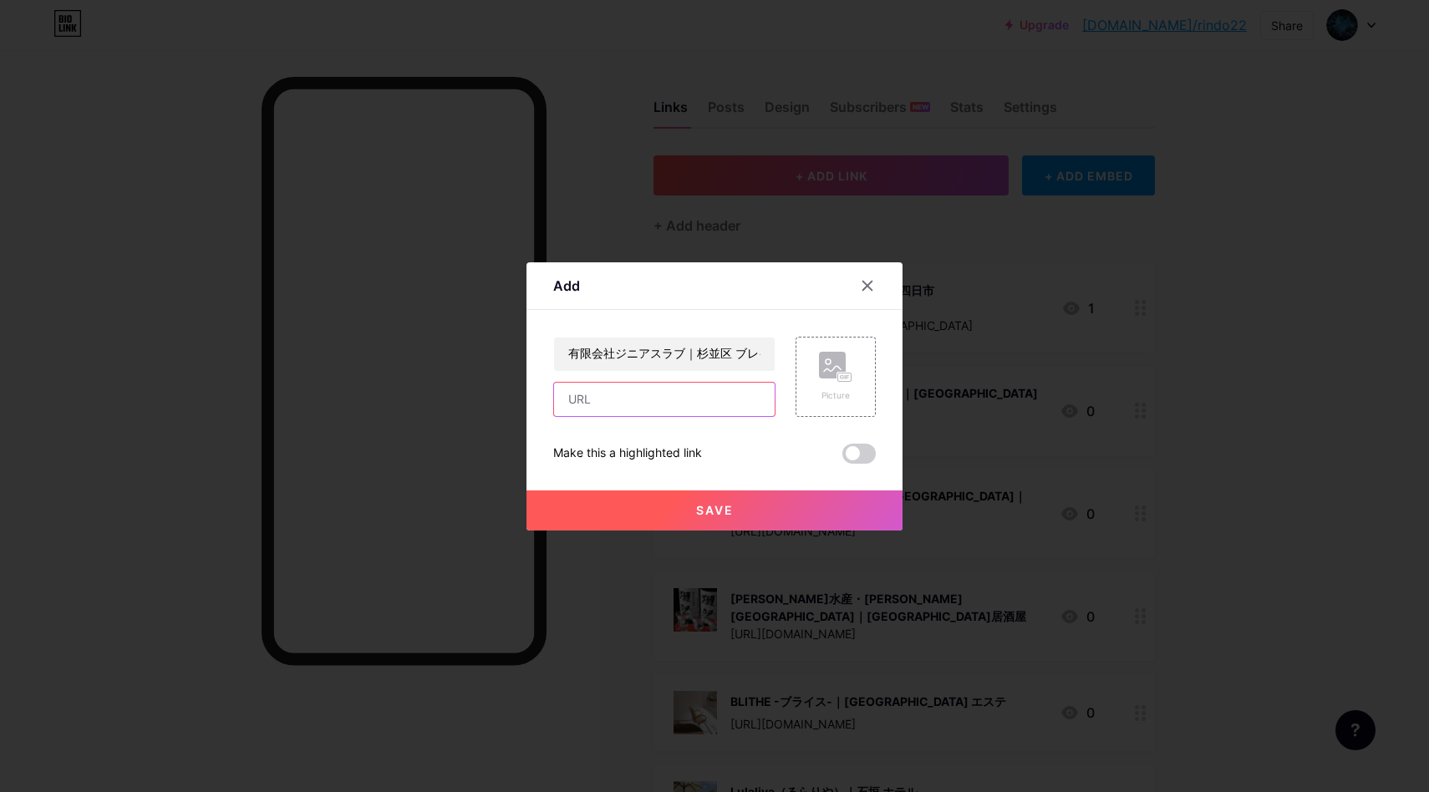
click at [684, 406] on input "text" at bounding box center [664, 399] width 221 height 33
paste input "https://maps.app.goo.gl/MLVYesEnrJKE7Z718"
type input "https://maps.app.goo.gl/MLVYesEnrJKE7Z718"
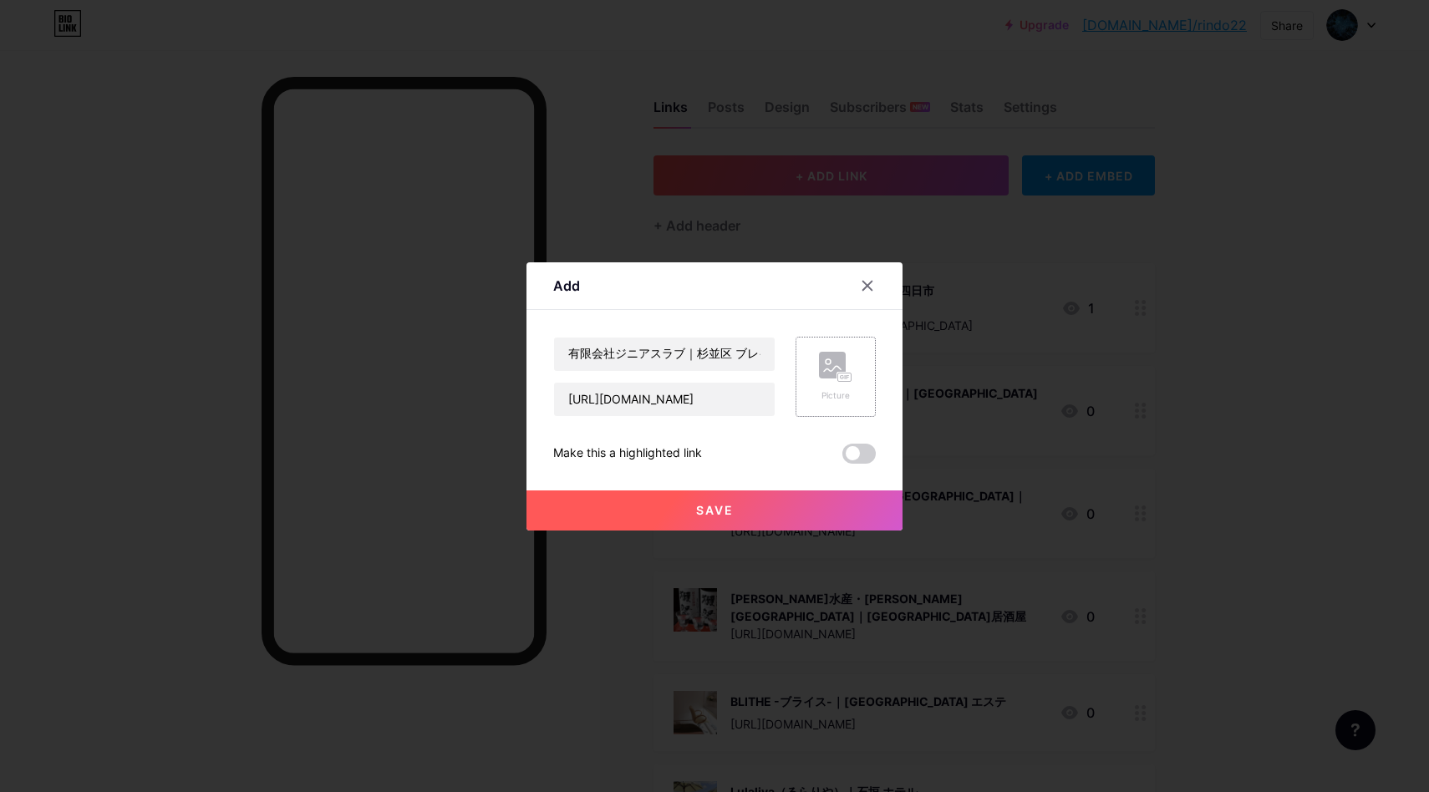
click at [824, 394] on div "Picture" at bounding box center [835, 395] width 33 height 13
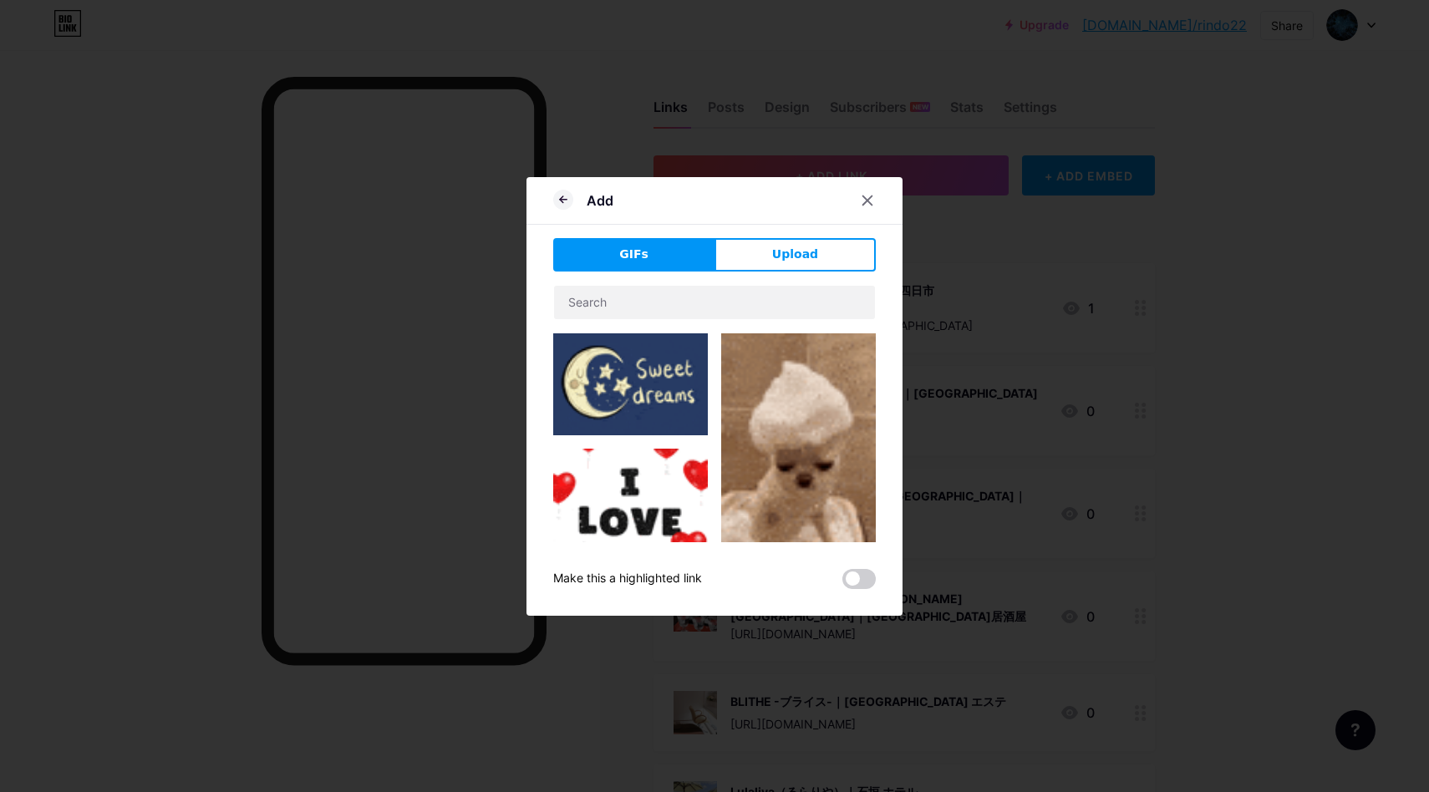
click at [798, 278] on div "GIFs Upload Content YouTube Play YouTube video without leaving your page. ADD V…" at bounding box center [714, 413] width 322 height 351
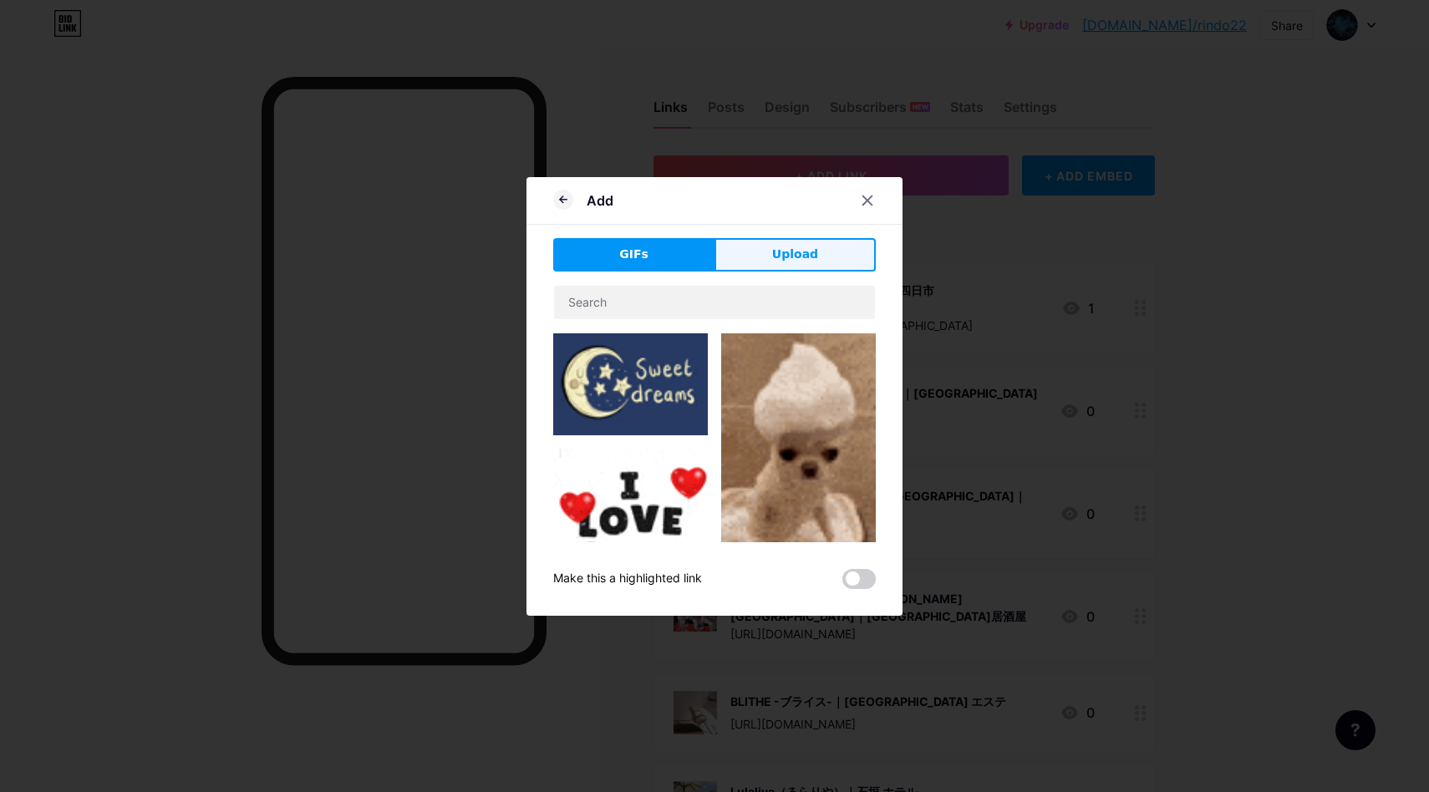
click at [797, 262] on span "Upload" at bounding box center [795, 255] width 46 height 18
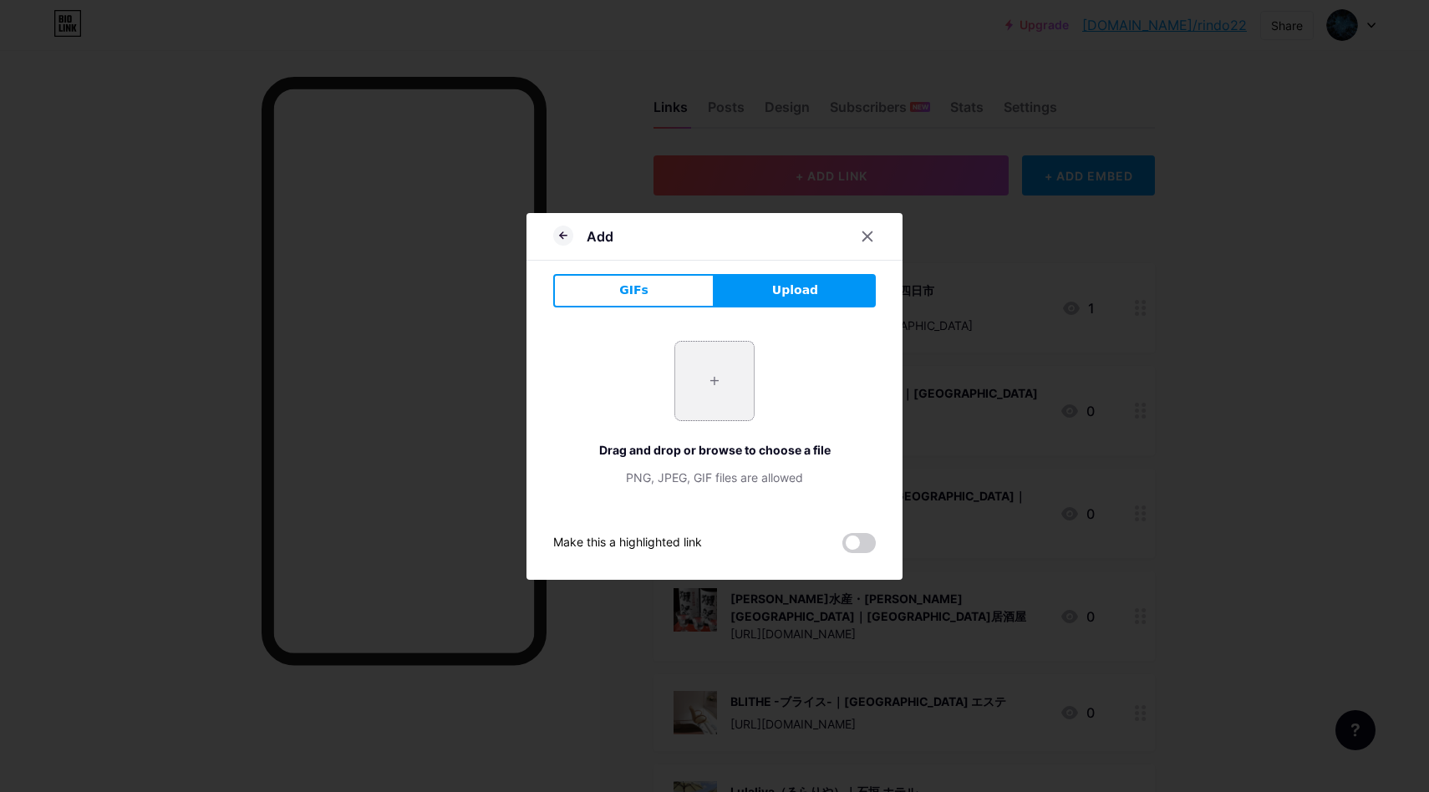
click at [733, 382] on input "file" at bounding box center [714, 381] width 79 height 79
type input "C:\fakepath\スクリーンショット 2025-08-18 15.53.18.png"
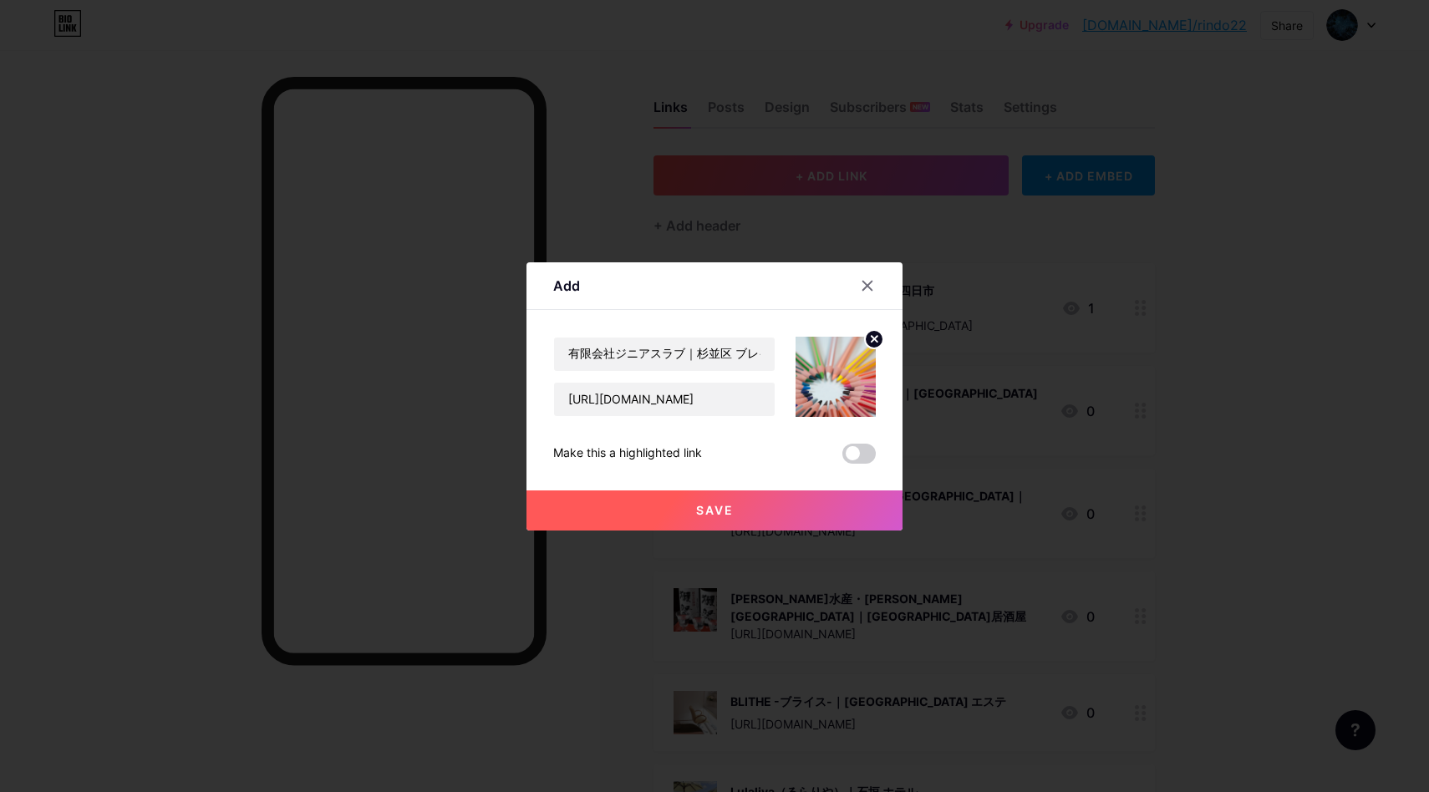
click at [740, 497] on button "Save" at bounding box center [714, 510] width 376 height 40
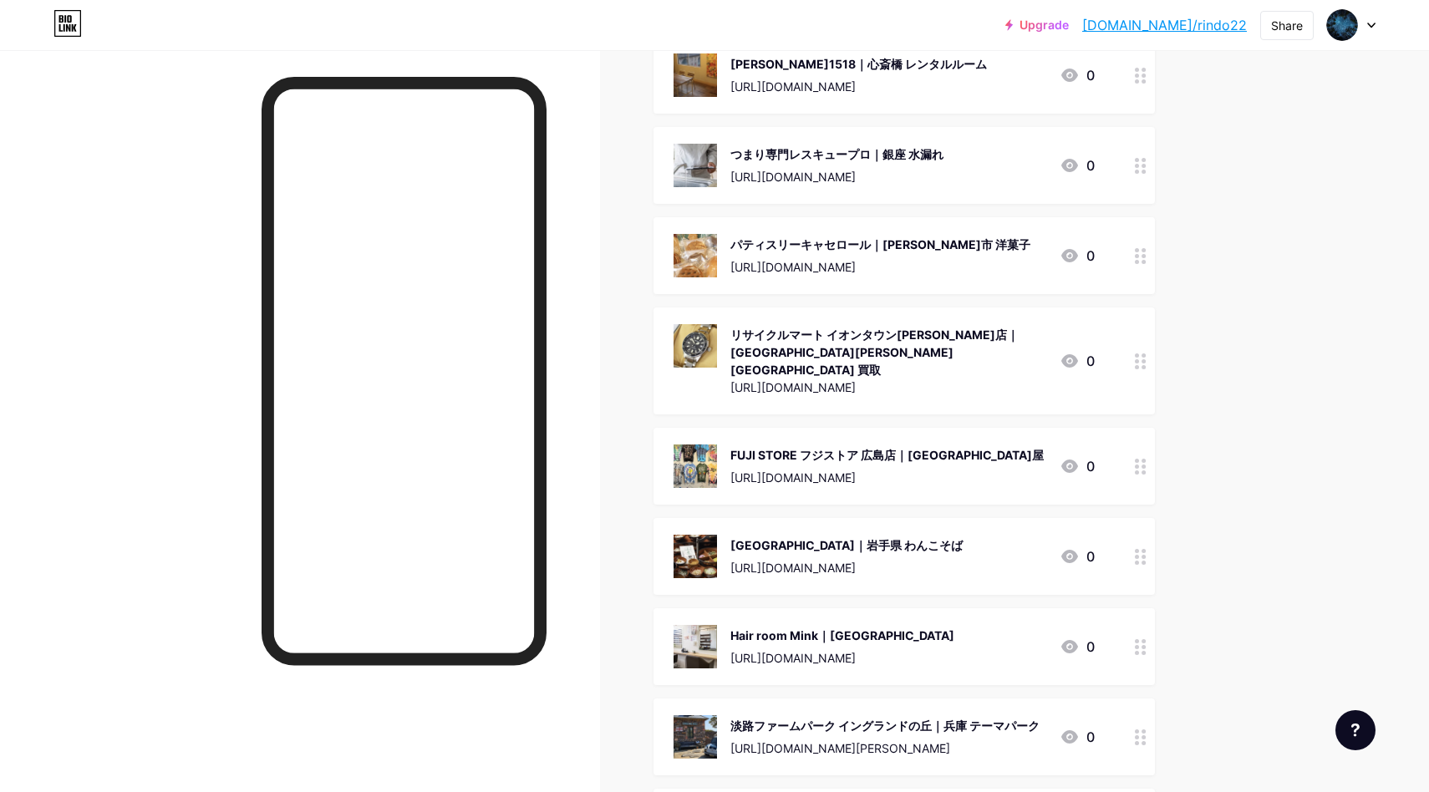
scroll to position [0, 0]
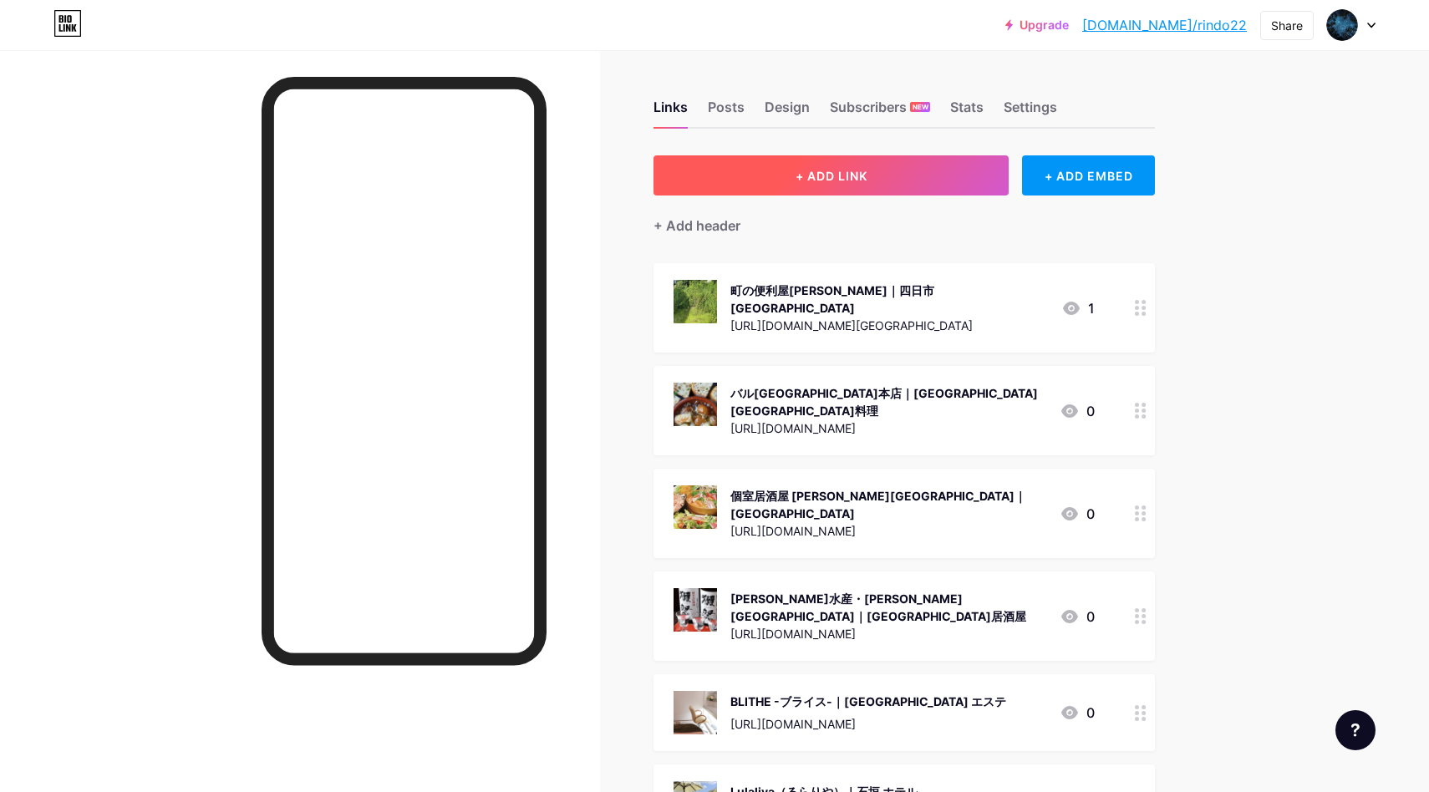
click at [893, 165] on button "+ ADD LINK" at bounding box center [830, 175] width 355 height 40
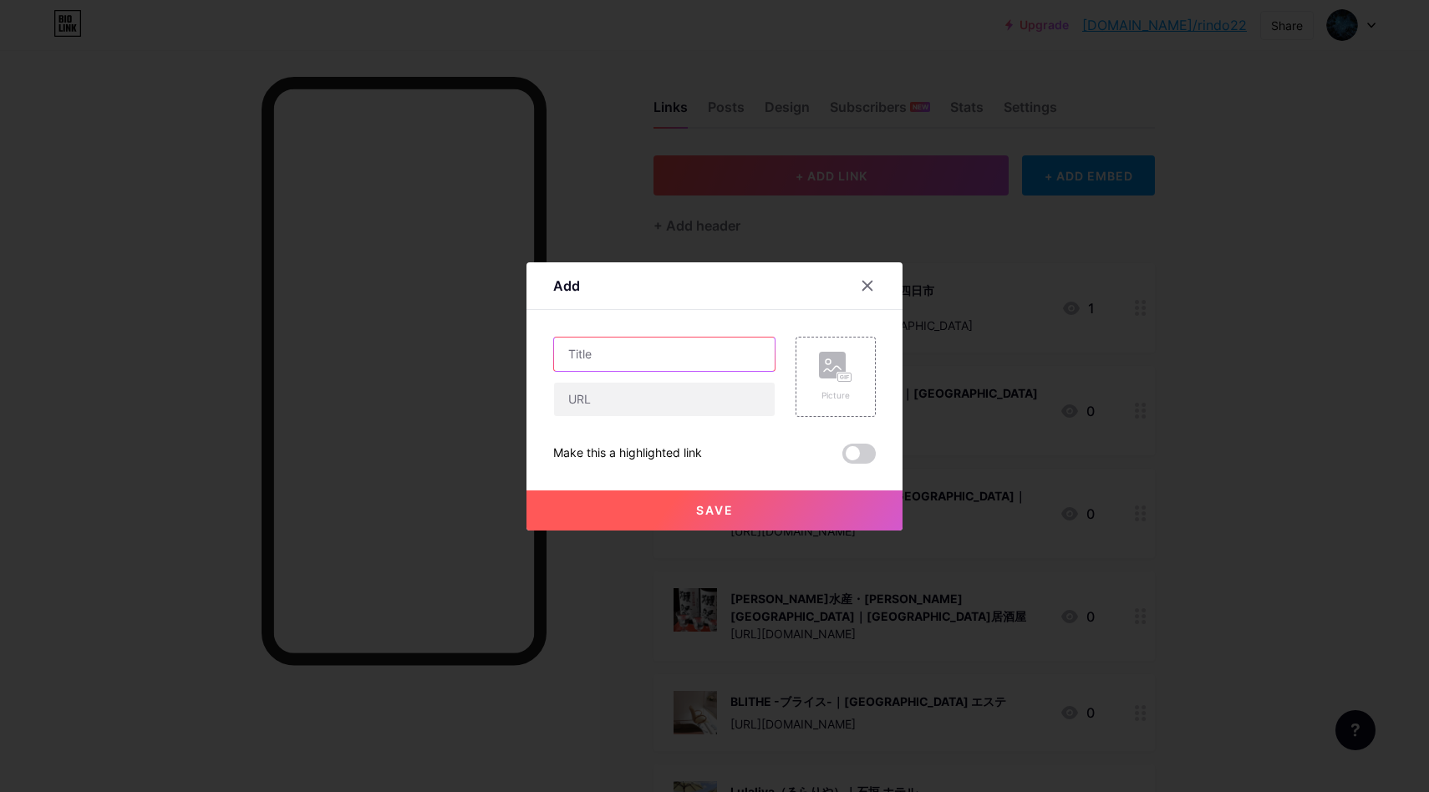
click at [713, 347] on input "text" at bounding box center [664, 354] width 221 height 33
click at [606, 366] on input "text" at bounding box center [664, 354] width 221 height 33
paste input "琉球とんかつ[PERSON_NAME]｜[PERSON_NAME] とんかつ"
type input "琉球とんかつ[PERSON_NAME]｜[PERSON_NAME] とんかつ"
drag, startPoint x: 654, startPoint y: 433, endPoint x: 651, endPoint y: 407, distance: 26.1
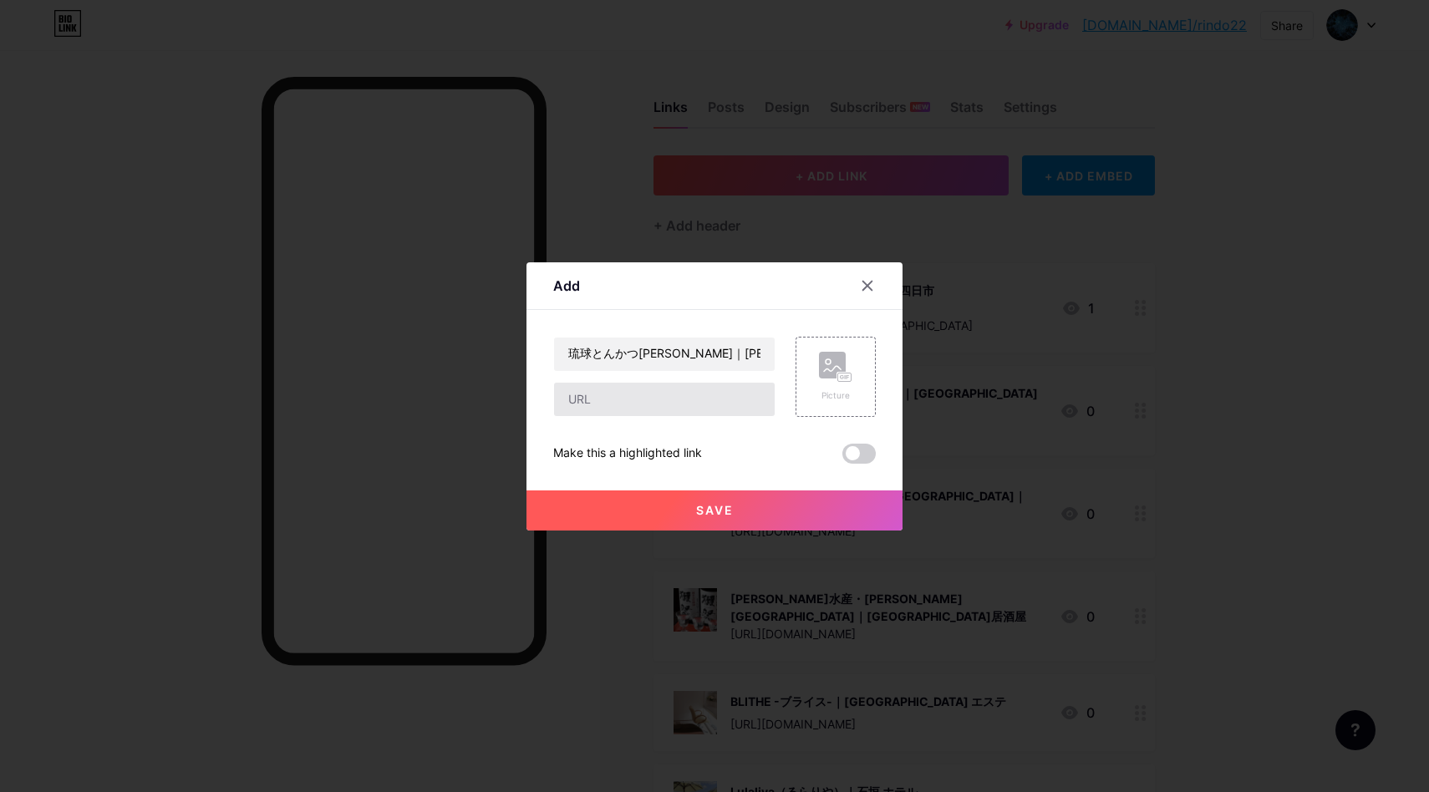
click at [654, 426] on div "琉球とんかつ三矢｜宮古島 とんかつ Picture Make this a highlighted link Save" at bounding box center [714, 400] width 322 height 127
click at [651, 404] on input "text" at bounding box center [664, 399] width 221 height 33
paste input "[URL][DOMAIN_NAME]"
type input "[URL][DOMAIN_NAME]"
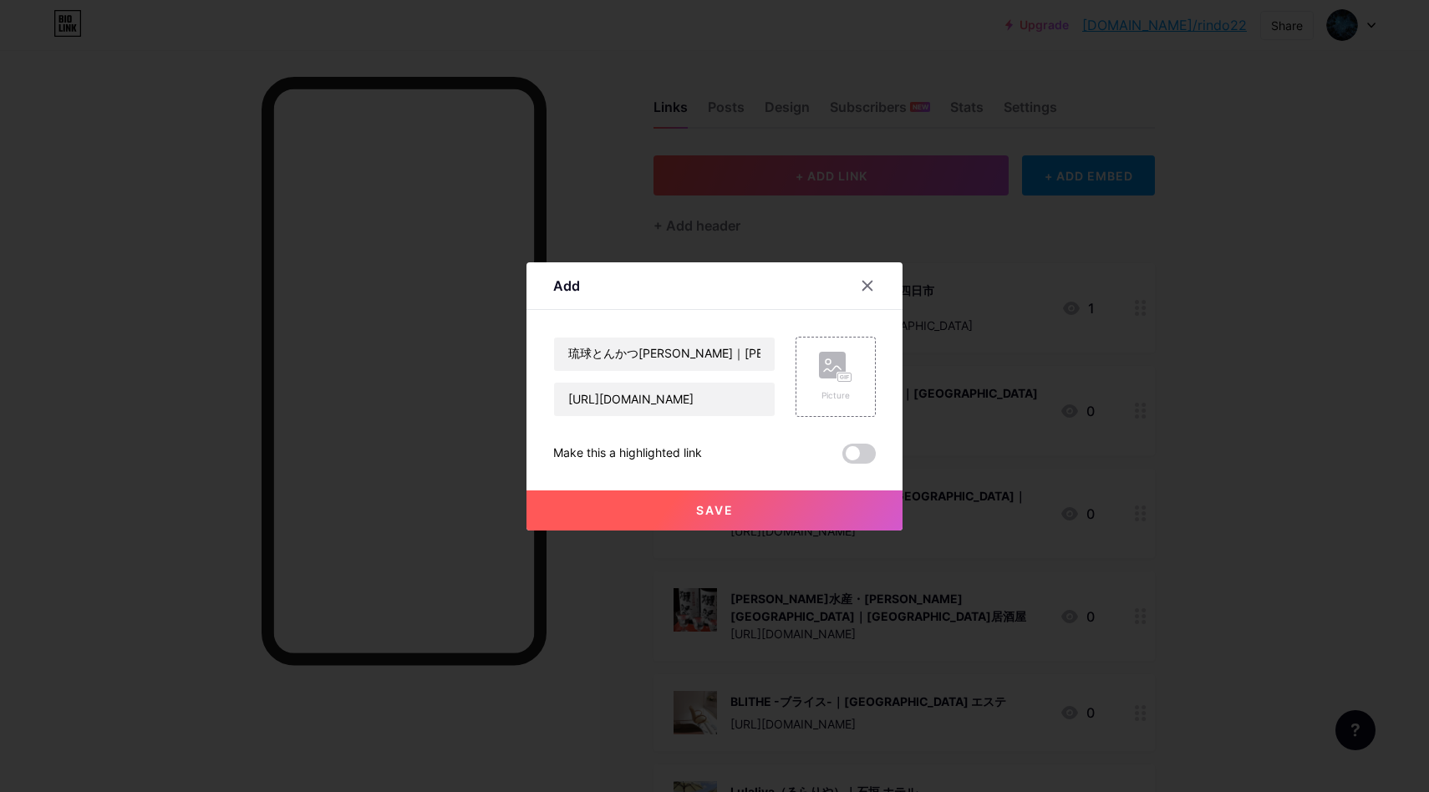
scroll to position [0, 0]
click at [840, 392] on div "Picture" at bounding box center [835, 395] width 33 height 13
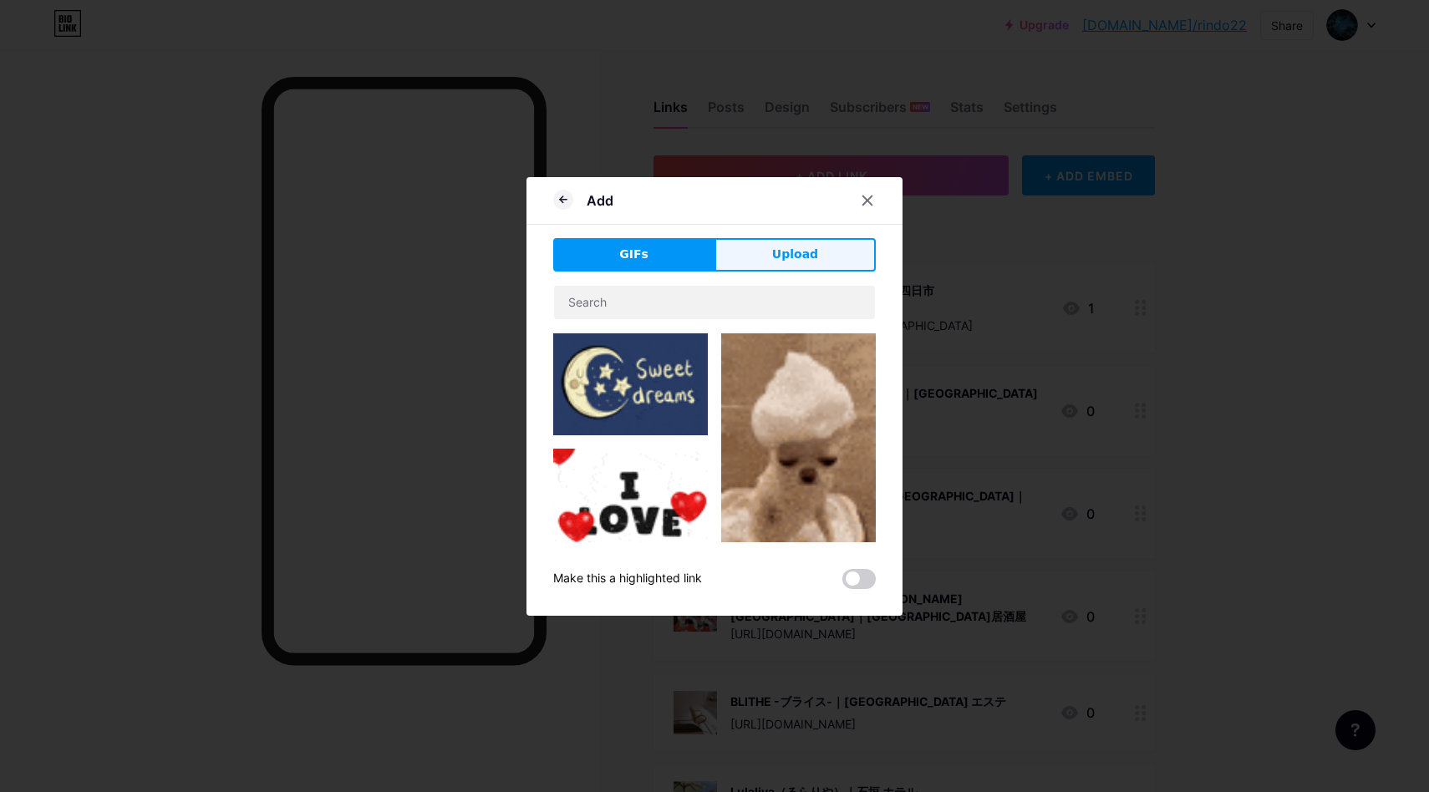
click at [788, 251] on span "Upload" at bounding box center [795, 255] width 46 height 18
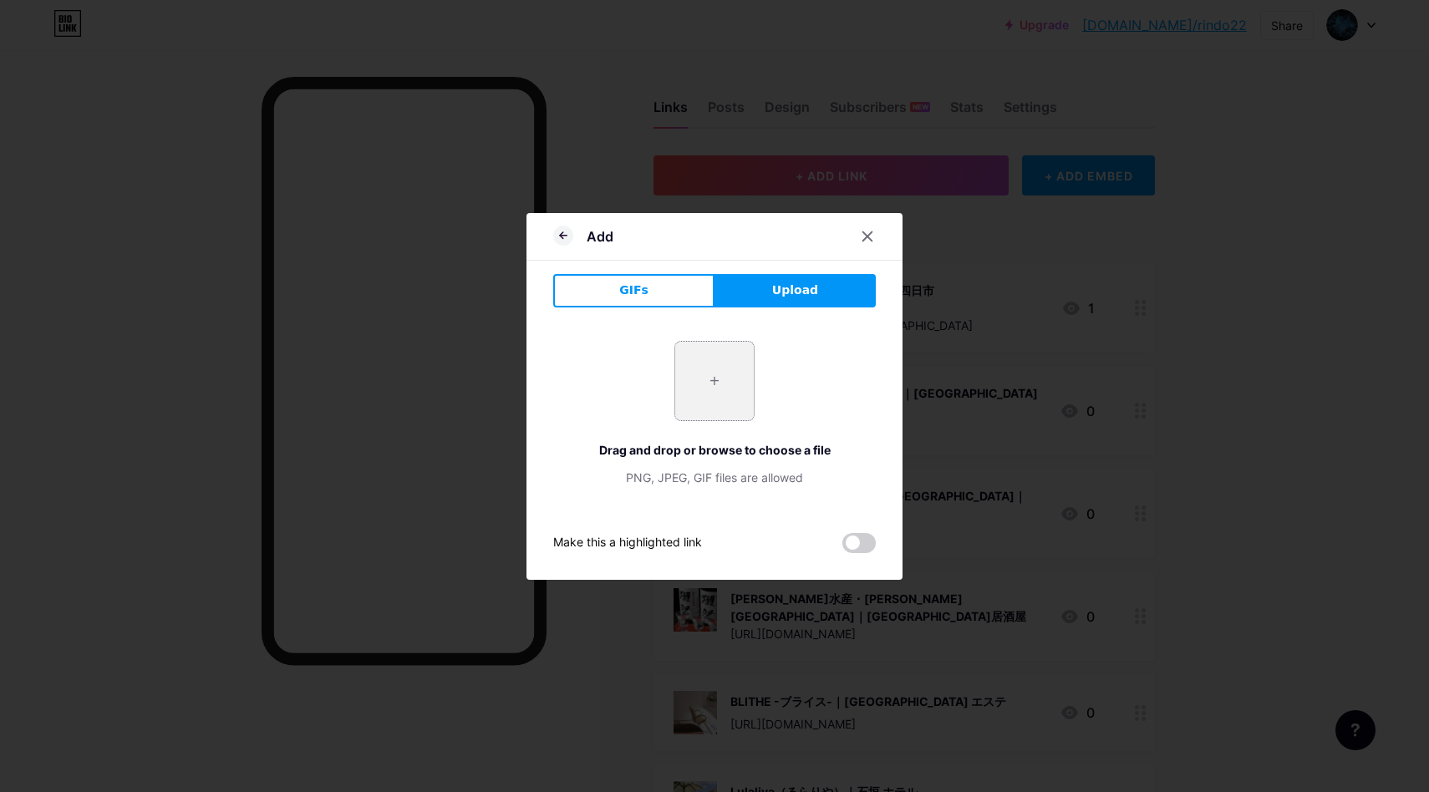
click at [723, 392] on input "file" at bounding box center [714, 381] width 79 height 79
type input "C:\fakepath\スクリーンショット 2025-08-18 15.59.33.png"
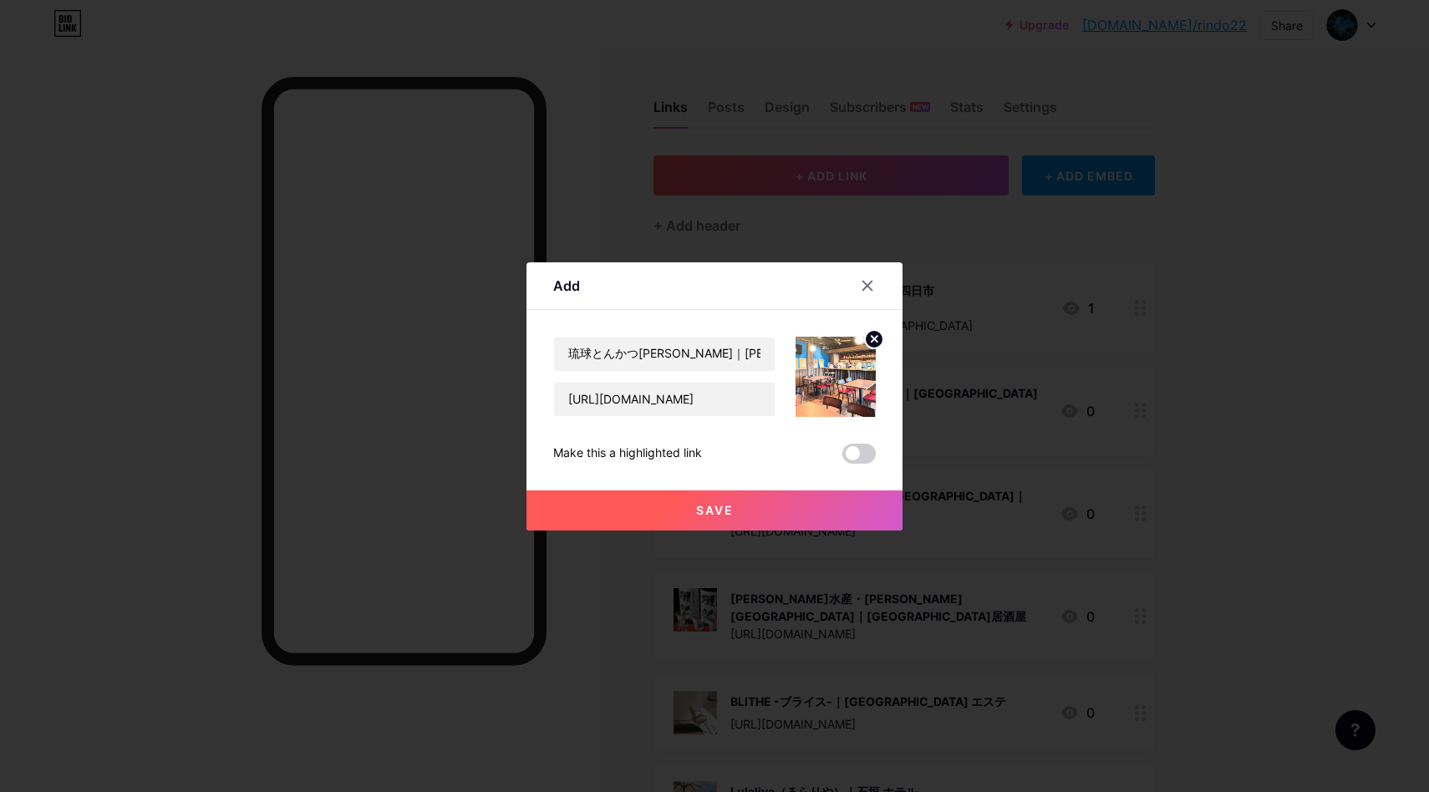
click at [766, 504] on button "Save" at bounding box center [714, 510] width 376 height 40
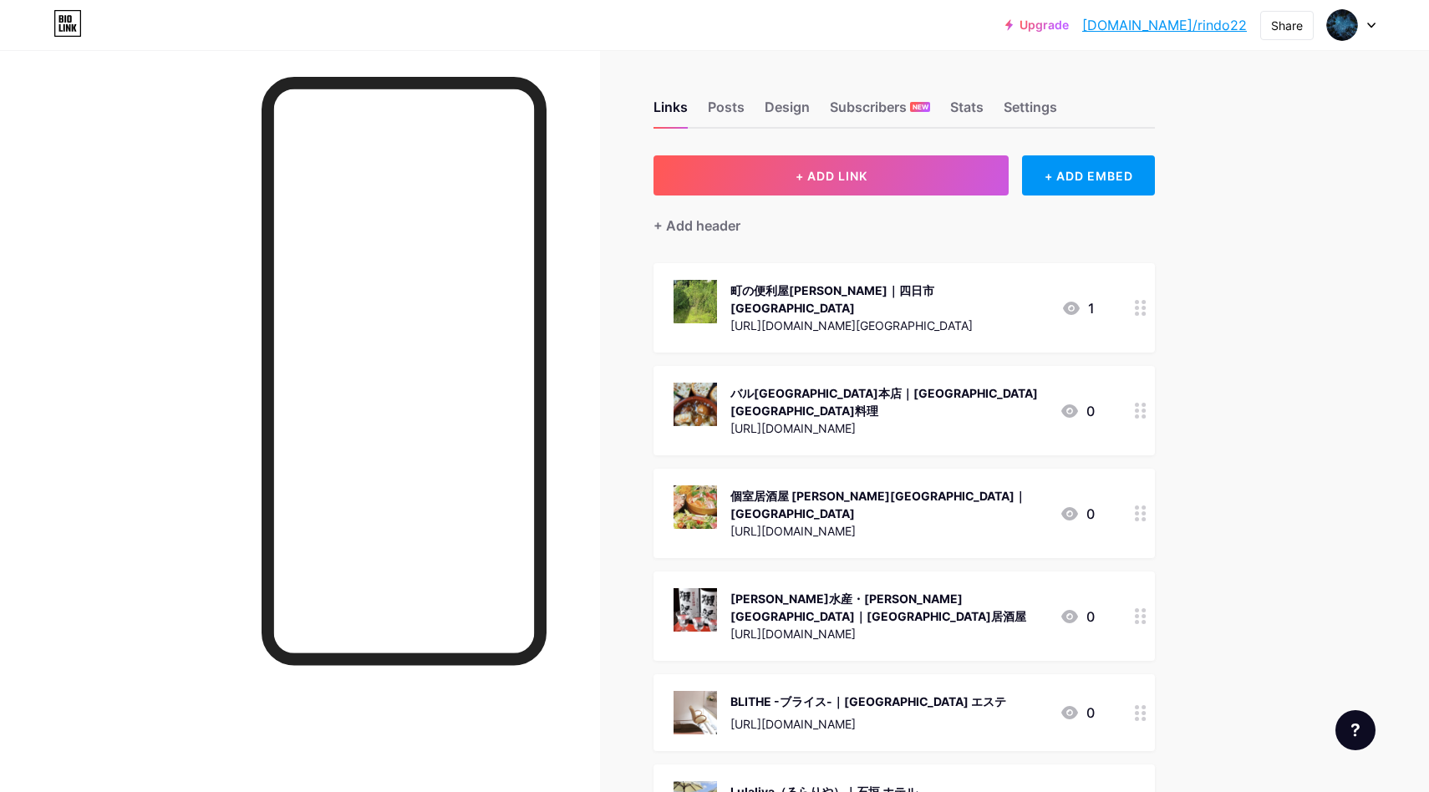
scroll to position [138074, 0]
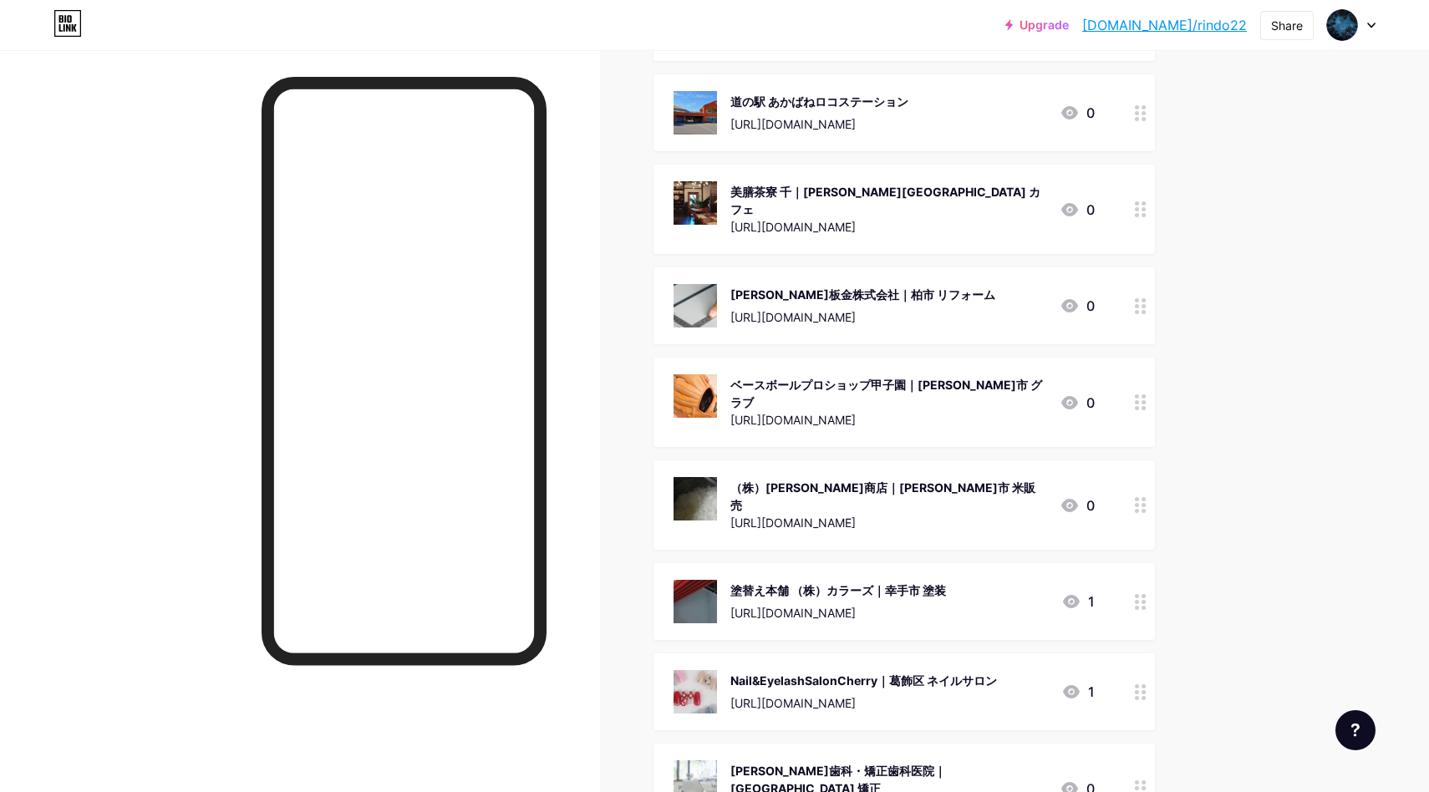
scroll to position [0, 0]
